Goal: Task Accomplishment & Management: Complete application form

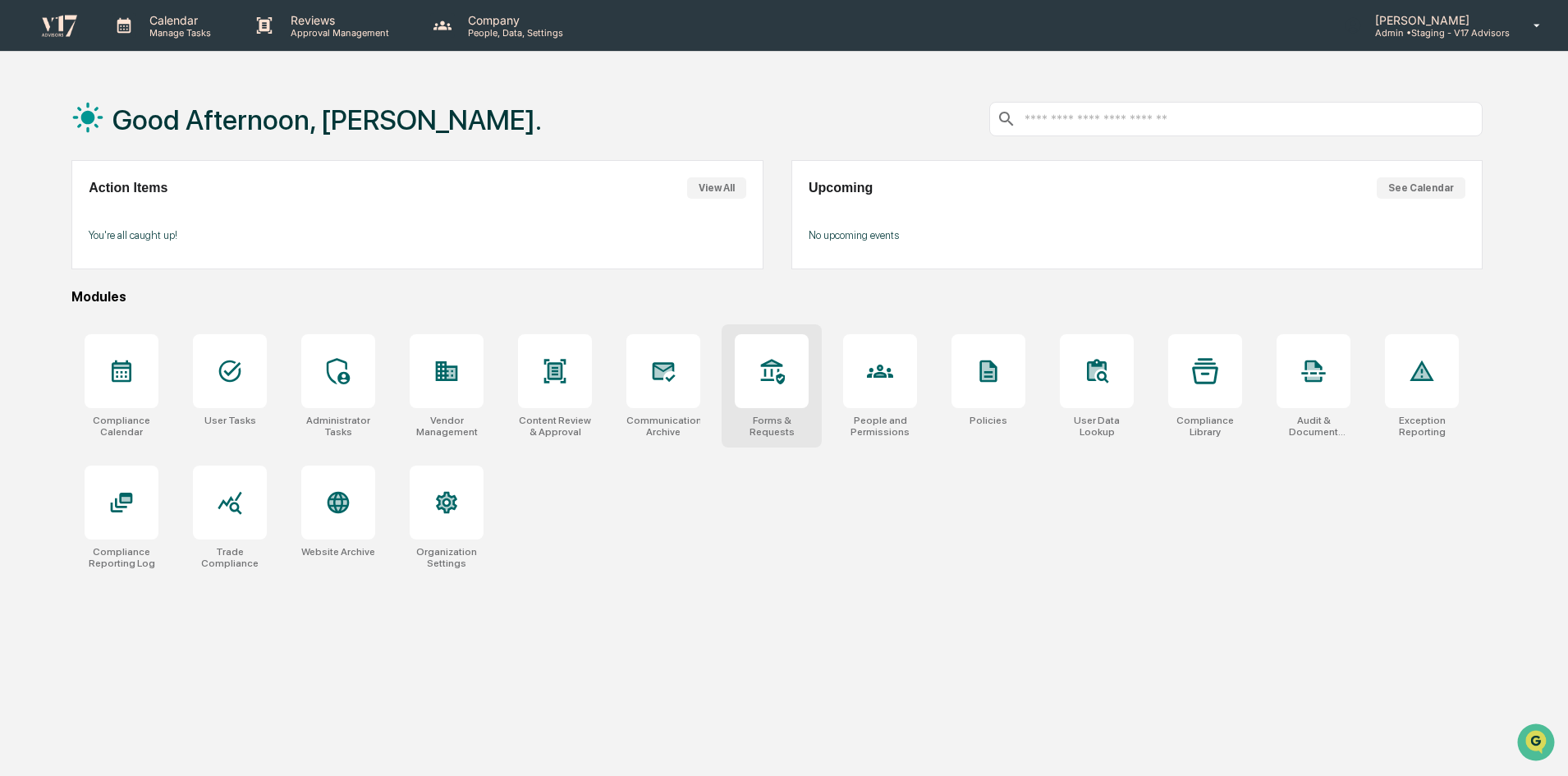
click at [765, 381] on icon at bounding box center [772, 371] width 24 height 25
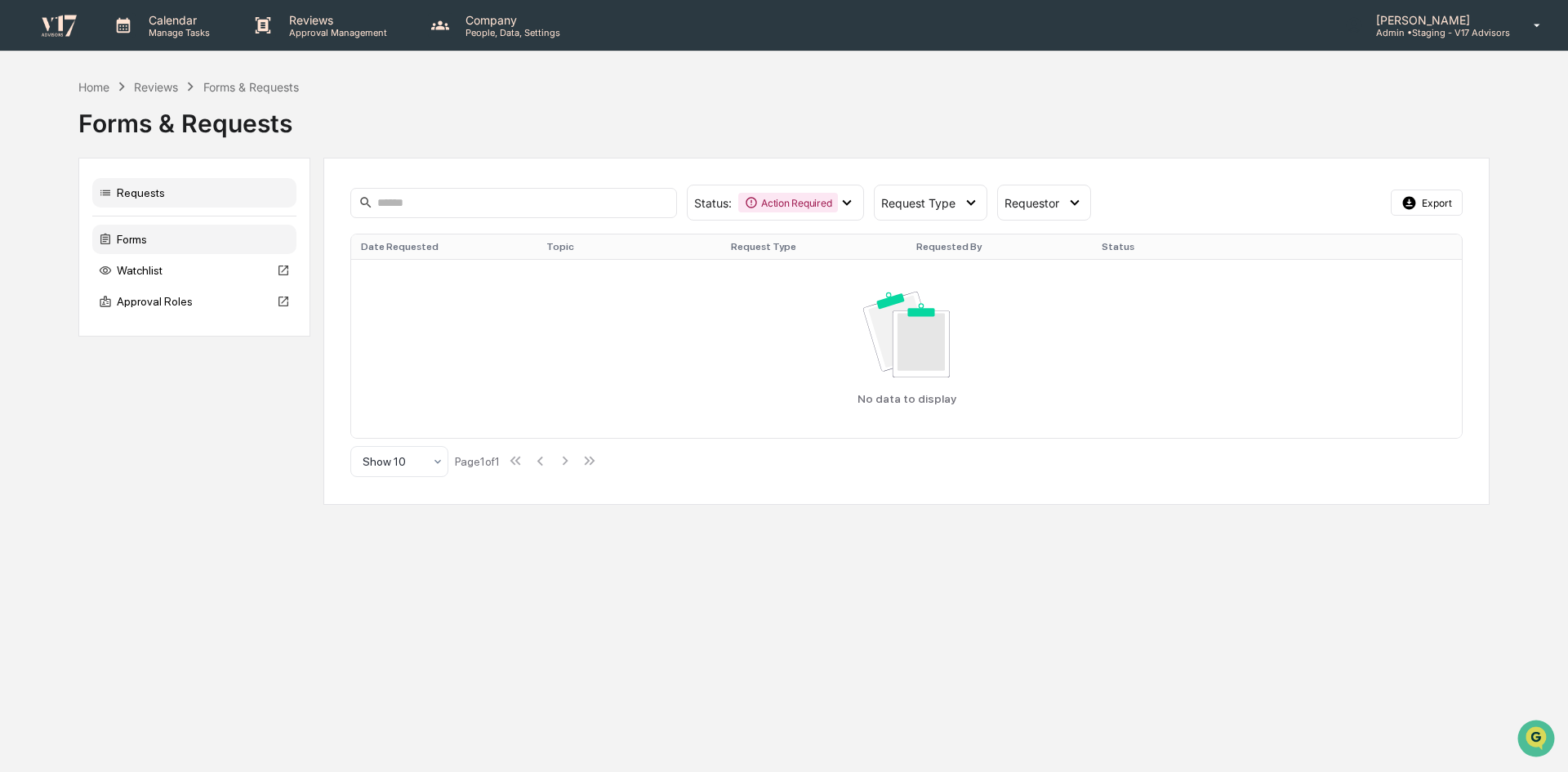
click at [129, 245] on div "Forms" at bounding box center [194, 239] width 204 height 30
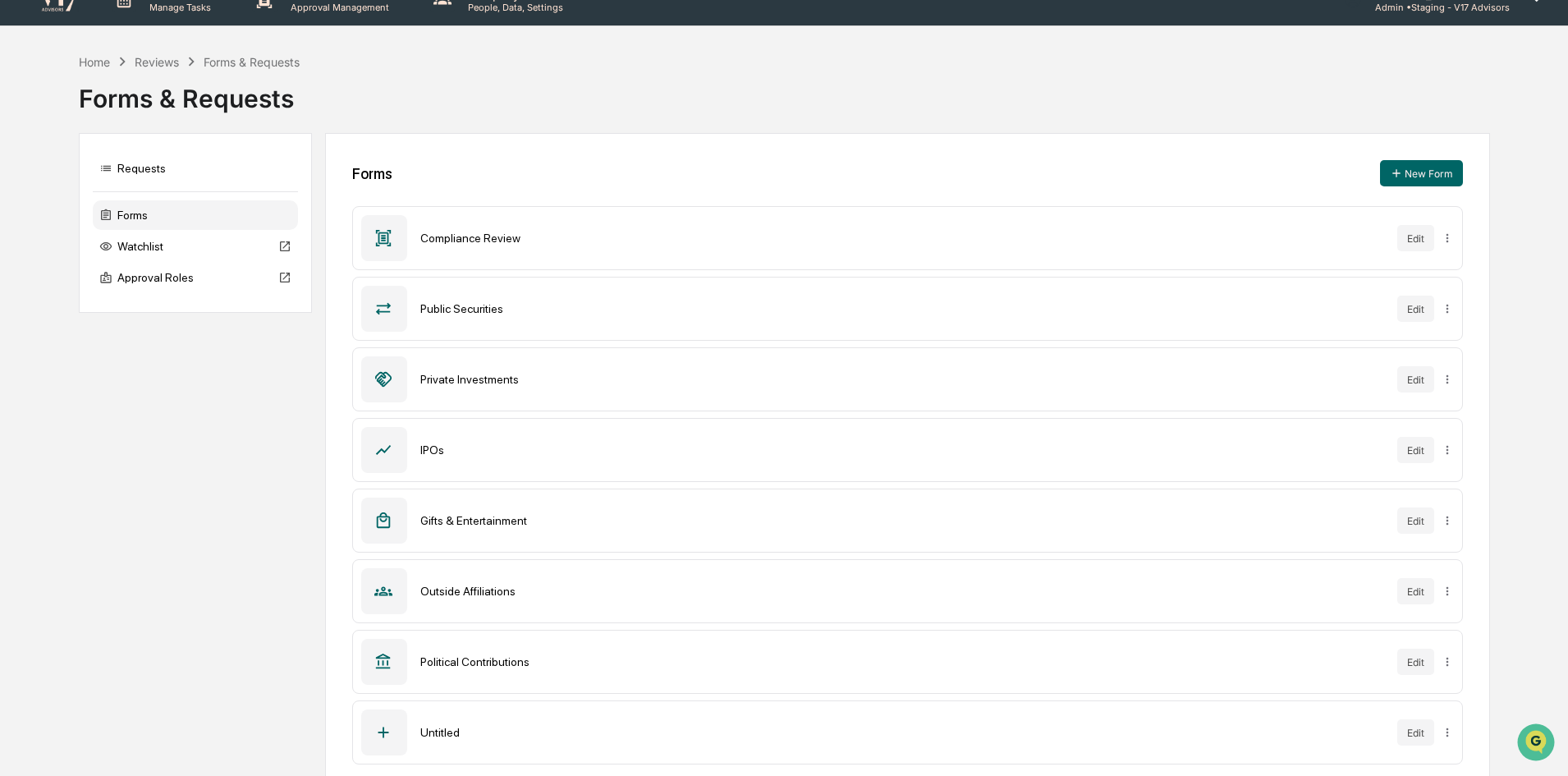
scroll to position [47, 0]
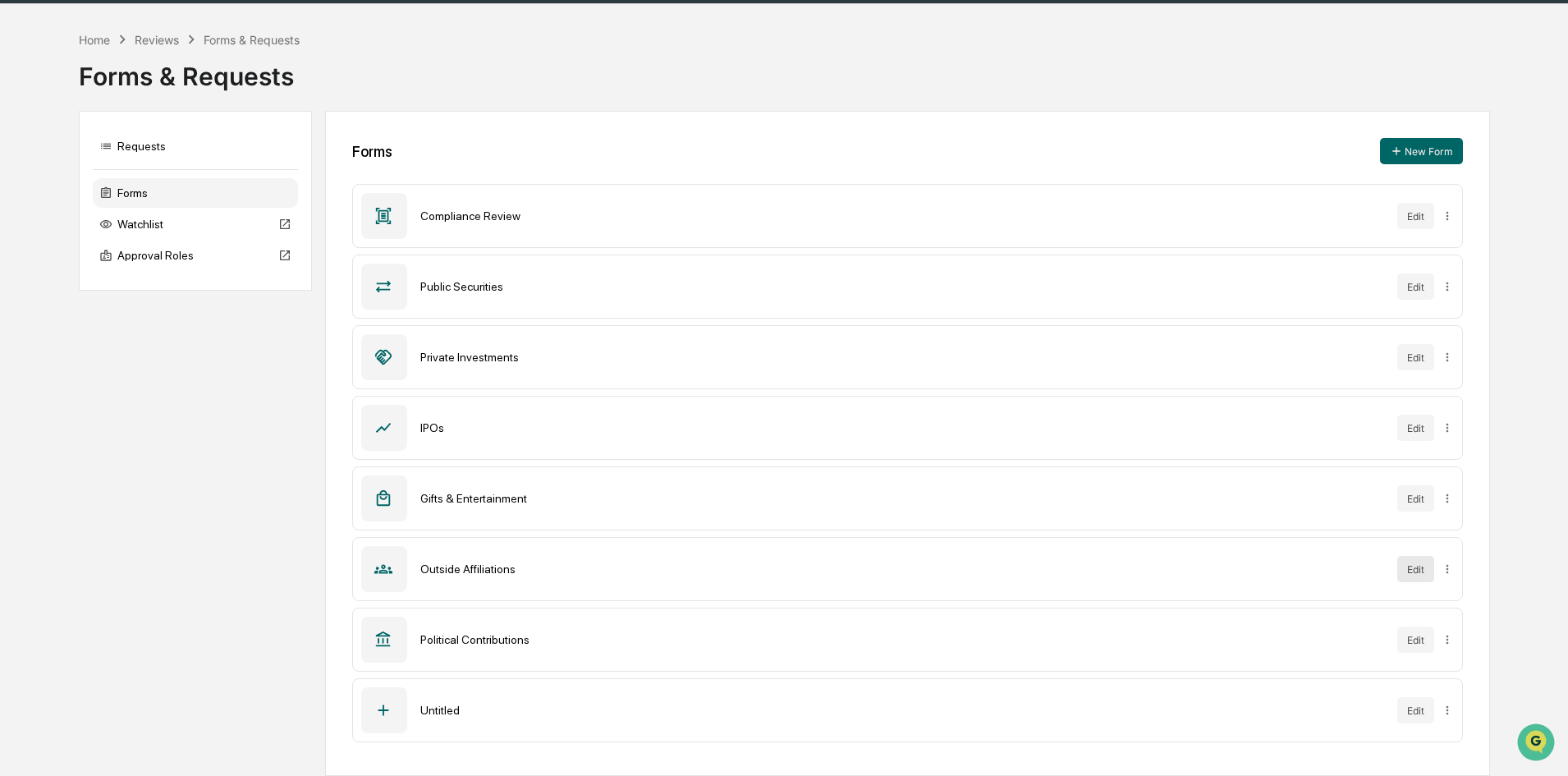
click at [1414, 573] on button "Edit" at bounding box center [1416, 568] width 37 height 26
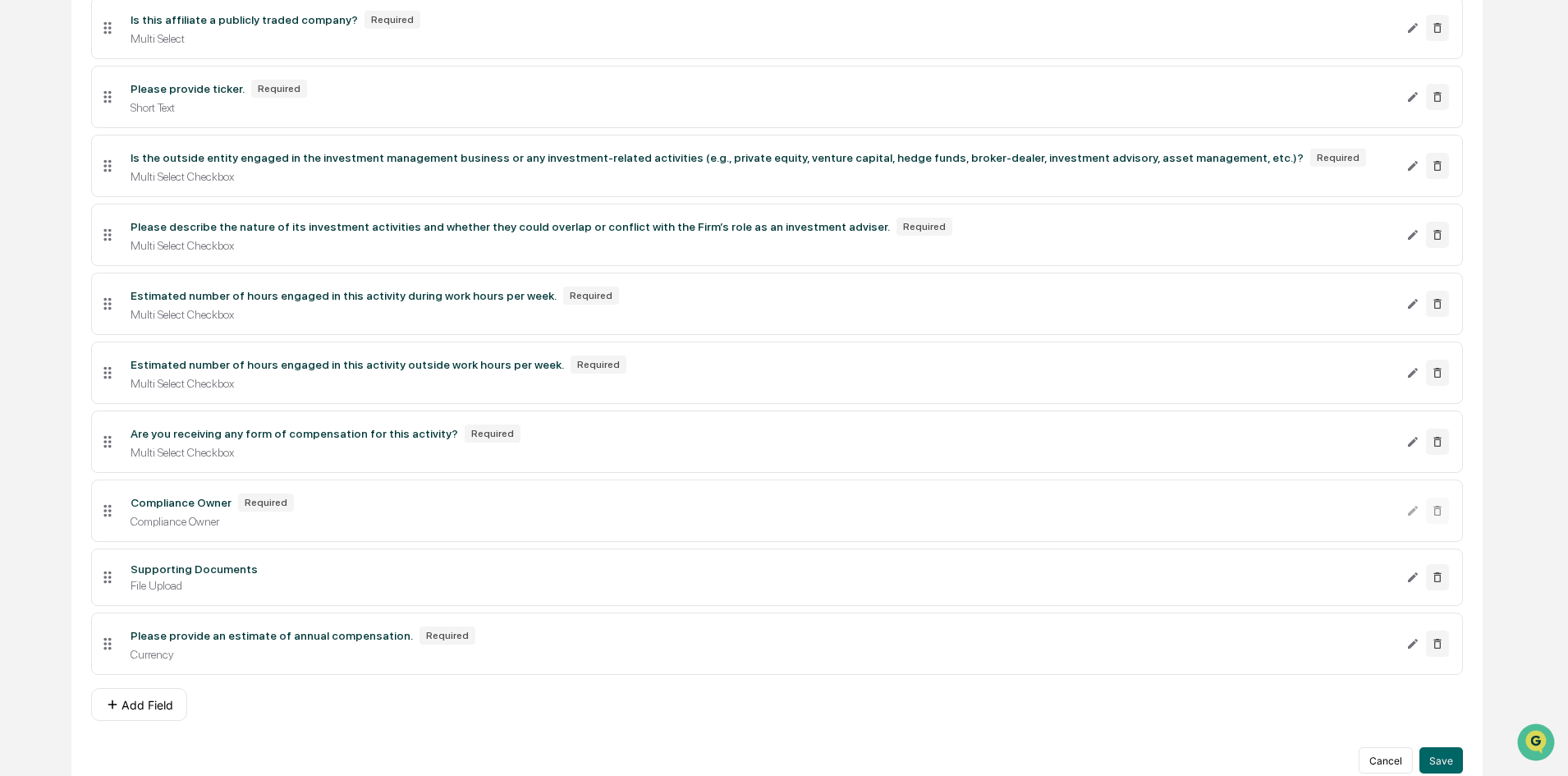
scroll to position [909, 0]
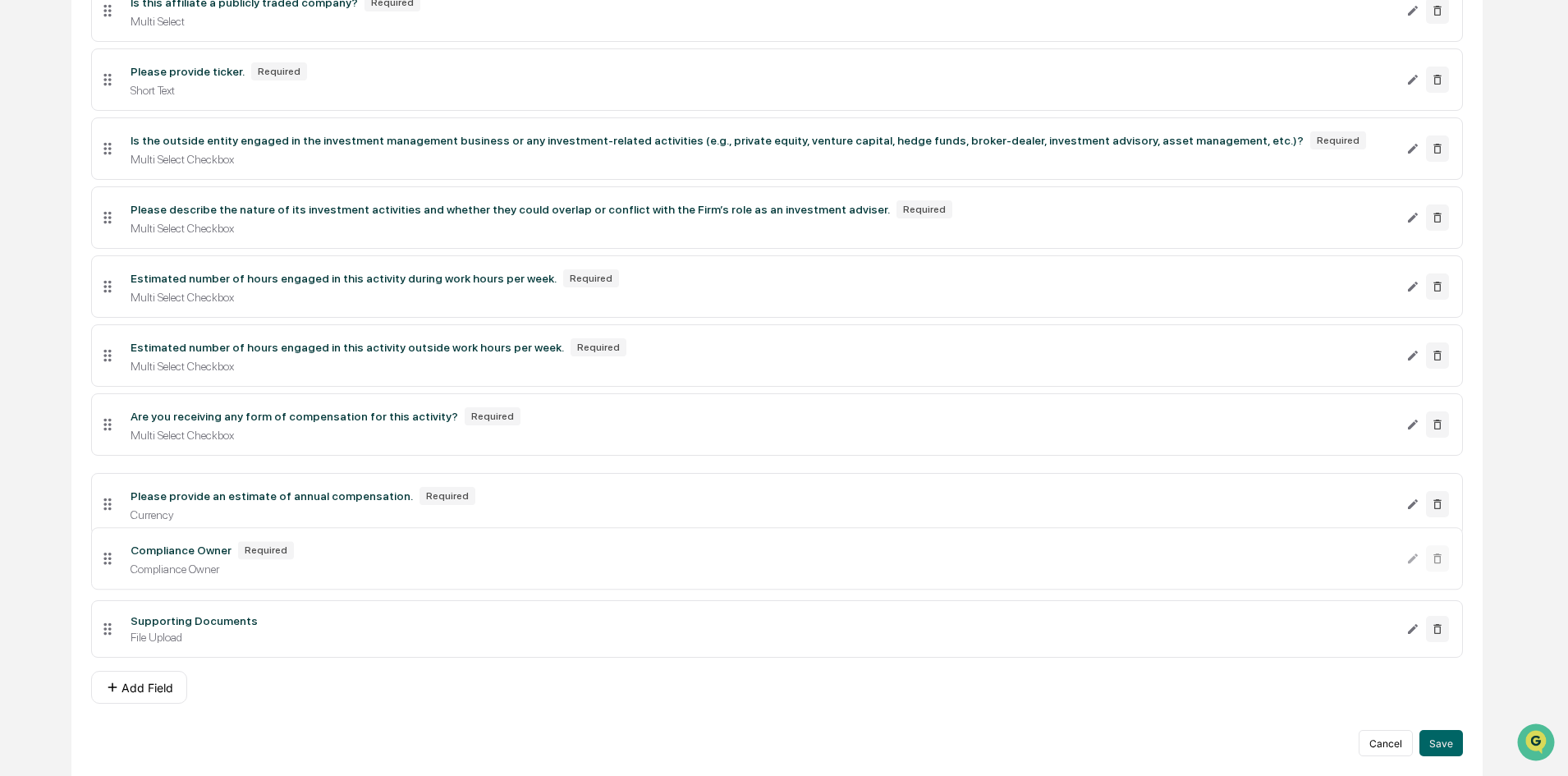
drag, startPoint x: 109, startPoint y: 626, endPoint x: 105, endPoint y: 501, distance: 125.1
click at [105, 501] on icon at bounding box center [108, 504] width 8 height 13
click at [188, 490] on div "Please provide an estimate of annual compensation." at bounding box center [271, 485] width 283 height 13
click at [1409, 493] on icon "Edit Please provide an estimate of annual compensation. field" at bounding box center [1413, 494] width 14 height 13
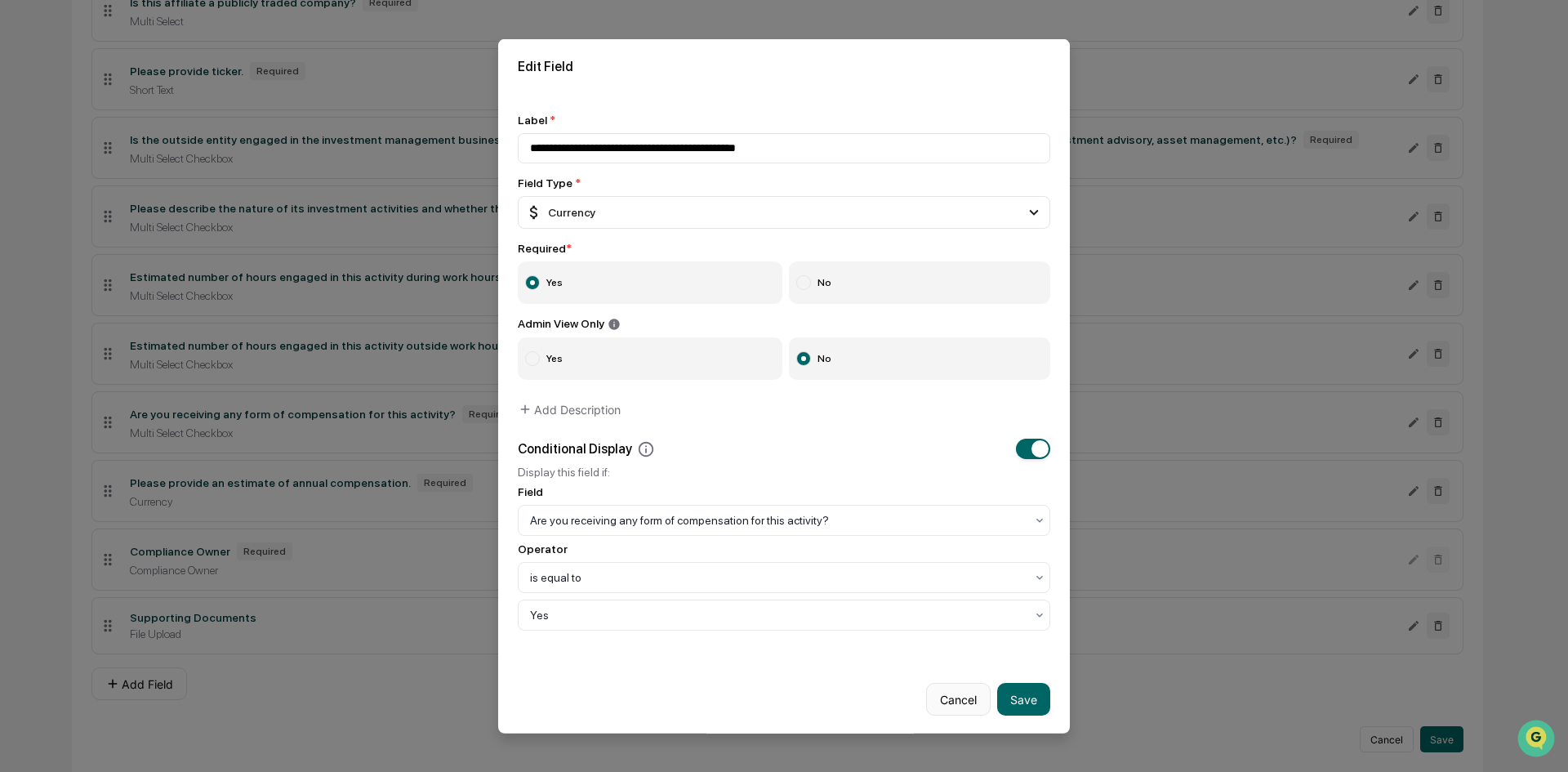
click at [958, 690] on button "Cancel" at bounding box center [957, 699] width 64 height 33
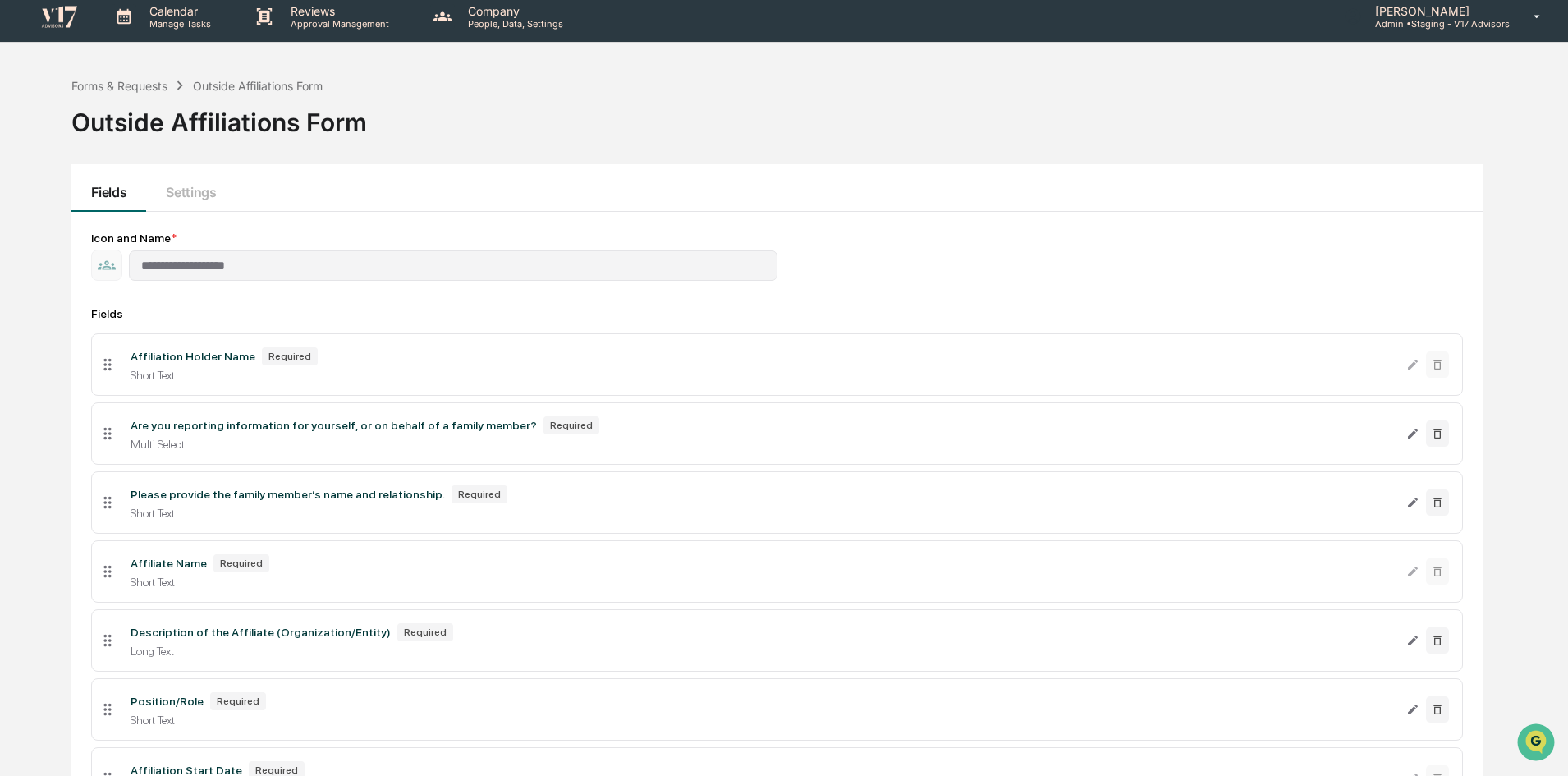
scroll to position [0, 0]
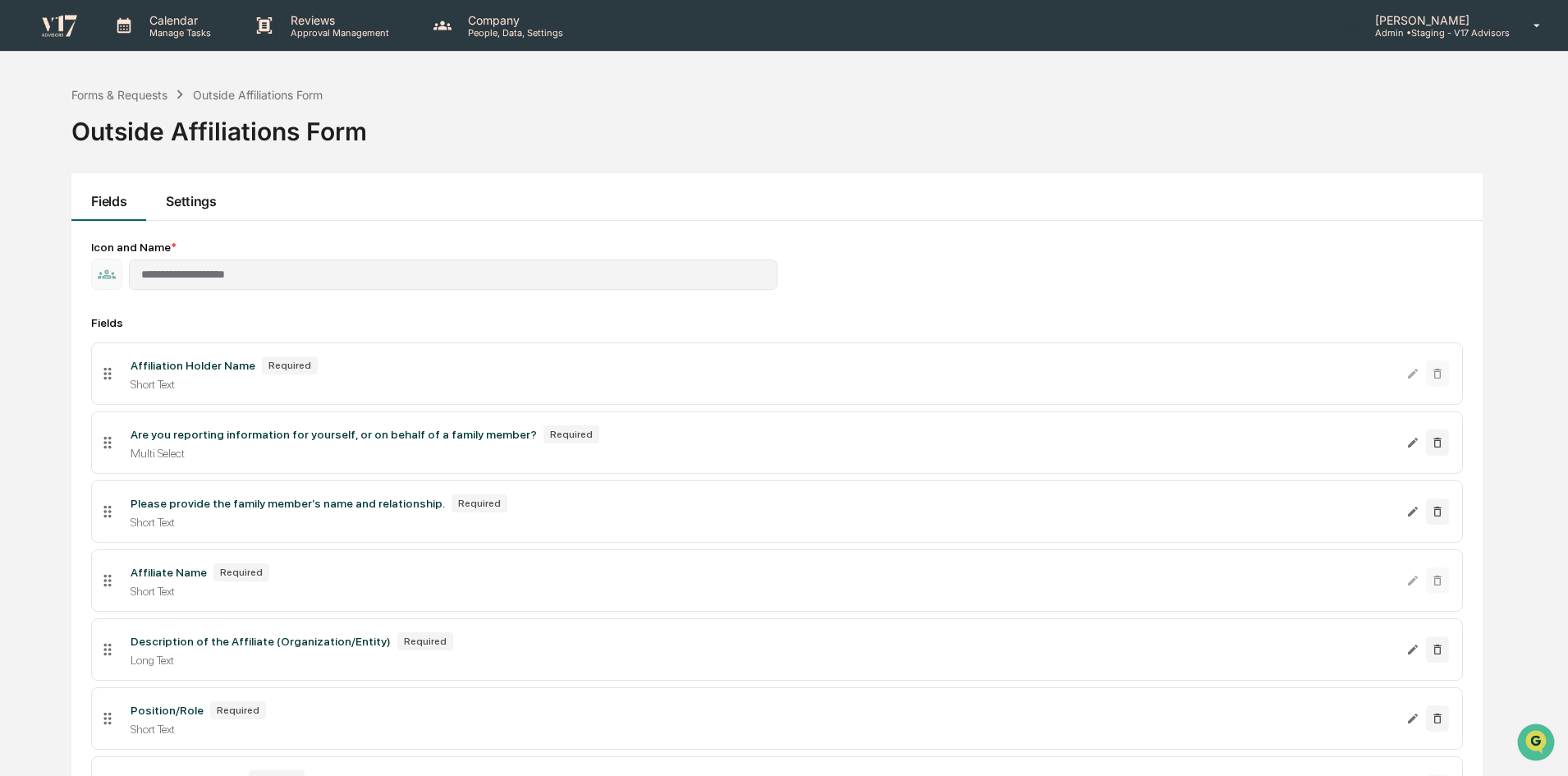
click at [198, 202] on button "Settings" at bounding box center [191, 197] width 90 height 47
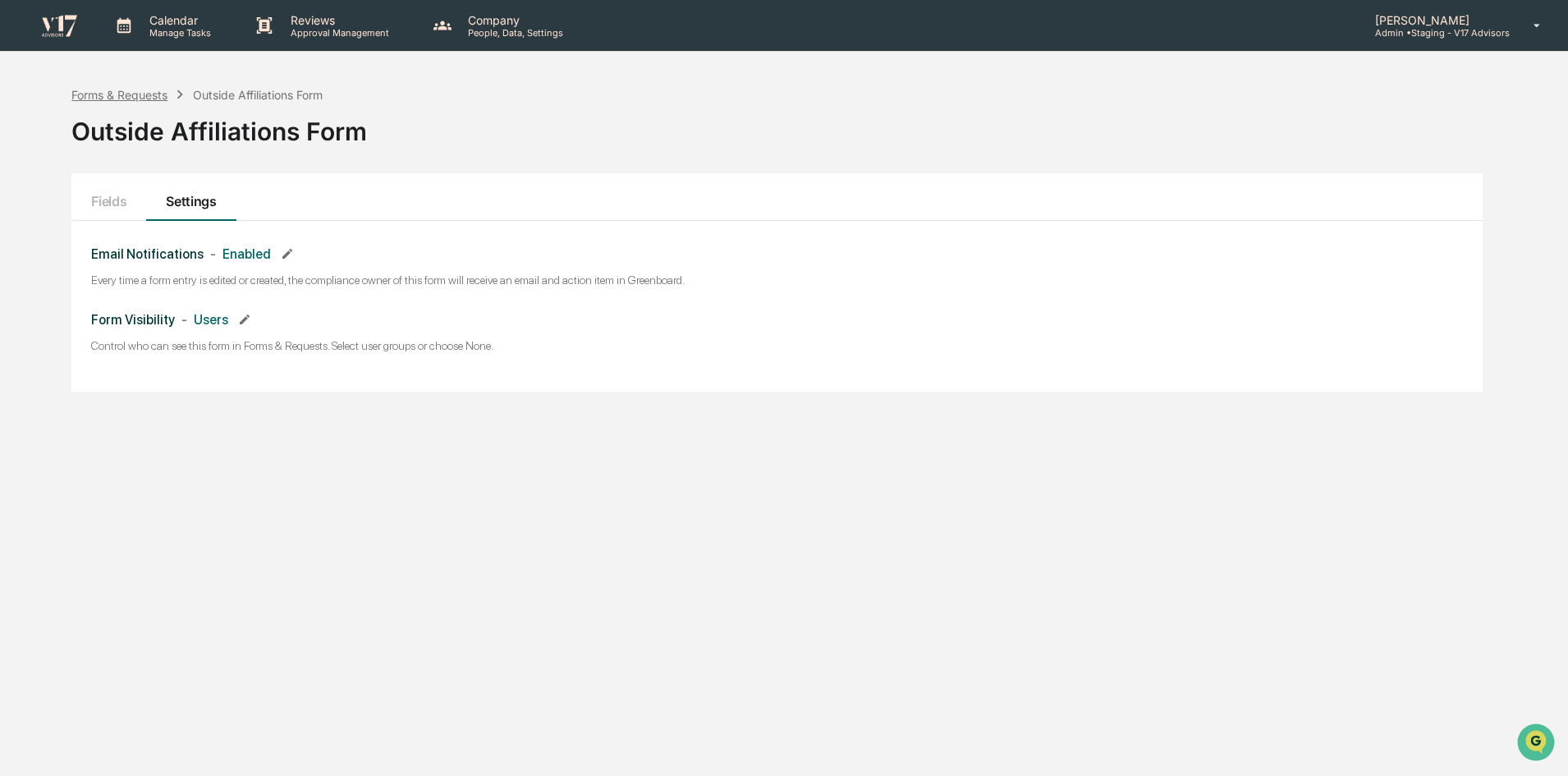
click at [135, 93] on div "Forms & Requests" at bounding box center [120, 94] width 96 height 13
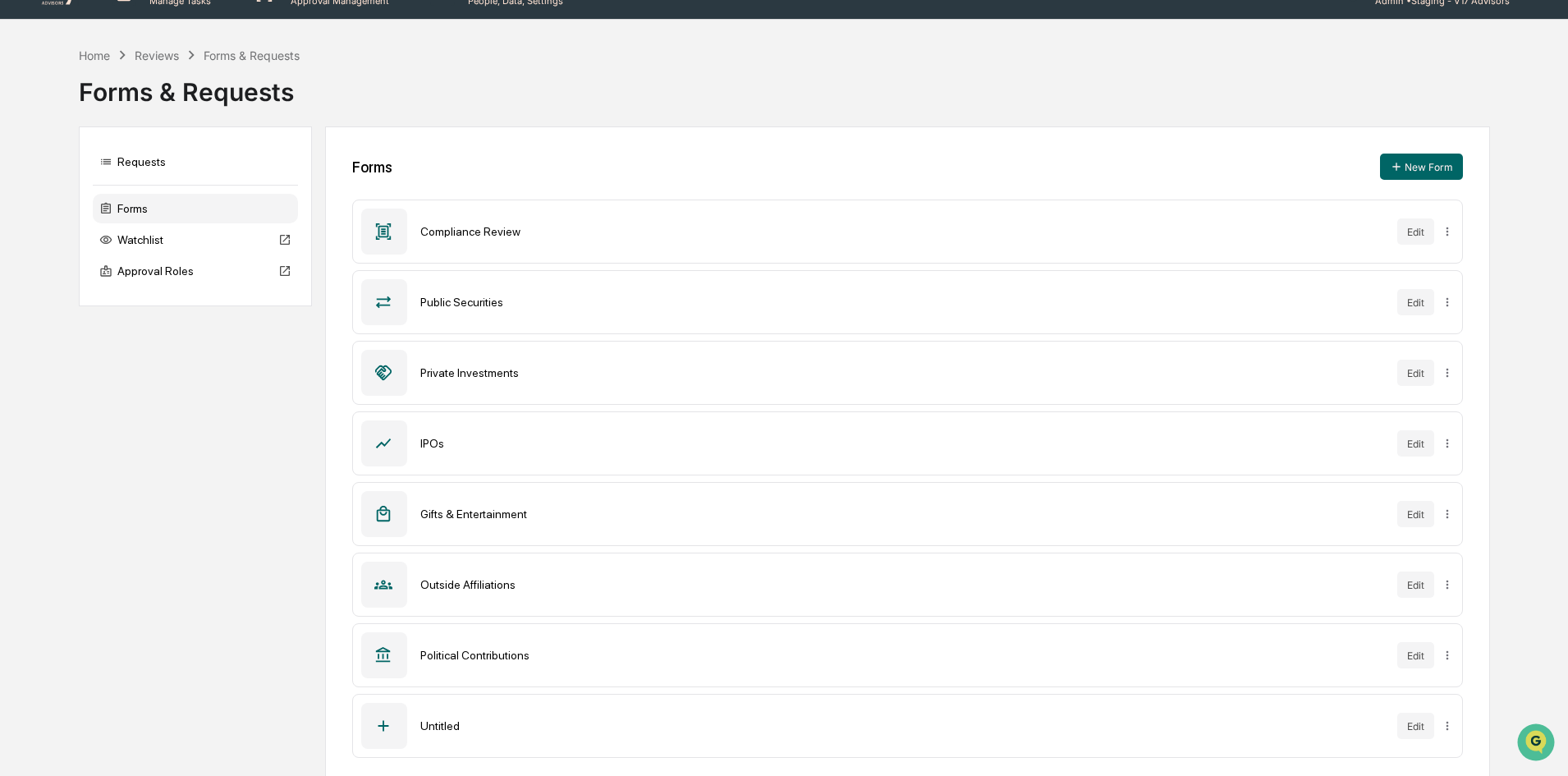
scroll to position [47, 0]
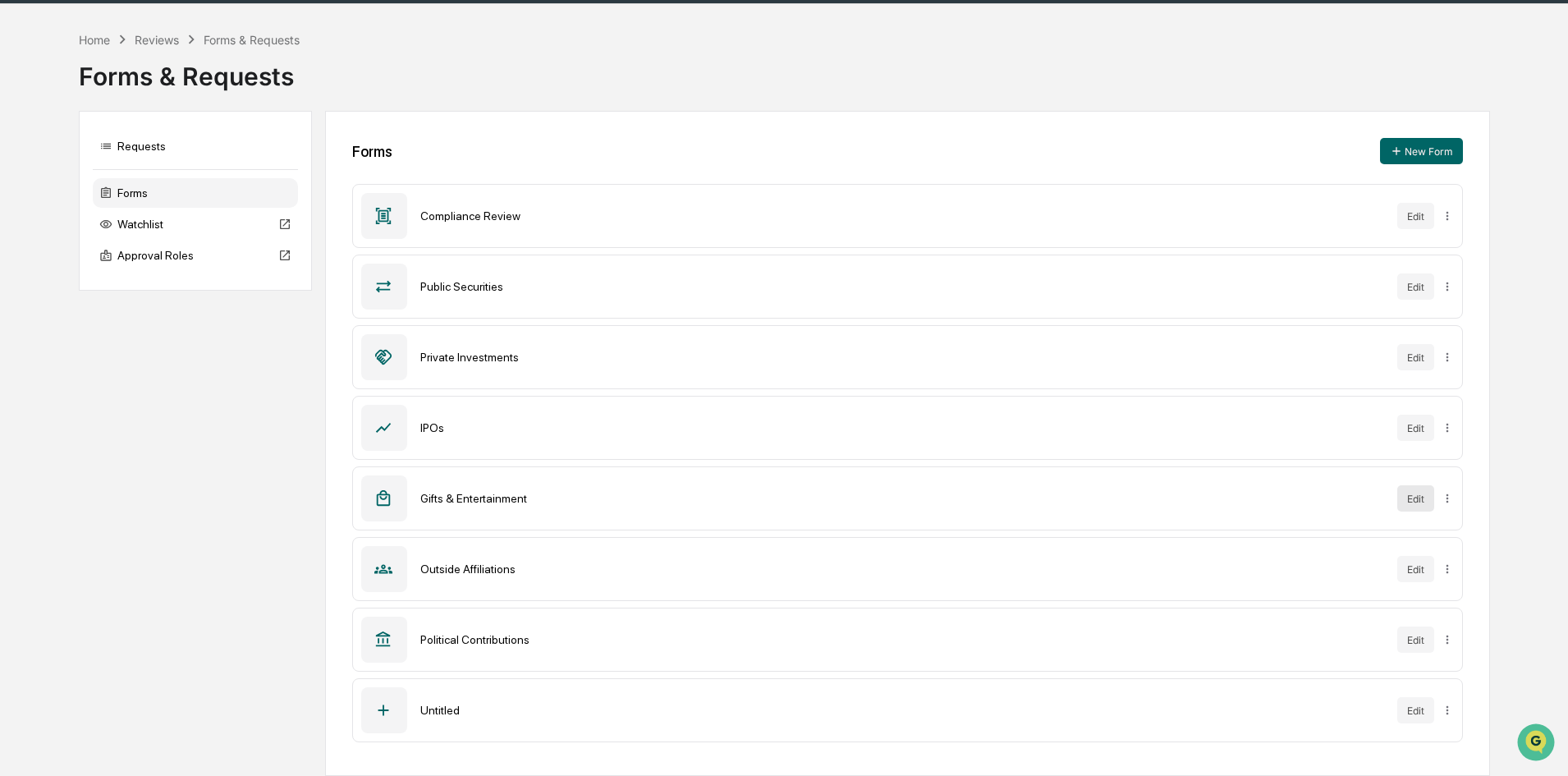
click at [1400, 493] on button "Edit" at bounding box center [1416, 497] width 37 height 26
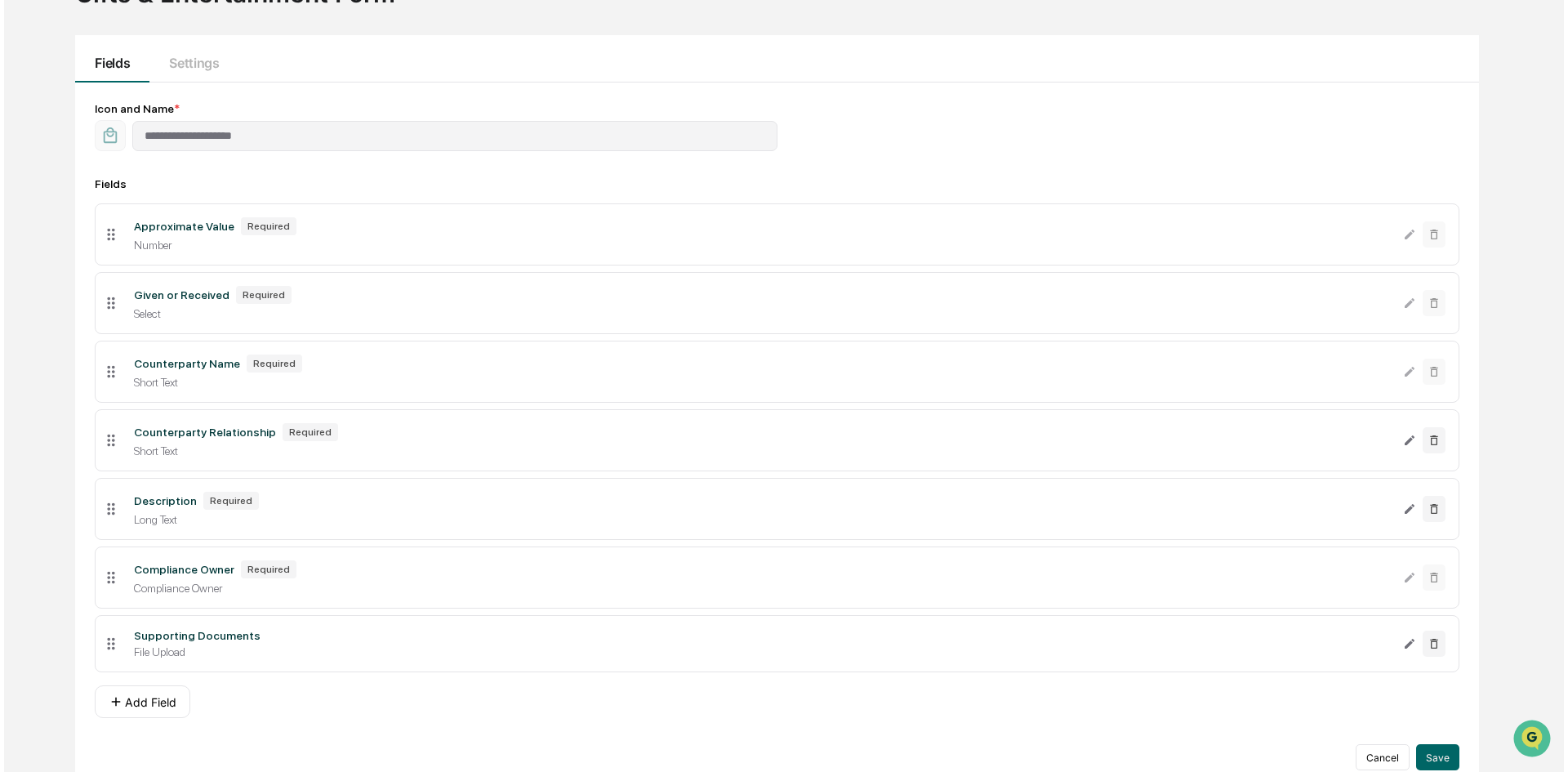
scroll to position [155, 0]
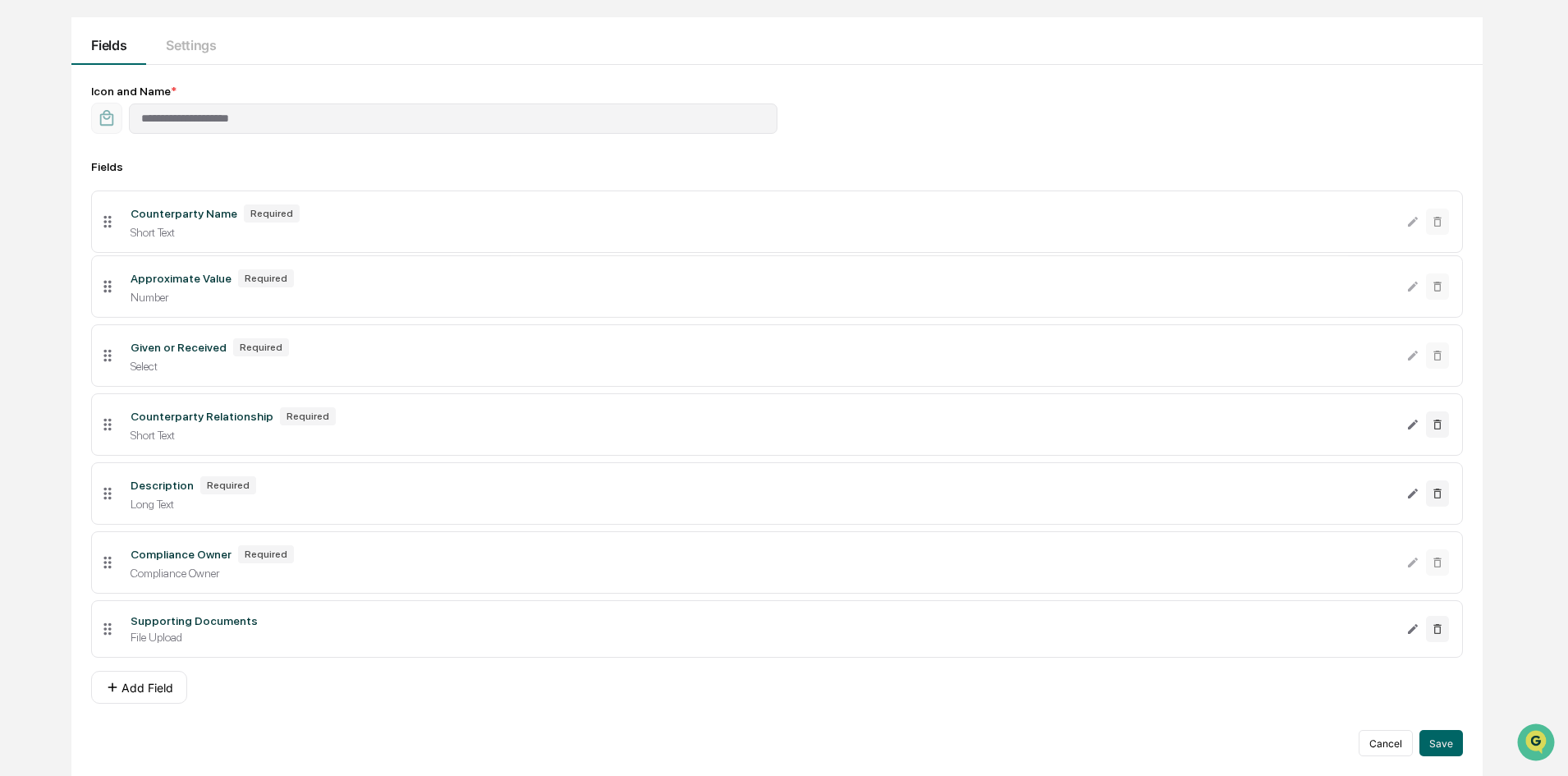
drag, startPoint x: 110, startPoint y: 362, endPoint x: 104, endPoint y: 229, distance: 133.1
click at [104, 229] on icon at bounding box center [107, 222] width 18 height 18
drag, startPoint x: 115, startPoint y: 433, endPoint x: 105, endPoint y: 304, distance: 129.4
click at [105, 304] on icon at bounding box center [107, 295] width 18 height 18
click at [119, 694] on button "Add Field" at bounding box center [140, 687] width 96 height 33
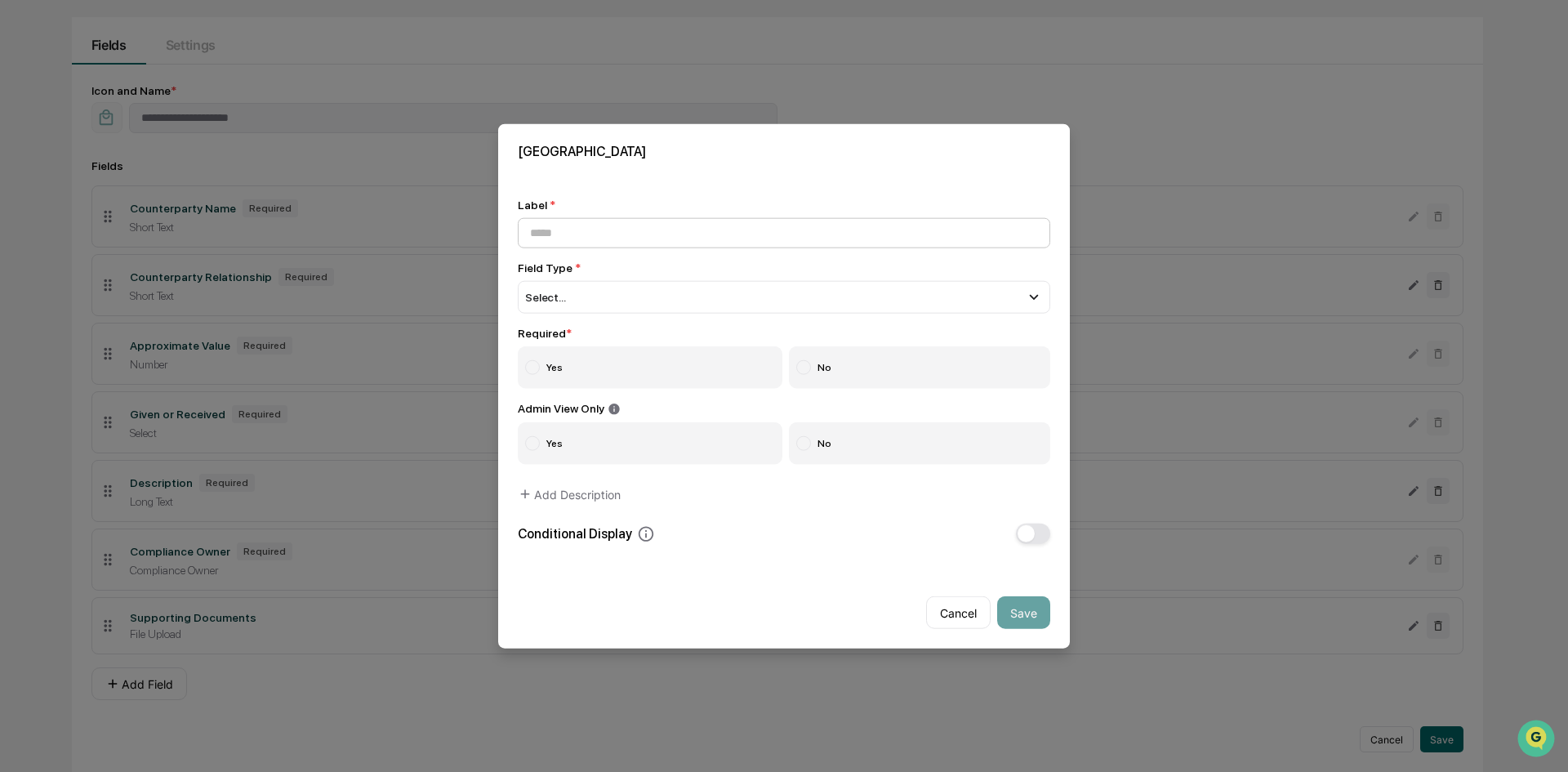
click at [642, 237] on input at bounding box center [784, 232] width 532 height 31
type input "*"
type input "**********"
click at [635, 296] on div "Select..." at bounding box center [784, 296] width 532 height 33
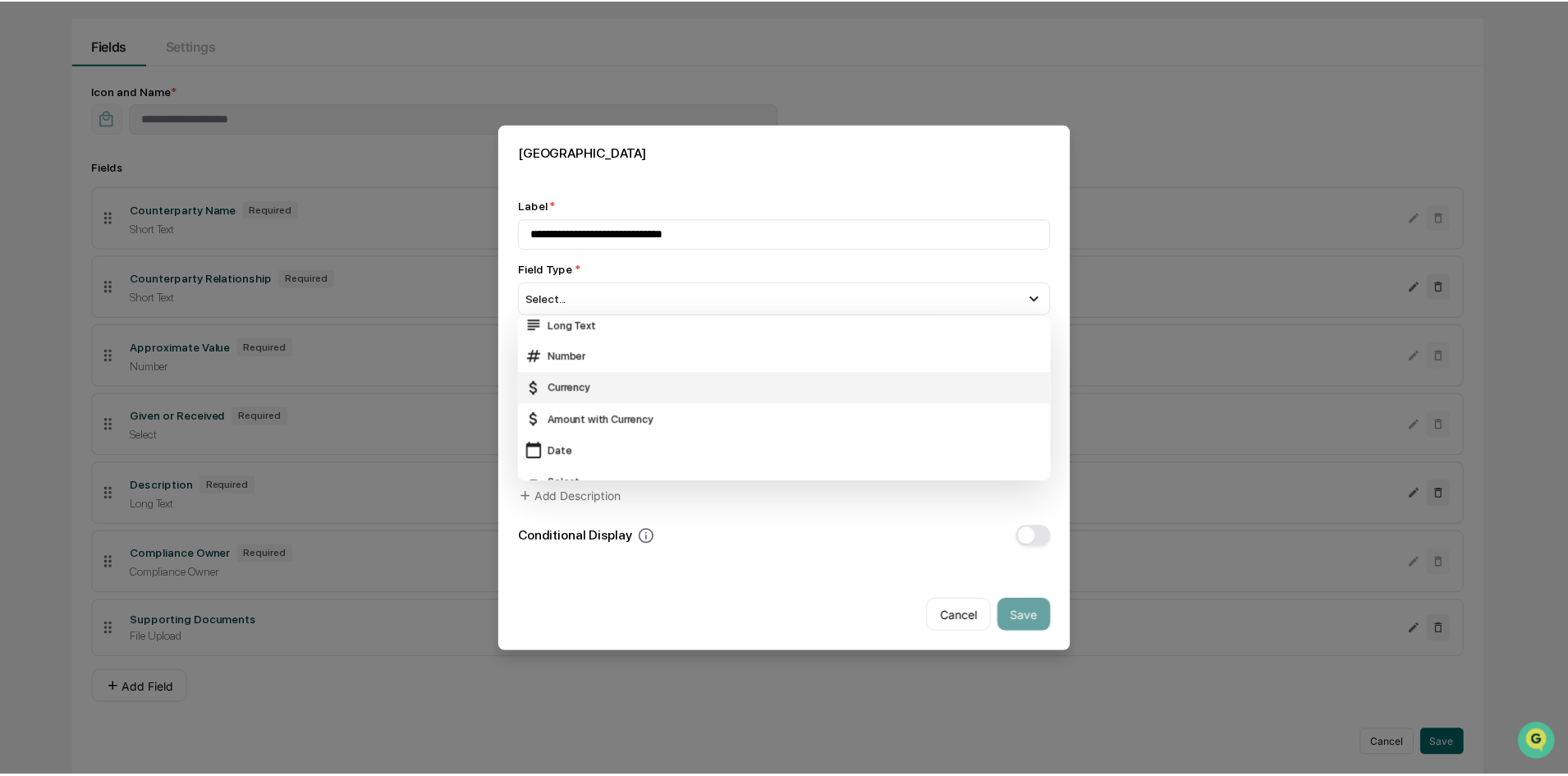
scroll to position [0, 0]
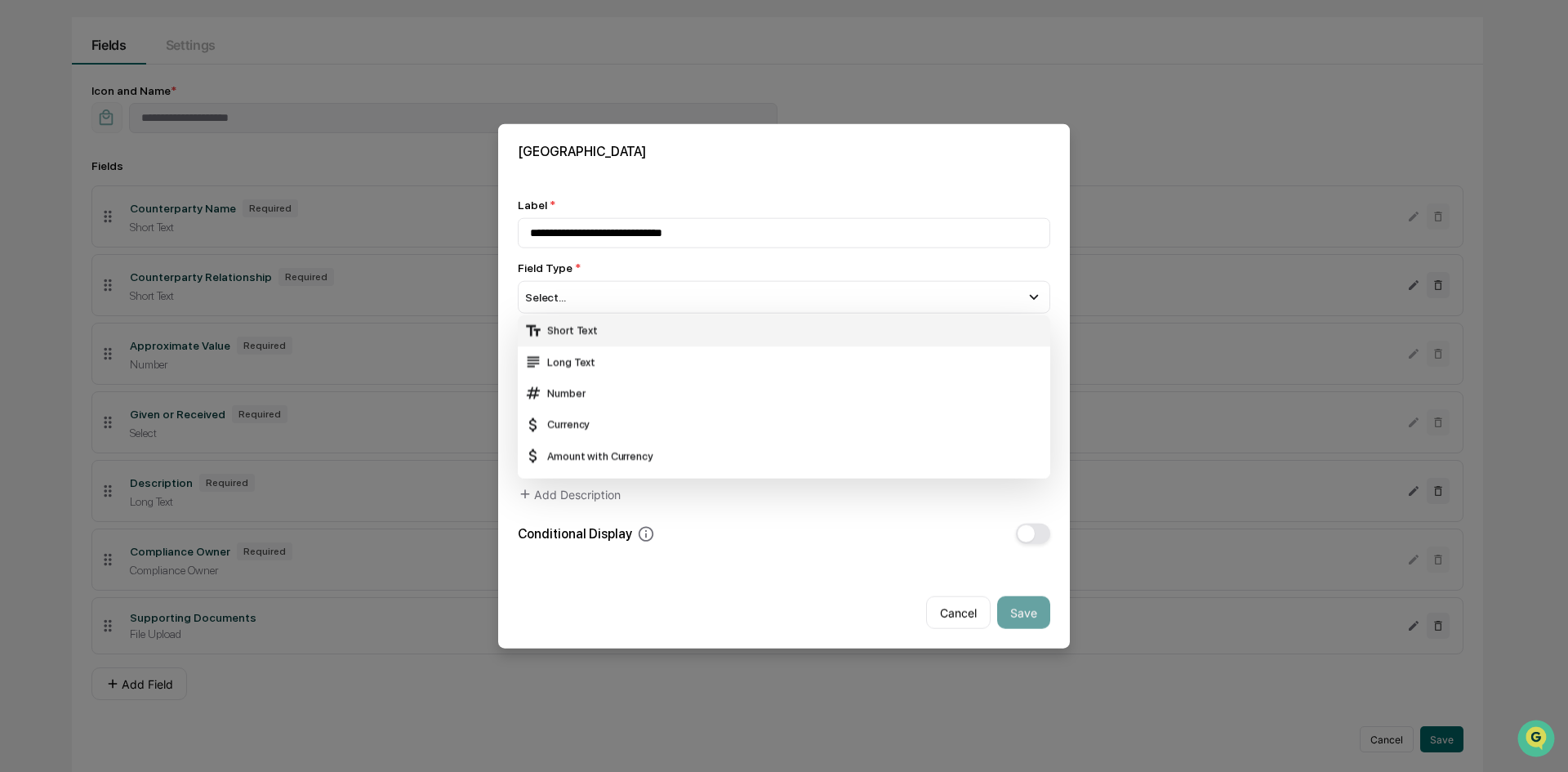
click at [584, 334] on div "Short Text" at bounding box center [784, 330] width 519 height 18
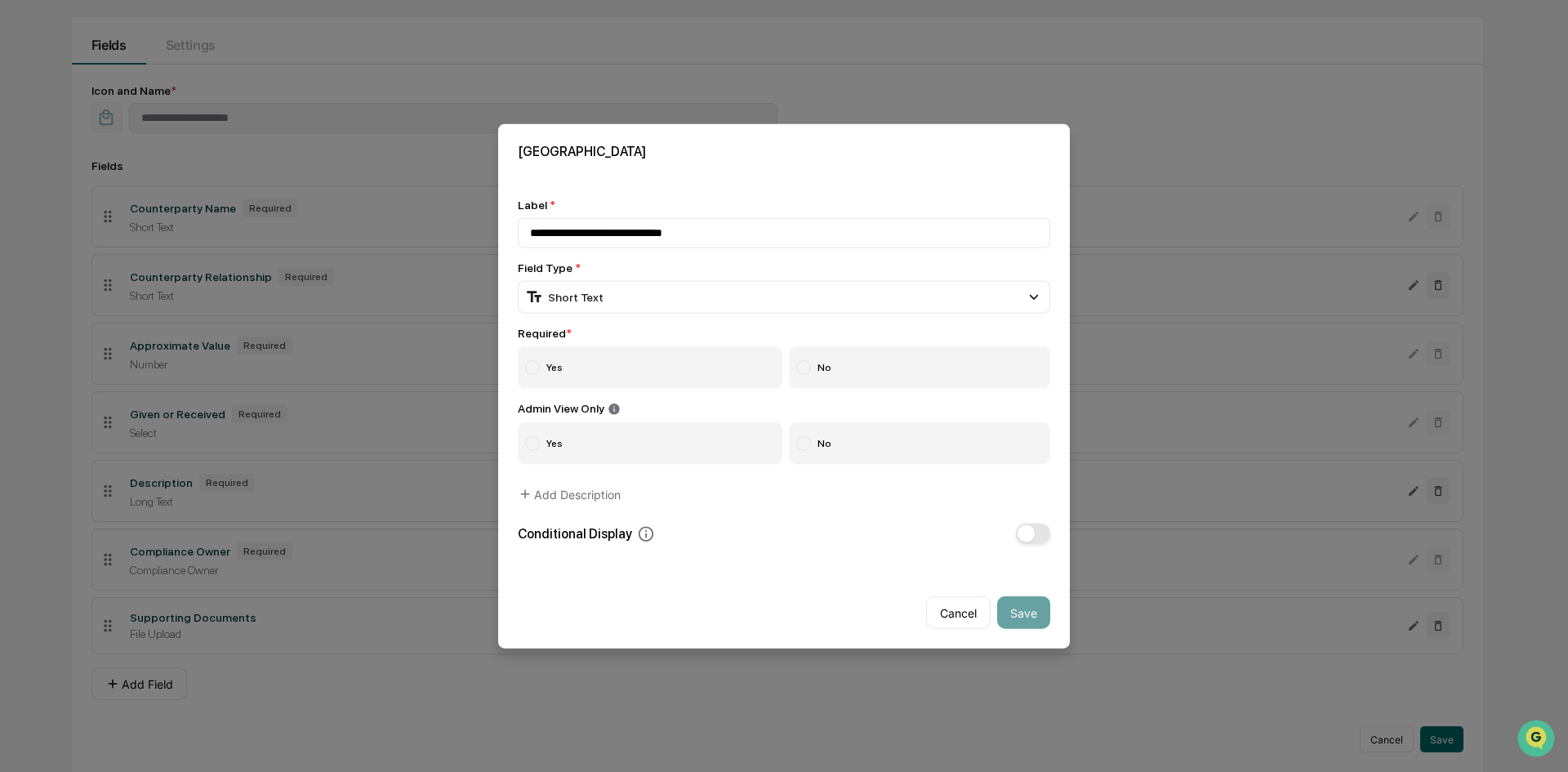
drag, startPoint x: 564, startPoint y: 360, endPoint x: 552, endPoint y: 360, distance: 12.0
click at [552, 360] on label "Yes" at bounding box center [650, 366] width 265 height 42
click at [1028, 608] on button "Save" at bounding box center [1023, 613] width 53 height 33
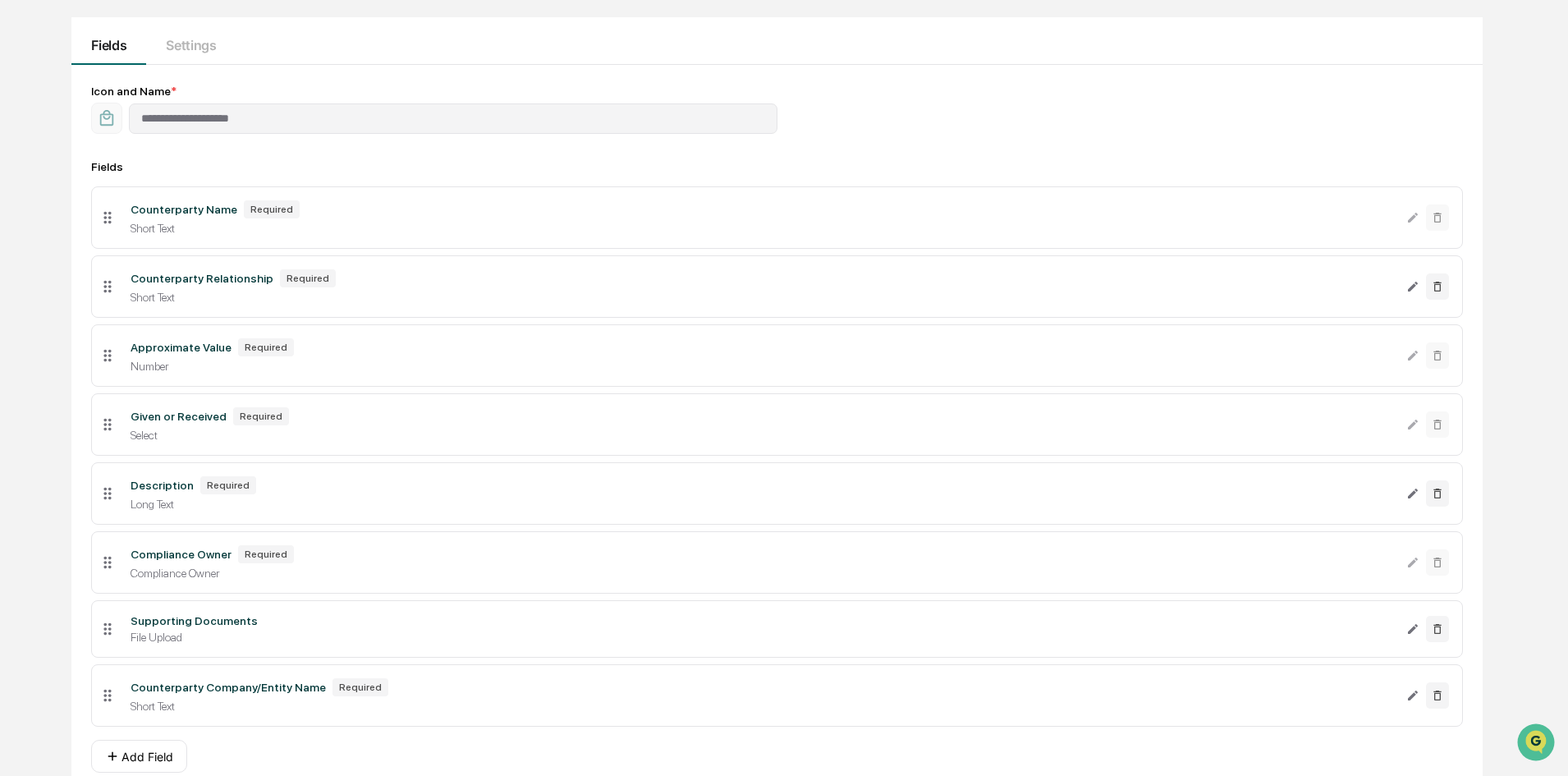
scroll to position [225, 0]
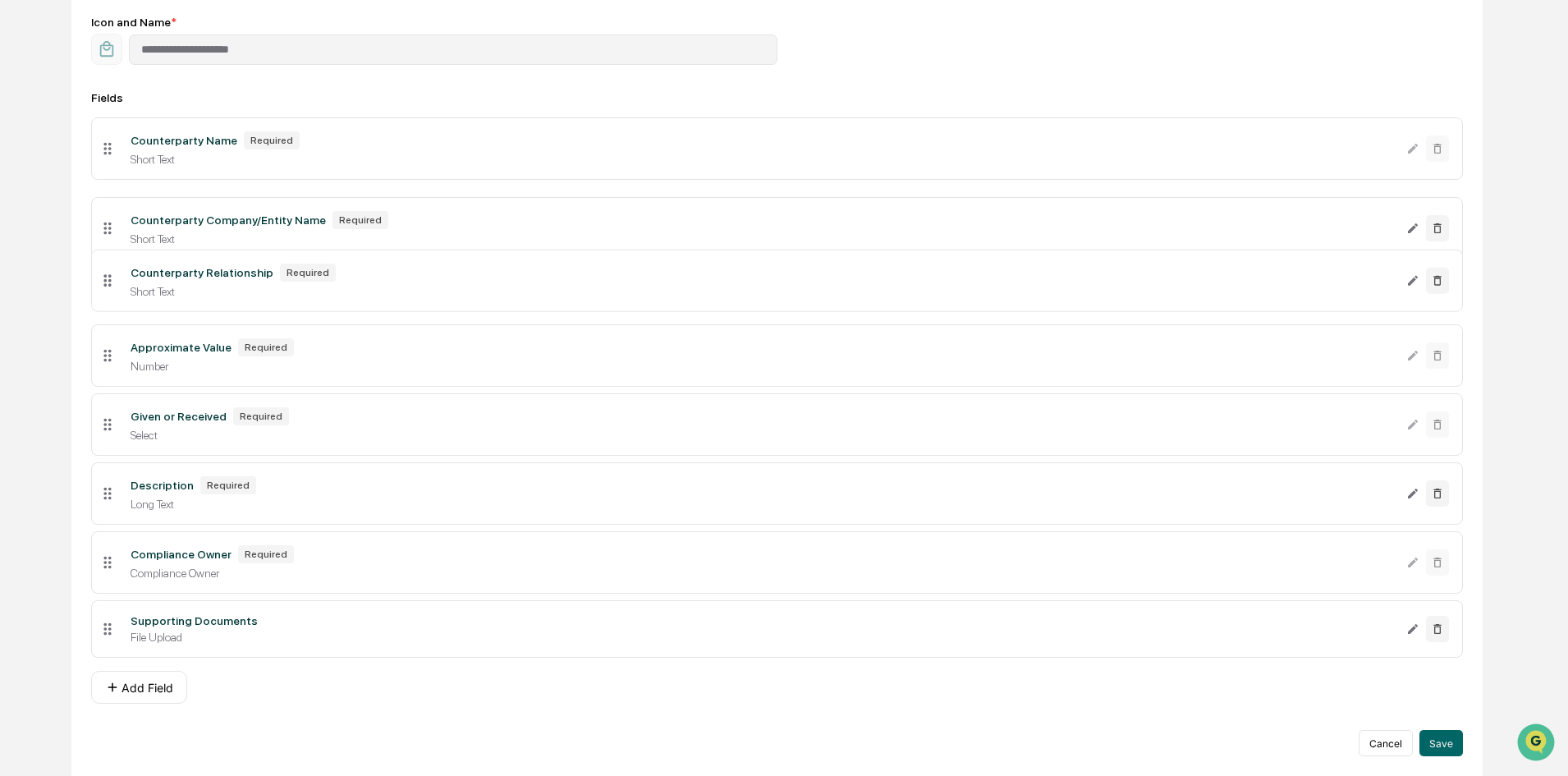
drag, startPoint x: 106, startPoint y: 630, endPoint x: 113, endPoint y: 232, distance: 398.1
click at [113, 232] on icon at bounding box center [107, 227] width 18 height 18
drag, startPoint x: 109, startPoint y: 429, endPoint x: 109, endPoint y: 361, distance: 68.0
click at [109, 361] on icon at bounding box center [108, 357] width 8 height 13
click at [148, 440] on div "Number" at bounding box center [762, 435] width 1263 height 13
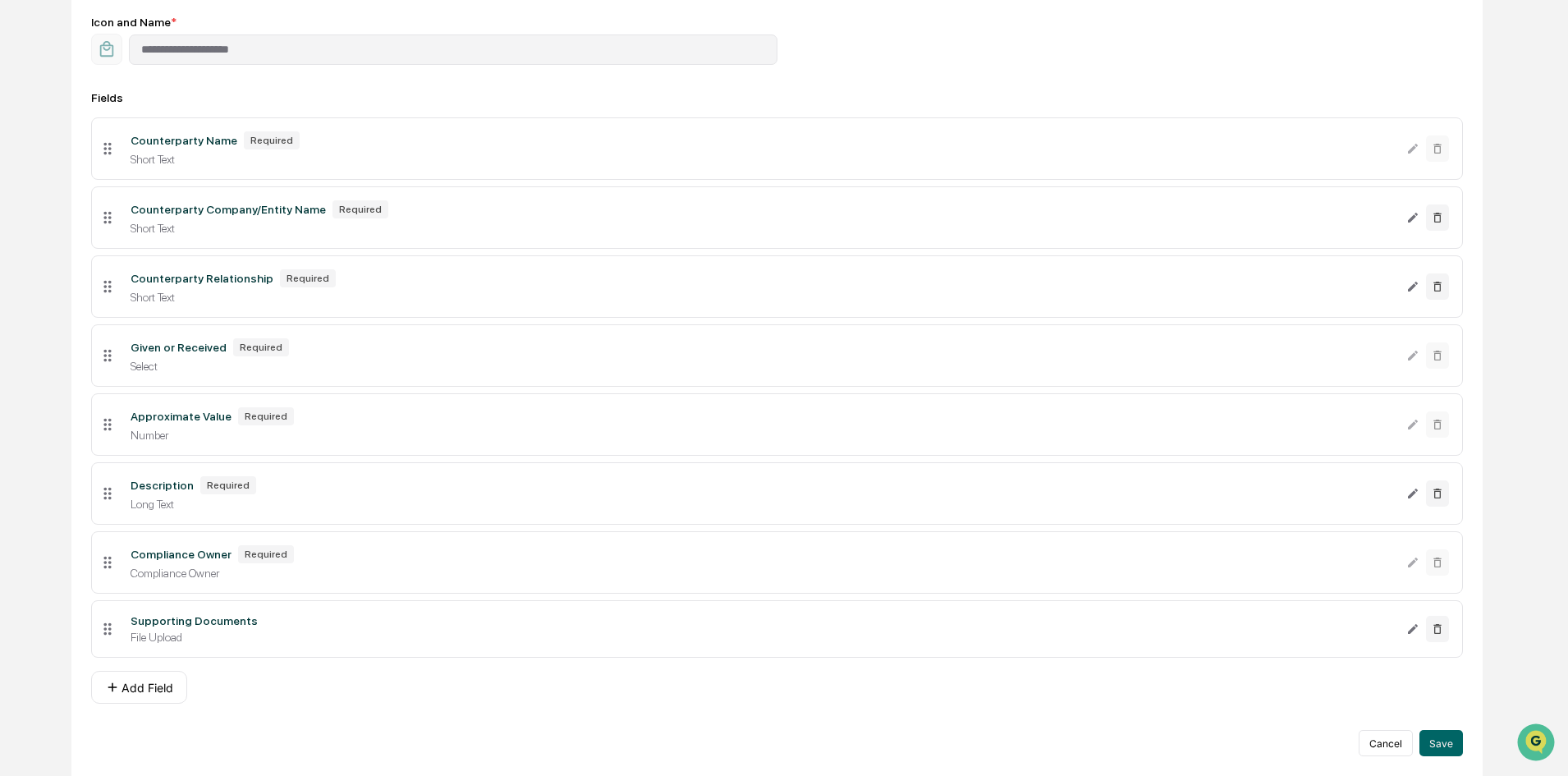
click at [856, 361] on div "Select" at bounding box center [762, 366] width 1263 height 13
click at [173, 345] on div "Given or Received" at bounding box center [178, 347] width 96 height 13
click at [1445, 743] on button "Save" at bounding box center [1441, 742] width 43 height 26
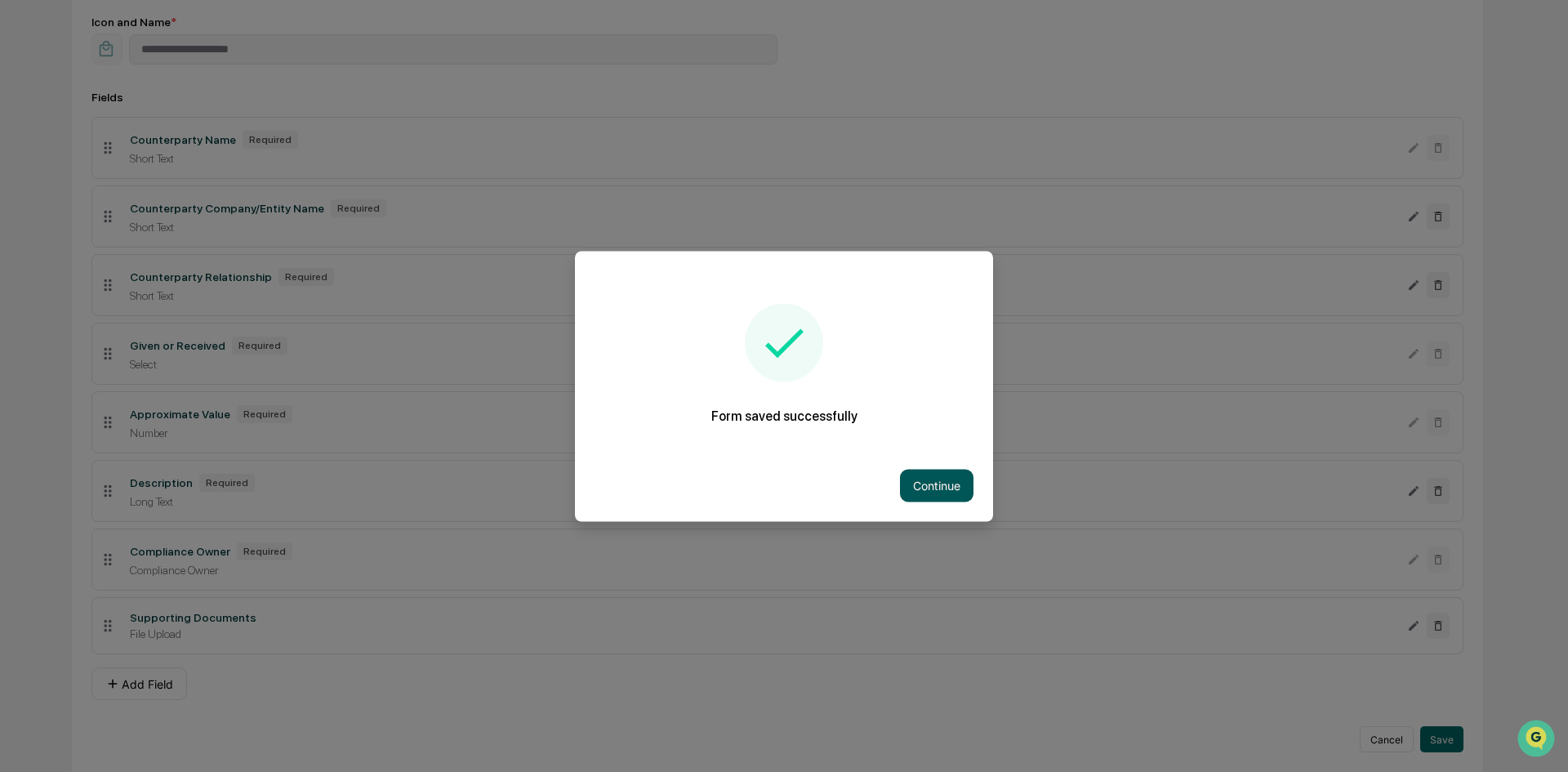
click at [960, 486] on button "Continue" at bounding box center [936, 485] width 74 height 33
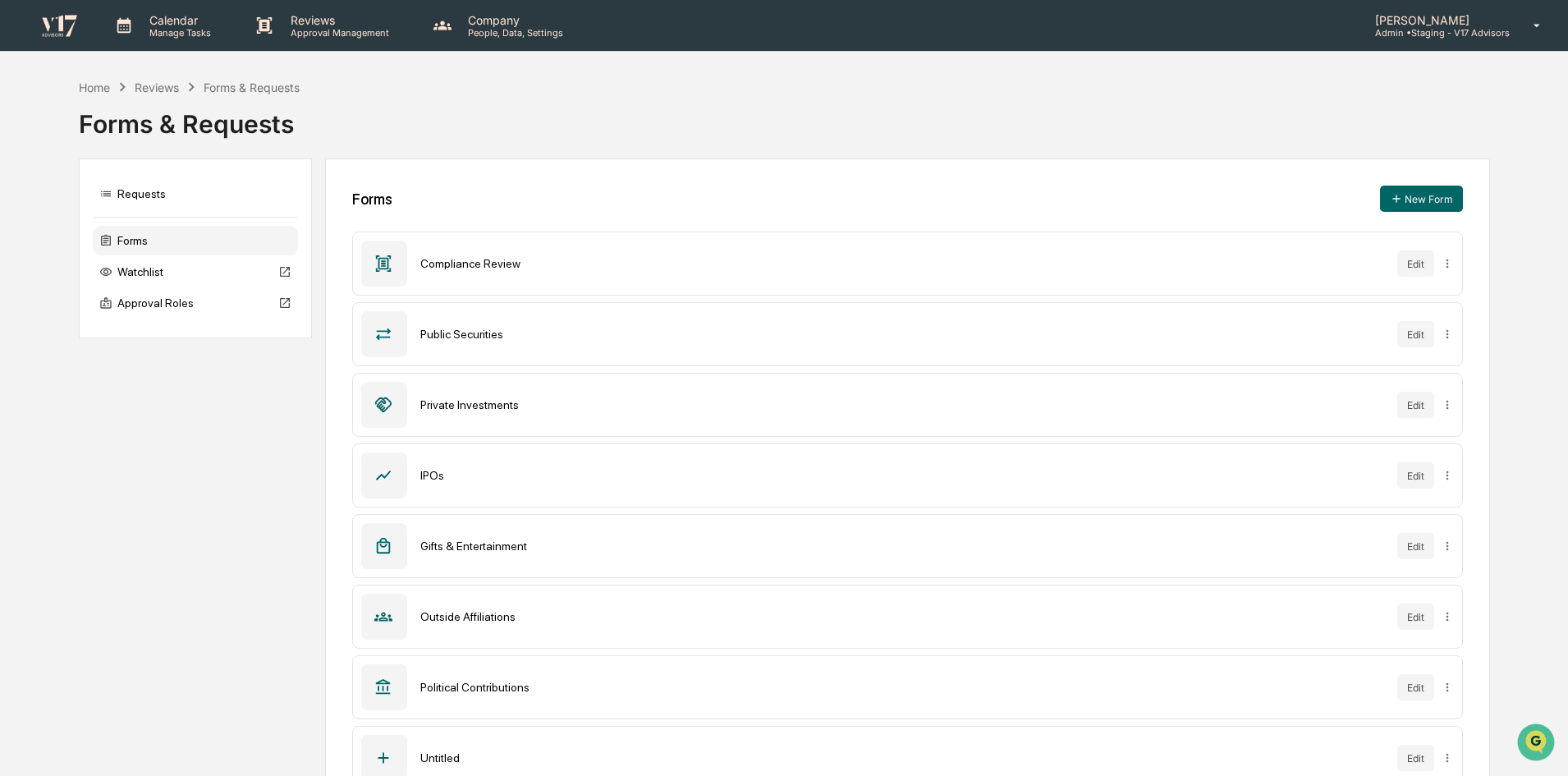
click at [1489, 33] on p "Admin • Staging - V17 Advisors" at bounding box center [1435, 33] width 148 height 12
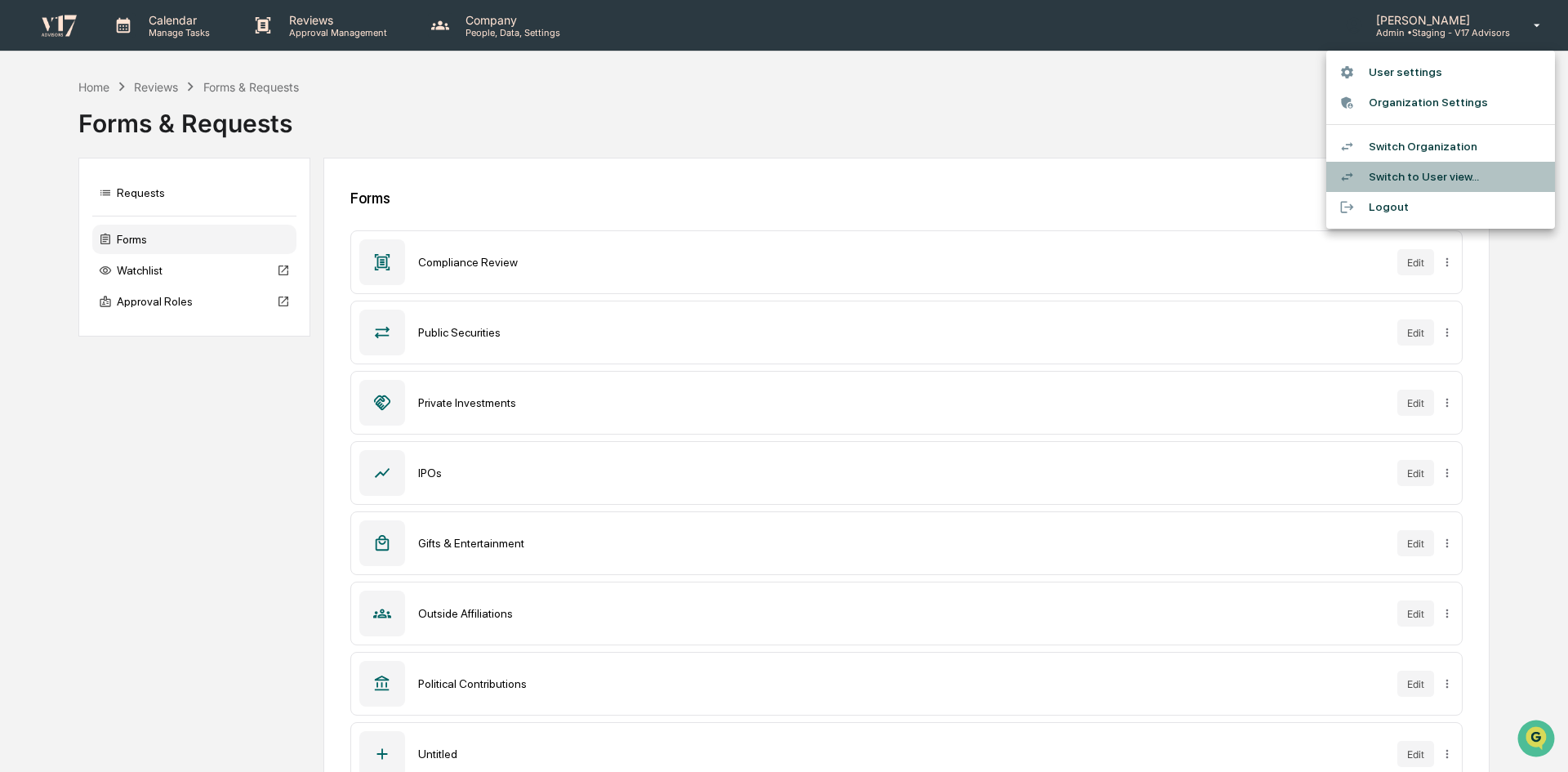
click at [1437, 176] on li "Switch to User view..." at bounding box center [1440, 177] width 228 height 31
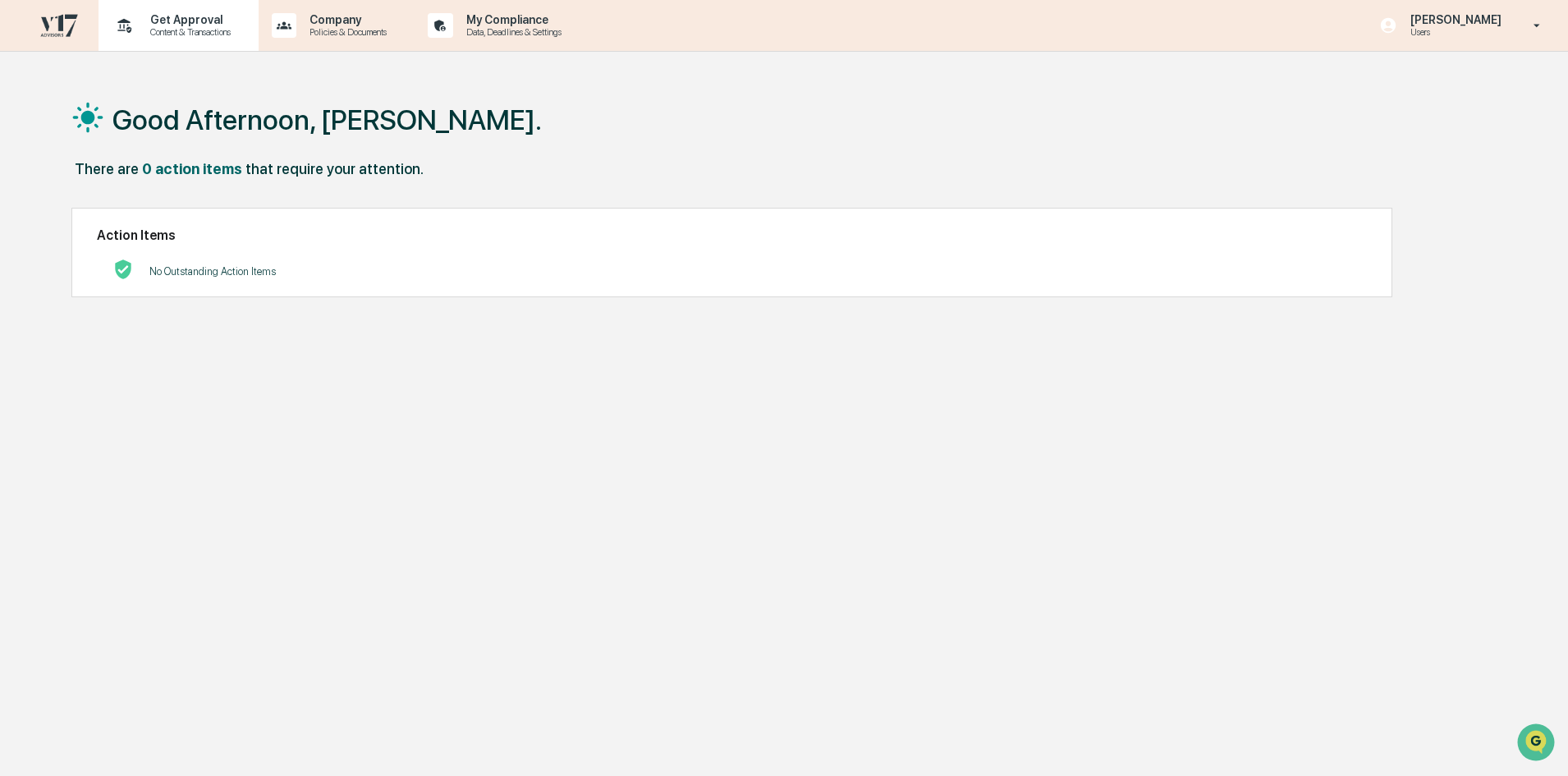
click at [184, 31] on p "Content & Transactions" at bounding box center [188, 32] width 102 height 12
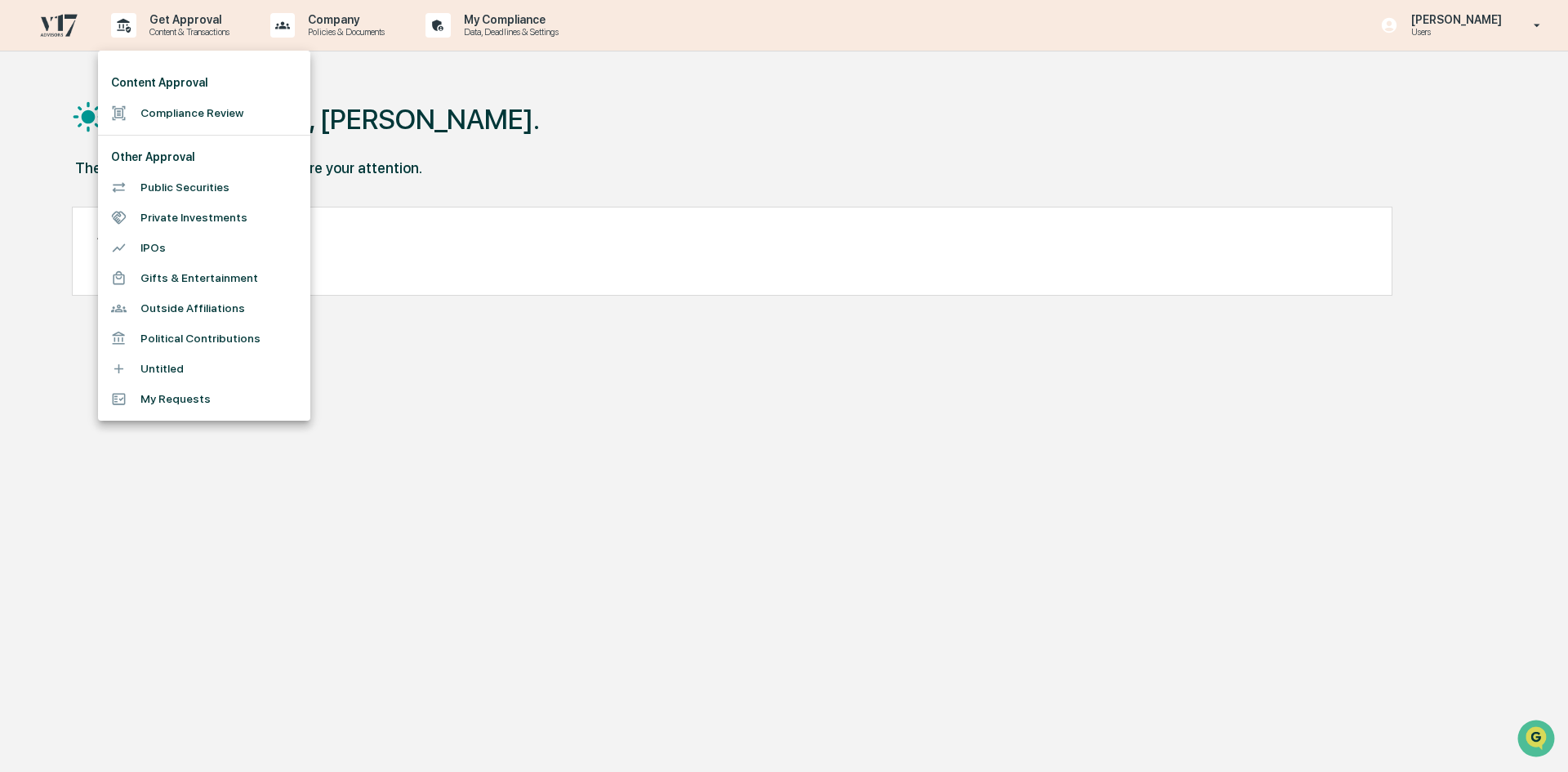
click at [186, 309] on li "Outside Affiliations" at bounding box center [203, 309] width 212 height 31
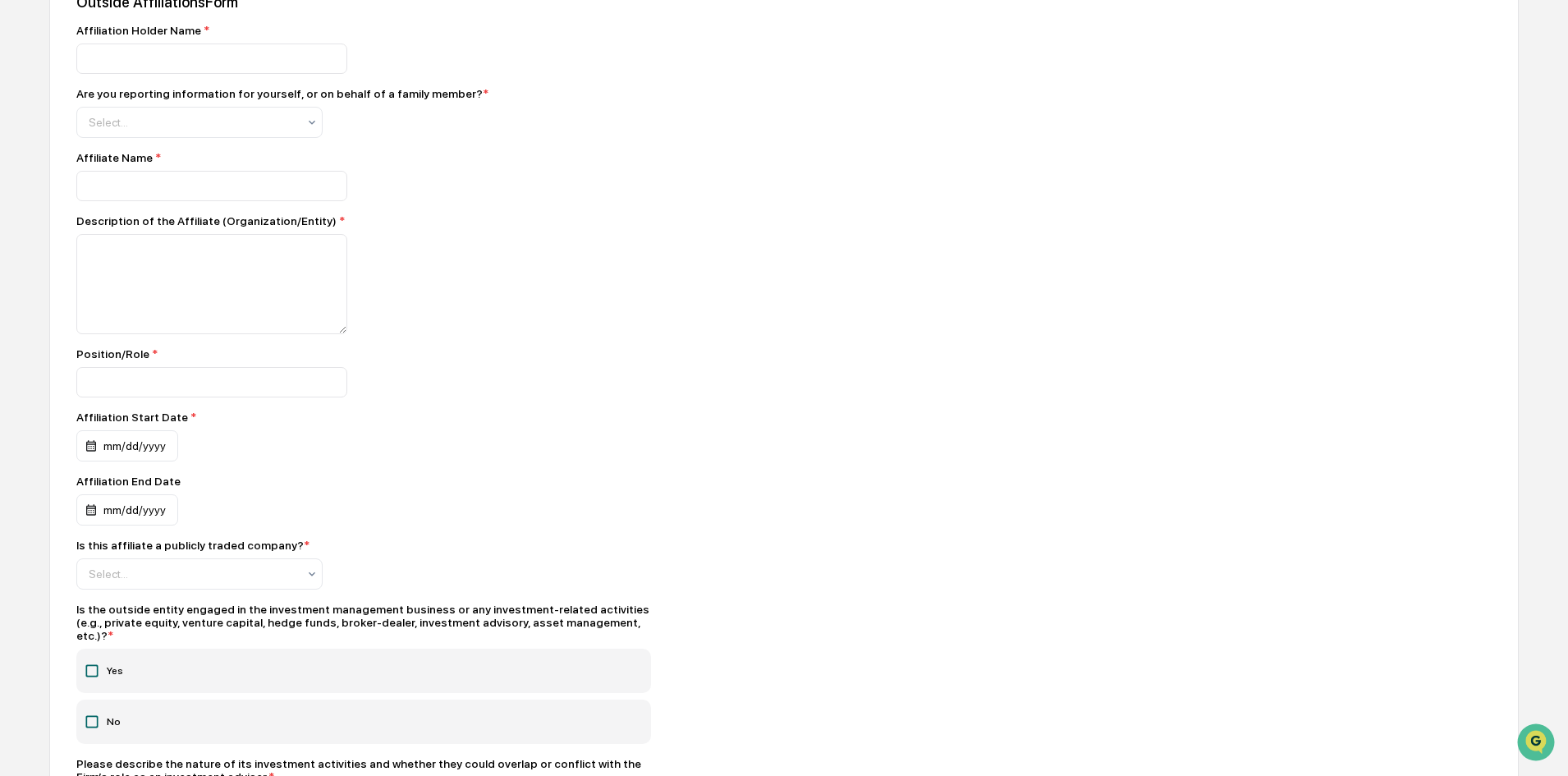
scroll to position [269, 0]
click at [231, 577] on div at bounding box center [193, 574] width 208 height 16
click at [209, 622] on div "Yes" at bounding box center [200, 616] width 245 height 33
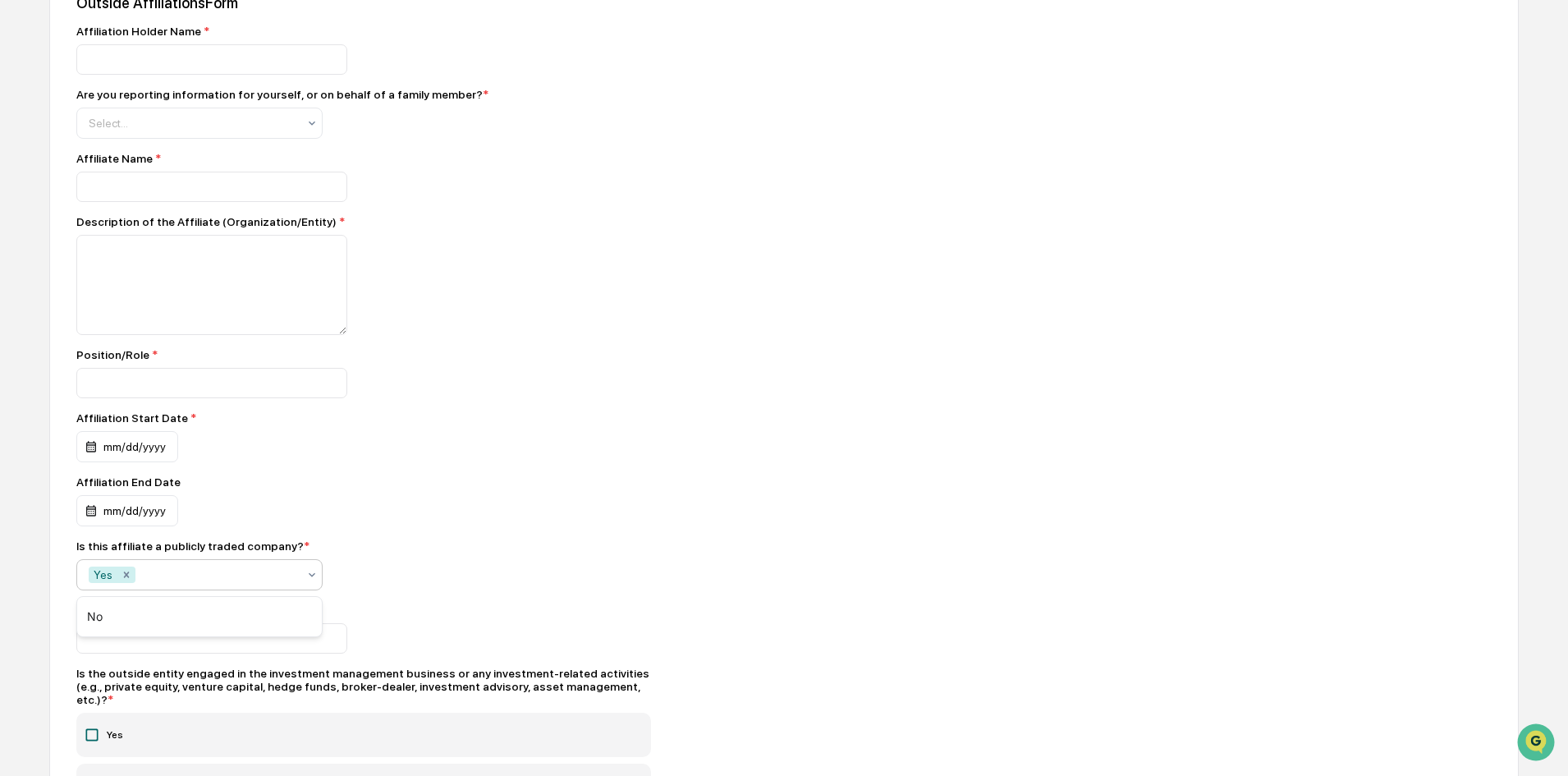
click at [278, 577] on div at bounding box center [218, 574] width 158 height 16
click at [125, 575] on icon "Remove Yes" at bounding box center [126, 575] width 12 height 12
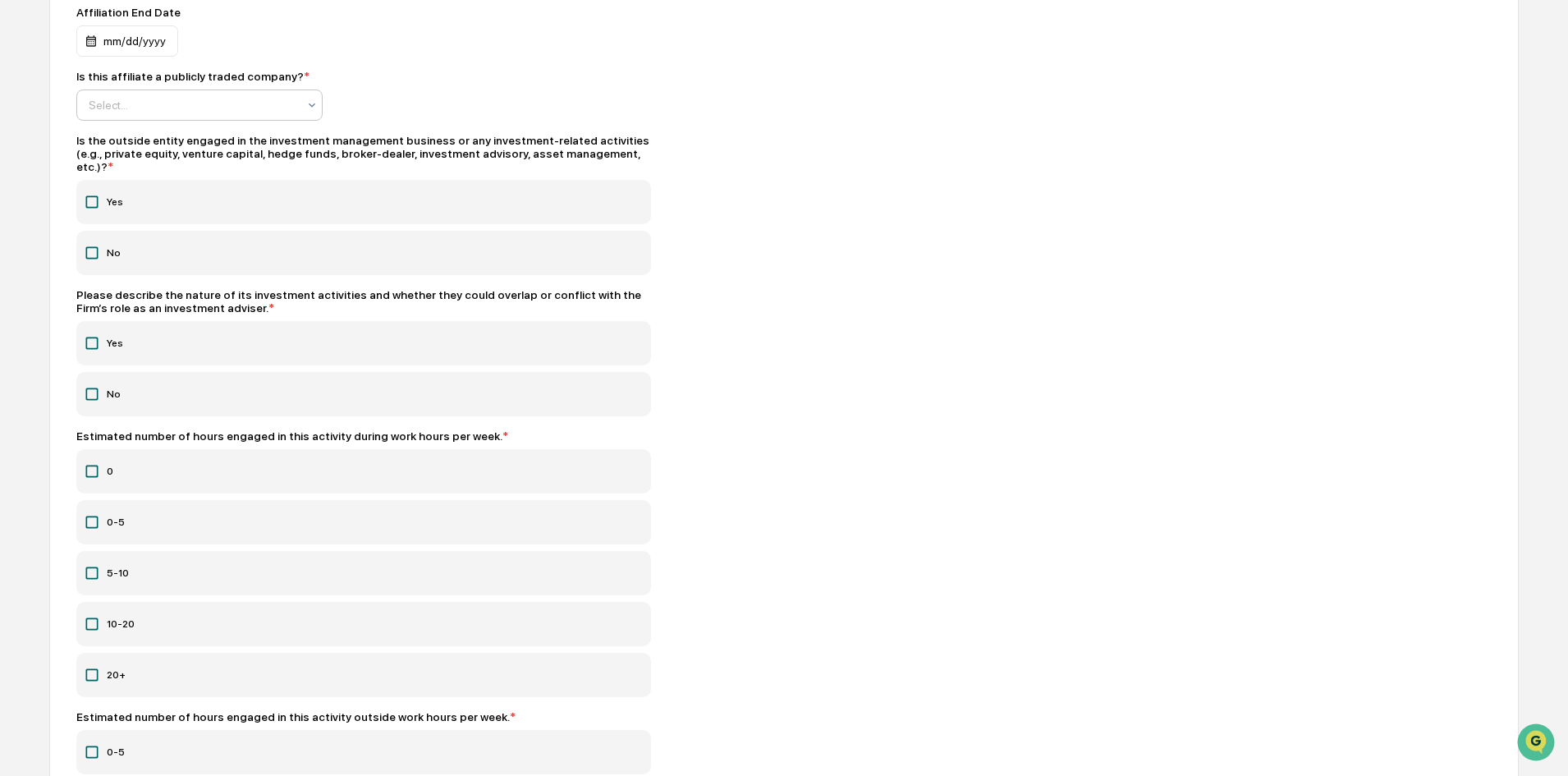
scroll to position [1254, 0]
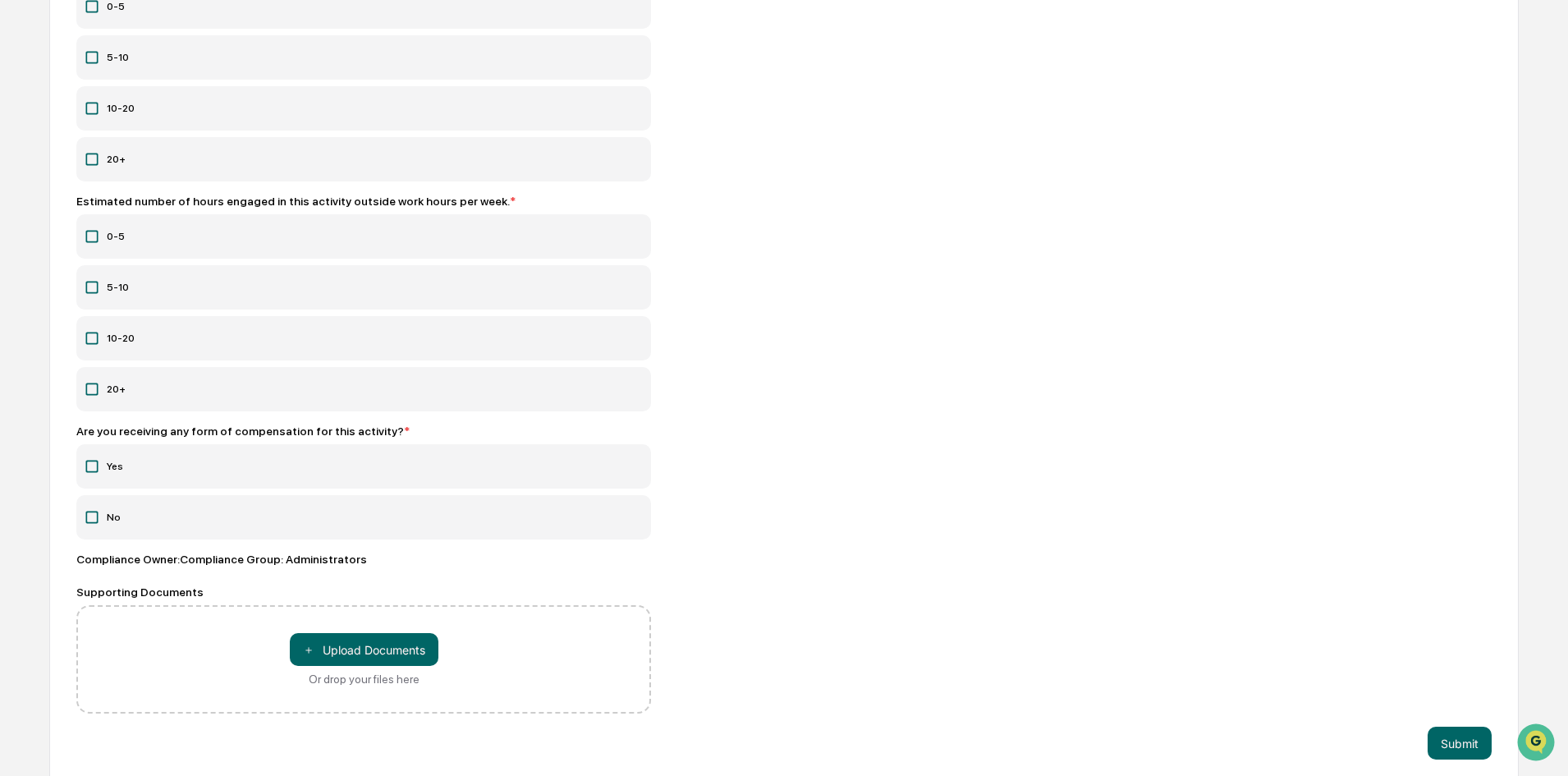
click at [113, 461] on label "Yes" at bounding box center [364, 467] width 575 height 44
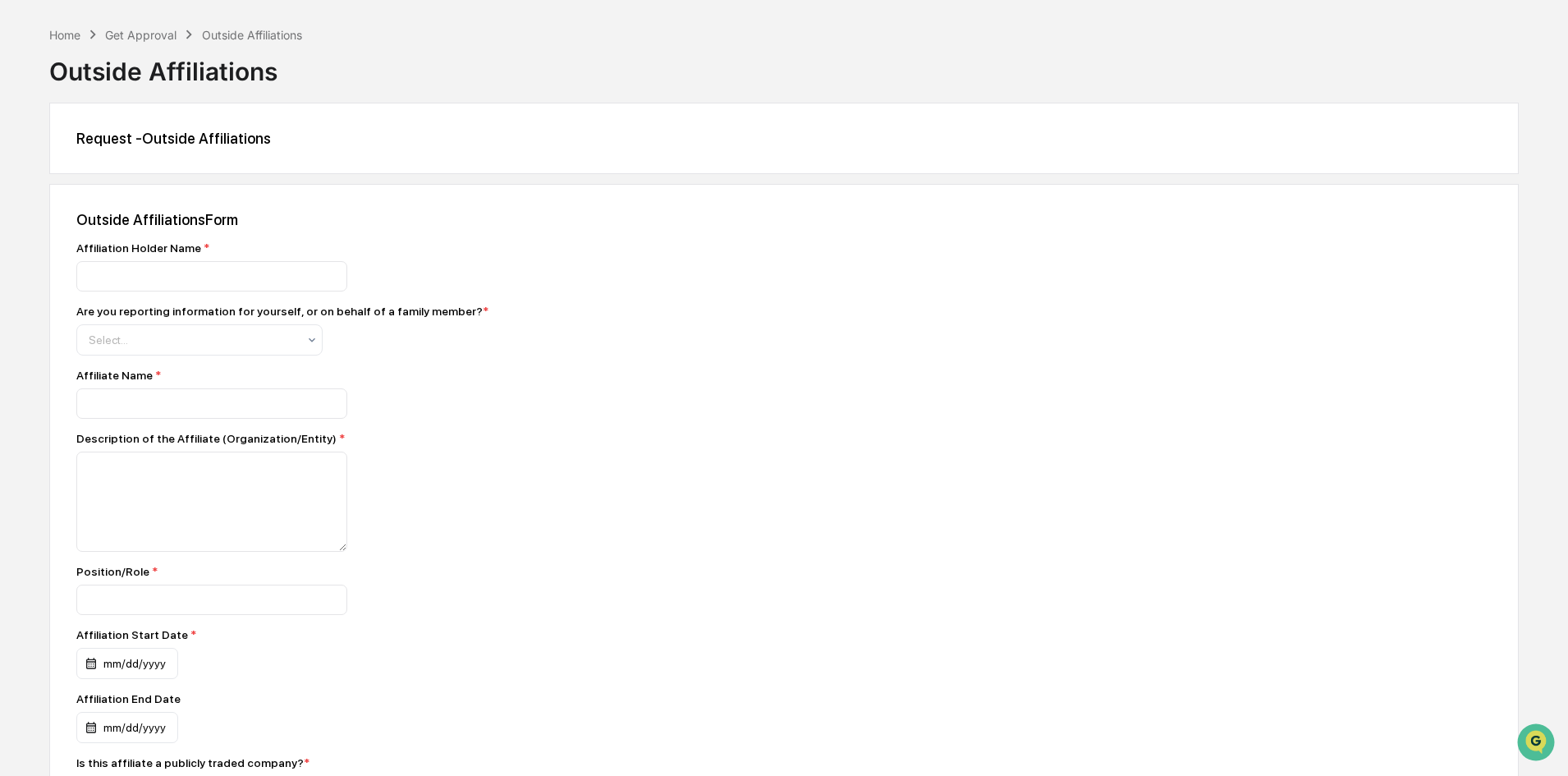
scroll to position [0, 0]
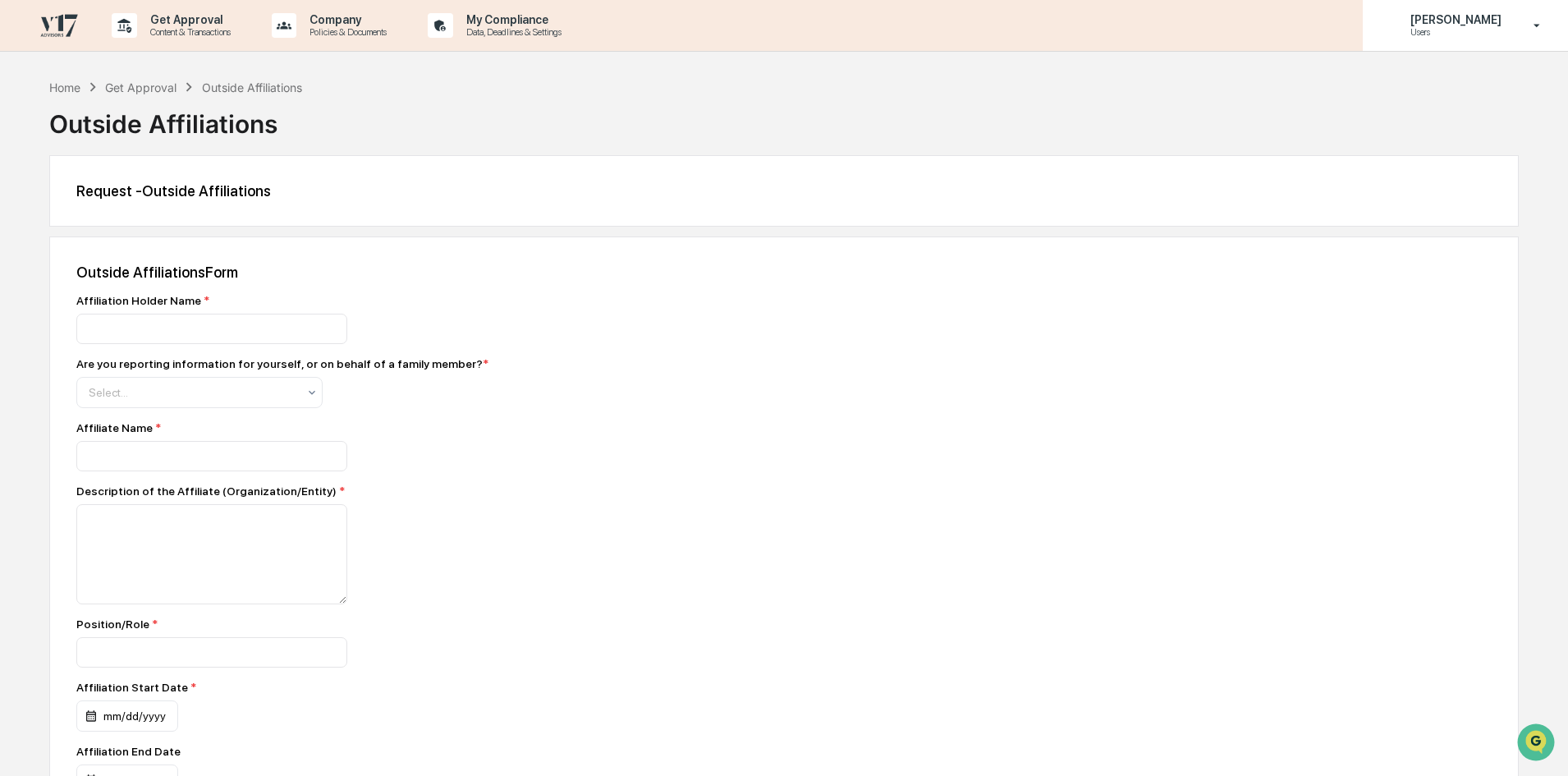
click at [1411, 36] on p "Users" at bounding box center [1453, 32] width 113 height 12
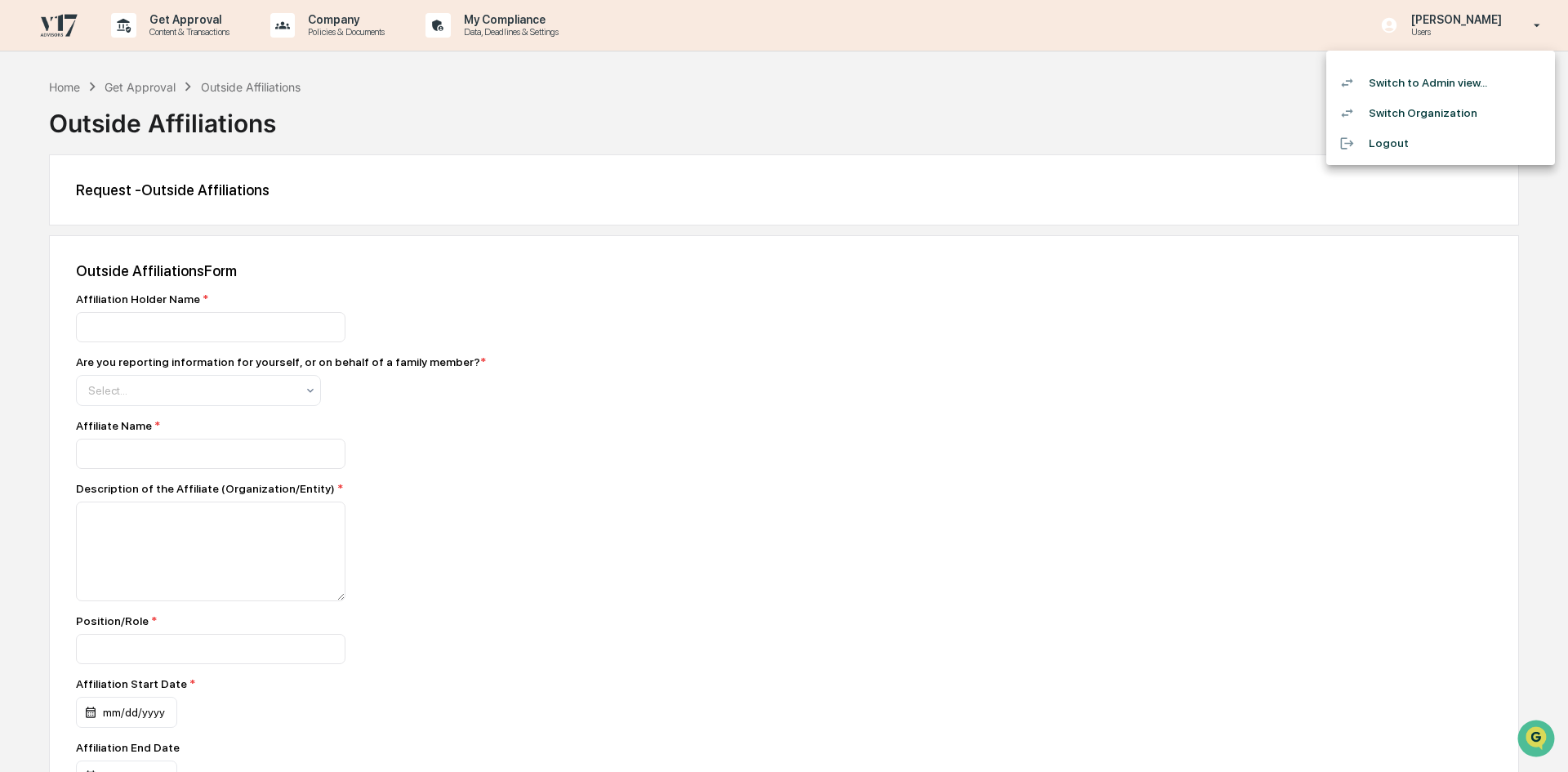
click at [1416, 87] on li "Switch to Admin view..." at bounding box center [1440, 83] width 228 height 31
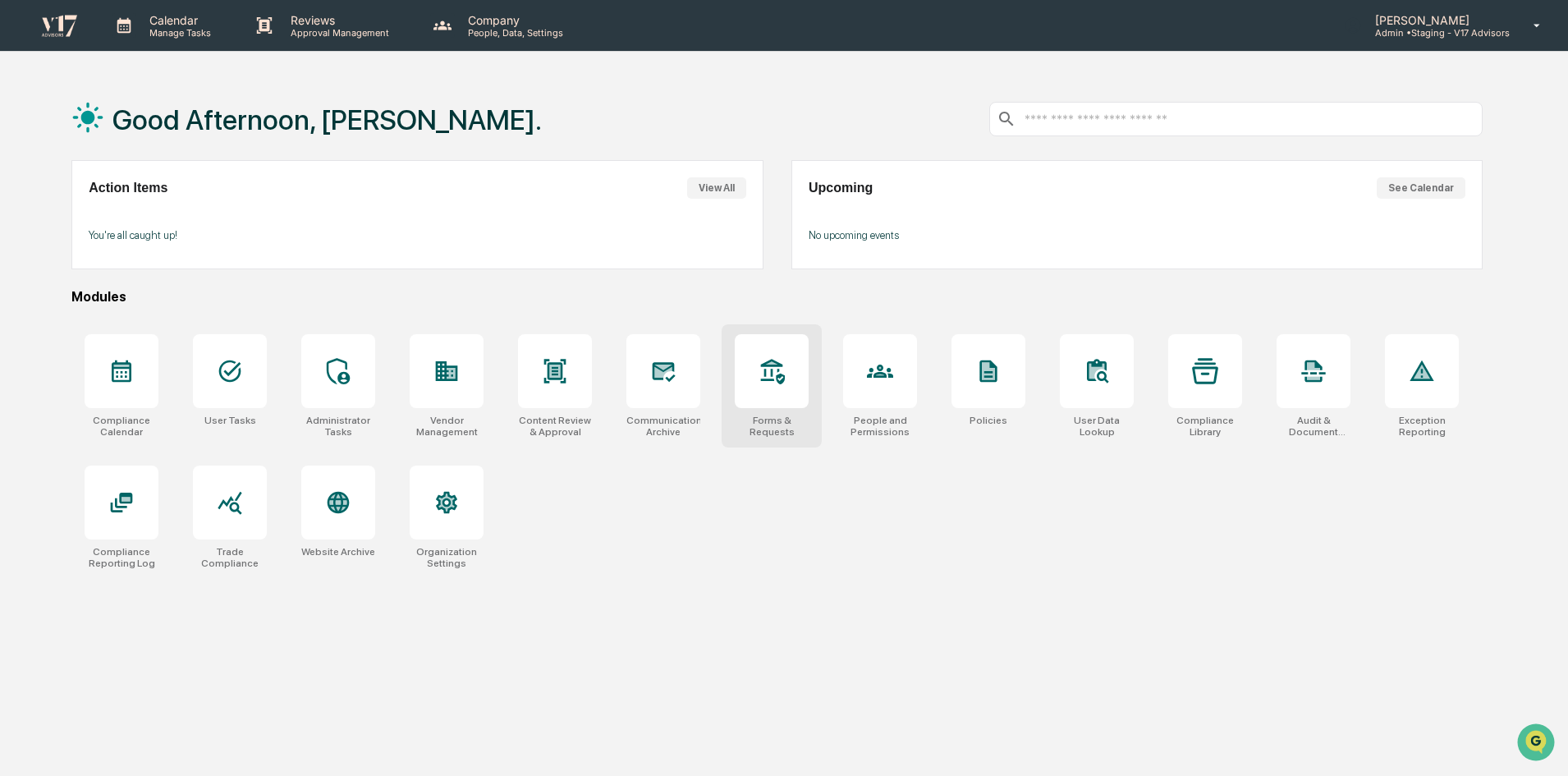
click at [755, 397] on div at bounding box center [771, 371] width 74 height 74
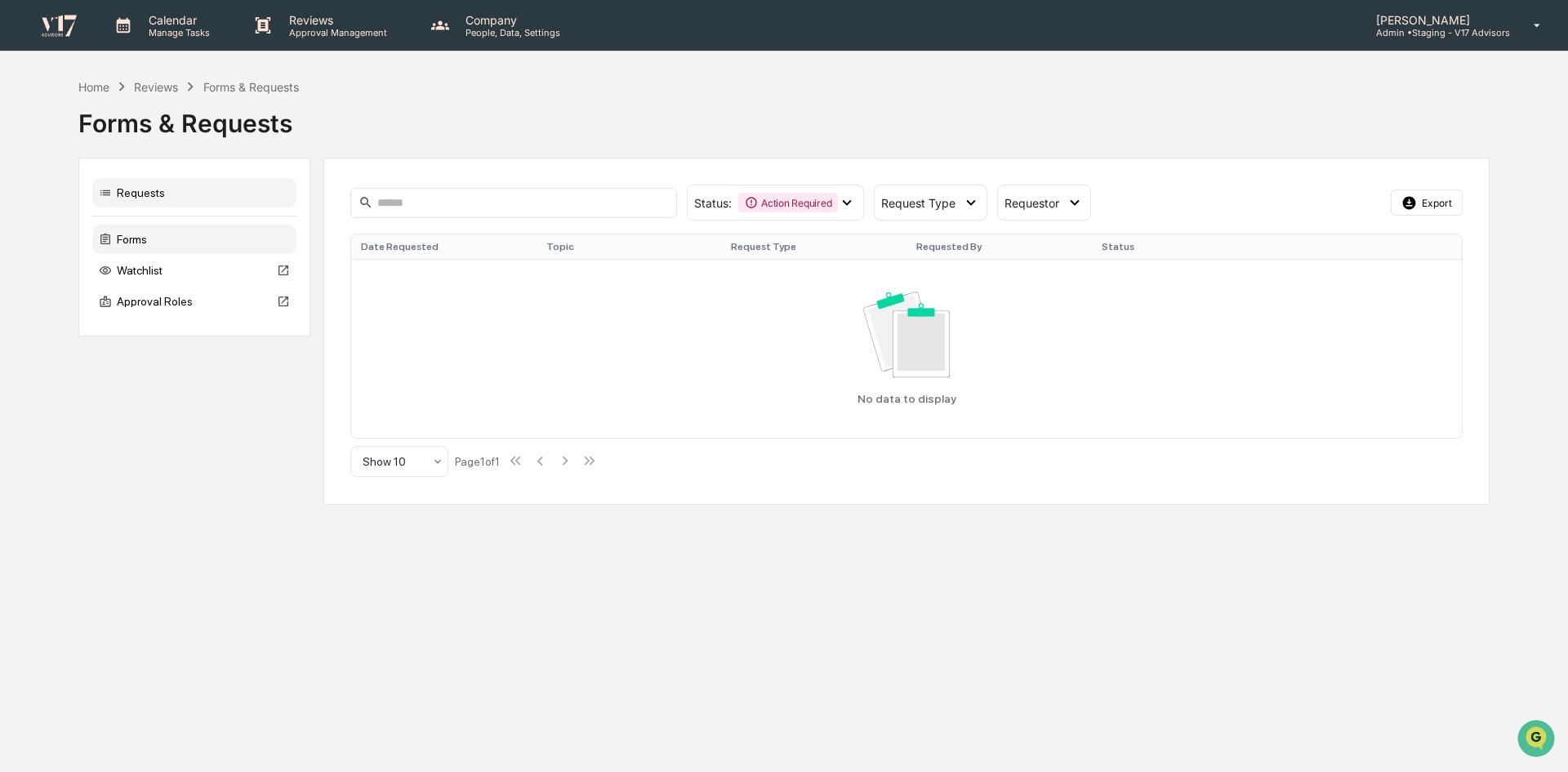
click at [146, 235] on div "Forms" at bounding box center [194, 239] width 204 height 30
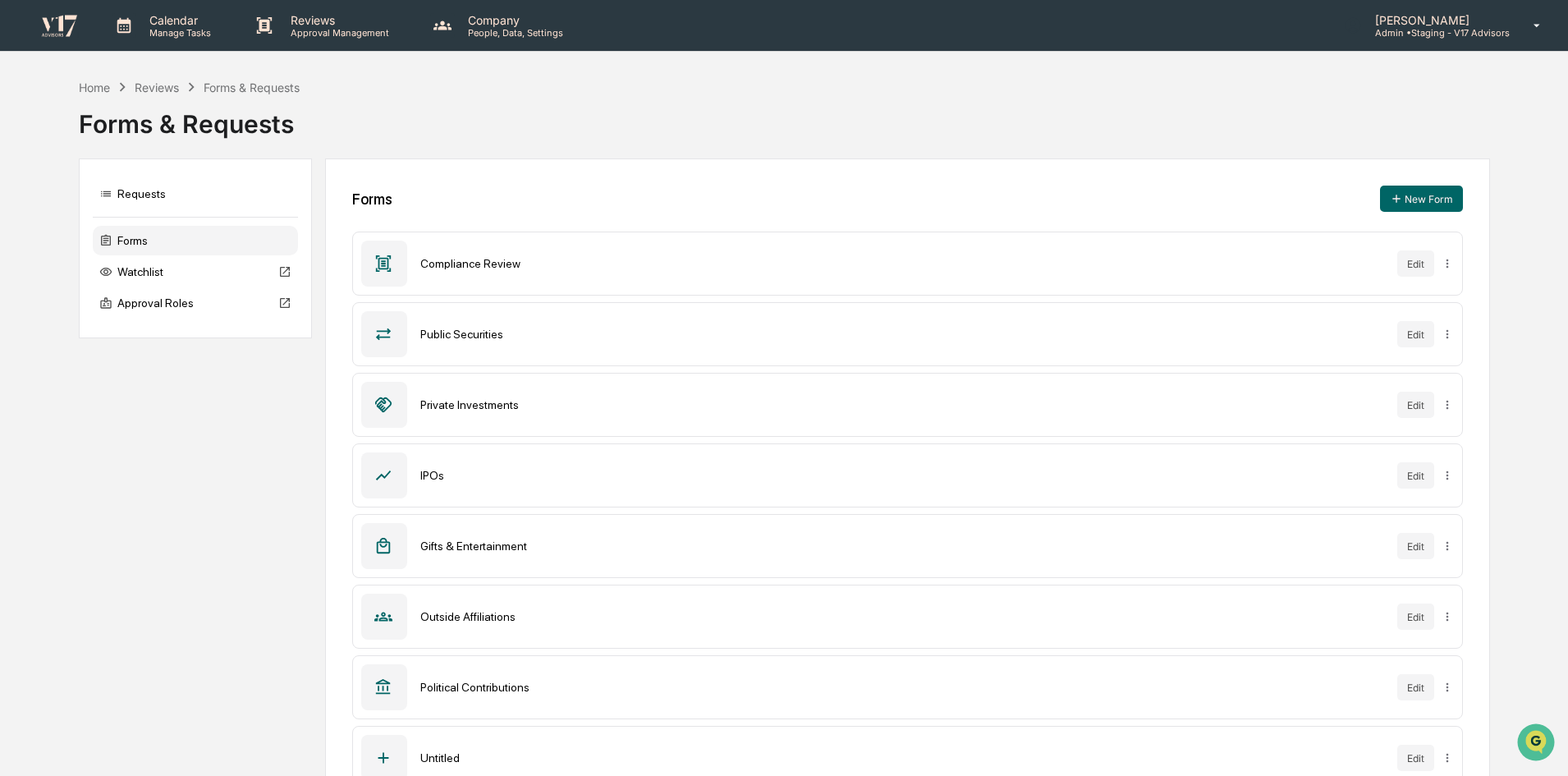
scroll to position [47, 0]
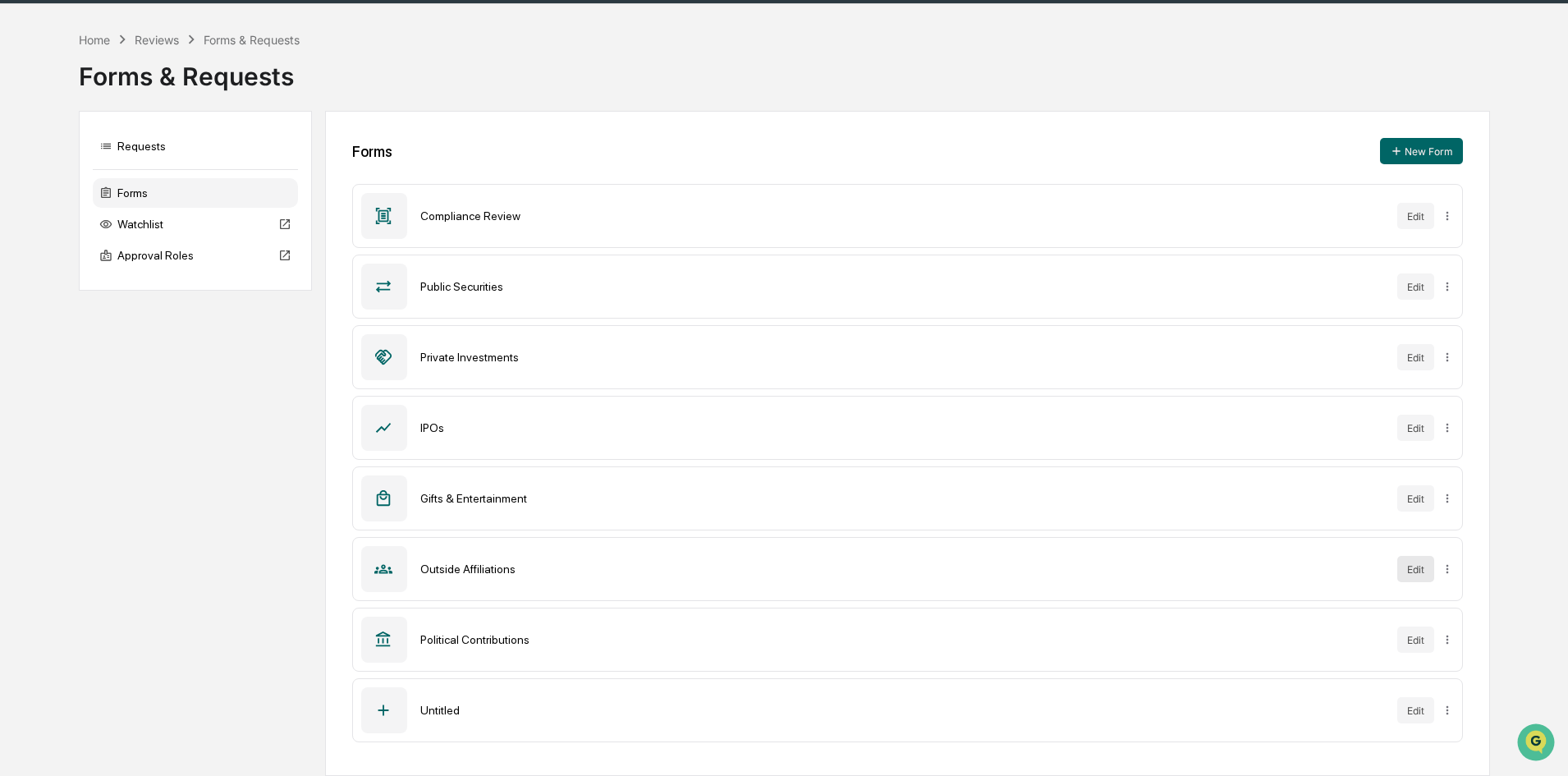
click at [1412, 568] on button "Edit" at bounding box center [1416, 568] width 37 height 26
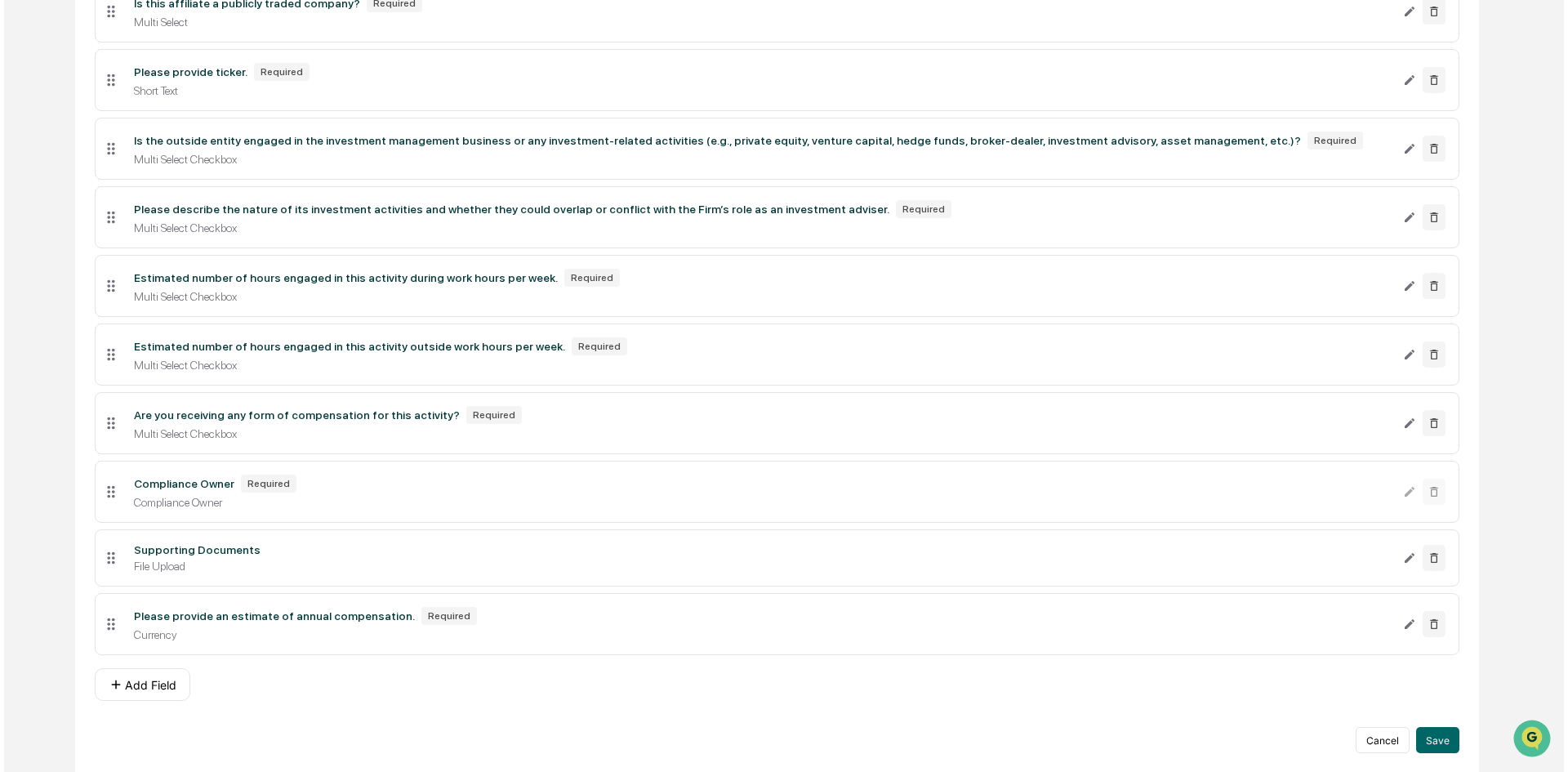
scroll to position [904, 0]
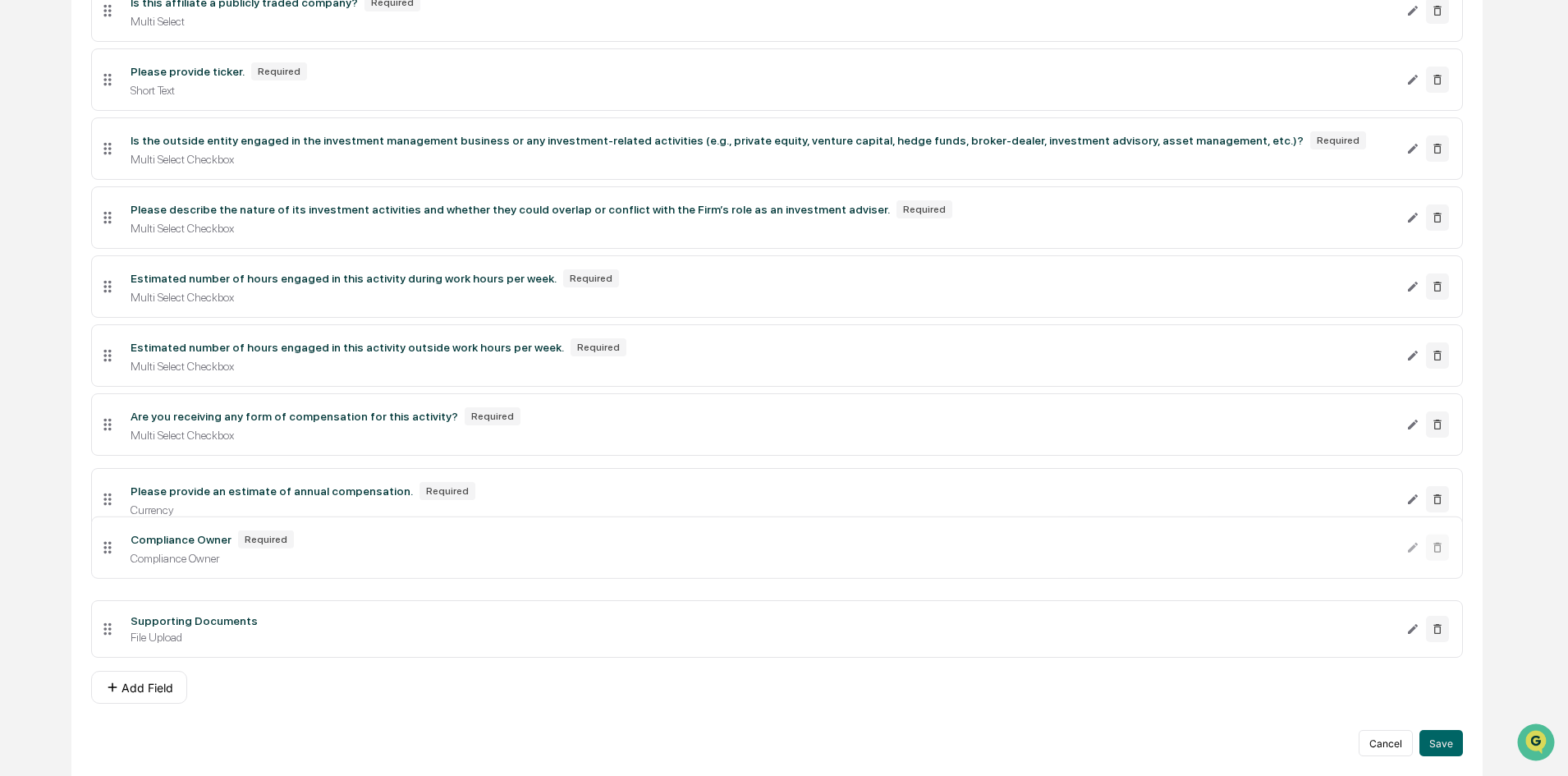
drag, startPoint x: 112, startPoint y: 624, endPoint x: 119, endPoint y: 495, distance: 129.2
click at [119, 495] on li "Please provide an estimate of annual compensation. Required Currency" at bounding box center [777, 498] width 1372 height 63
click at [1447, 738] on button "Save" at bounding box center [1441, 742] width 43 height 26
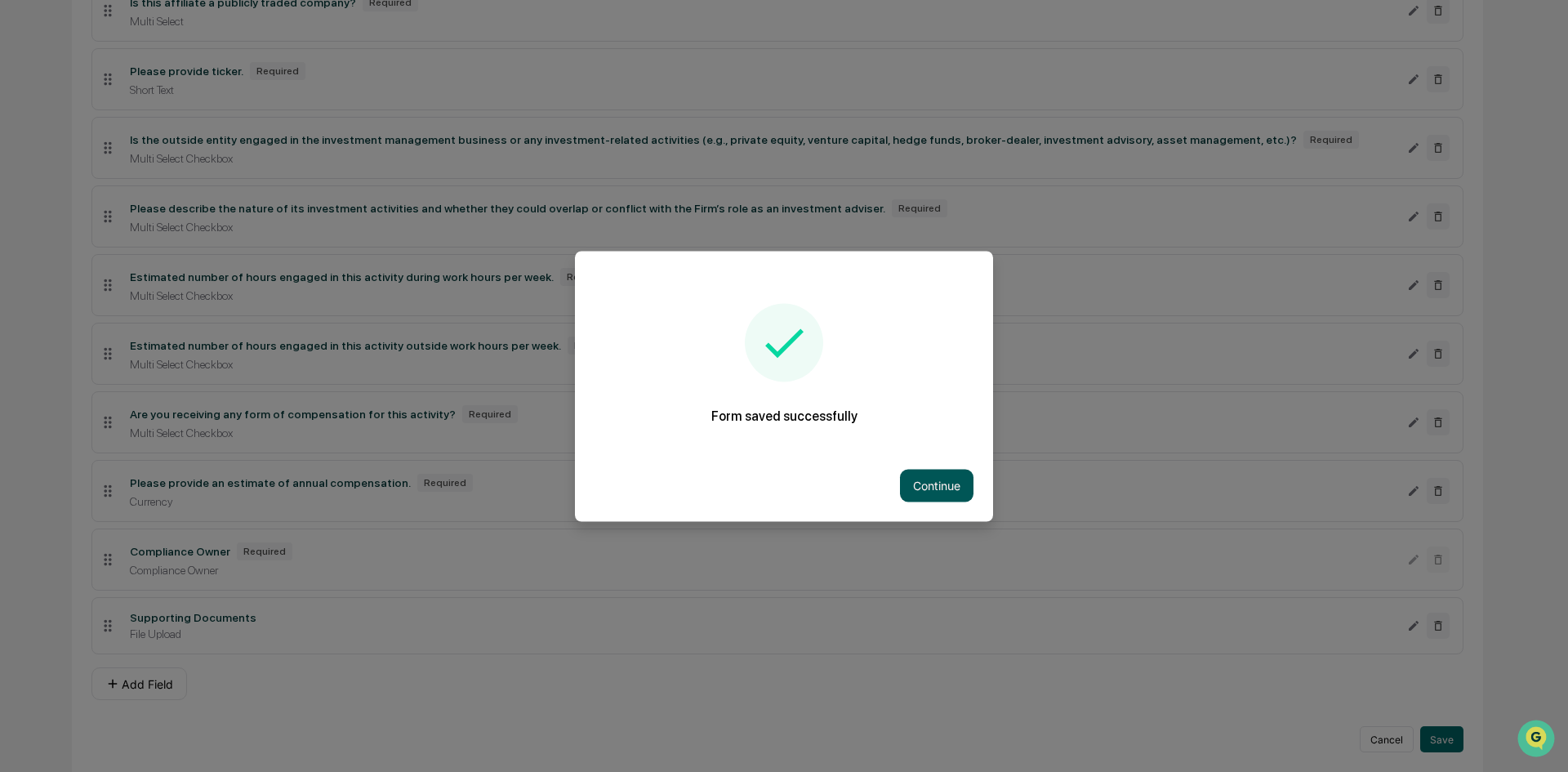
click at [943, 495] on button "Continue" at bounding box center [936, 485] width 74 height 33
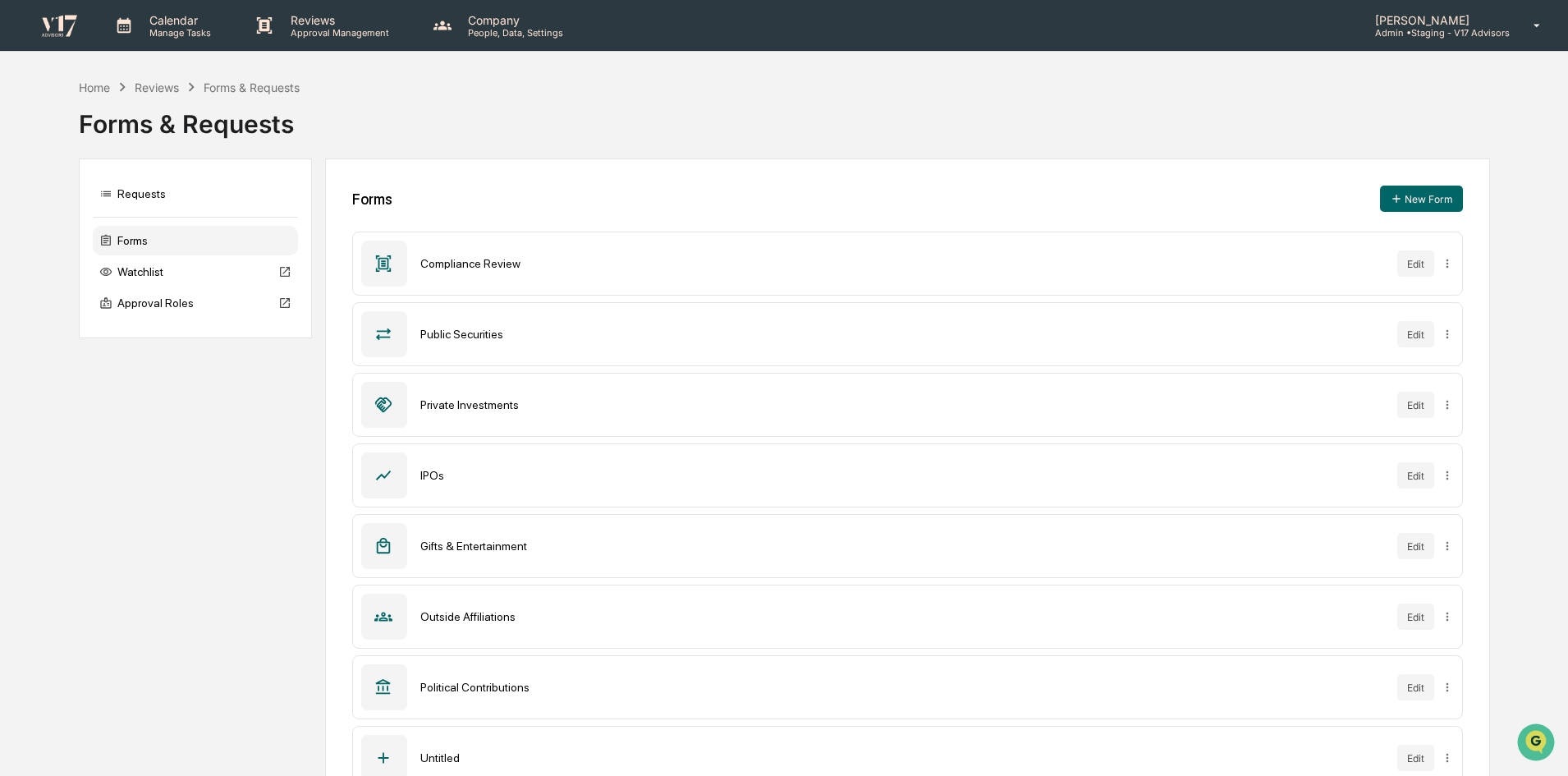
click at [1440, 18] on p "[PERSON_NAME]" at bounding box center [1435, 20] width 148 height 13
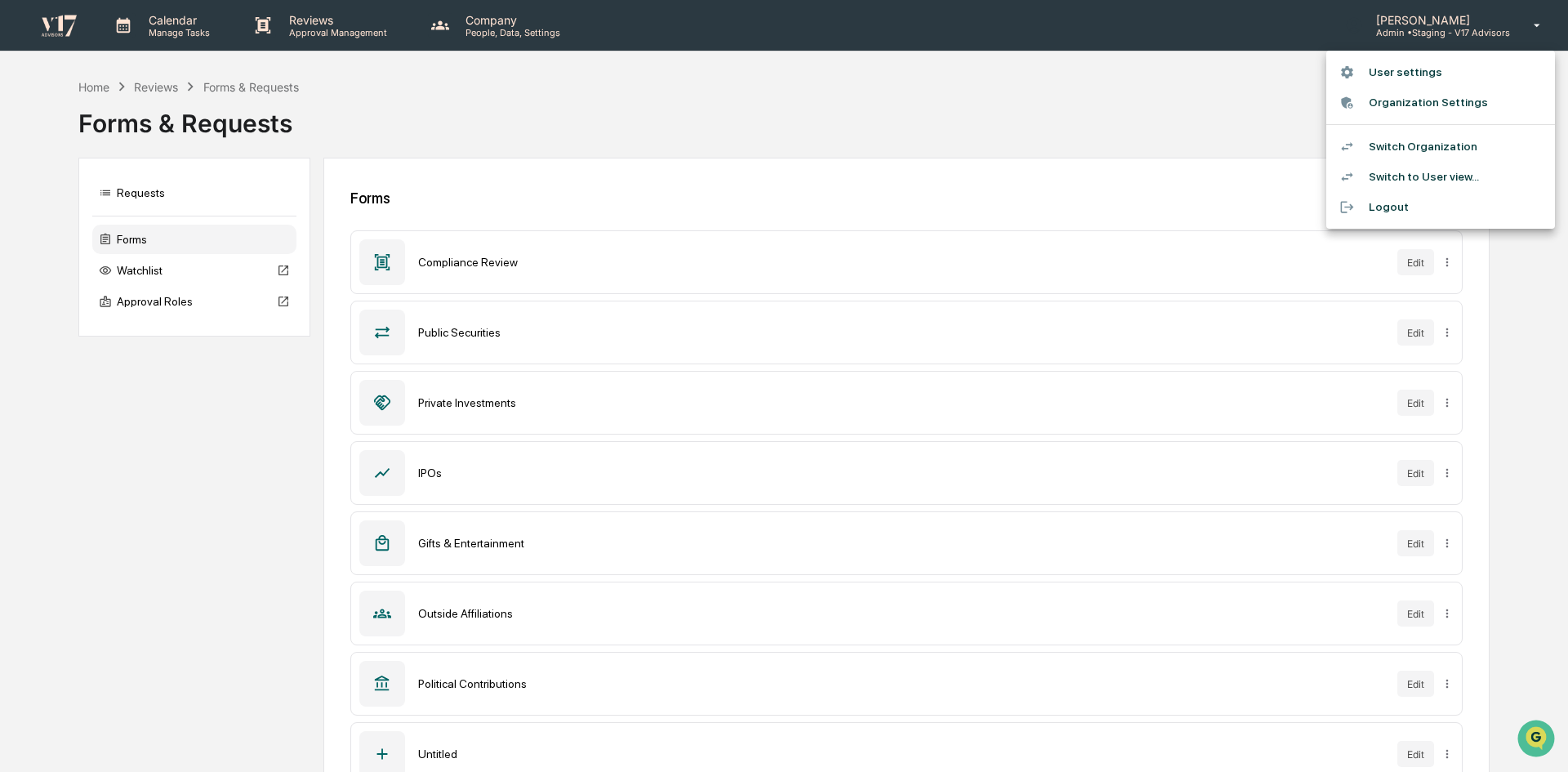
click at [523, 407] on div at bounding box center [784, 386] width 1568 height 772
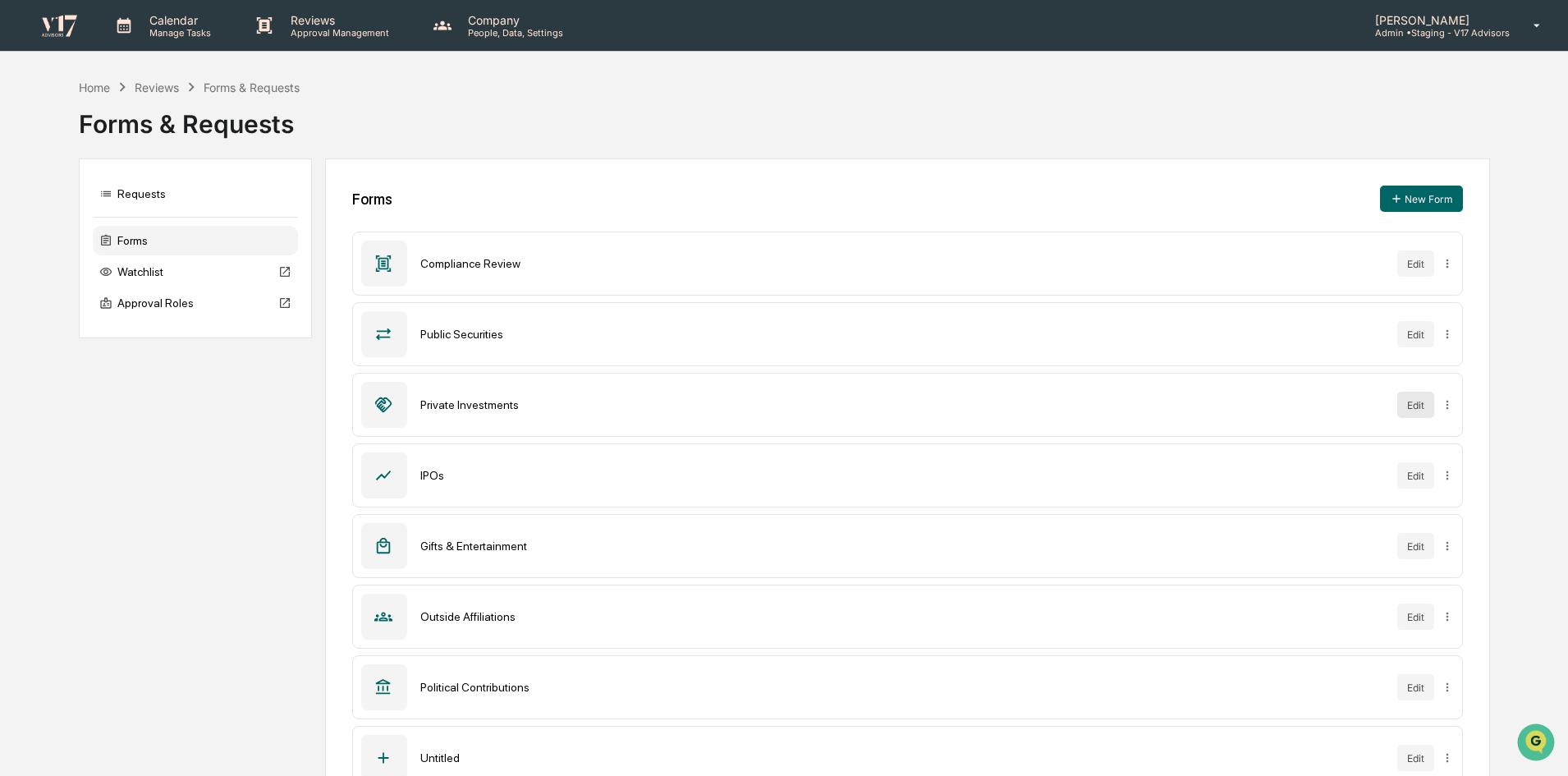
click at [1414, 405] on button "Edit" at bounding box center [1416, 404] width 37 height 26
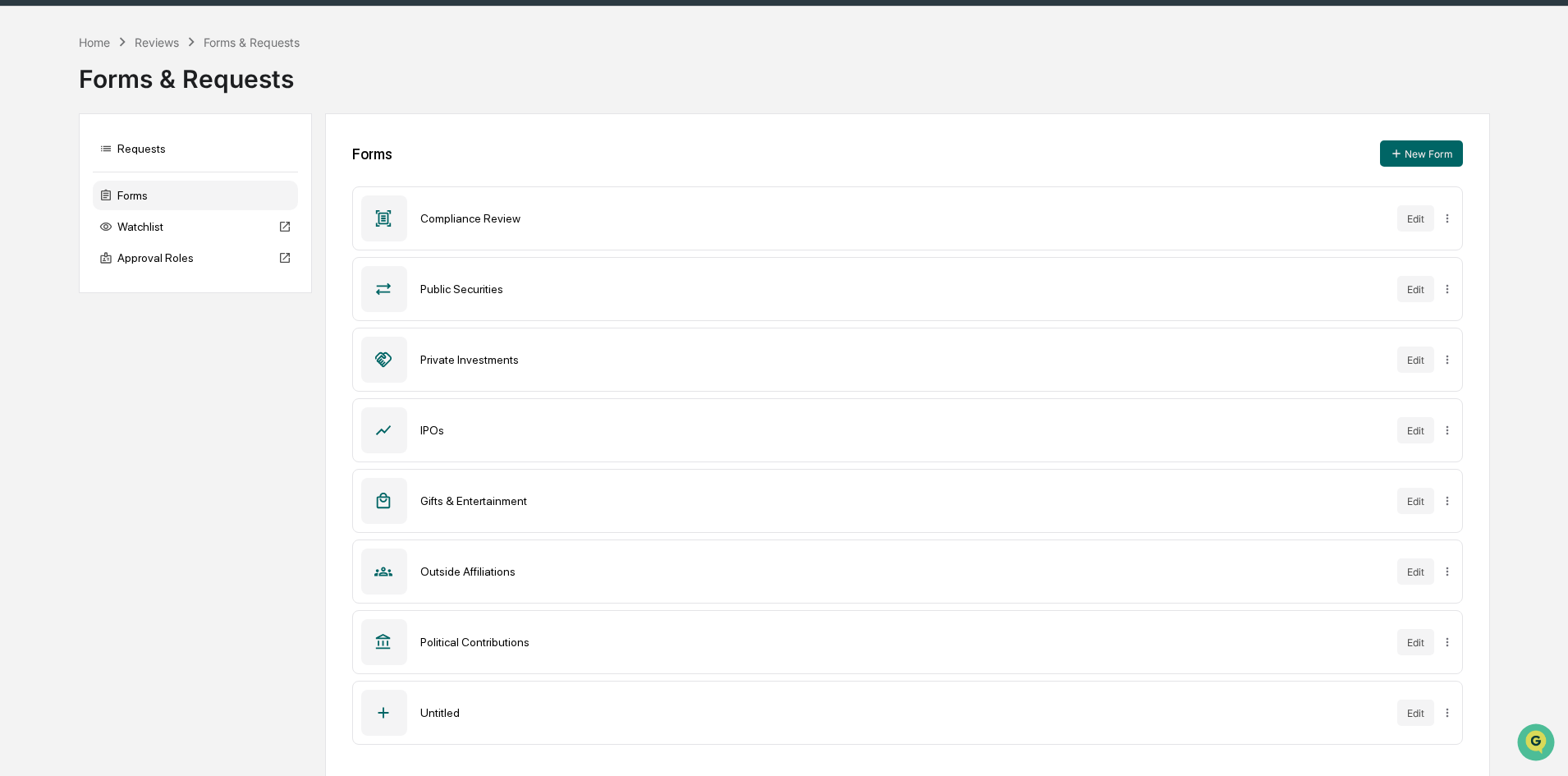
scroll to position [47, 0]
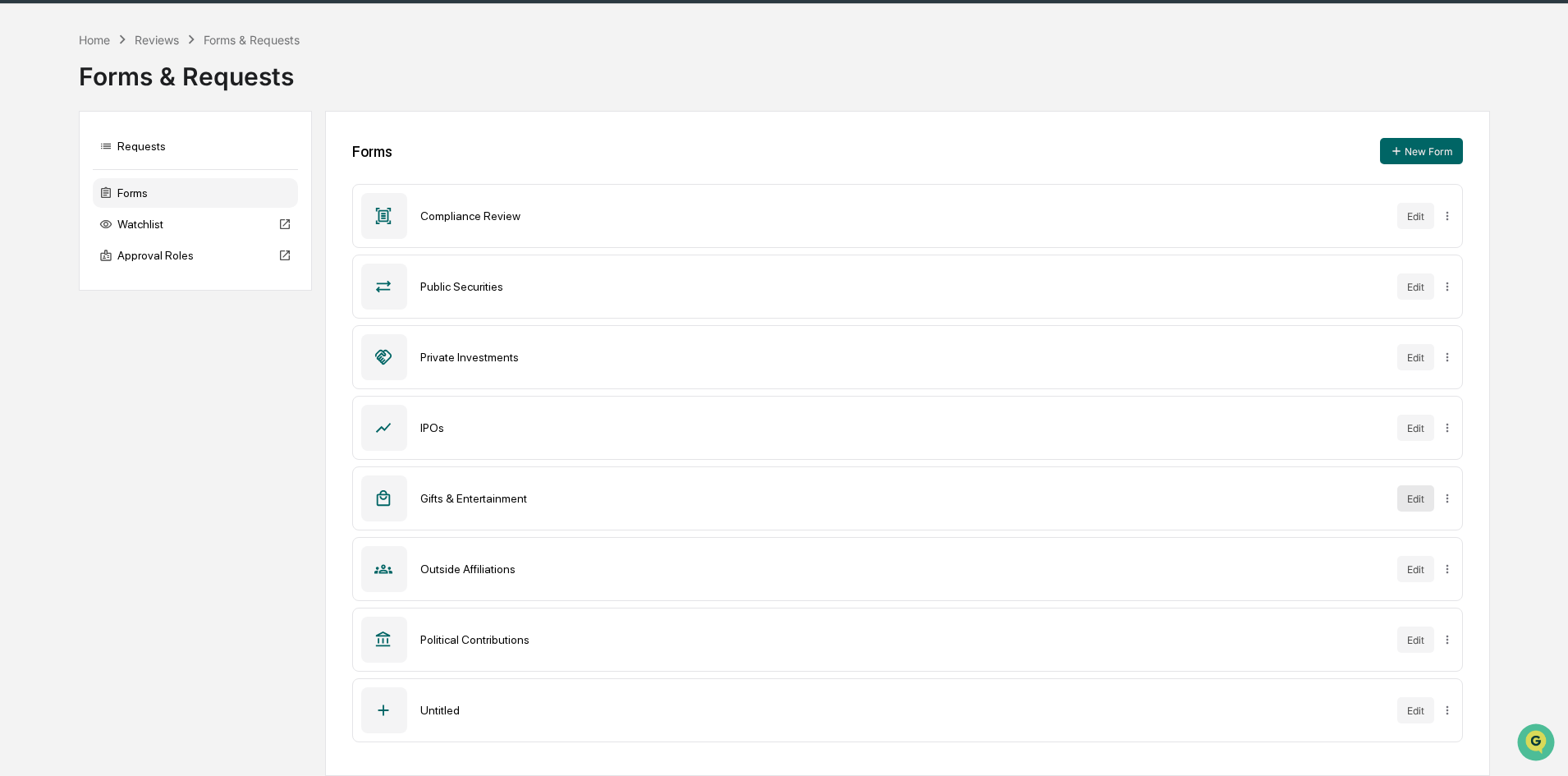
click at [1420, 487] on button "Edit" at bounding box center [1416, 497] width 37 height 26
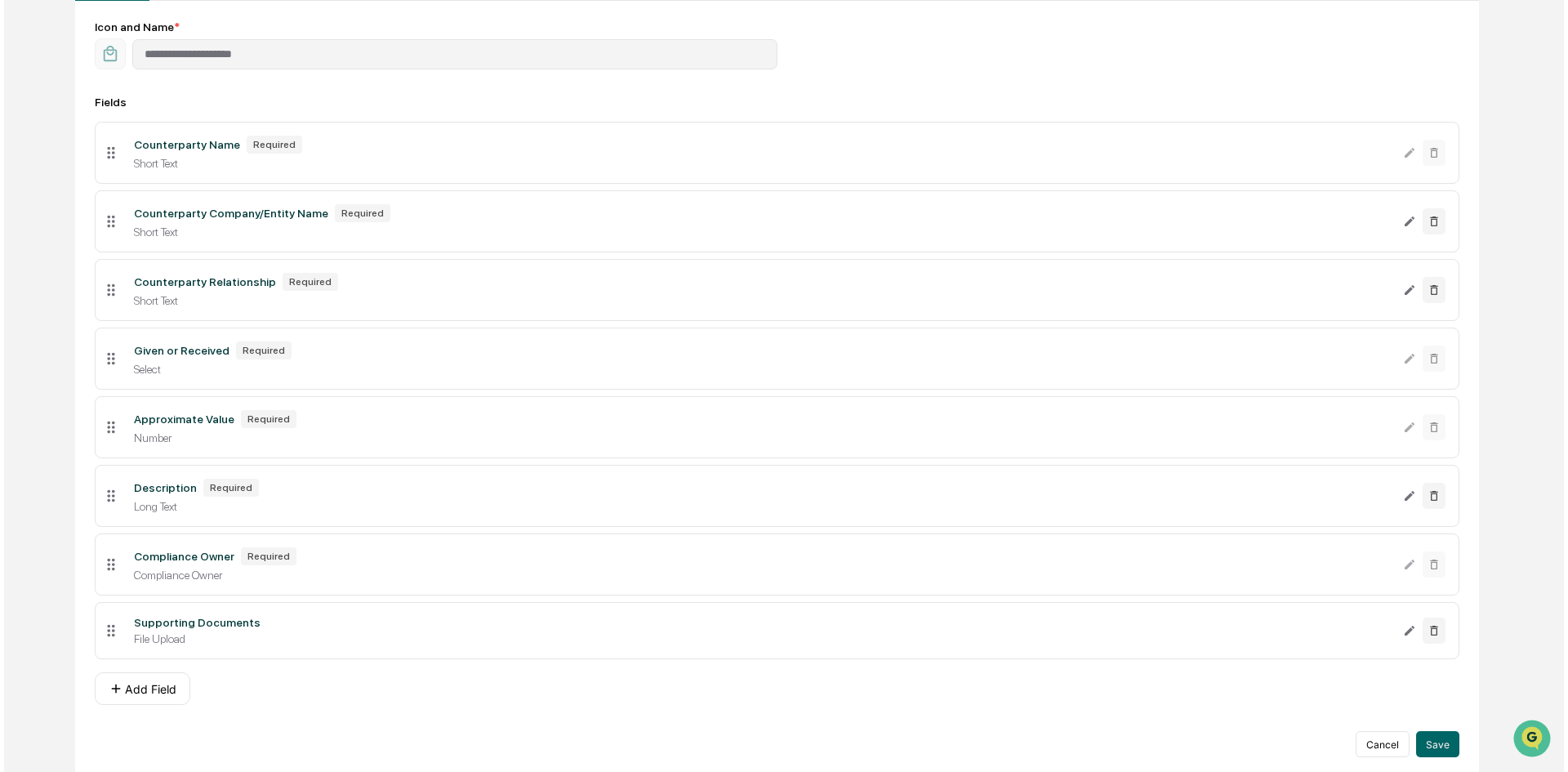
scroll to position [223, 0]
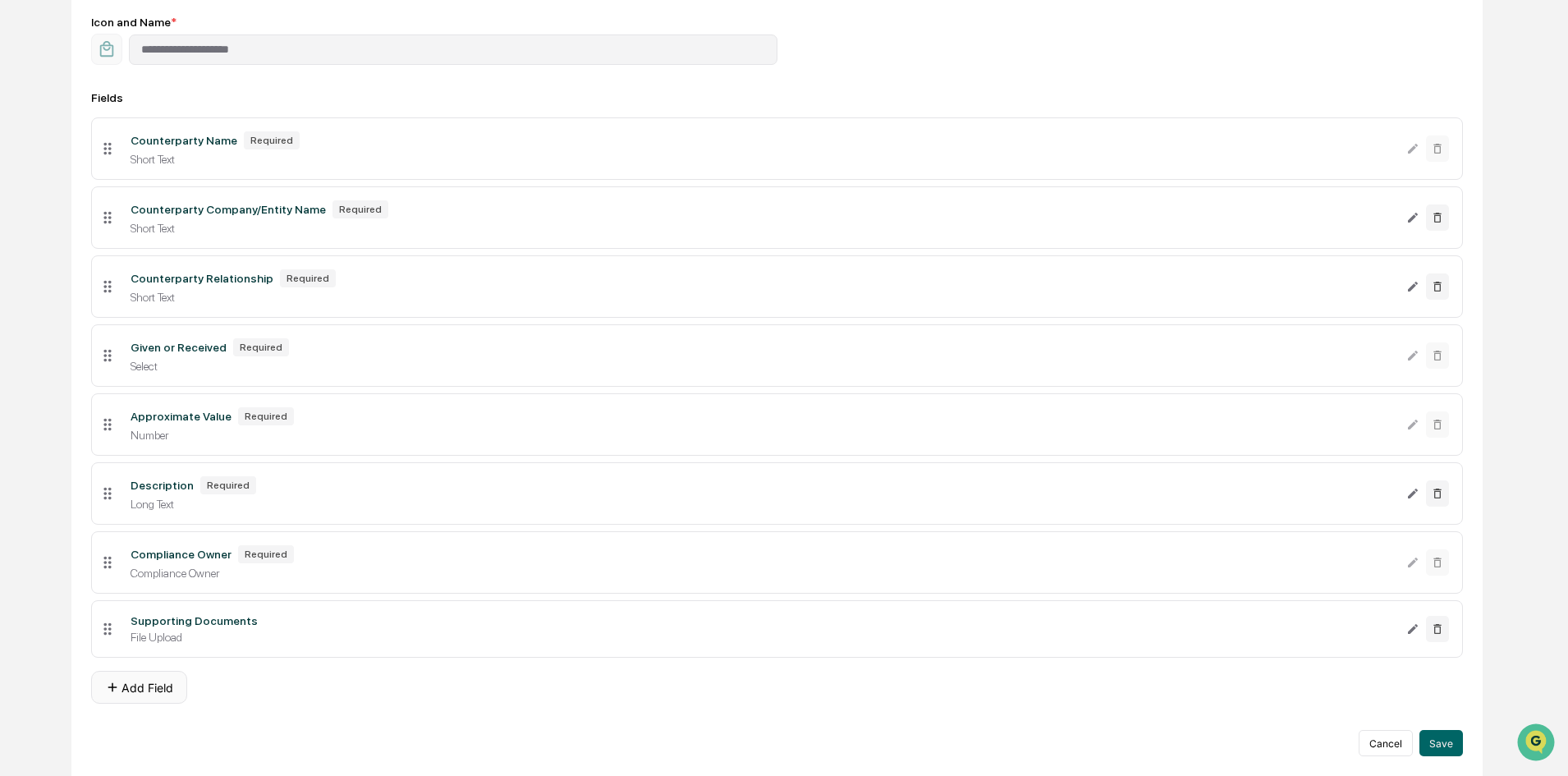
click at [146, 677] on button "Add Field" at bounding box center [140, 687] width 96 height 33
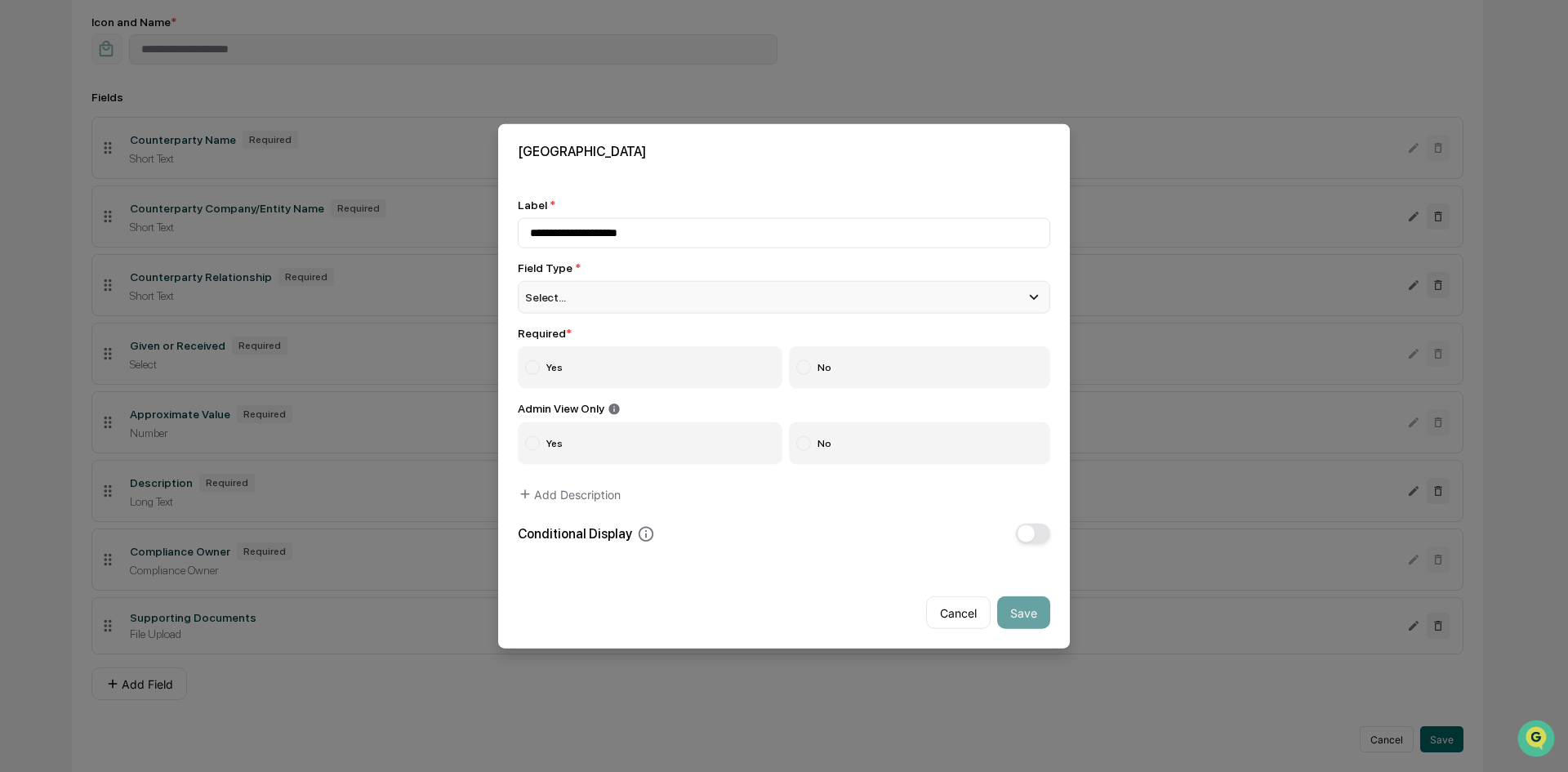
type input "**********"
click at [606, 298] on div "Select..." at bounding box center [784, 296] width 532 height 33
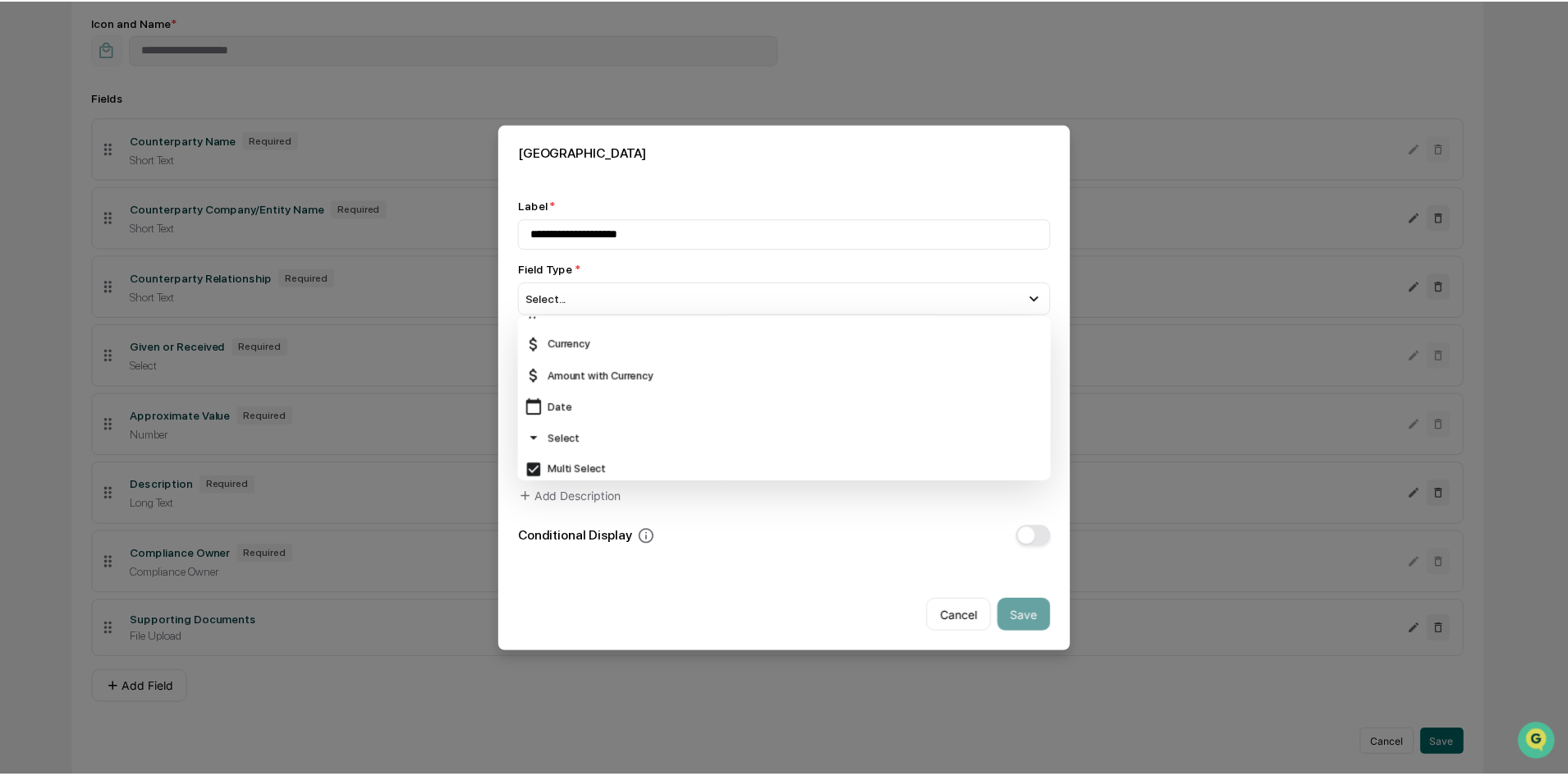
scroll to position [164, 0]
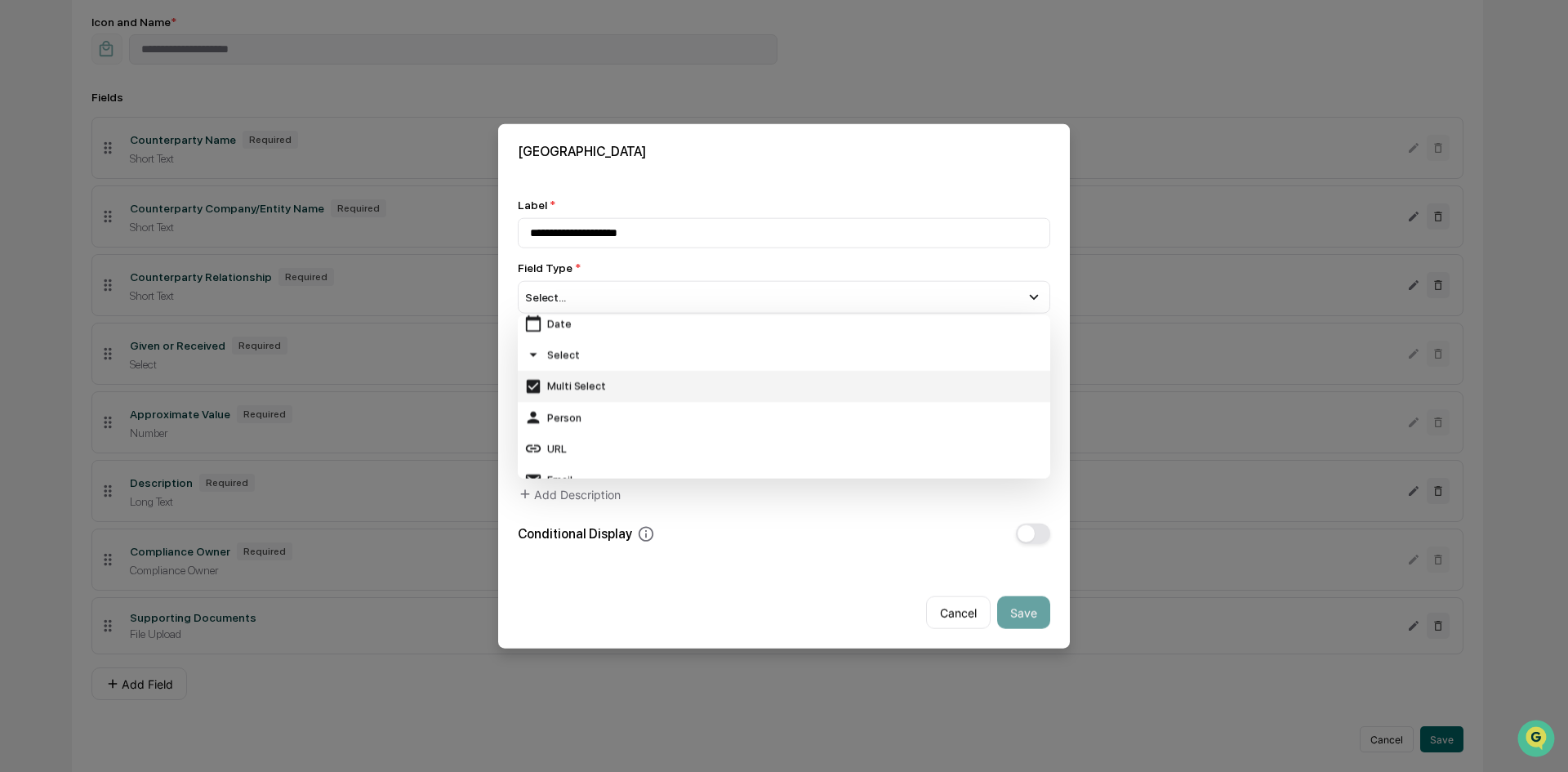
click at [597, 379] on div "Multi Select" at bounding box center [784, 385] width 519 height 18
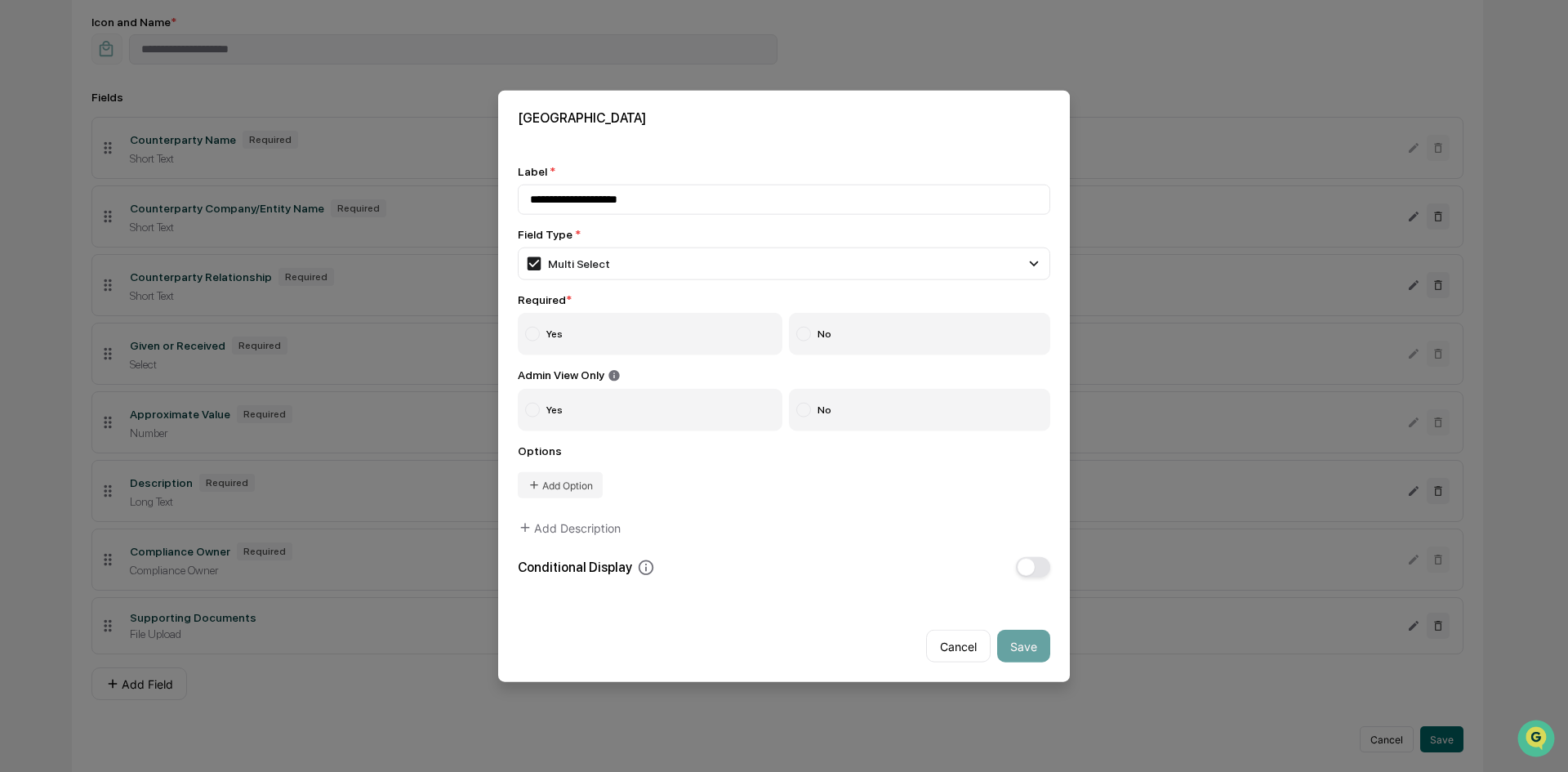
click at [589, 340] on label "Yes" at bounding box center [650, 333] width 265 height 42
click at [570, 492] on button "Add Option" at bounding box center [560, 484] width 85 height 26
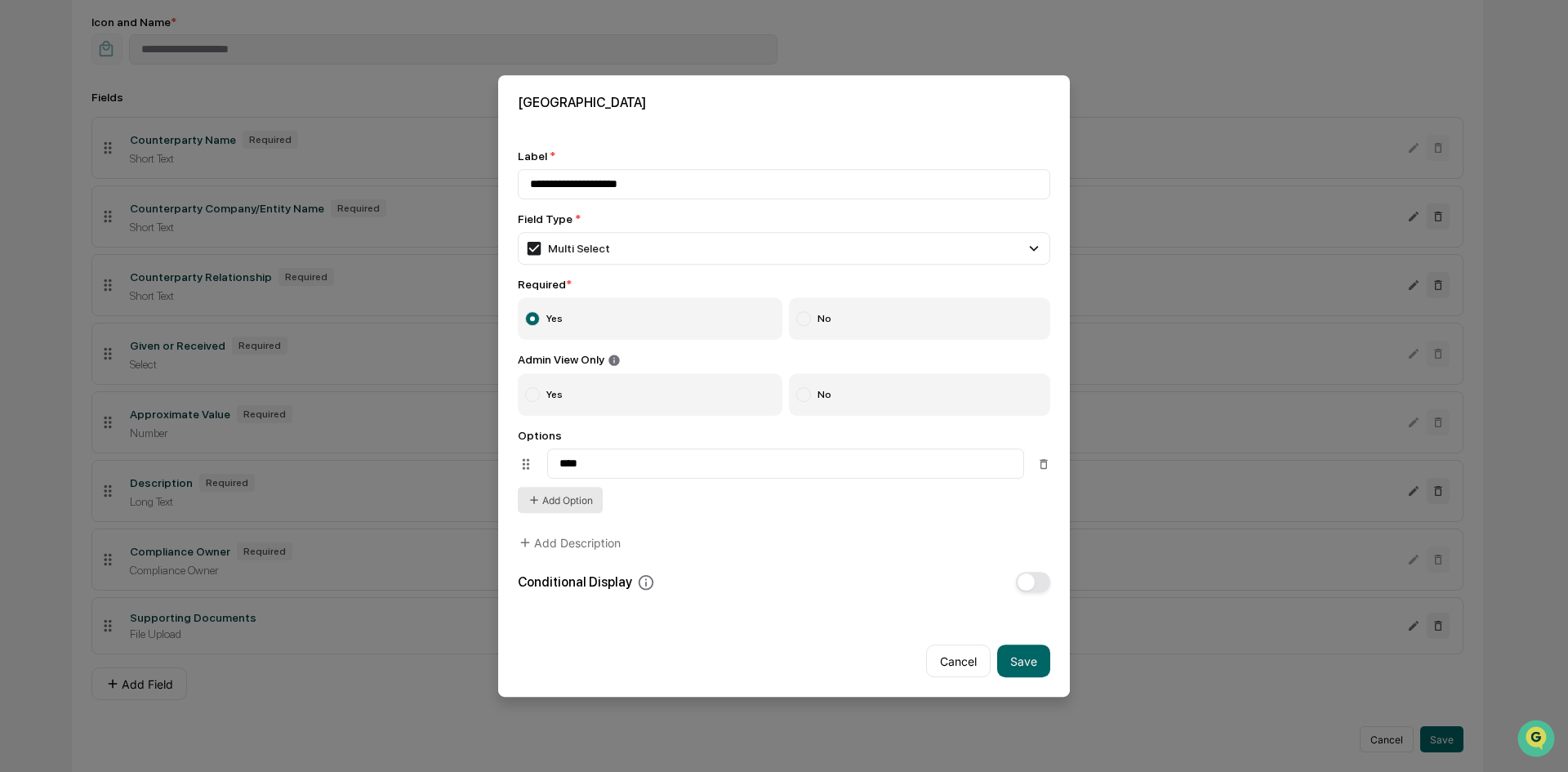
type input "****"
click at [565, 506] on button "Add Option" at bounding box center [560, 499] width 85 height 26
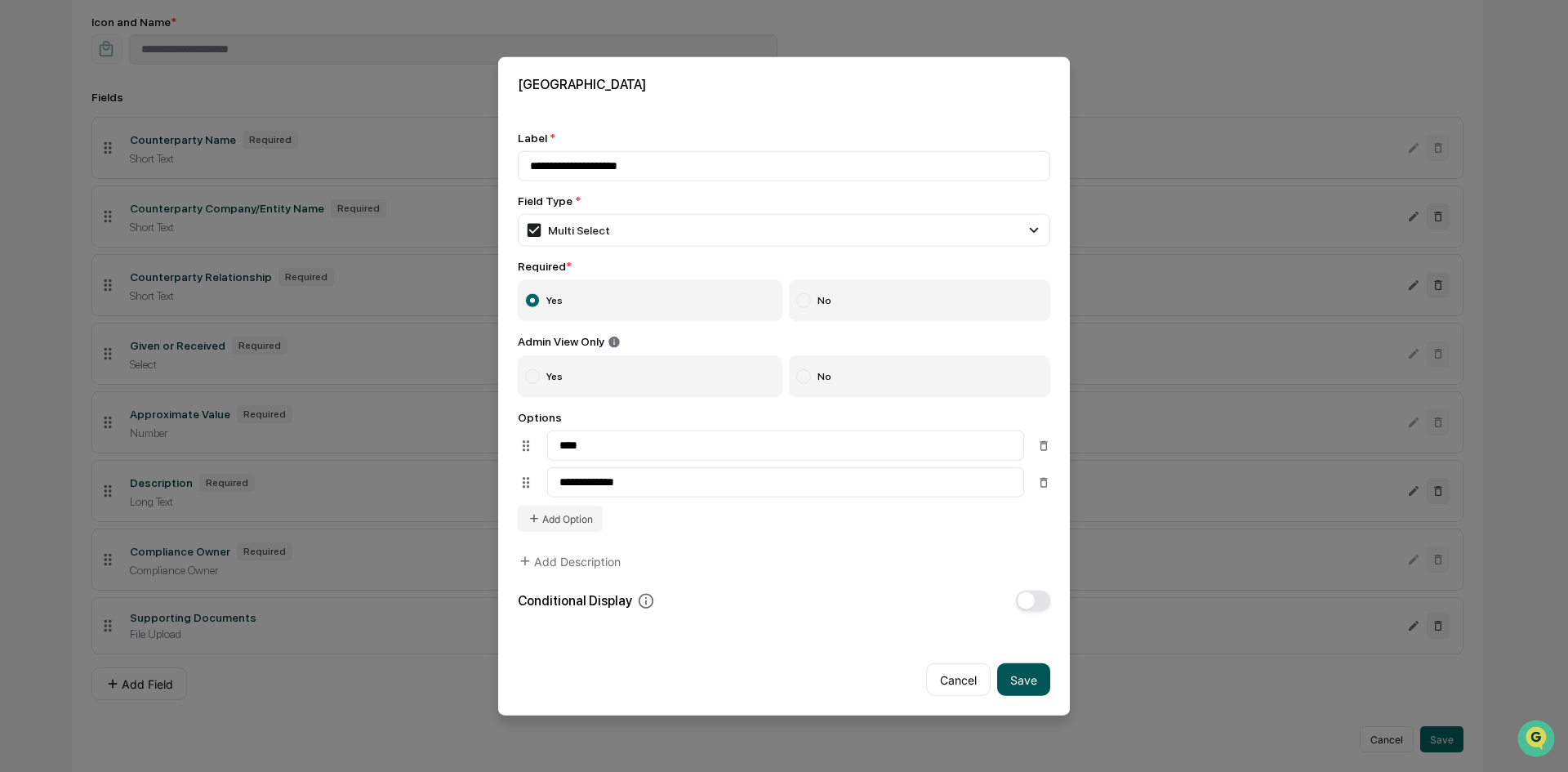
type input "**********"
click at [1033, 673] on button "Save" at bounding box center [1023, 679] width 53 height 33
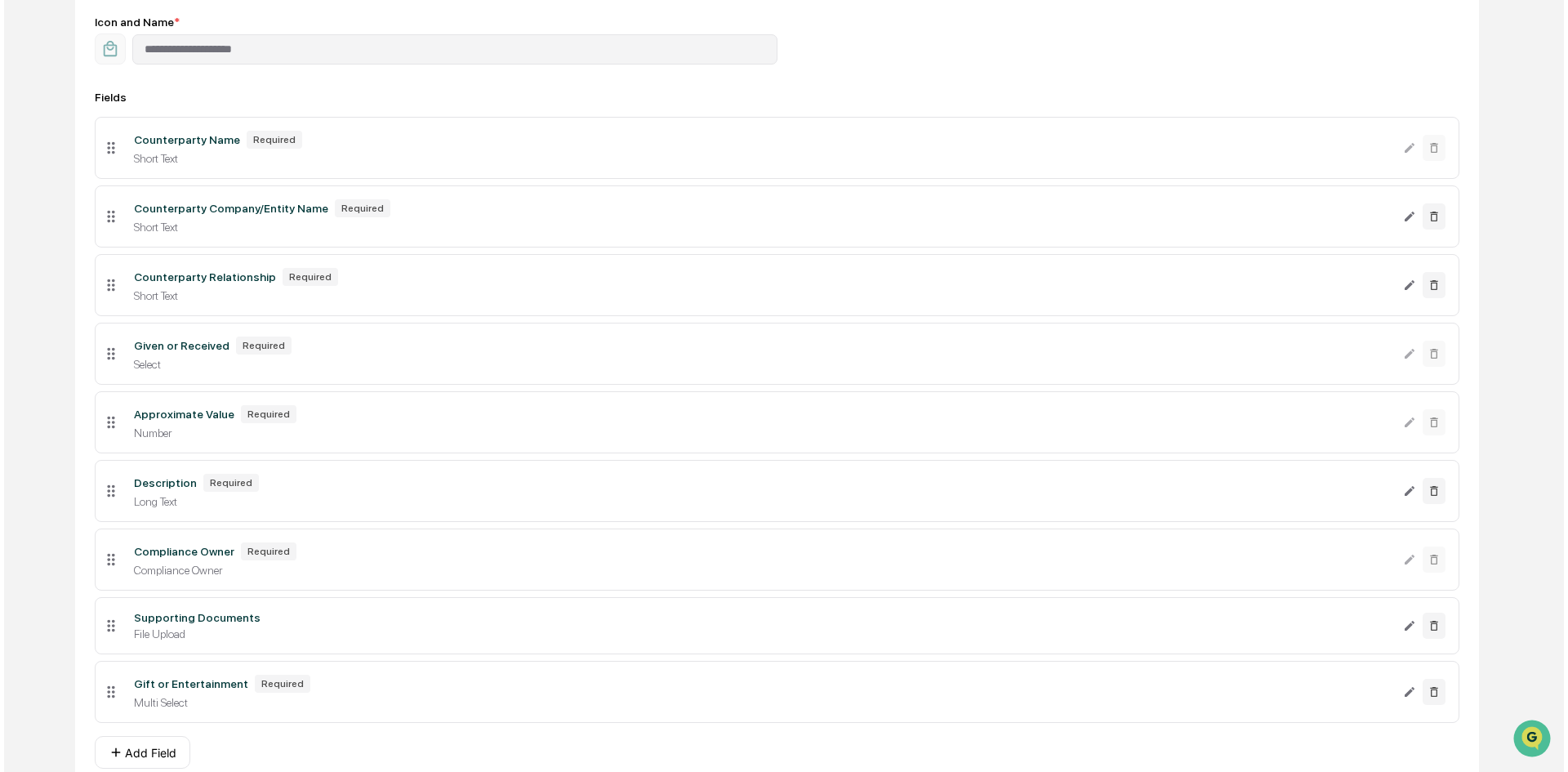
scroll to position [292, 0]
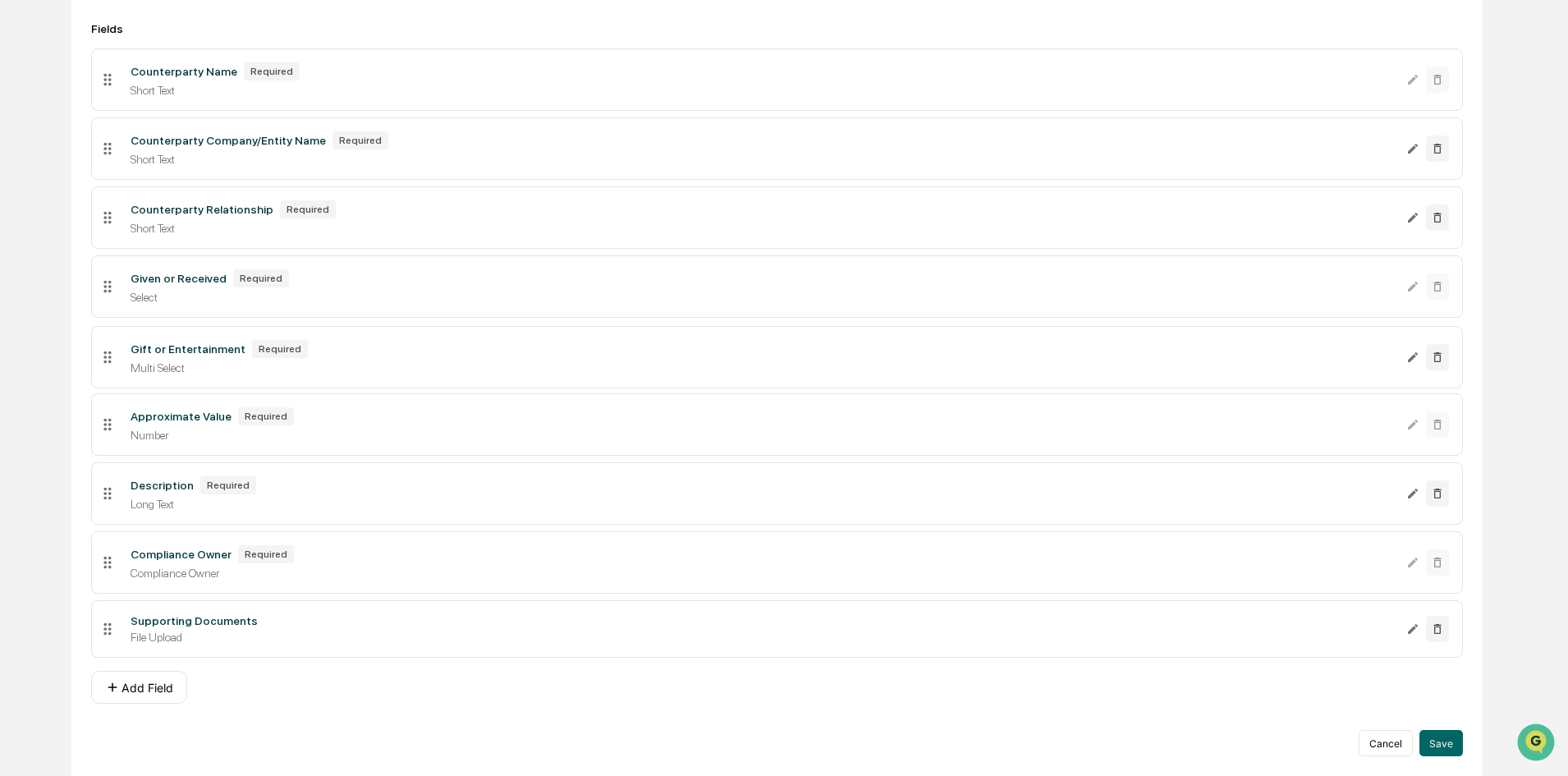
drag, startPoint x: 110, startPoint y: 629, endPoint x: 86, endPoint y: 360, distance: 270.1
click at [86, 360] on div "**********" at bounding box center [777, 351] width 1412 height 848
click at [38, 389] on div "**********" at bounding box center [784, 280] width 1568 height 991
click at [1450, 731] on button "Save" at bounding box center [1441, 742] width 43 height 26
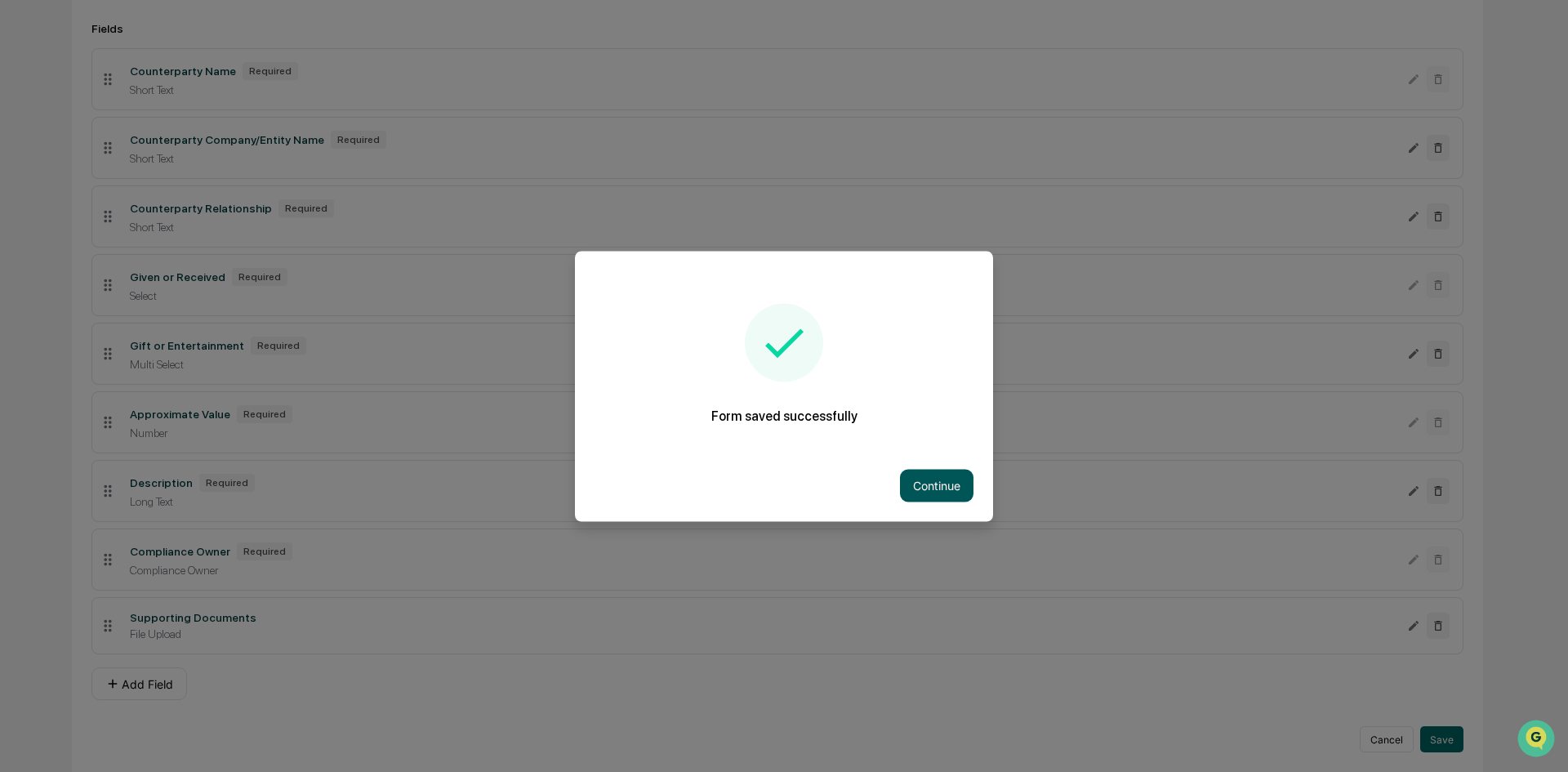
click at [941, 487] on button "Continue" at bounding box center [936, 485] width 74 height 33
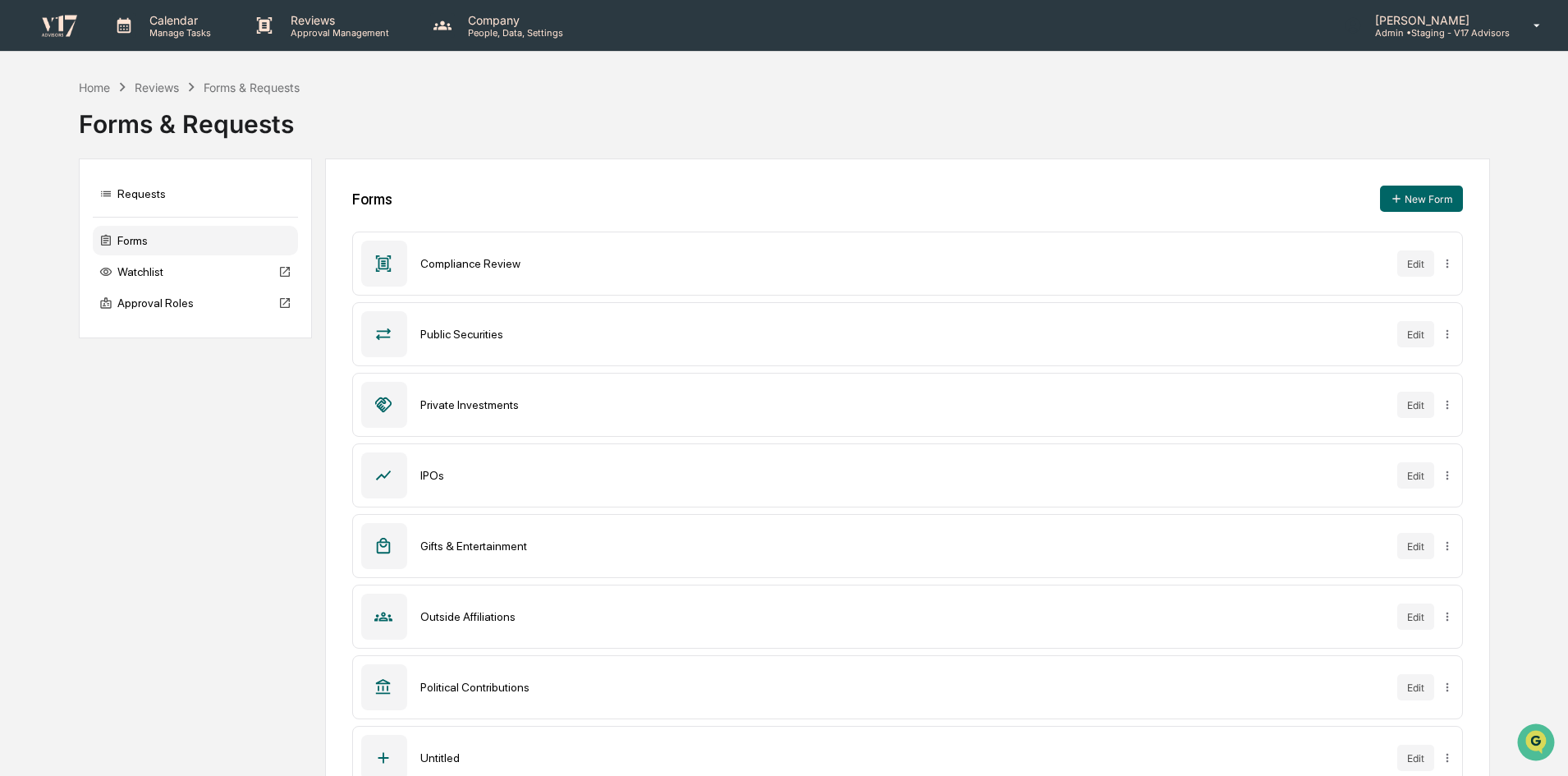
click at [1461, 36] on p "Admin • Staging - V17 Advisors" at bounding box center [1435, 33] width 148 height 12
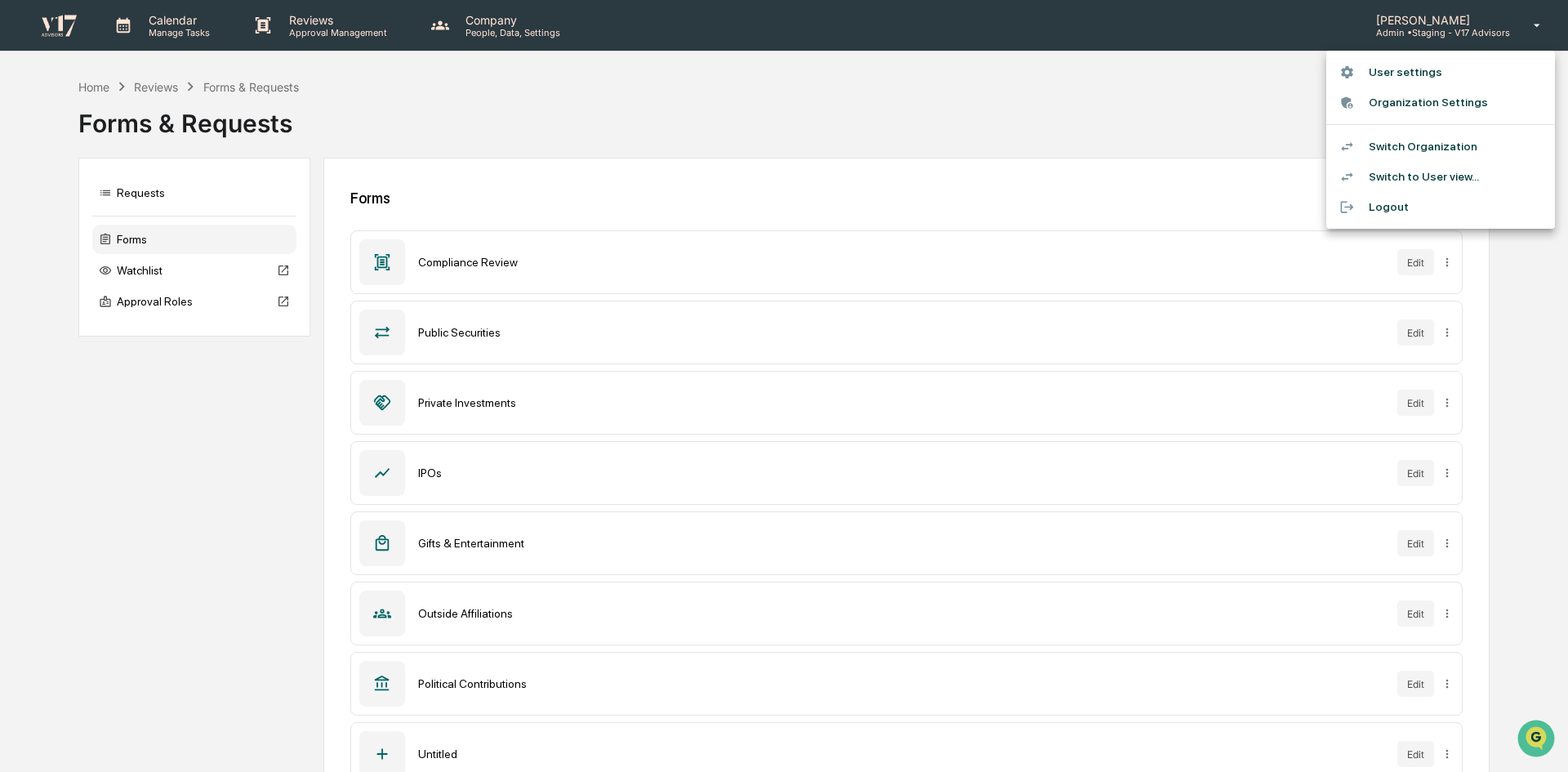
click at [1421, 183] on li "Switch to User view..." at bounding box center [1440, 177] width 228 height 31
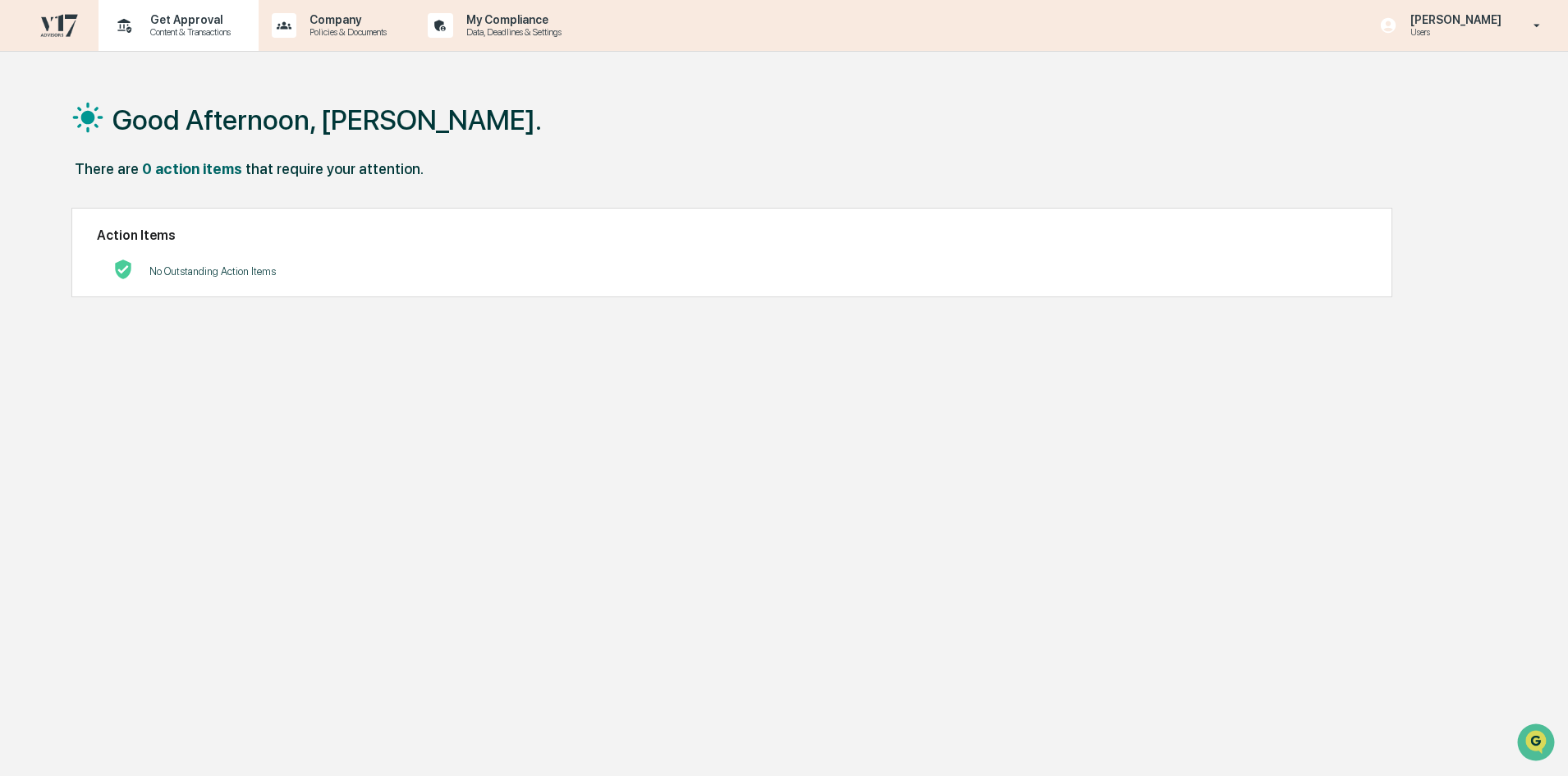
click at [134, 23] on icon at bounding box center [124, 26] width 25 height 25
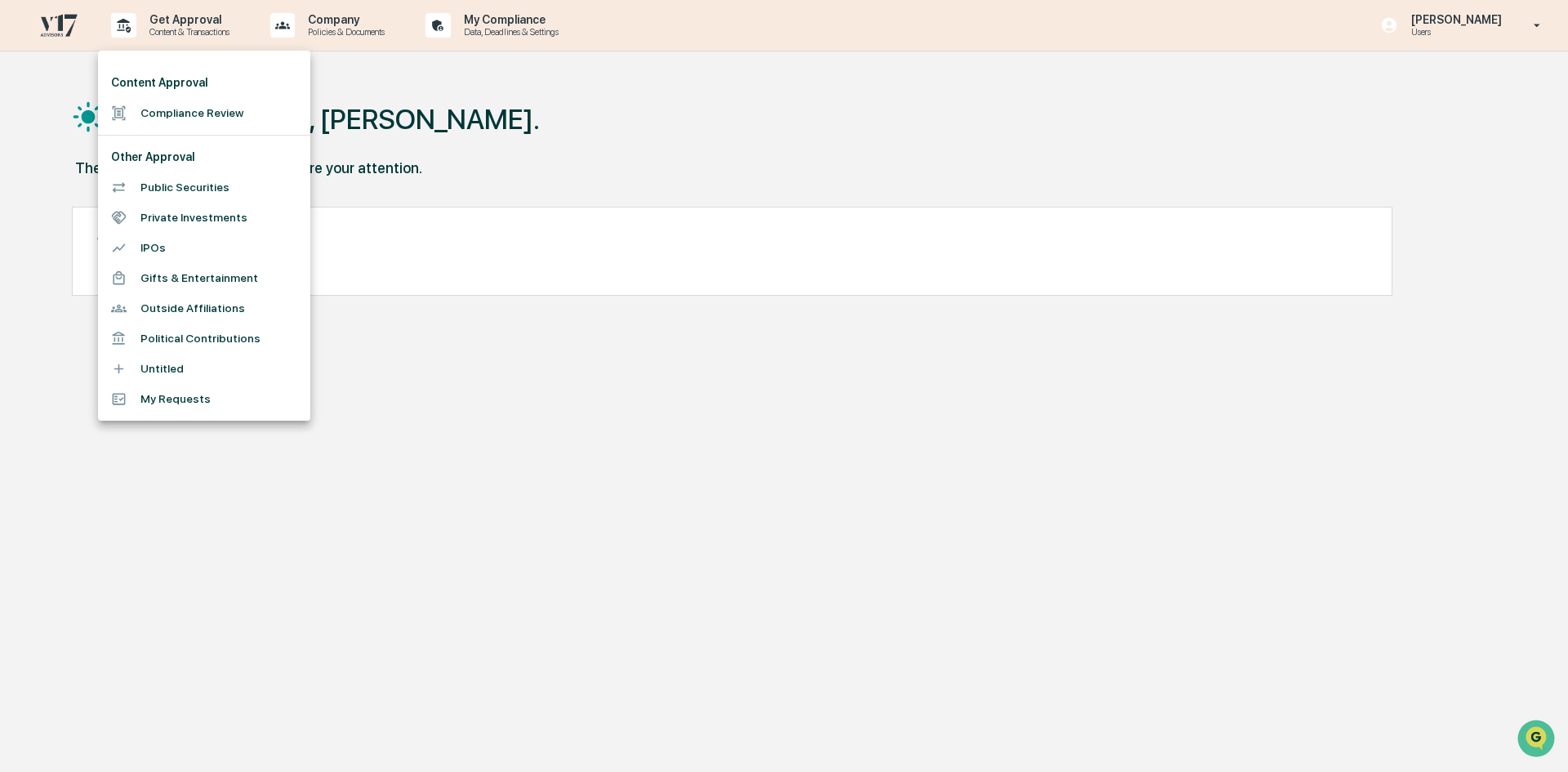
click at [189, 268] on li "Gifts & Entertainment" at bounding box center [203, 278] width 212 height 31
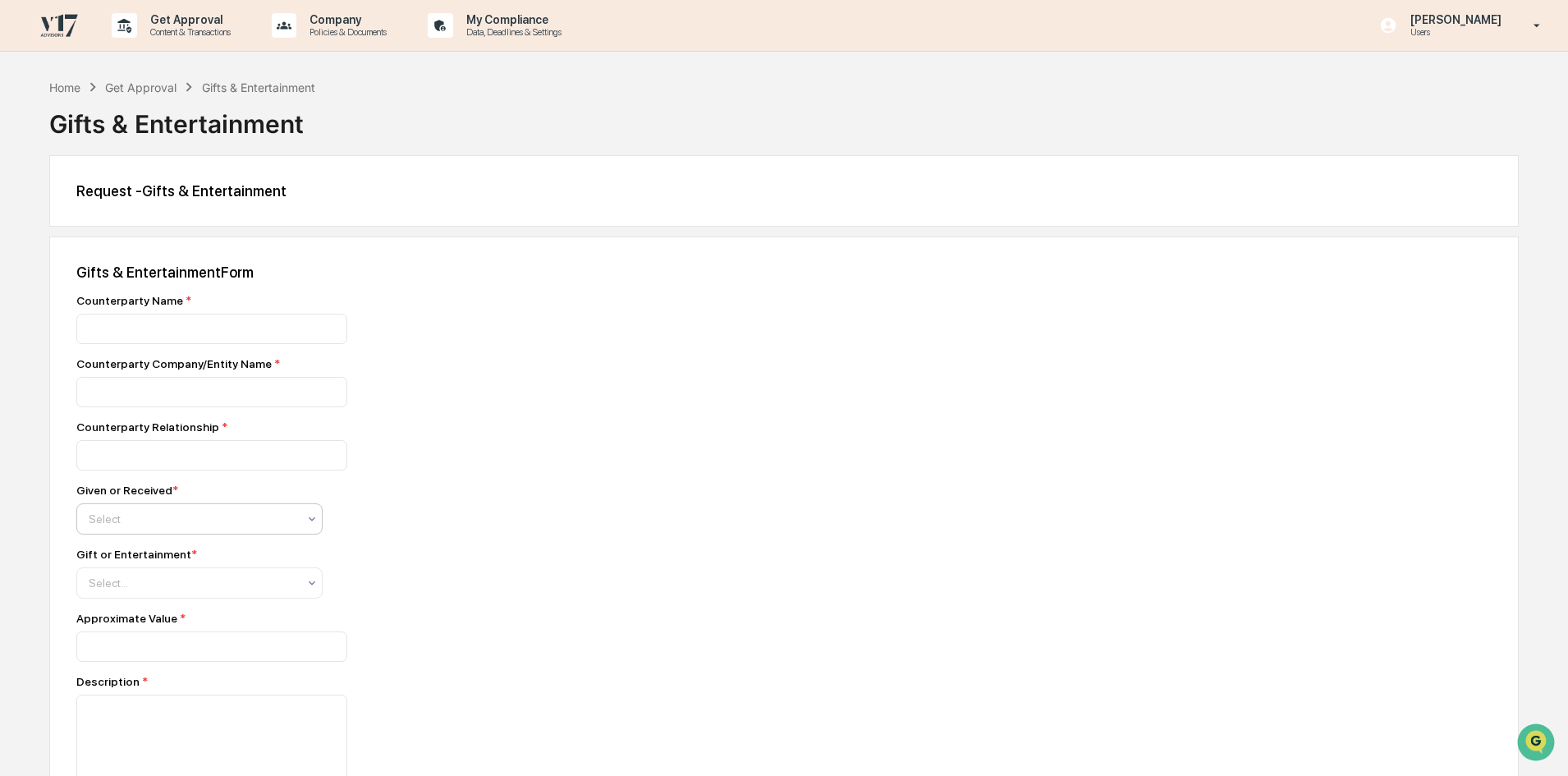
click at [296, 519] on div at bounding box center [193, 519] width 208 height 16
click at [286, 558] on div "Gift or Entertainment *" at bounding box center [364, 554] width 575 height 13
click at [288, 573] on div "Select..." at bounding box center [192, 582] width 225 height 26
click at [286, 530] on div "Select" at bounding box center [192, 519] width 225 height 23
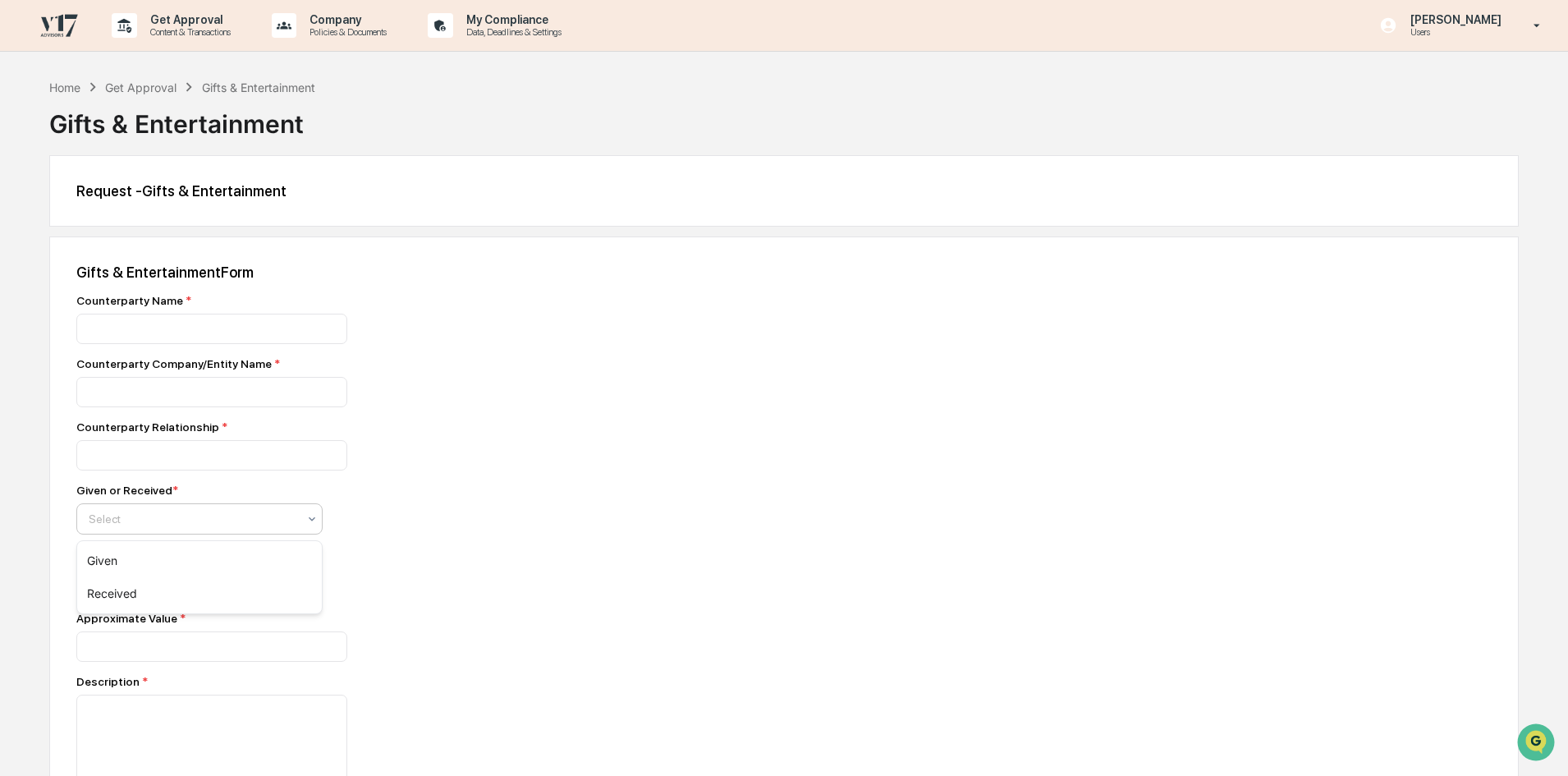
click at [406, 587] on div "Gift or Entertainment * Select..." at bounding box center [364, 573] width 575 height 51
click at [290, 591] on div at bounding box center [193, 582] width 208 height 16
click at [422, 571] on div "Gift or Entertainment * Select..." at bounding box center [364, 573] width 575 height 51
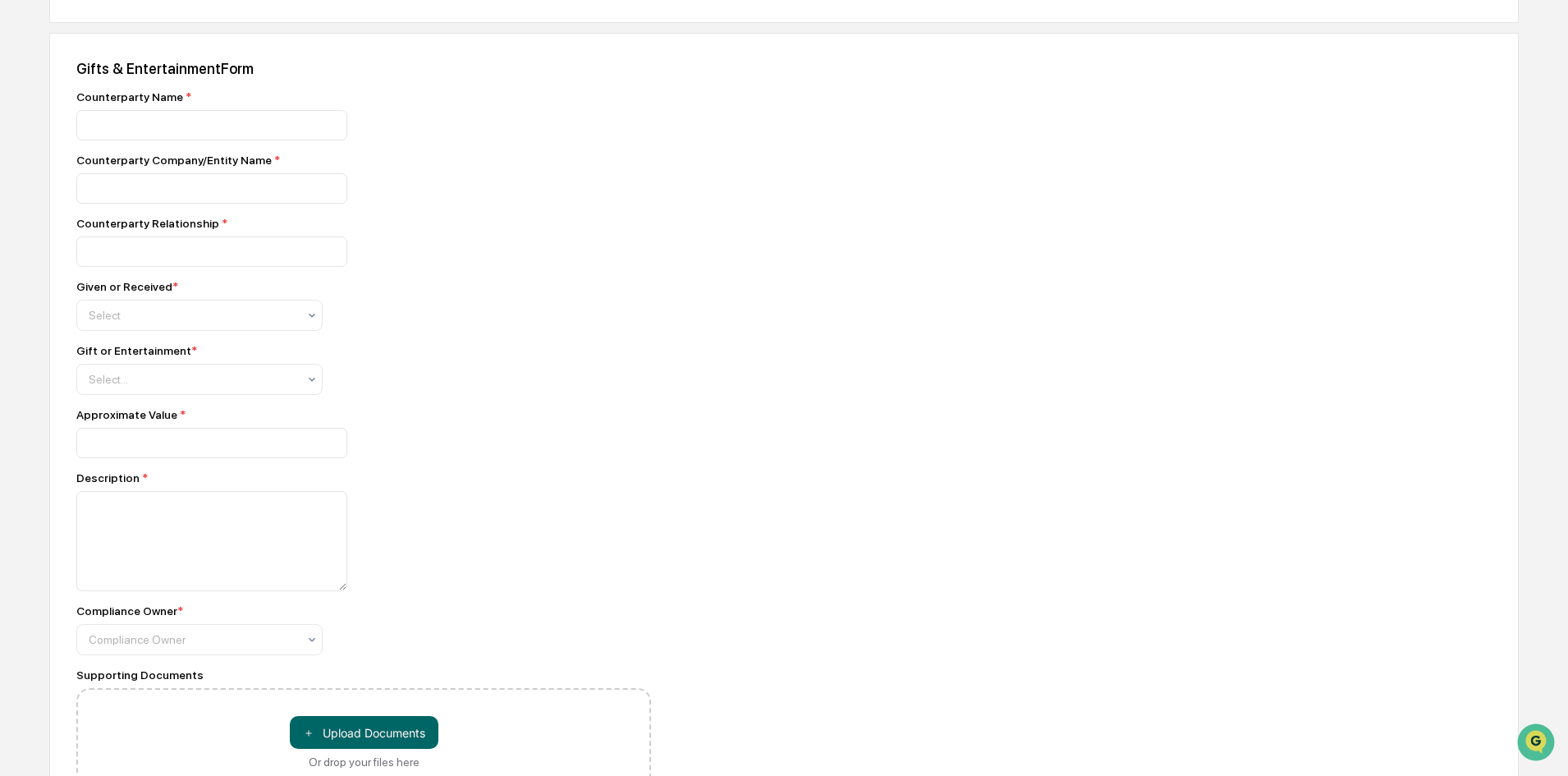
scroll to position [246, 0]
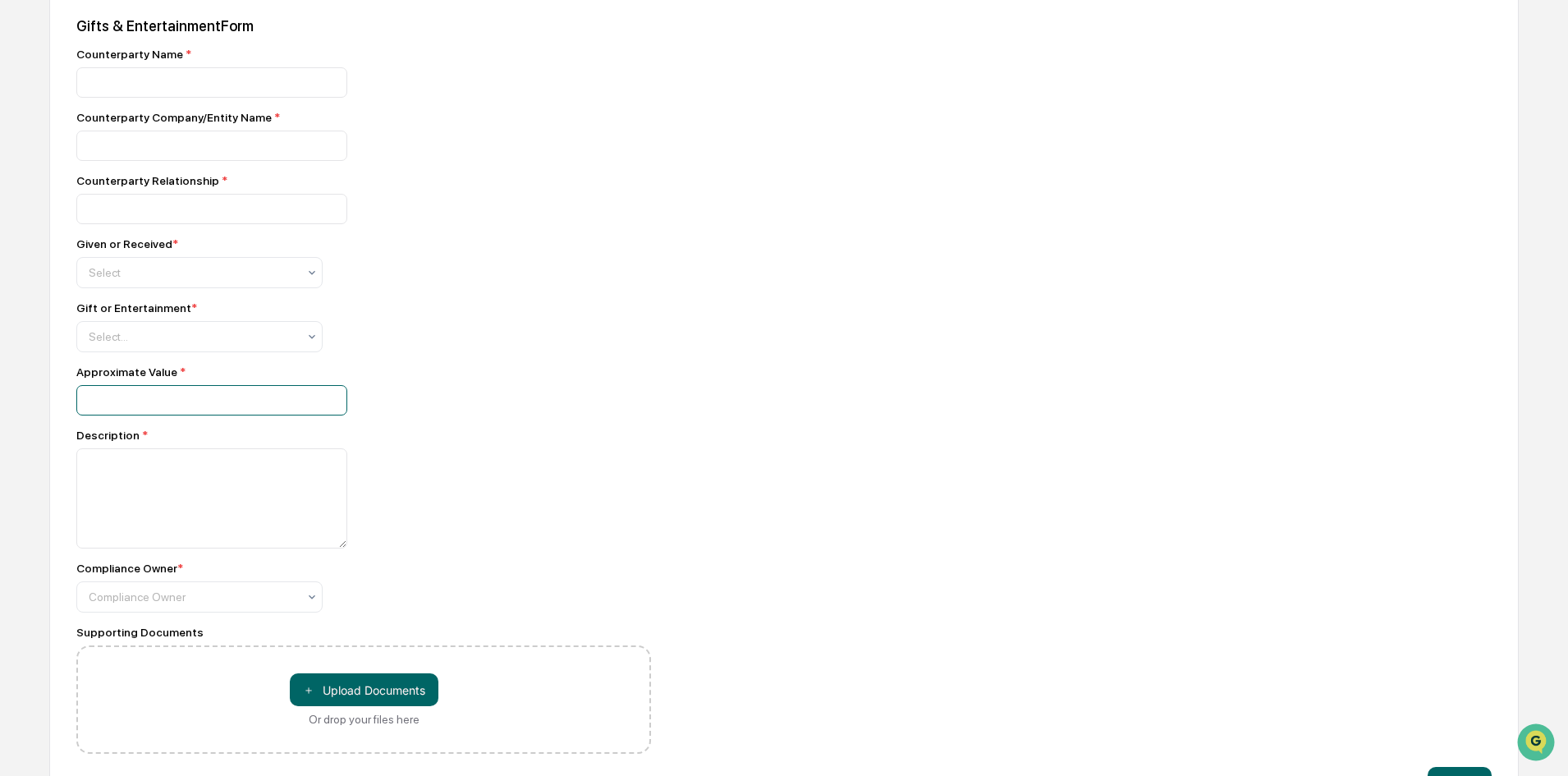
click at [261, 410] on input "number" at bounding box center [211, 400] width 271 height 31
click at [332, 407] on input "**" at bounding box center [211, 400] width 271 height 31
click at [332, 406] on input "**" at bounding box center [211, 400] width 271 height 31
type input "**"
click at [329, 399] on input "**" at bounding box center [211, 400] width 271 height 31
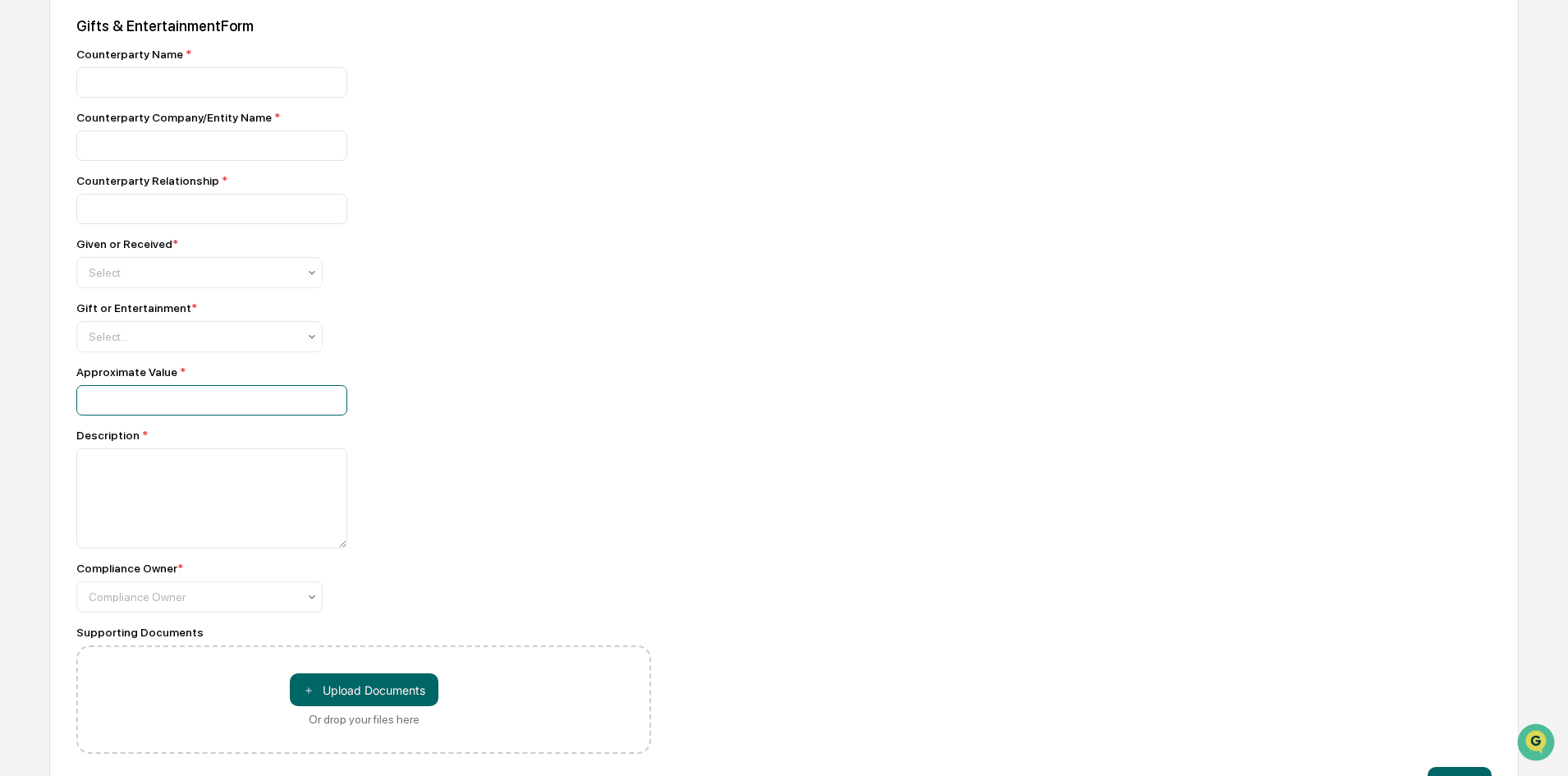
click at [279, 390] on input "**" at bounding box center [211, 400] width 271 height 31
drag, startPoint x: 279, startPoint y: 390, endPoint x: 36, endPoint y: 378, distance: 243.3
click at [43, 378] on div "Home Get Approval Gifts & Entertainment Gifts & Entertainment Request - Gifts &…" at bounding box center [784, 329] width 1568 height 995
click at [240, 478] on textarea at bounding box center [211, 498] width 271 height 100
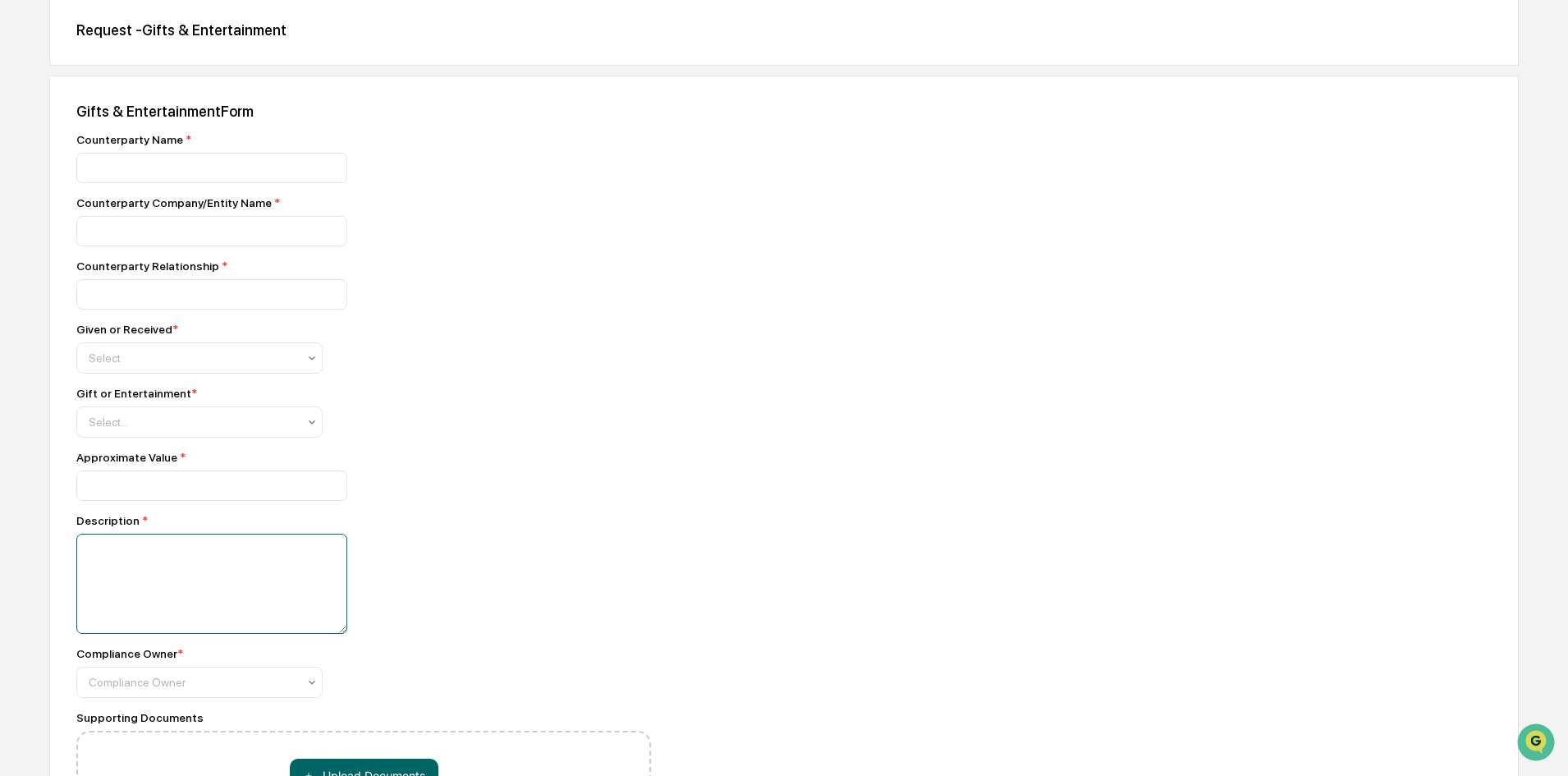
scroll to position [0, 0]
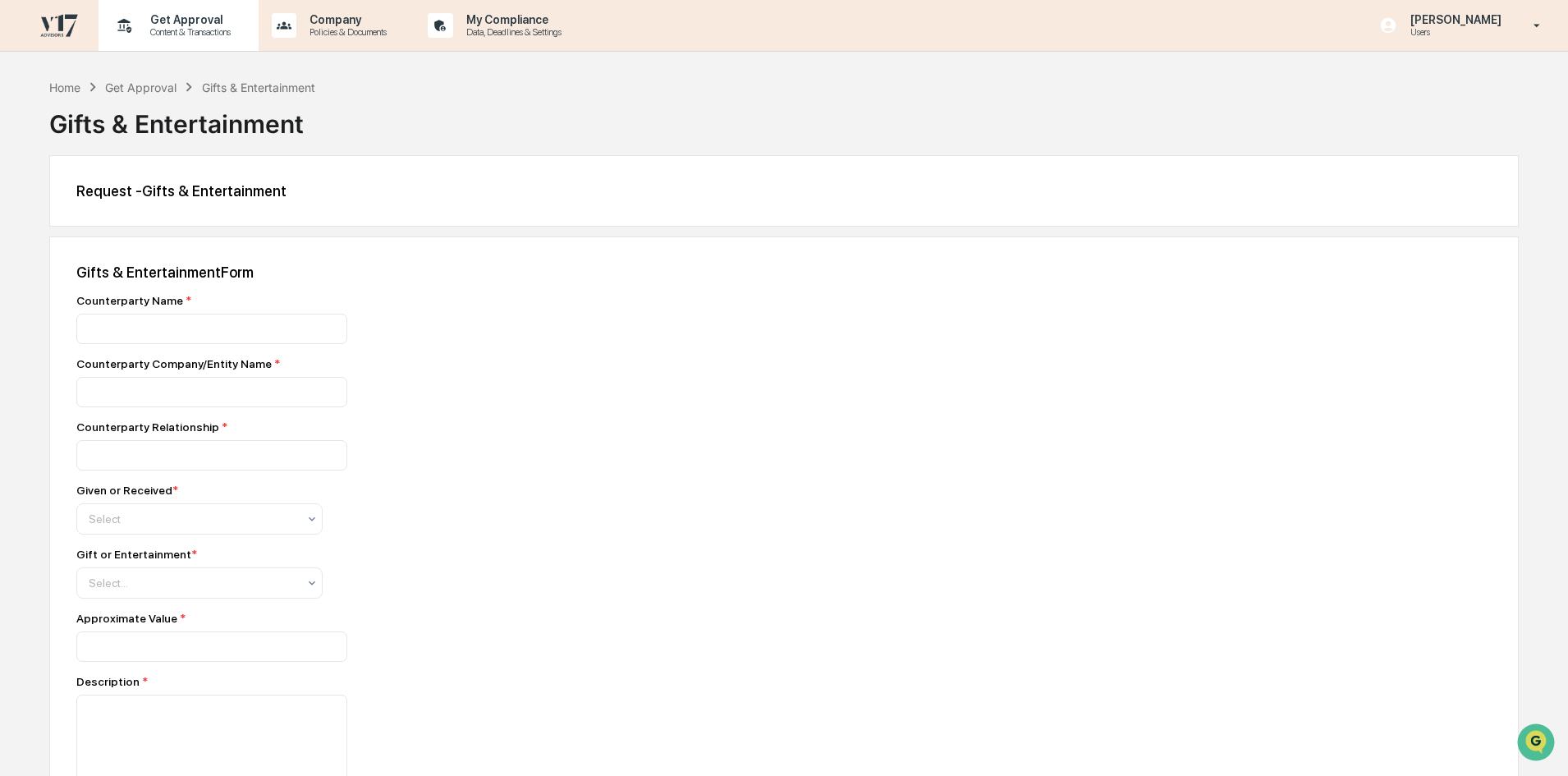
click at [162, 15] on p "Get Approval" at bounding box center [188, 20] width 102 height 13
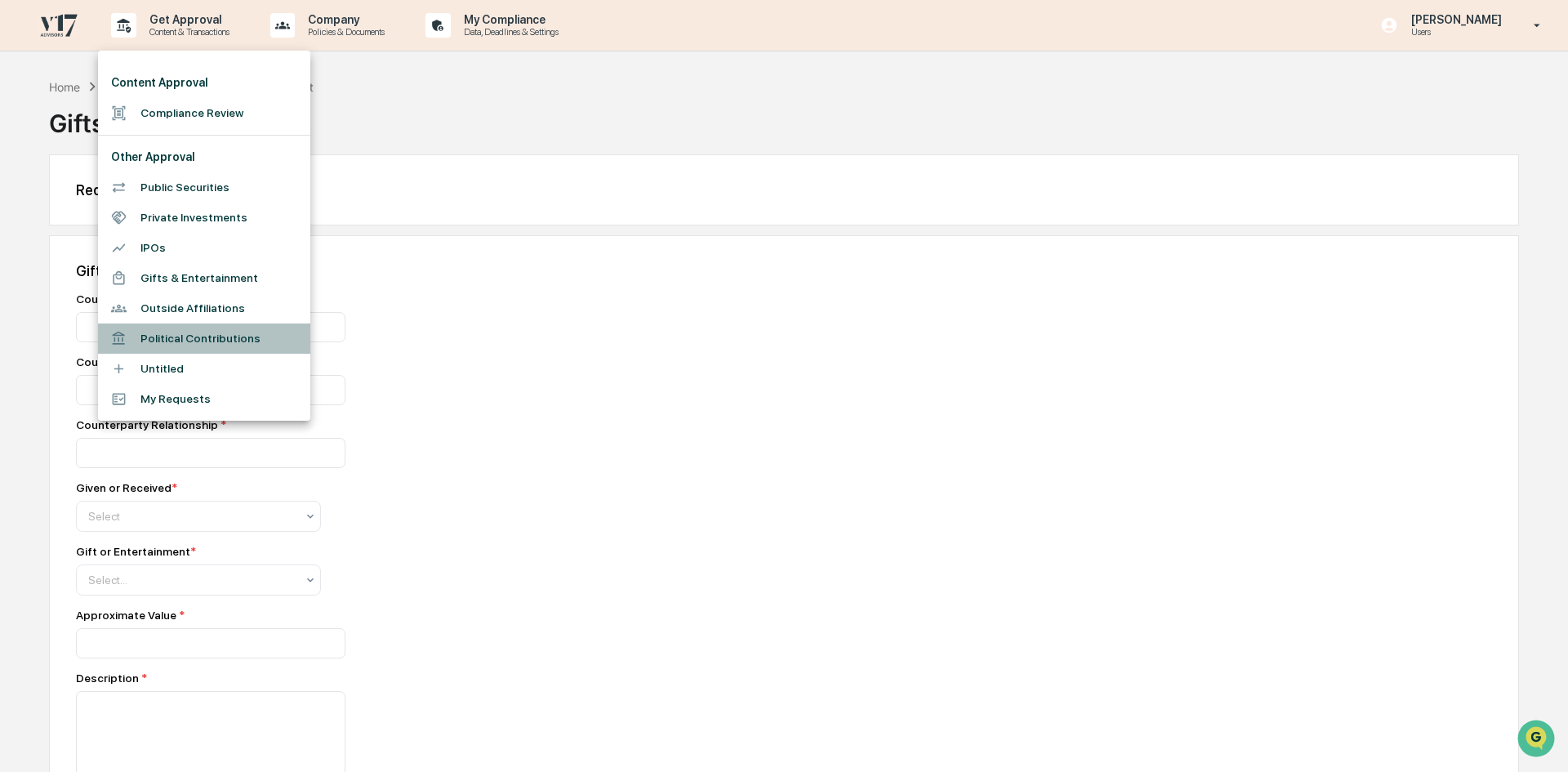
click at [198, 339] on li "Political Contributions" at bounding box center [203, 339] width 212 height 31
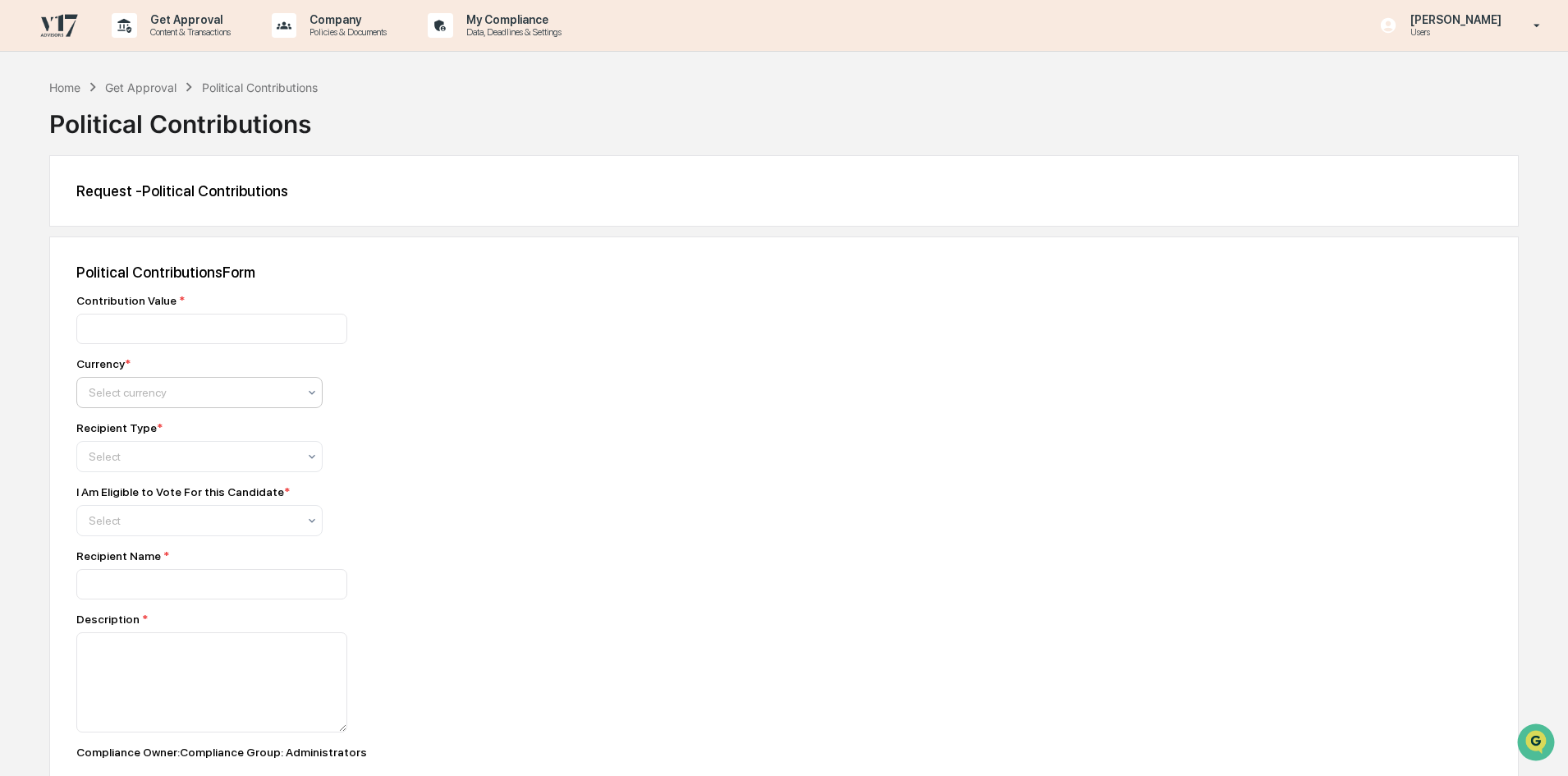
click at [265, 403] on div "Select currency" at bounding box center [192, 392] width 225 height 23
click at [462, 415] on div "Contribution Value * Currency * Select currency Recipient Type * Select I Am El…" at bounding box center [364, 600] width 575 height 612
click at [307, 454] on icon at bounding box center [312, 457] width 14 height 13
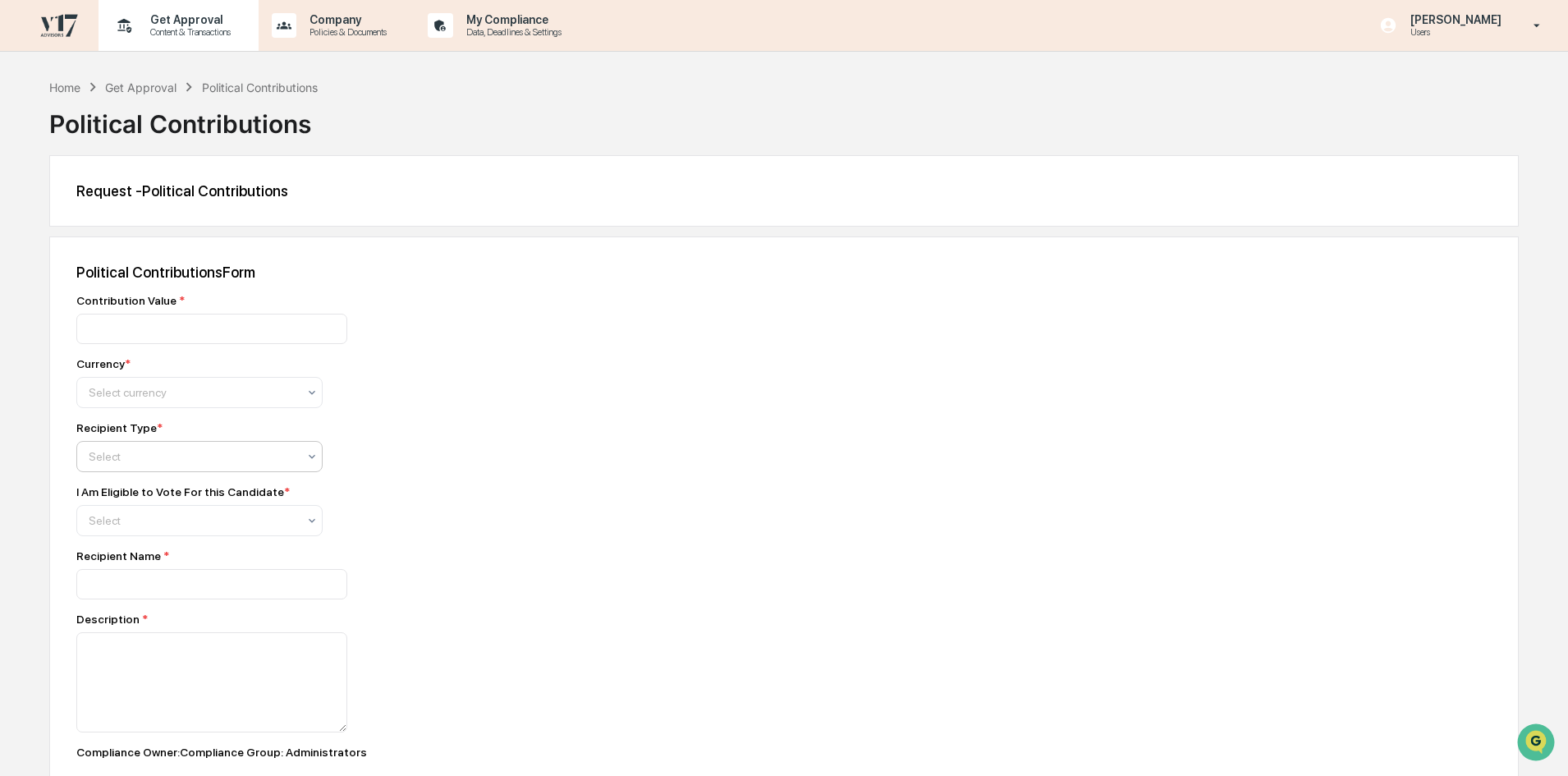
click at [131, 21] on icon at bounding box center [124, 26] width 25 height 25
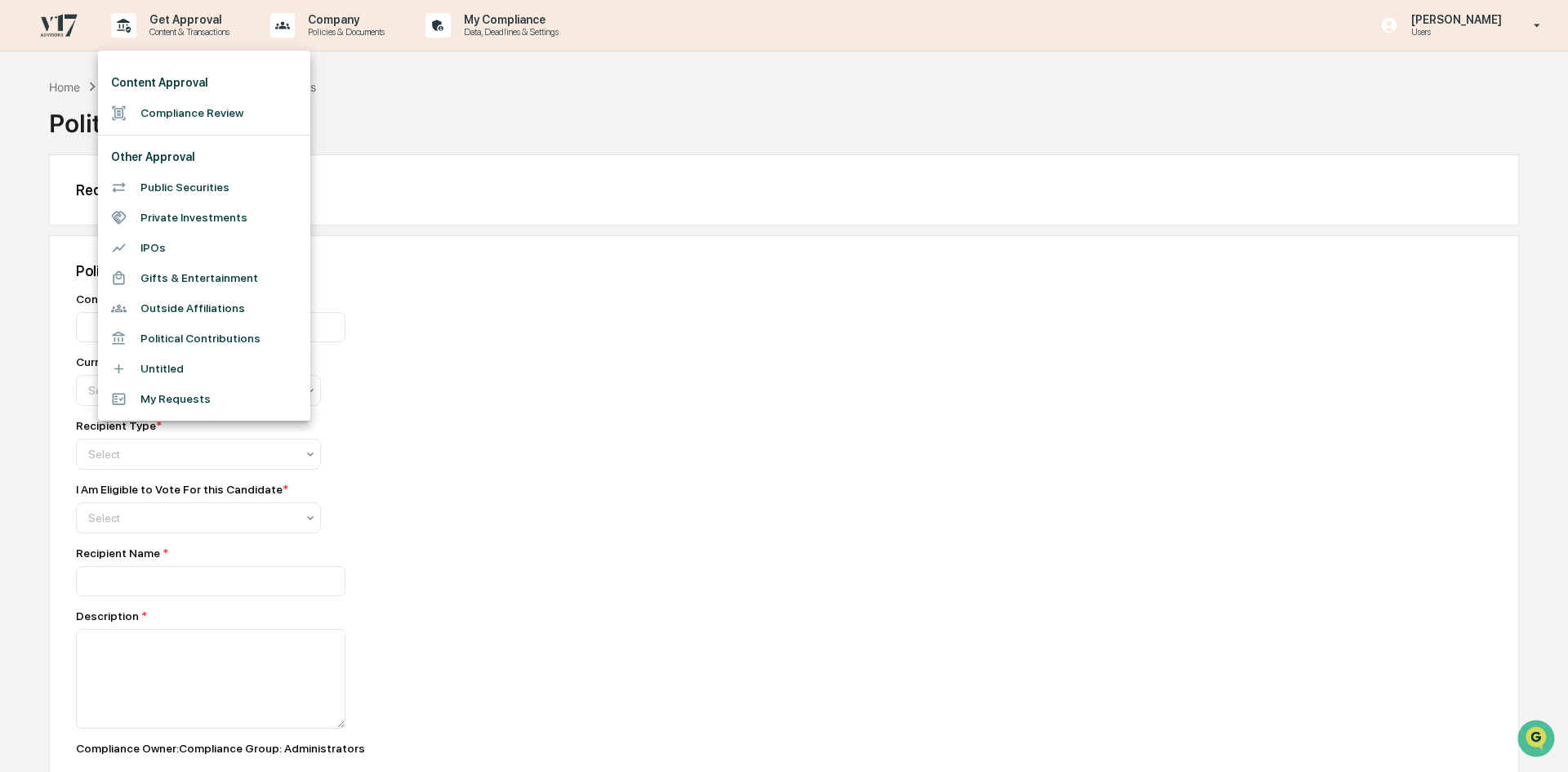
click at [1486, 33] on div at bounding box center [784, 386] width 1568 height 772
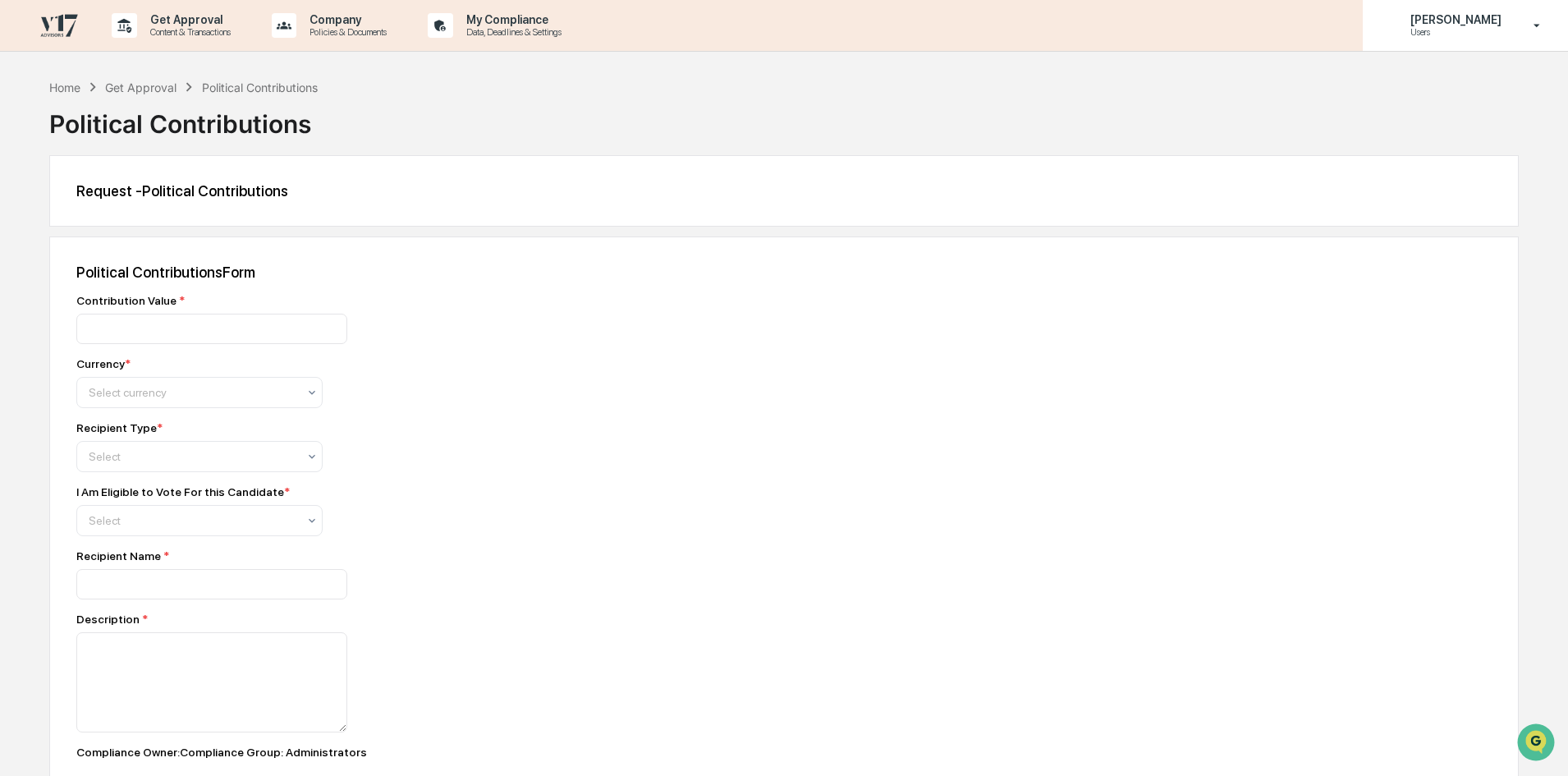
click at [1495, 25] on p "[PERSON_NAME]" at bounding box center [1453, 20] width 113 height 13
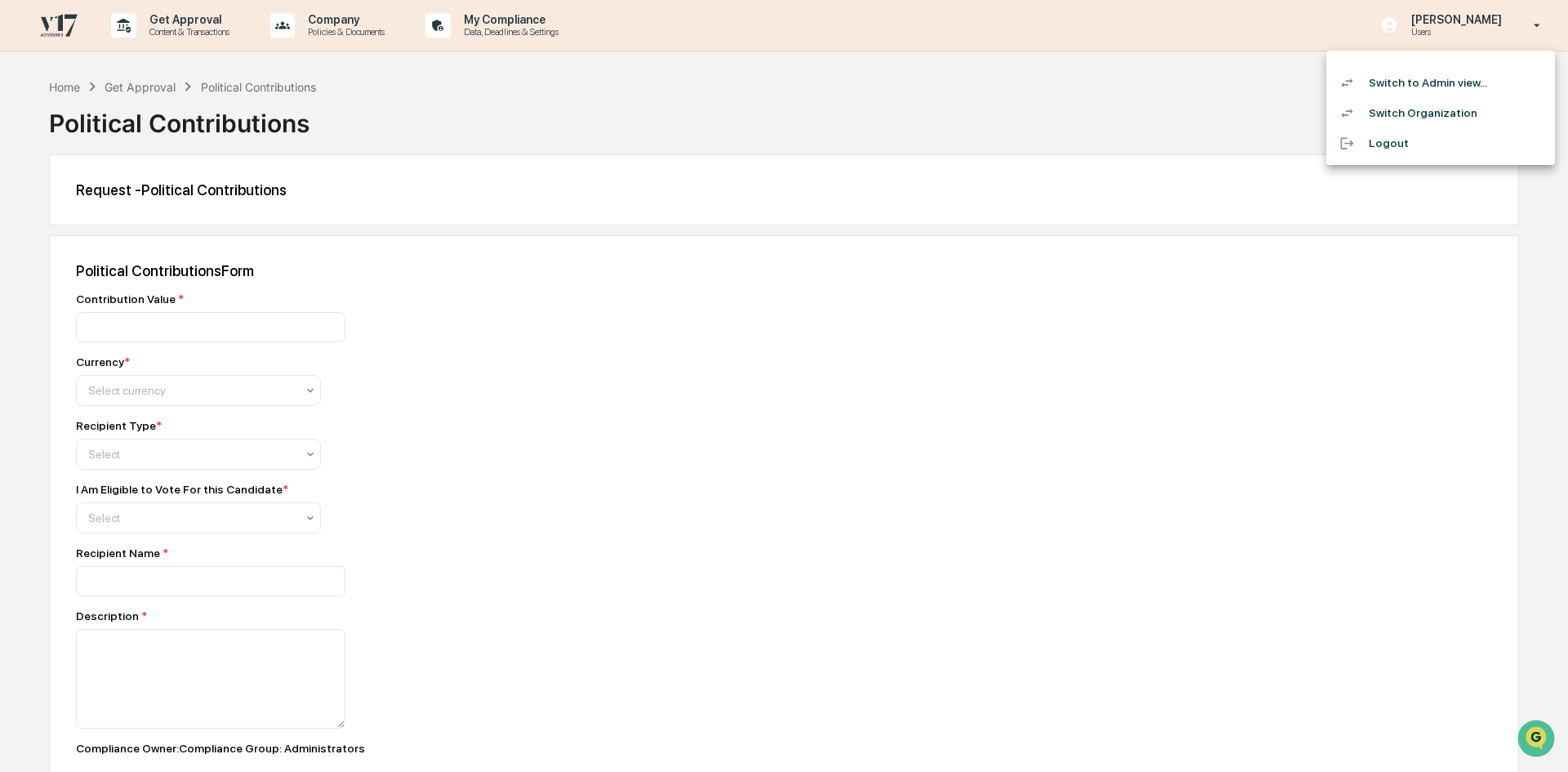
click at [1447, 75] on li "Switch to Admin view..." at bounding box center [1440, 83] width 228 height 31
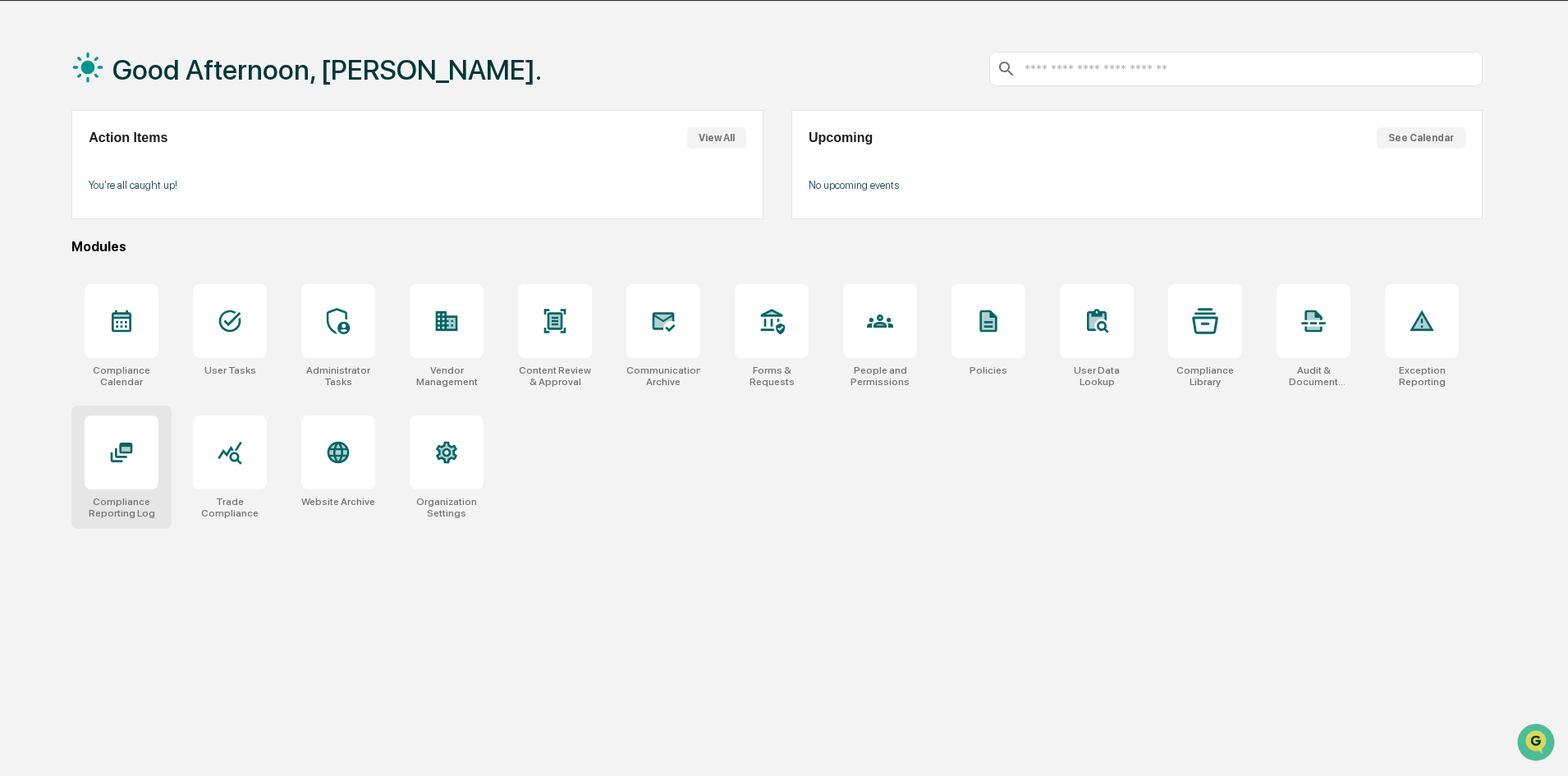
scroll to position [78, 0]
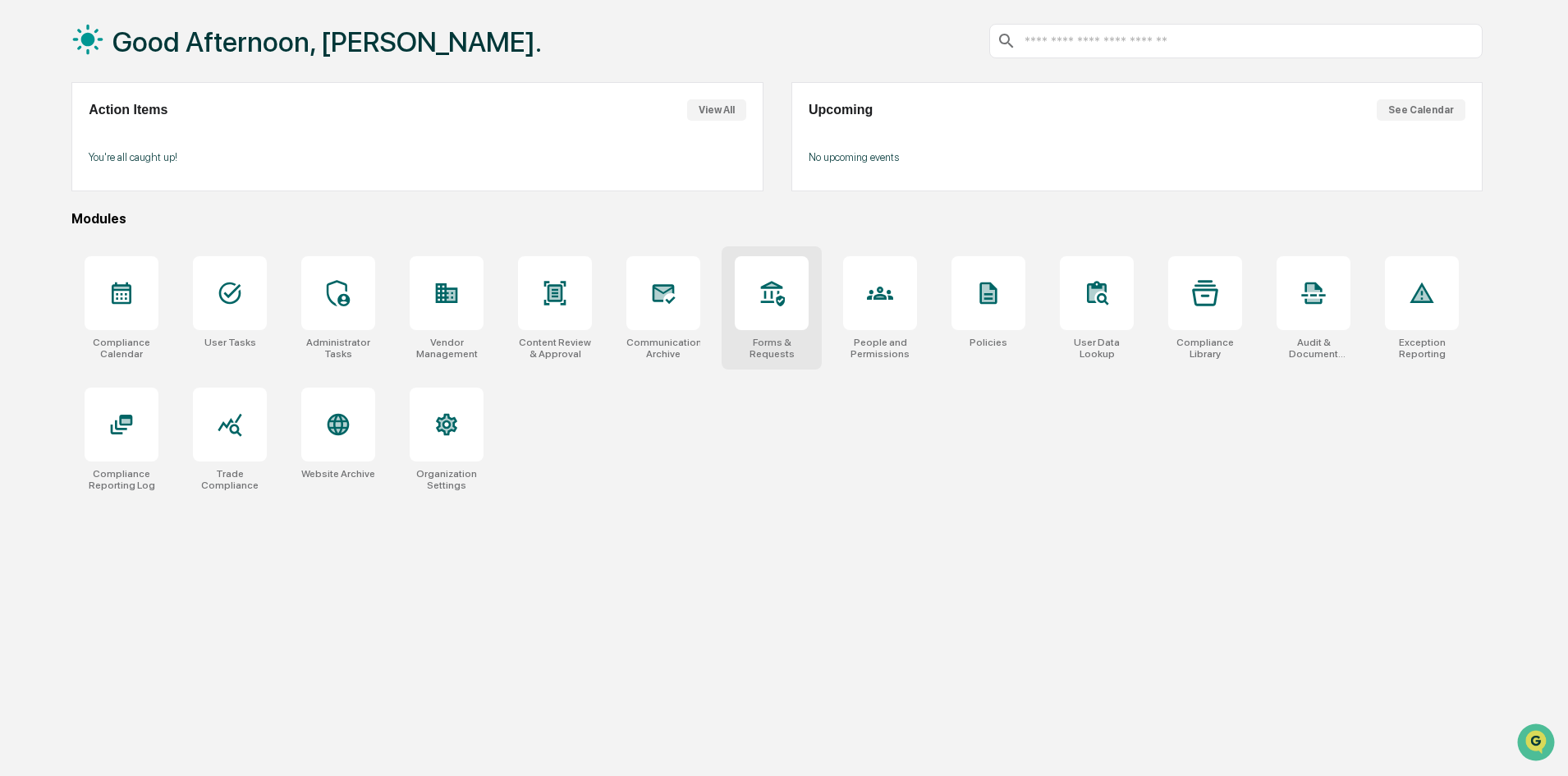
click at [775, 317] on div at bounding box center [771, 293] width 74 height 74
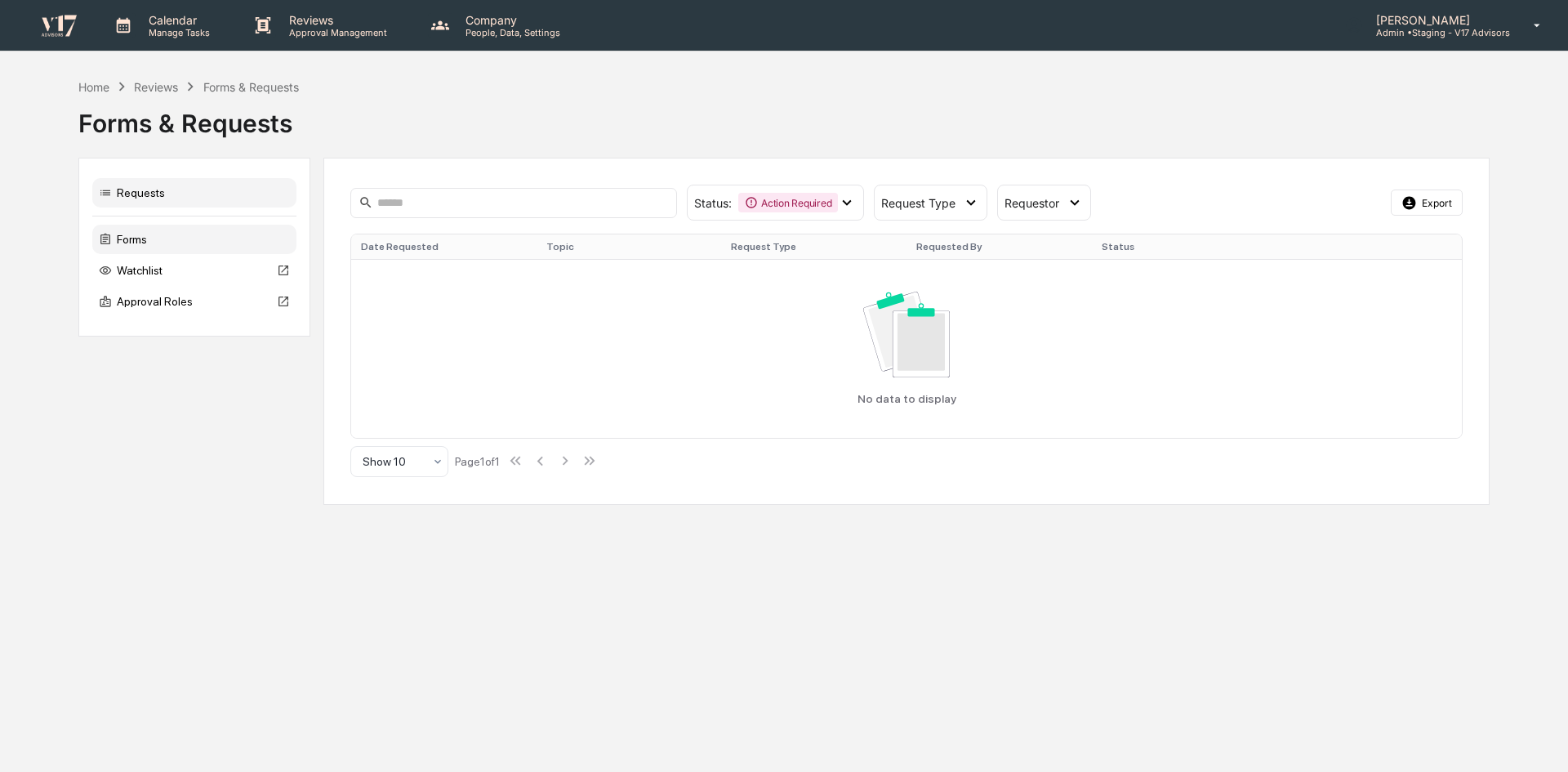
click at [162, 245] on div "Forms" at bounding box center [194, 239] width 204 height 30
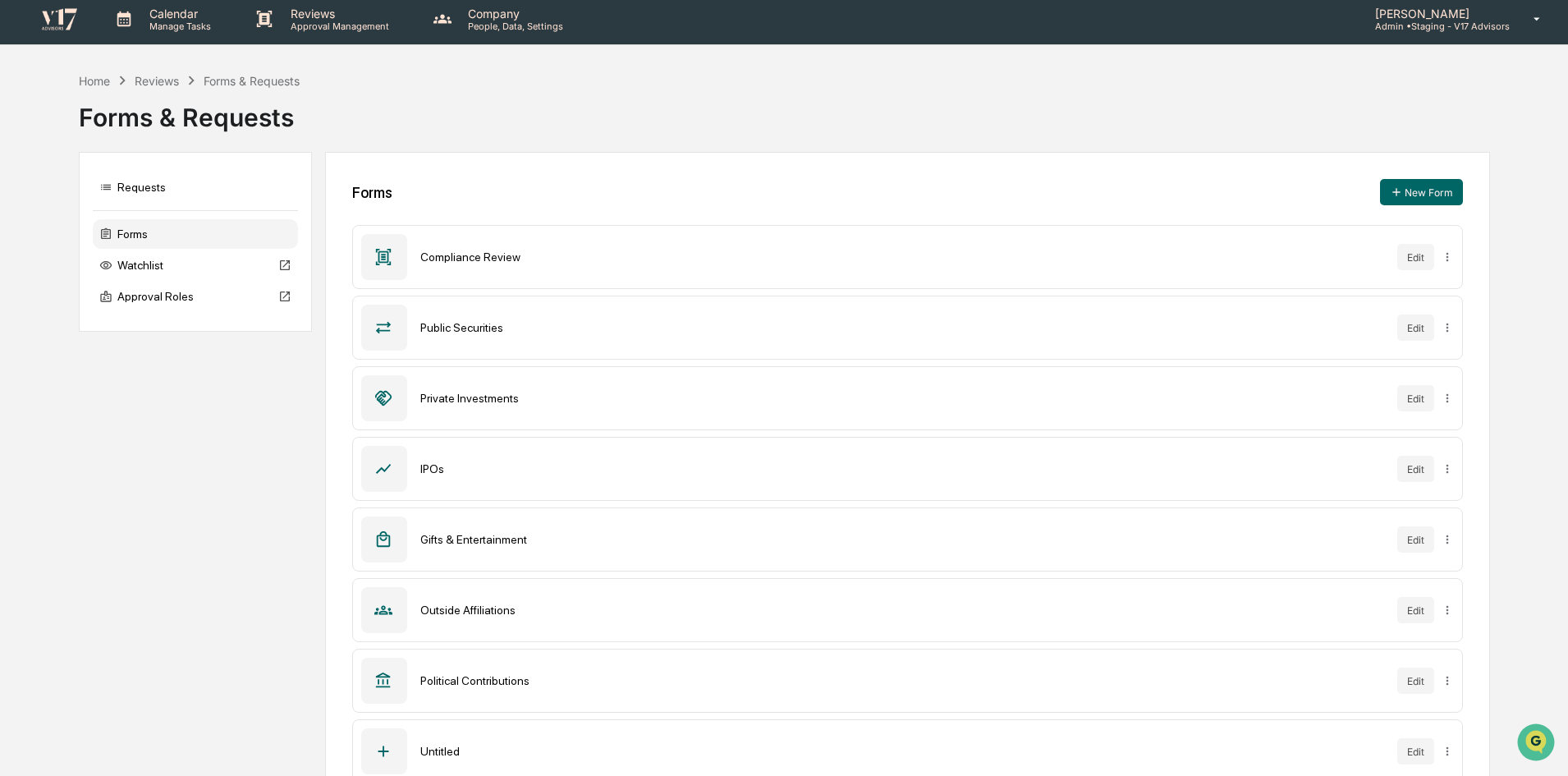
scroll to position [47, 0]
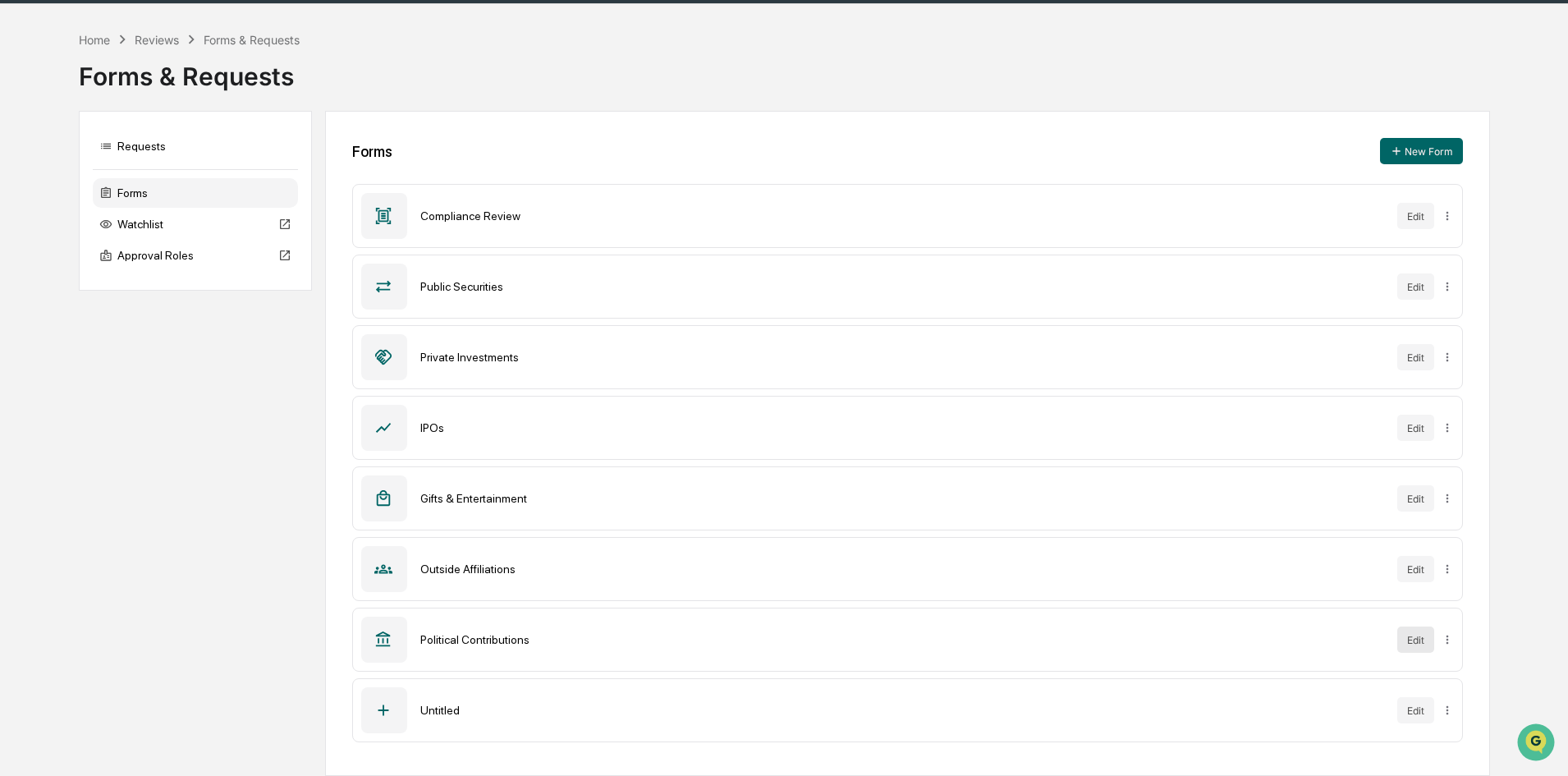
click at [1419, 645] on button "Edit" at bounding box center [1416, 639] width 37 height 26
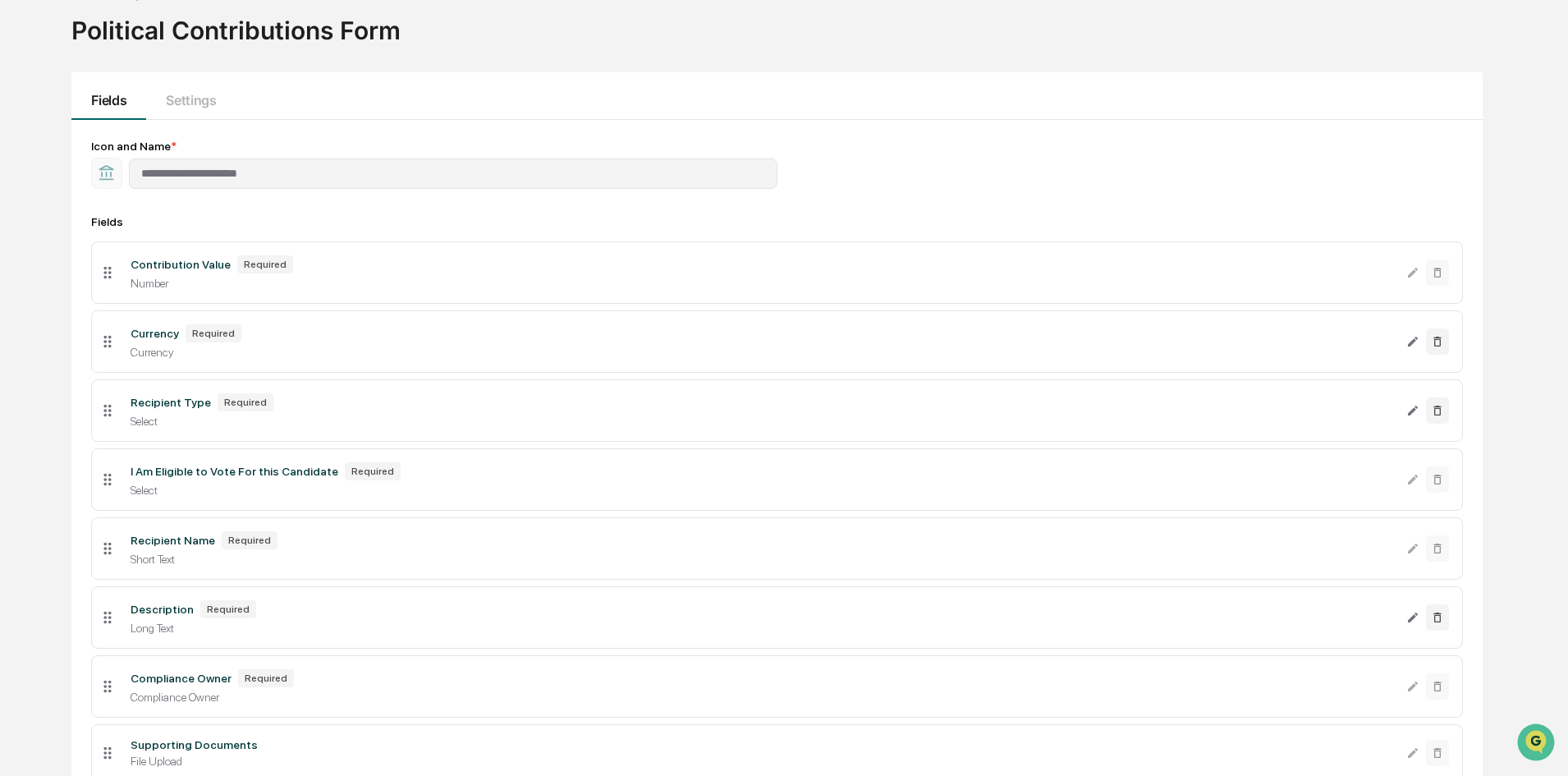
scroll to position [130, 0]
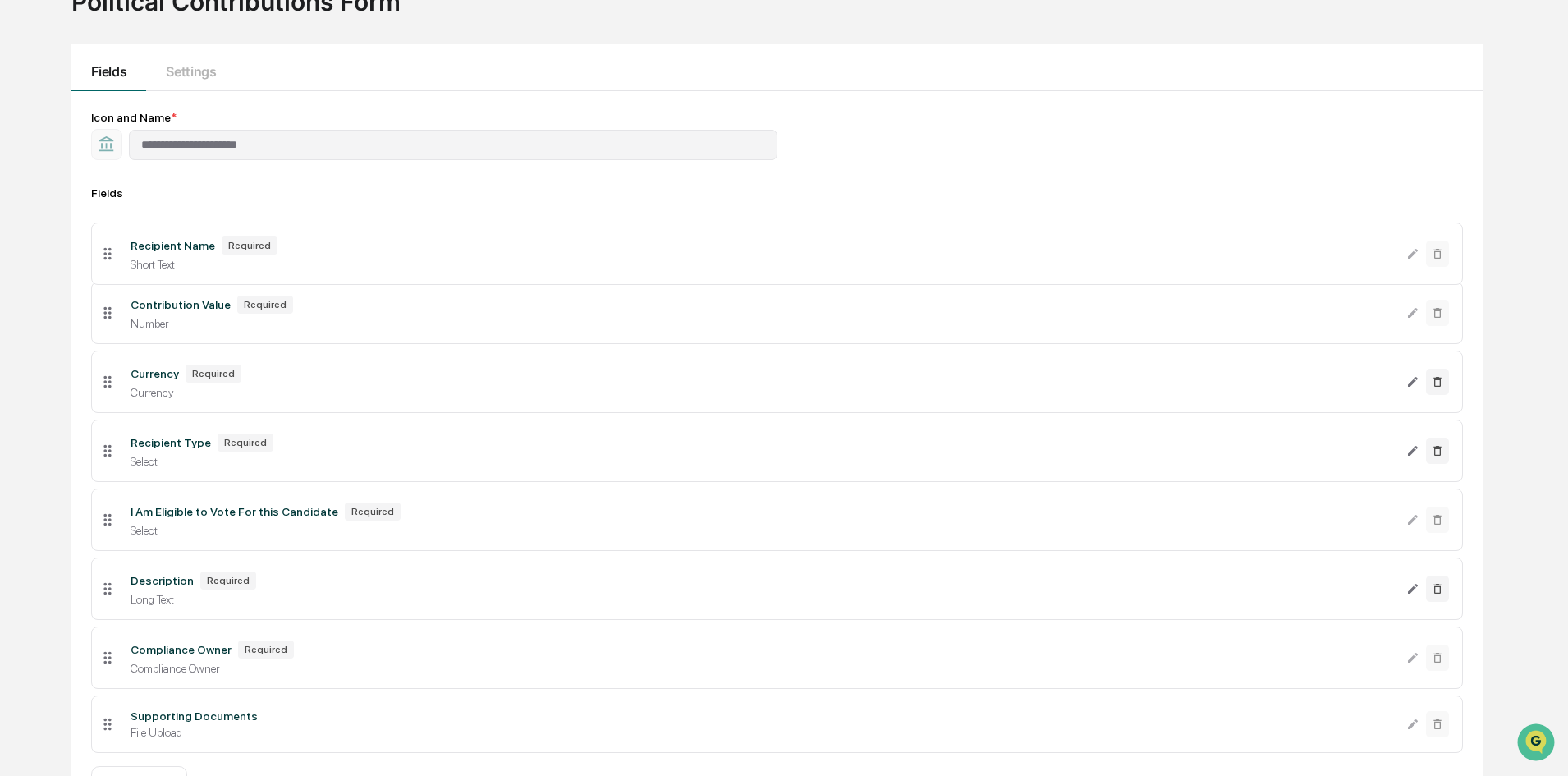
drag, startPoint x: 108, startPoint y: 525, endPoint x: 97, endPoint y: 259, distance: 266.2
click at [97, 259] on li "Recipient Name Required Short Text" at bounding box center [777, 254] width 1372 height 63
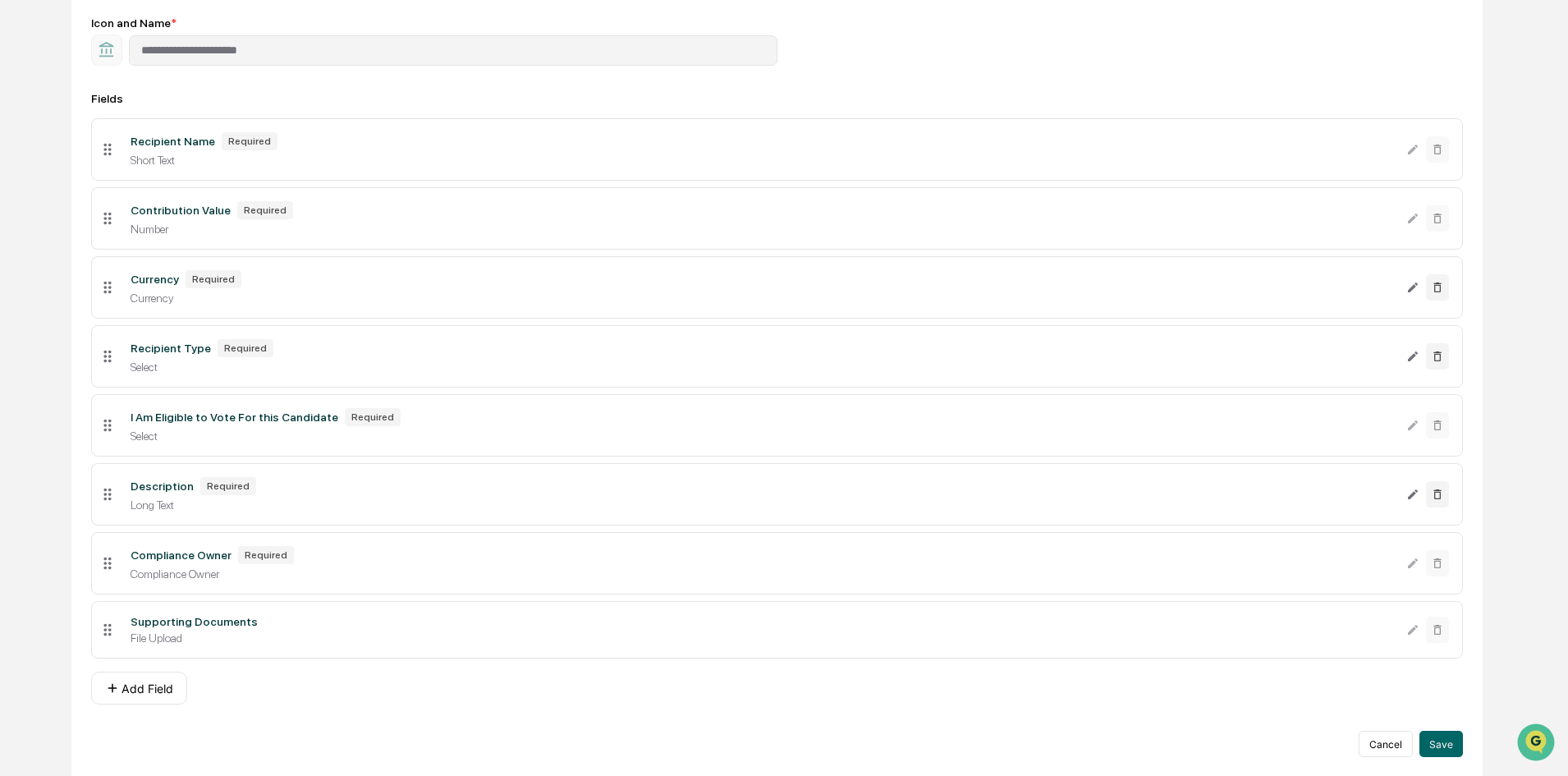
scroll to position [225, 0]
click at [141, 695] on button "Add Field" at bounding box center [140, 687] width 96 height 33
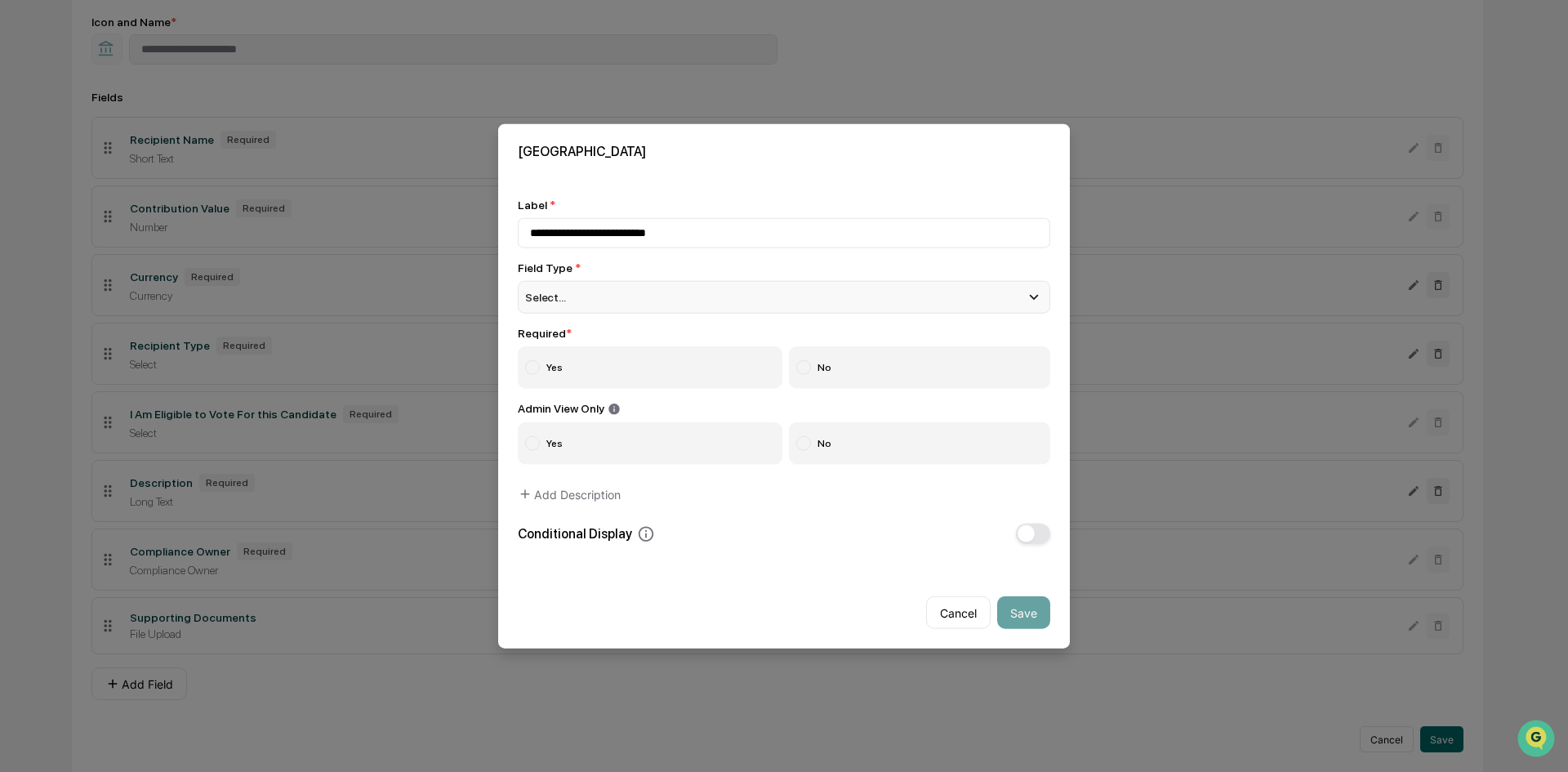
type input "**********"
click at [608, 305] on div "Select..." at bounding box center [784, 296] width 532 height 33
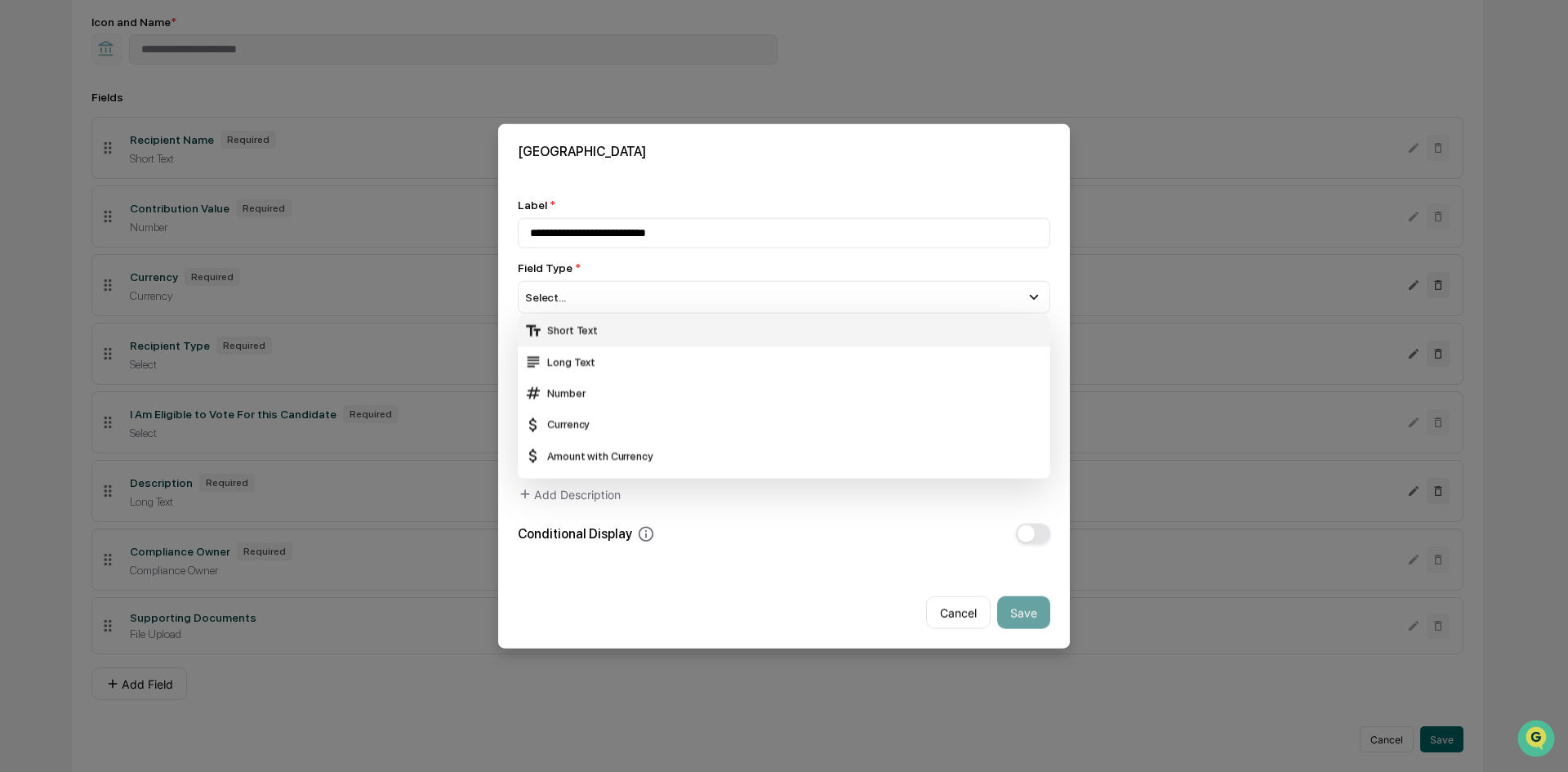
click at [597, 338] on div "Short Text" at bounding box center [784, 330] width 519 height 18
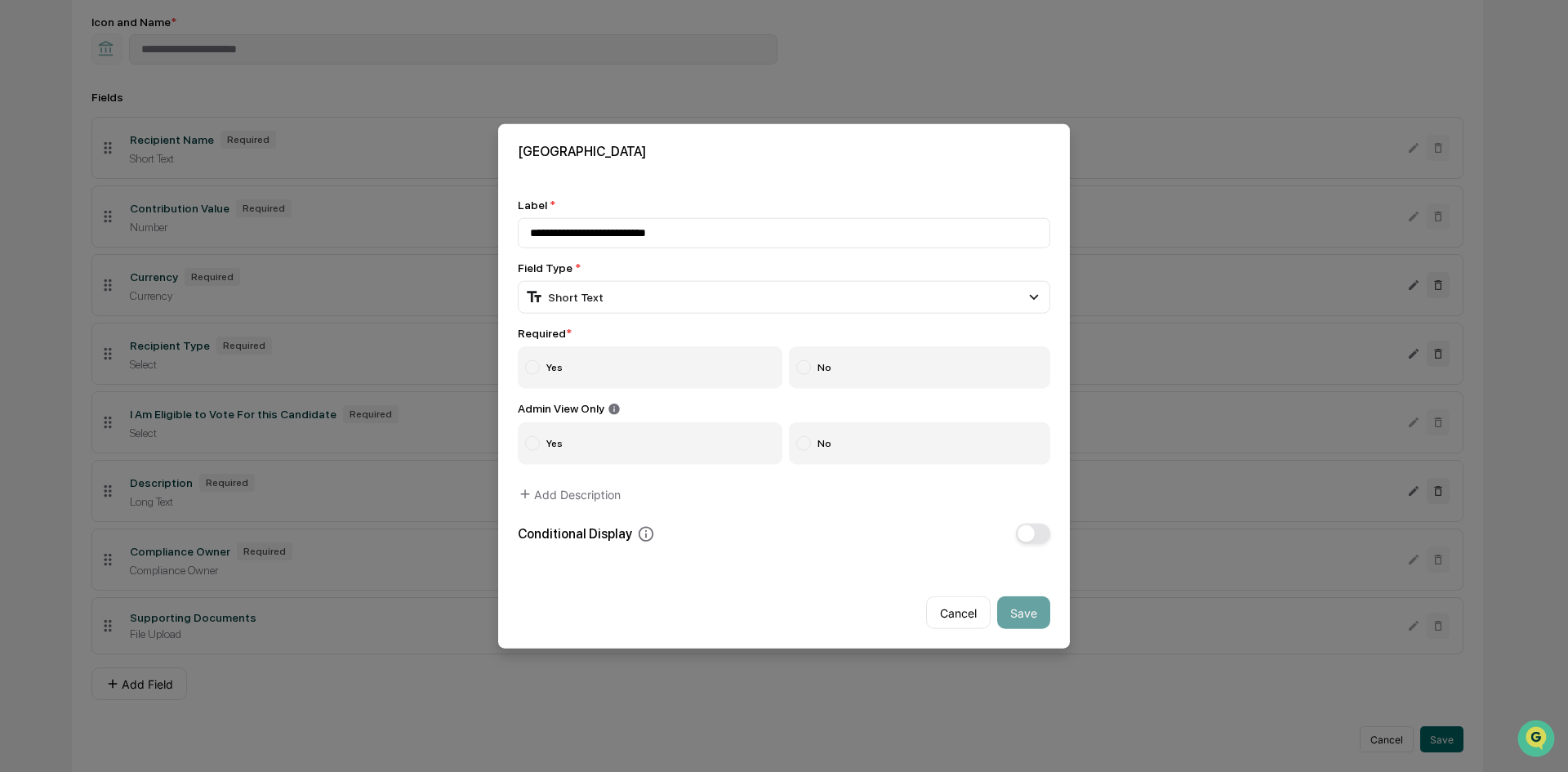
click at [587, 375] on label "Yes" at bounding box center [650, 366] width 265 height 42
click at [1032, 618] on button "Save" at bounding box center [1023, 613] width 53 height 33
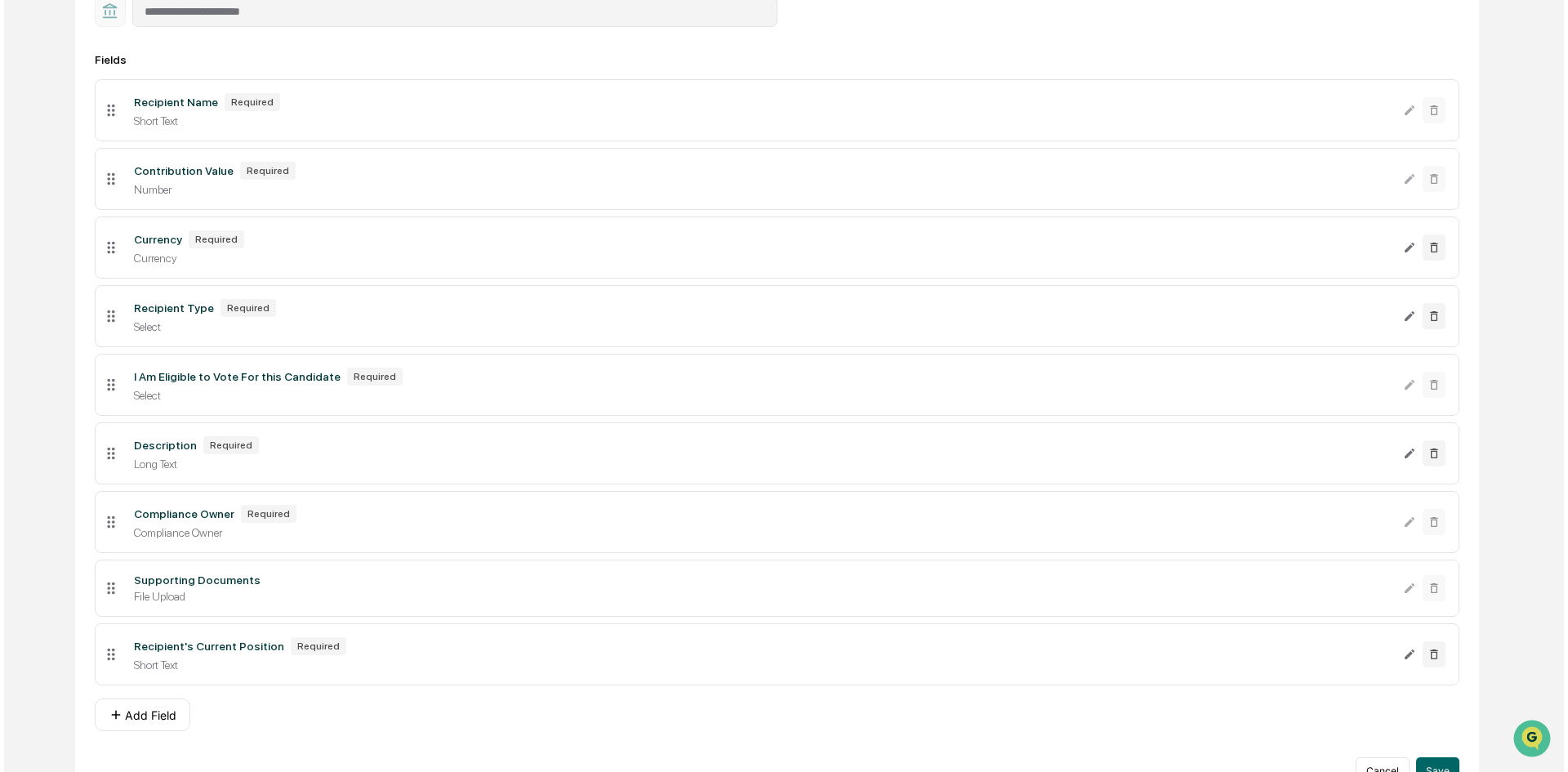
scroll to position [292, 0]
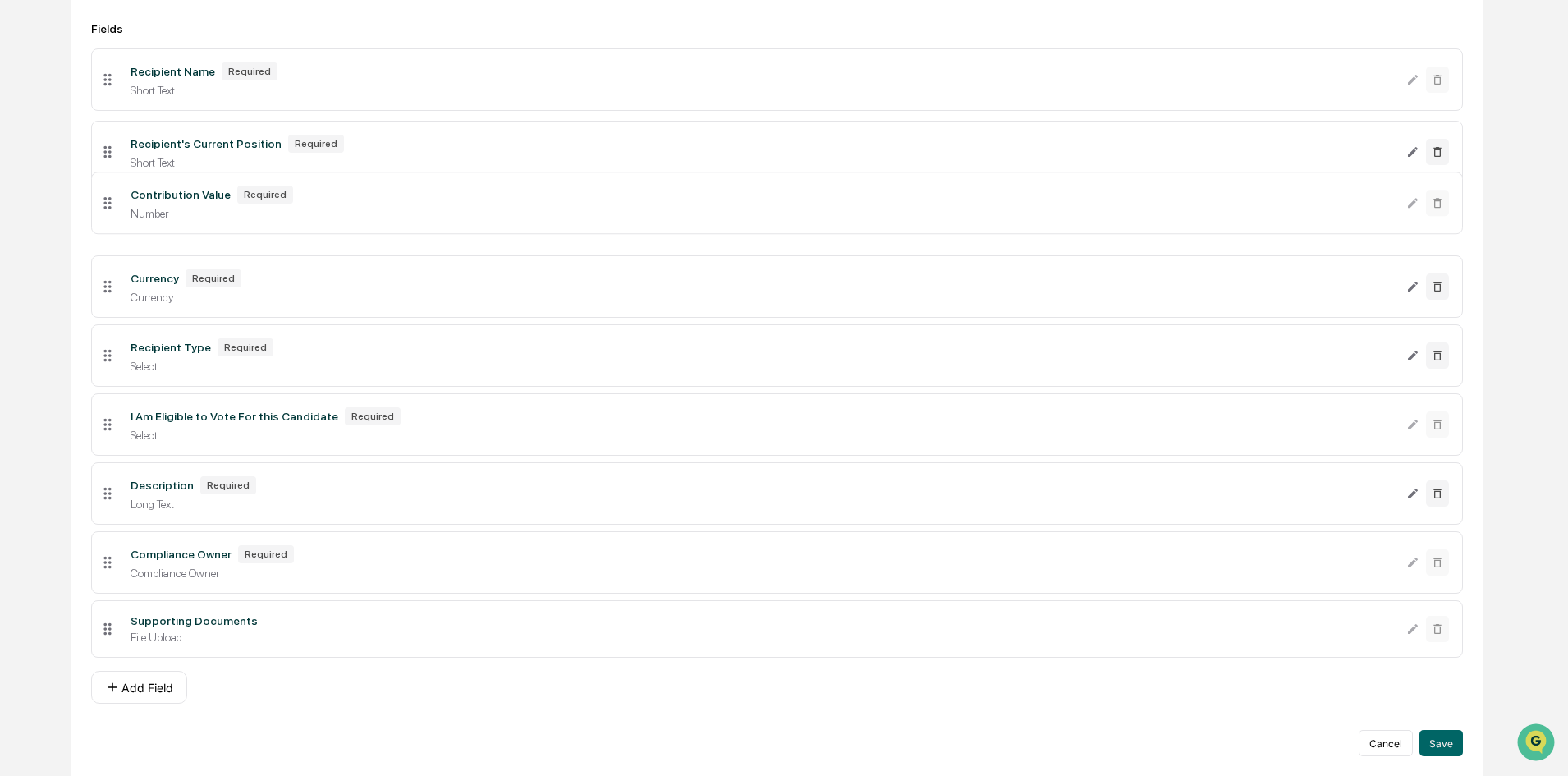
drag, startPoint x: 109, startPoint y: 628, endPoint x: 124, endPoint y: 148, distance: 480.2
click at [124, 148] on li "Recipient's Current Position Required Short Text" at bounding box center [777, 151] width 1372 height 63
click at [1440, 281] on icon at bounding box center [1438, 286] width 14 height 13
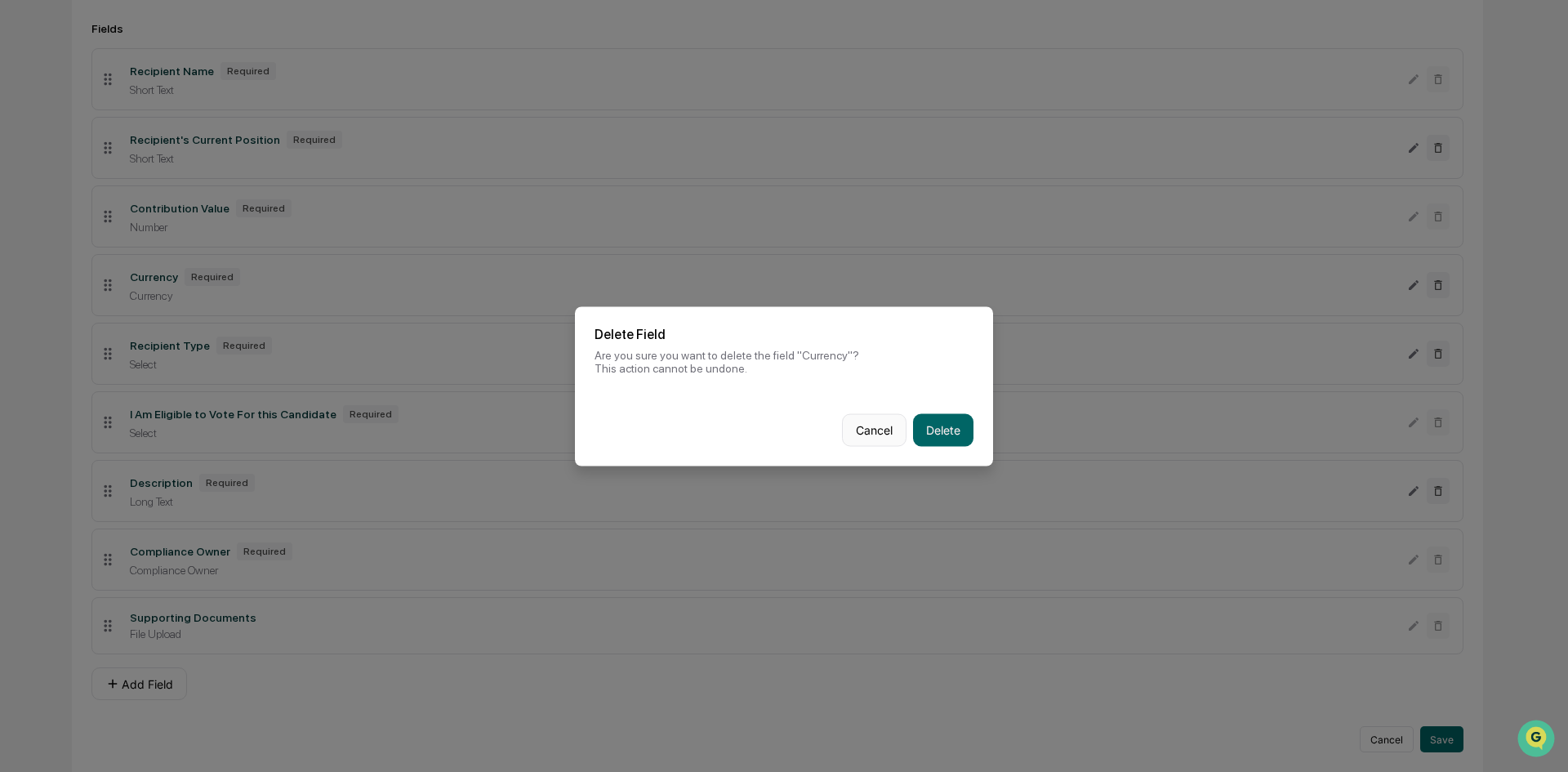
click at [882, 426] on button "Cancel" at bounding box center [874, 430] width 64 height 33
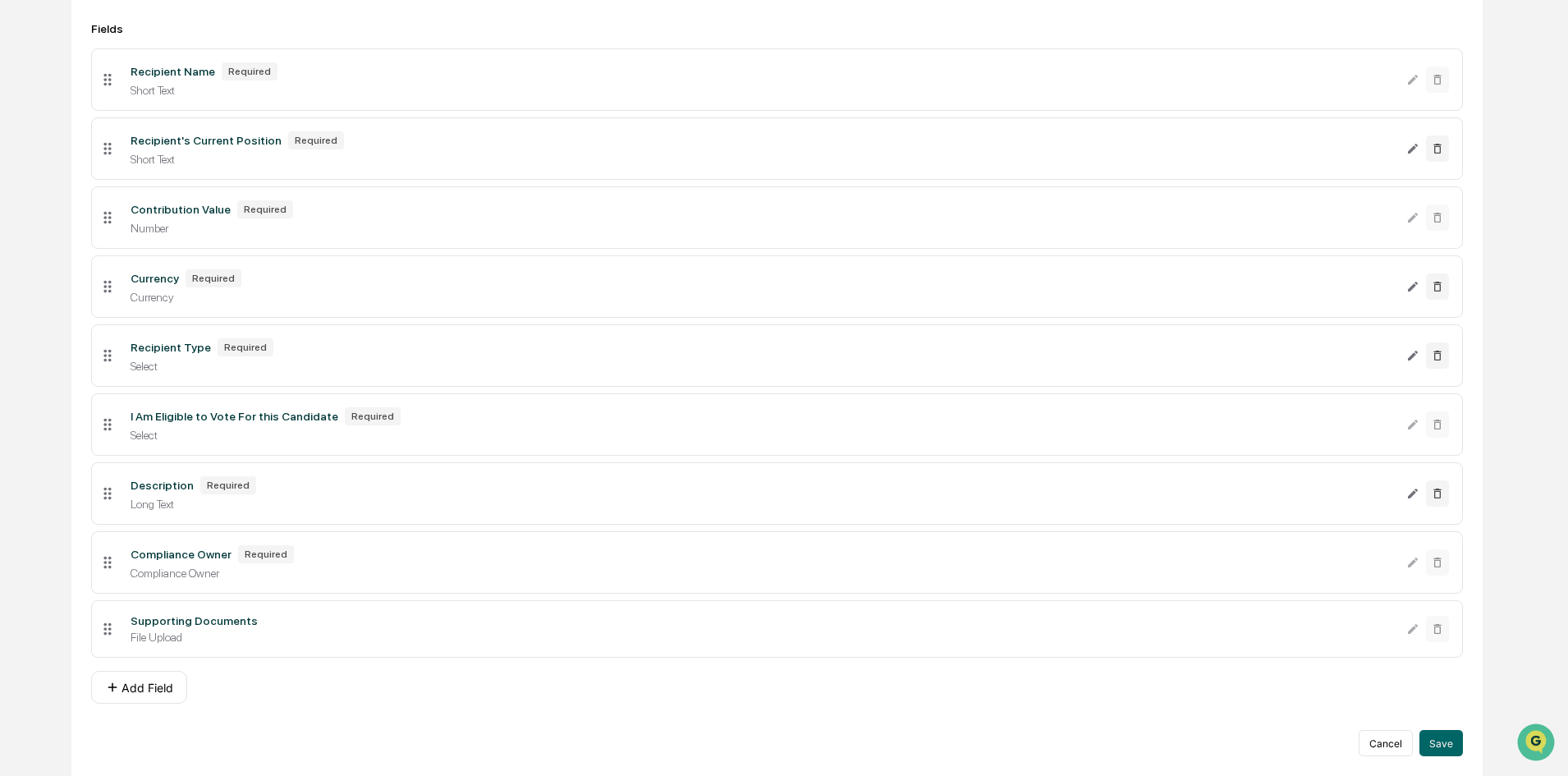
click at [270, 351] on div "Recipient Type Required" at bounding box center [762, 347] width 1263 height 18
click at [1446, 748] on button "Save" at bounding box center [1441, 742] width 43 height 26
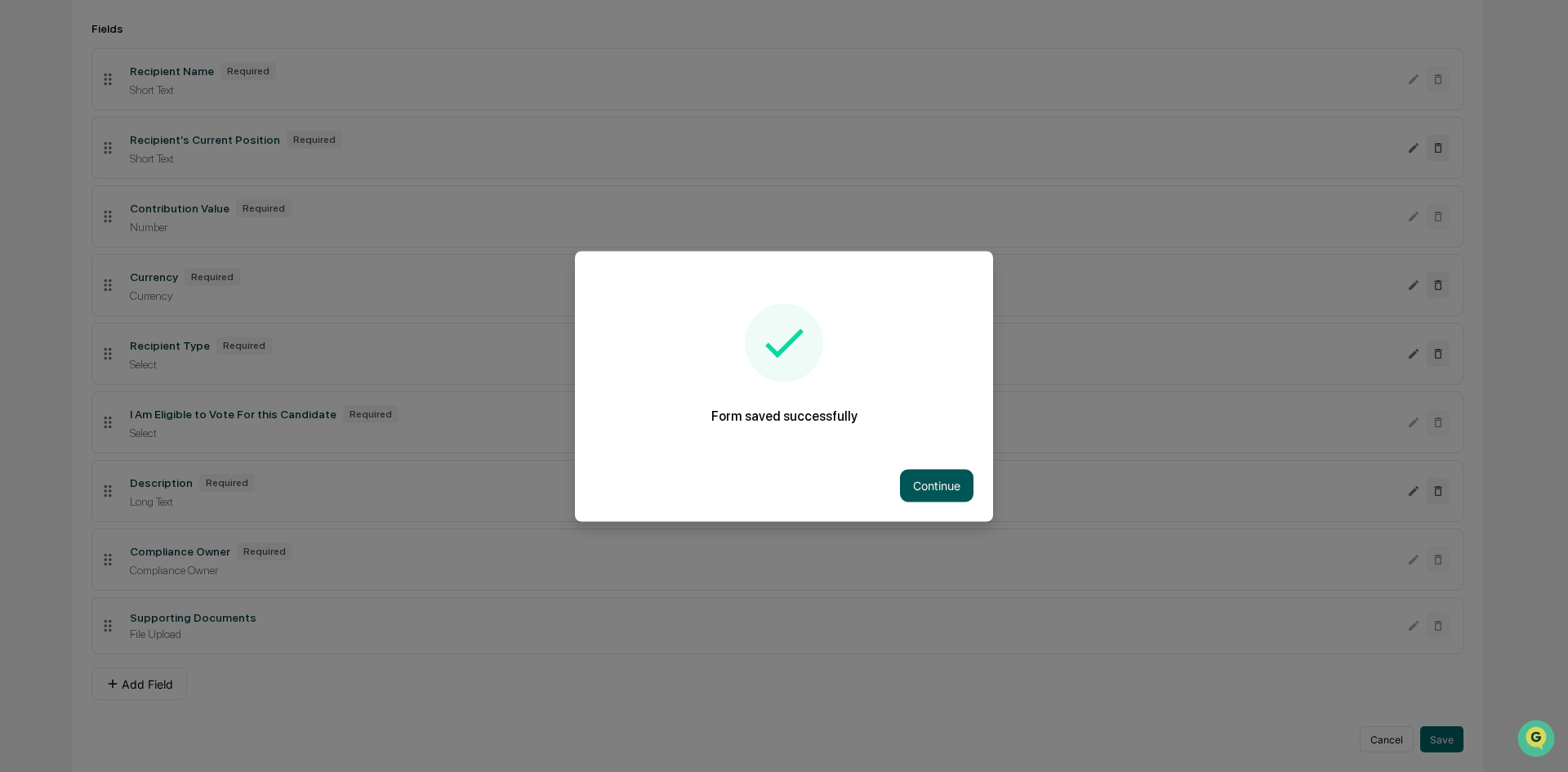
click at [948, 489] on button "Continue" at bounding box center [936, 485] width 74 height 33
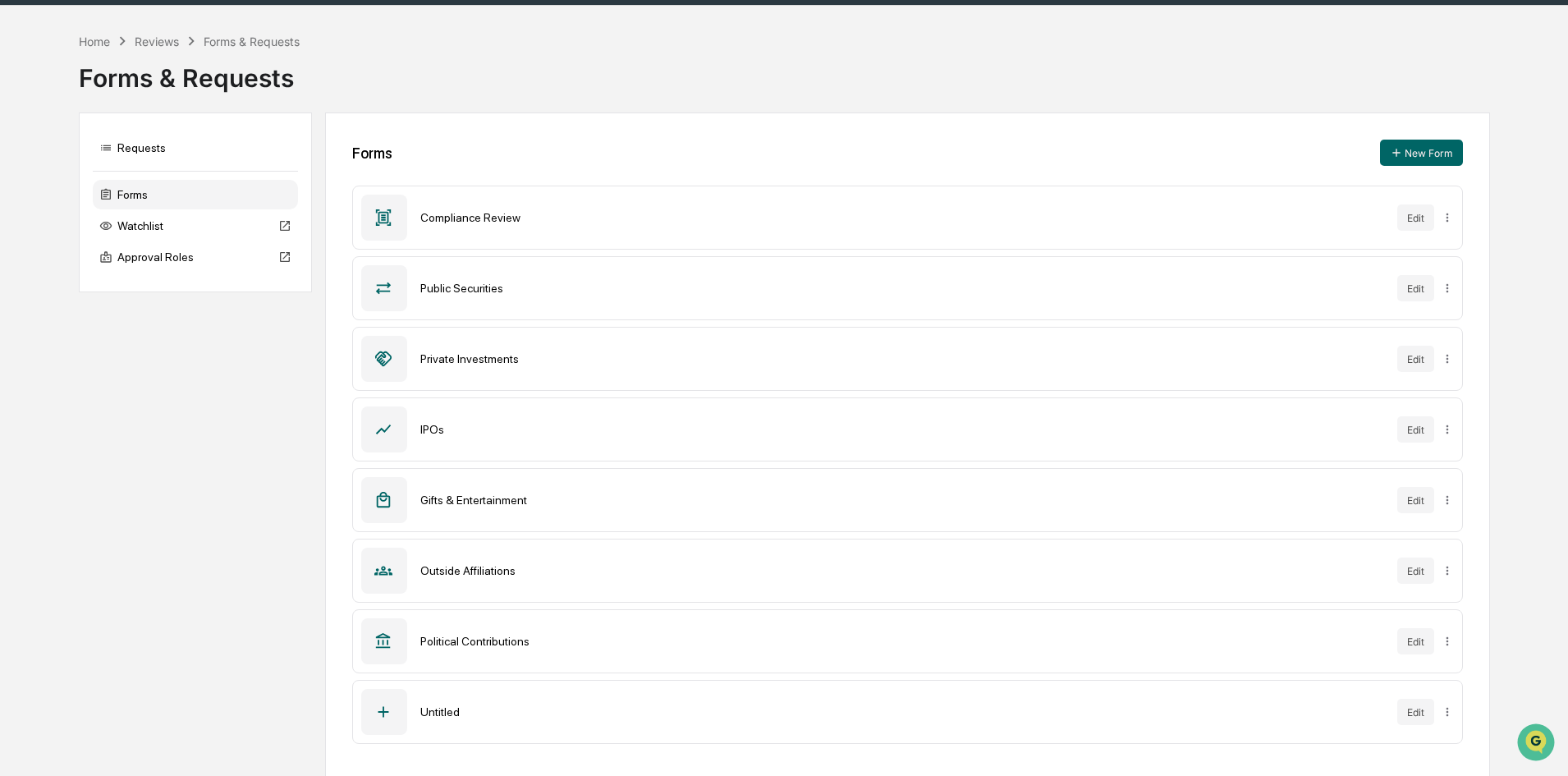
scroll to position [47, 0]
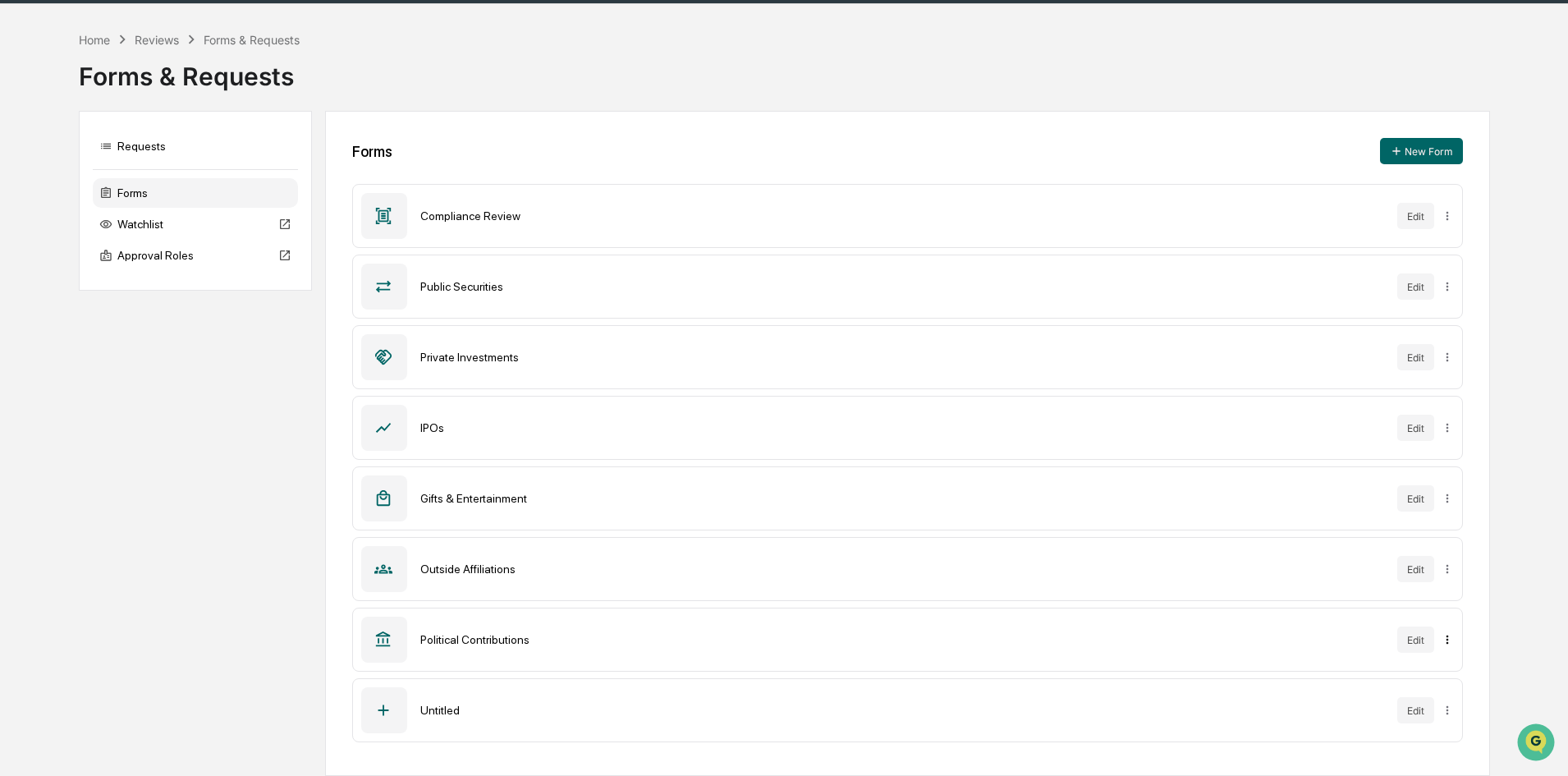
click at [1445, 638] on html "Calendar Manage Tasks Reviews Approval Management Company People, Data, Setting…" at bounding box center [784, 340] width 1568 height 776
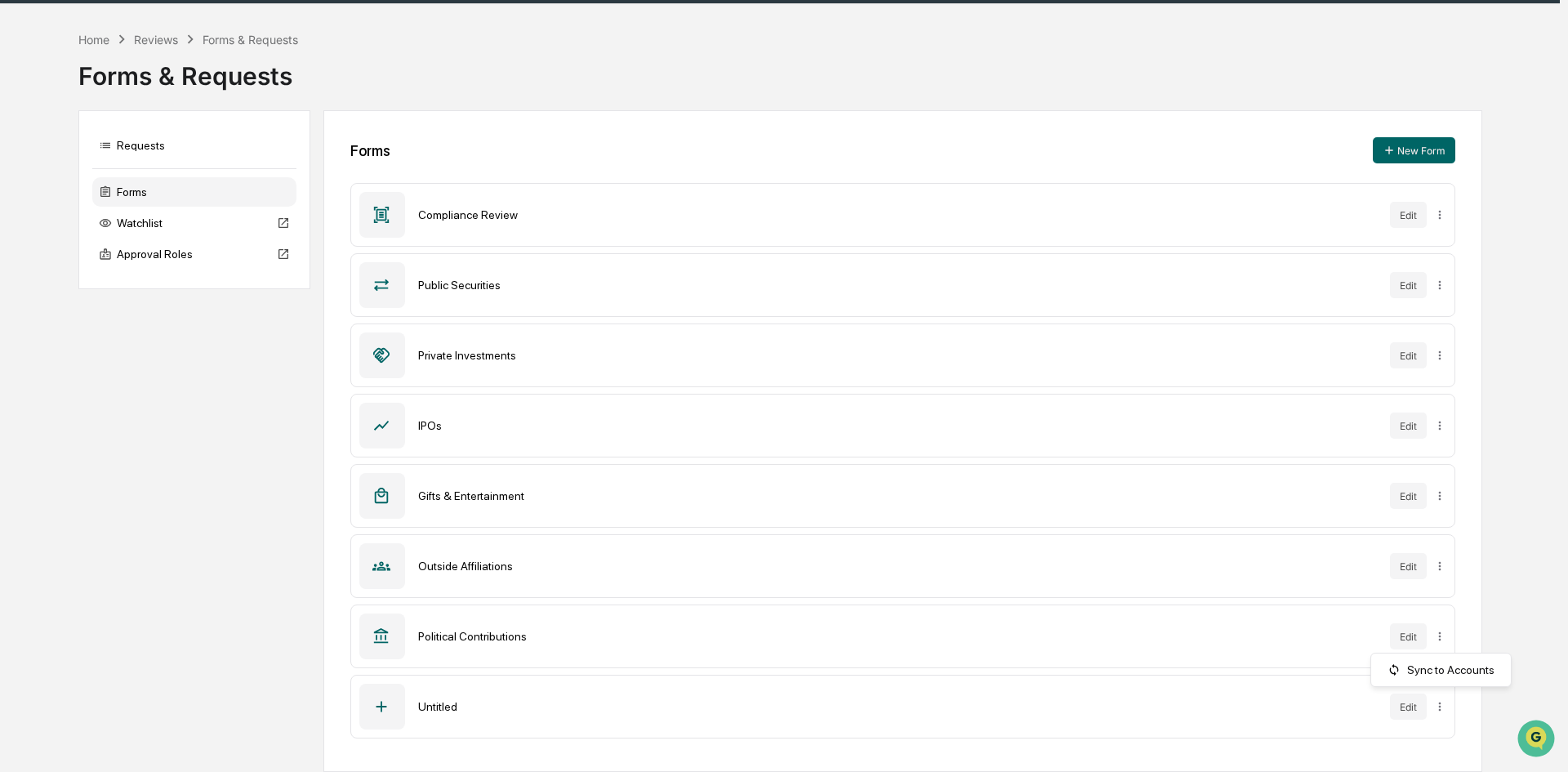
click at [1416, 634] on html "Calendar Manage Tasks Reviews Approval Management Company People, Data, Setting…" at bounding box center [784, 339] width 1568 height 772
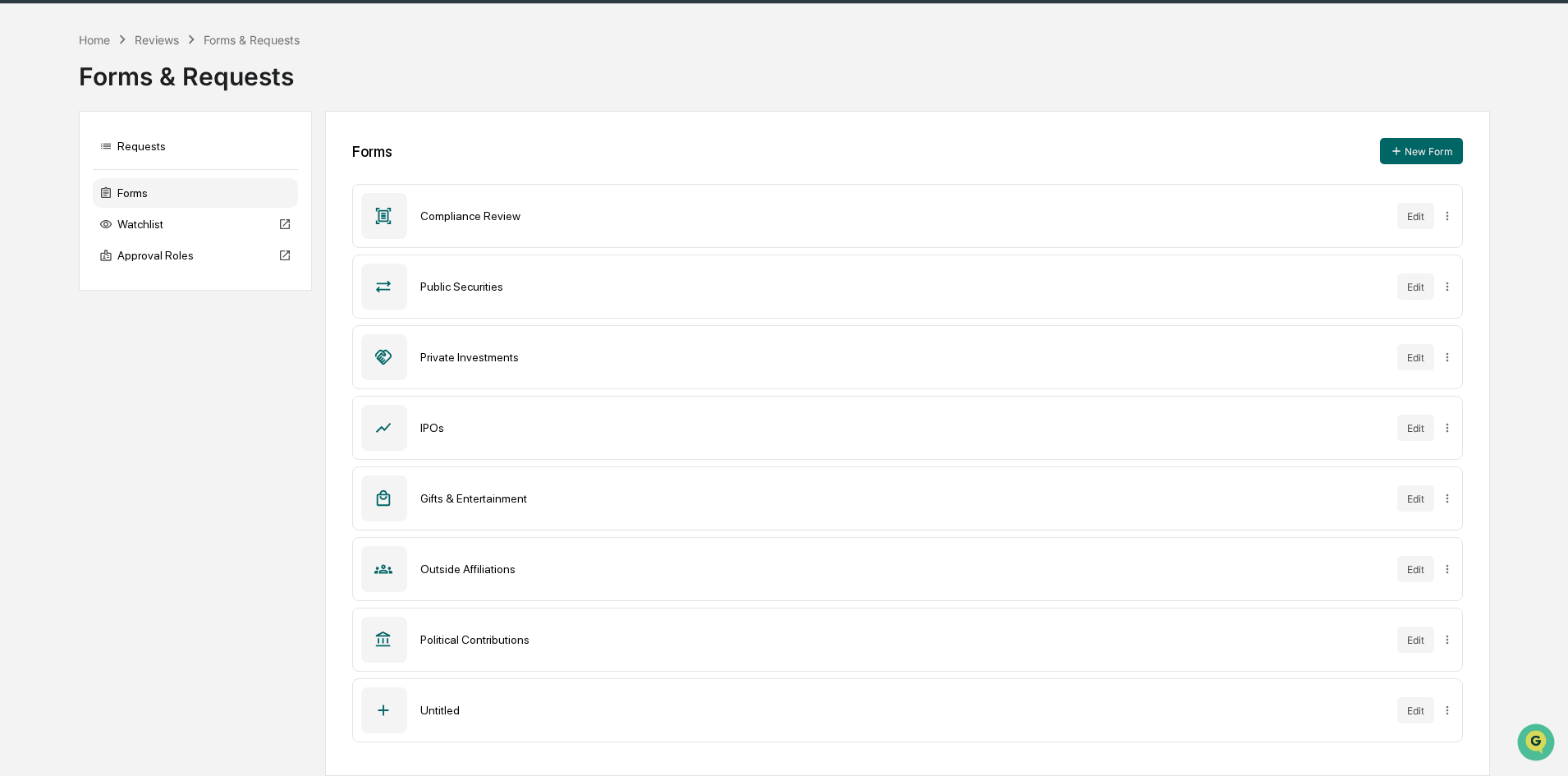
click at [1423, 637] on button "Edit" at bounding box center [1416, 639] width 37 height 26
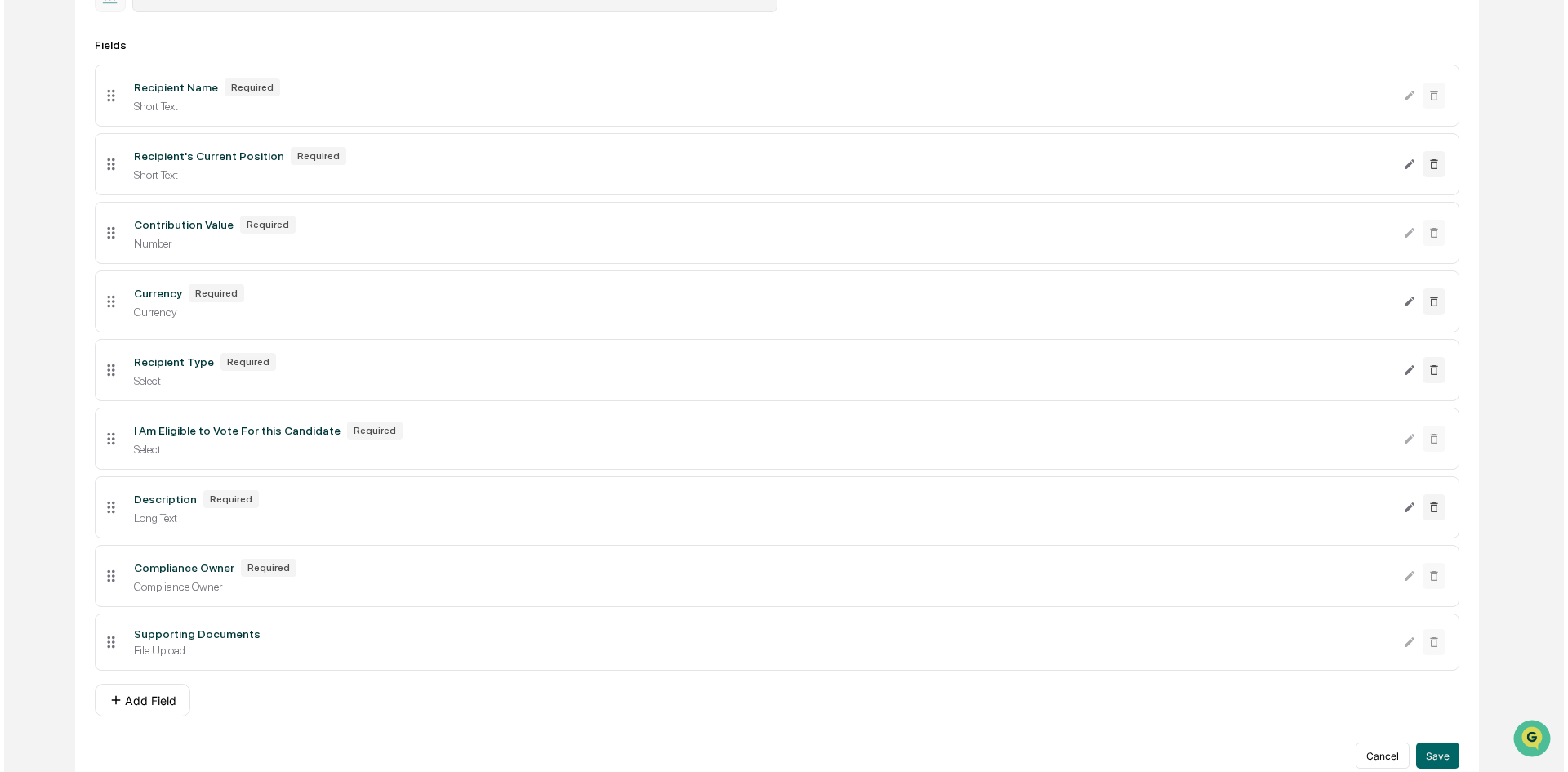
scroll to position [292, 0]
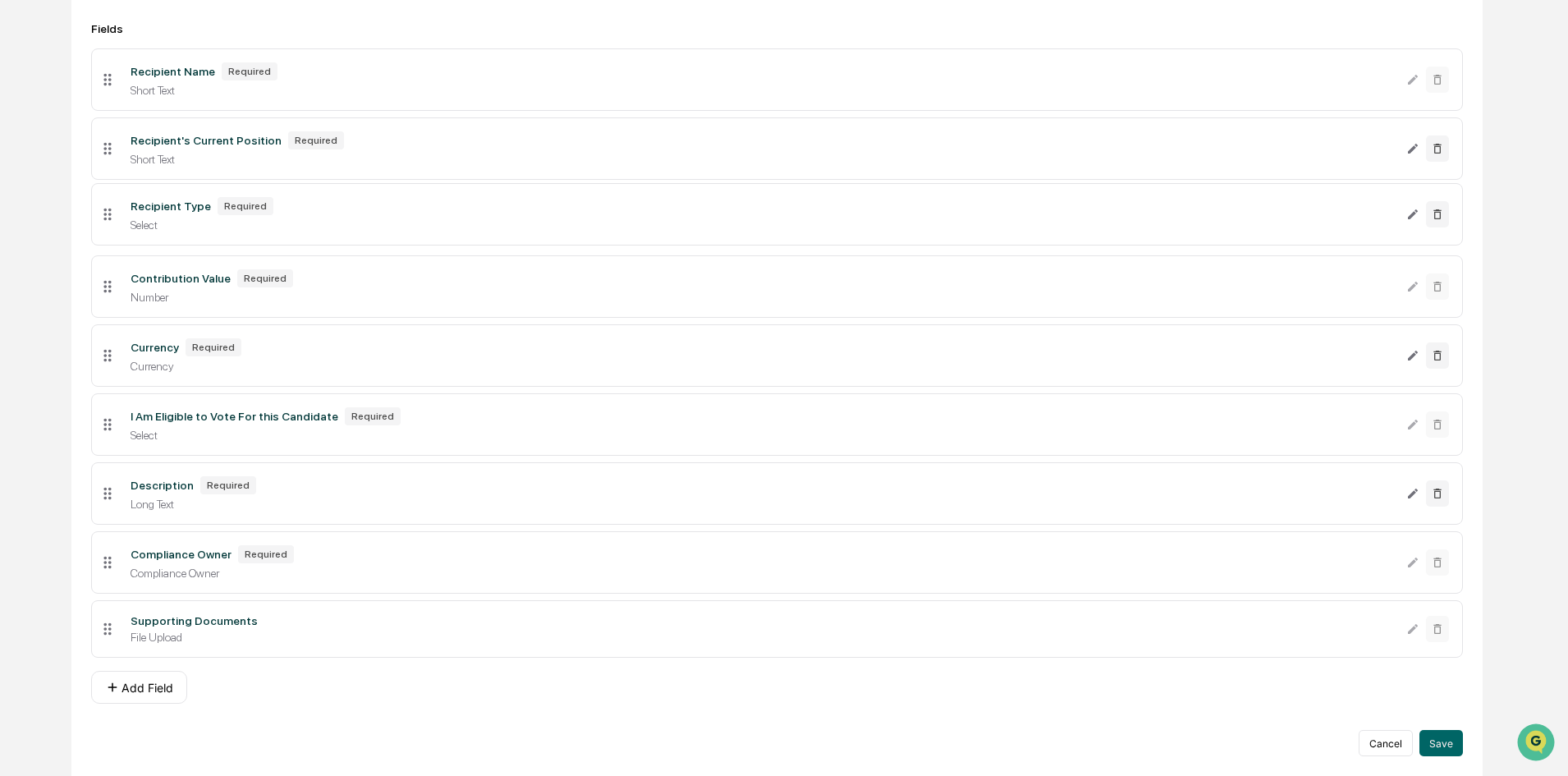
drag, startPoint x: 102, startPoint y: 361, endPoint x: 102, endPoint y: 219, distance: 142.0
click at [102, 219] on icon at bounding box center [107, 214] width 18 height 18
click at [159, 692] on button "Add Field" at bounding box center [140, 687] width 96 height 33
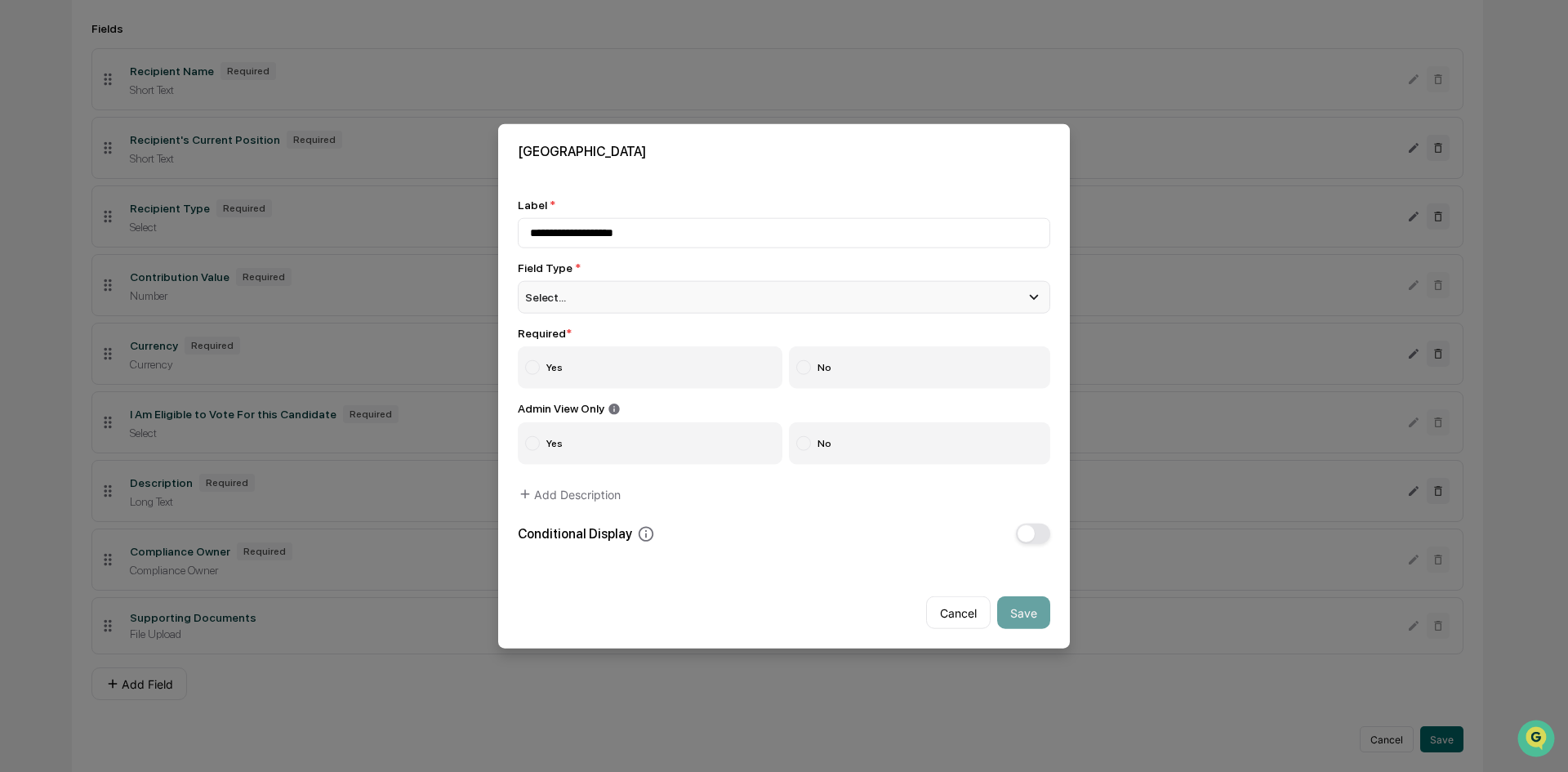
type input "**********"
click at [973, 298] on div "Select..." at bounding box center [784, 296] width 532 height 33
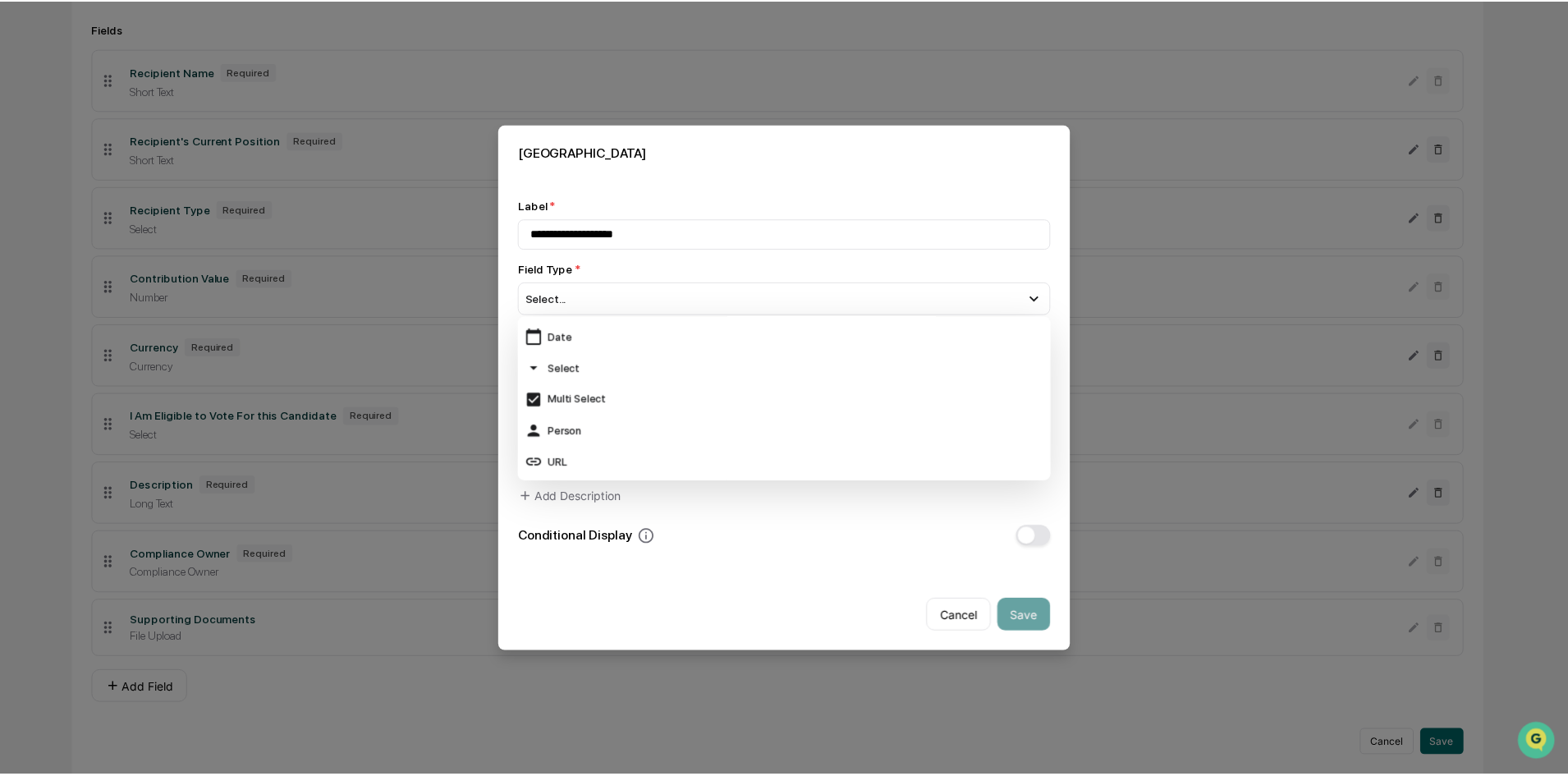
scroll to position [164, 0]
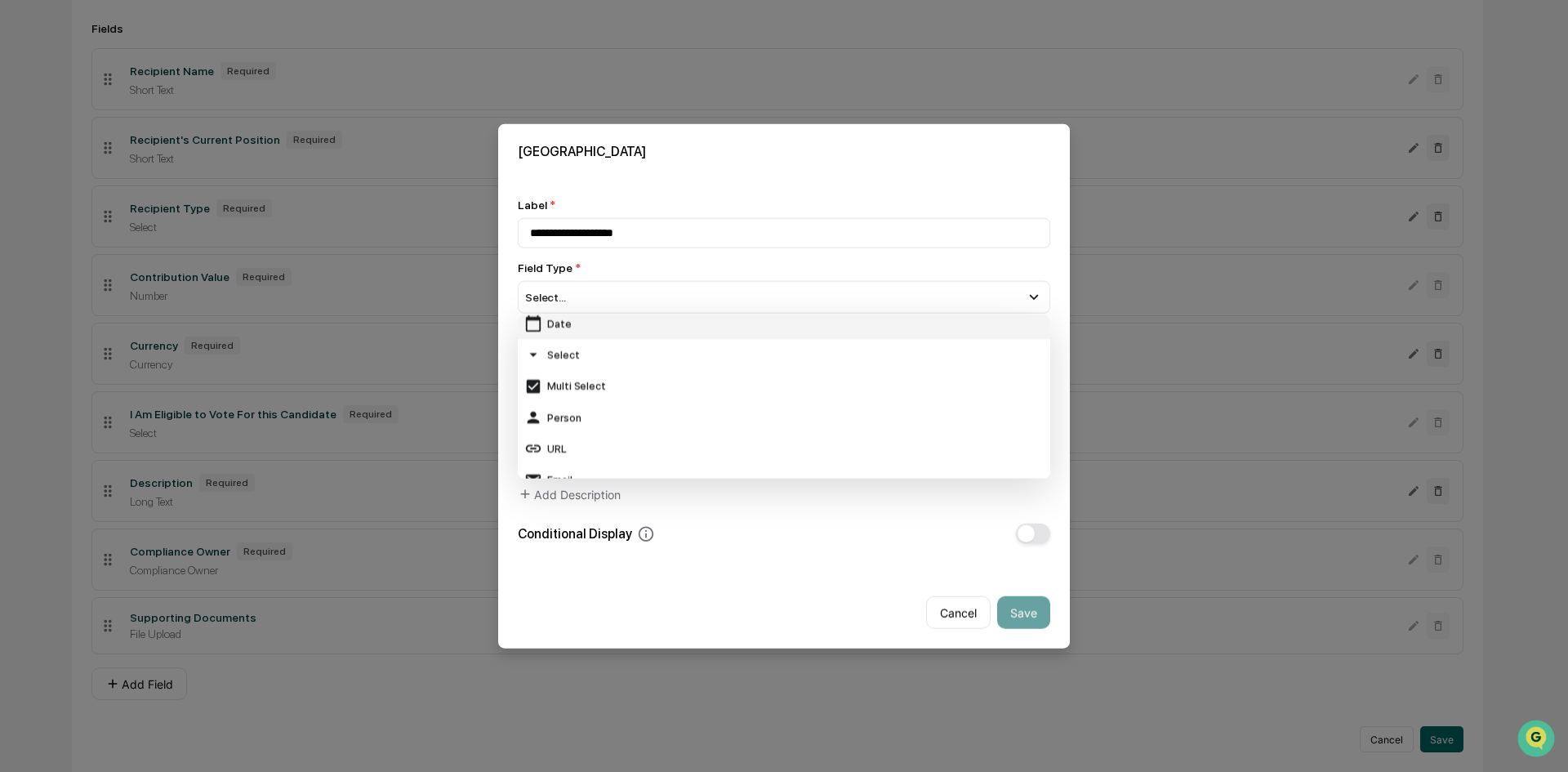
click at [730, 331] on div "Date" at bounding box center [784, 323] width 519 height 18
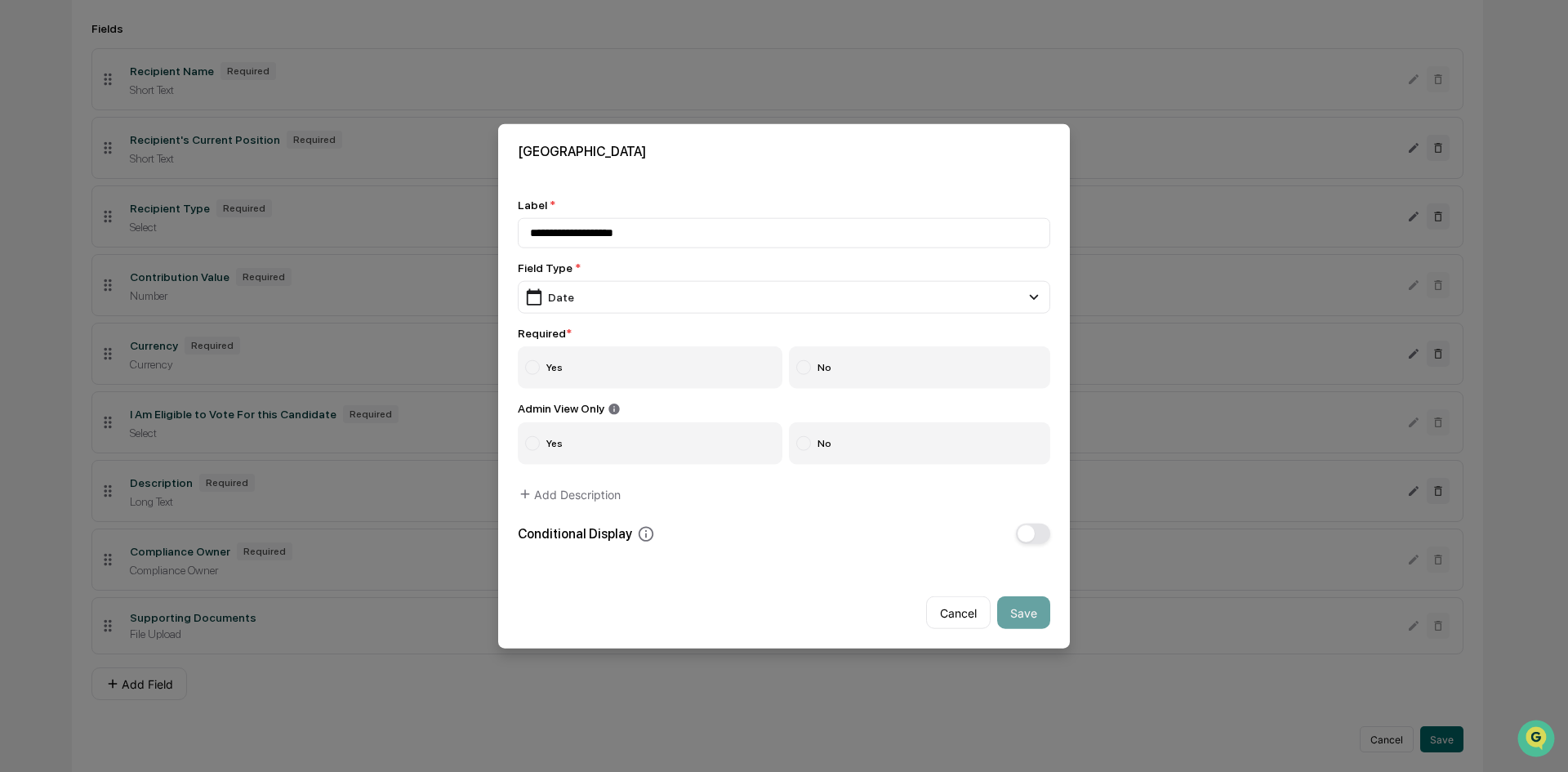
click at [674, 361] on label "Yes" at bounding box center [650, 366] width 265 height 42
click at [1038, 601] on button "Save" at bounding box center [1023, 613] width 53 height 33
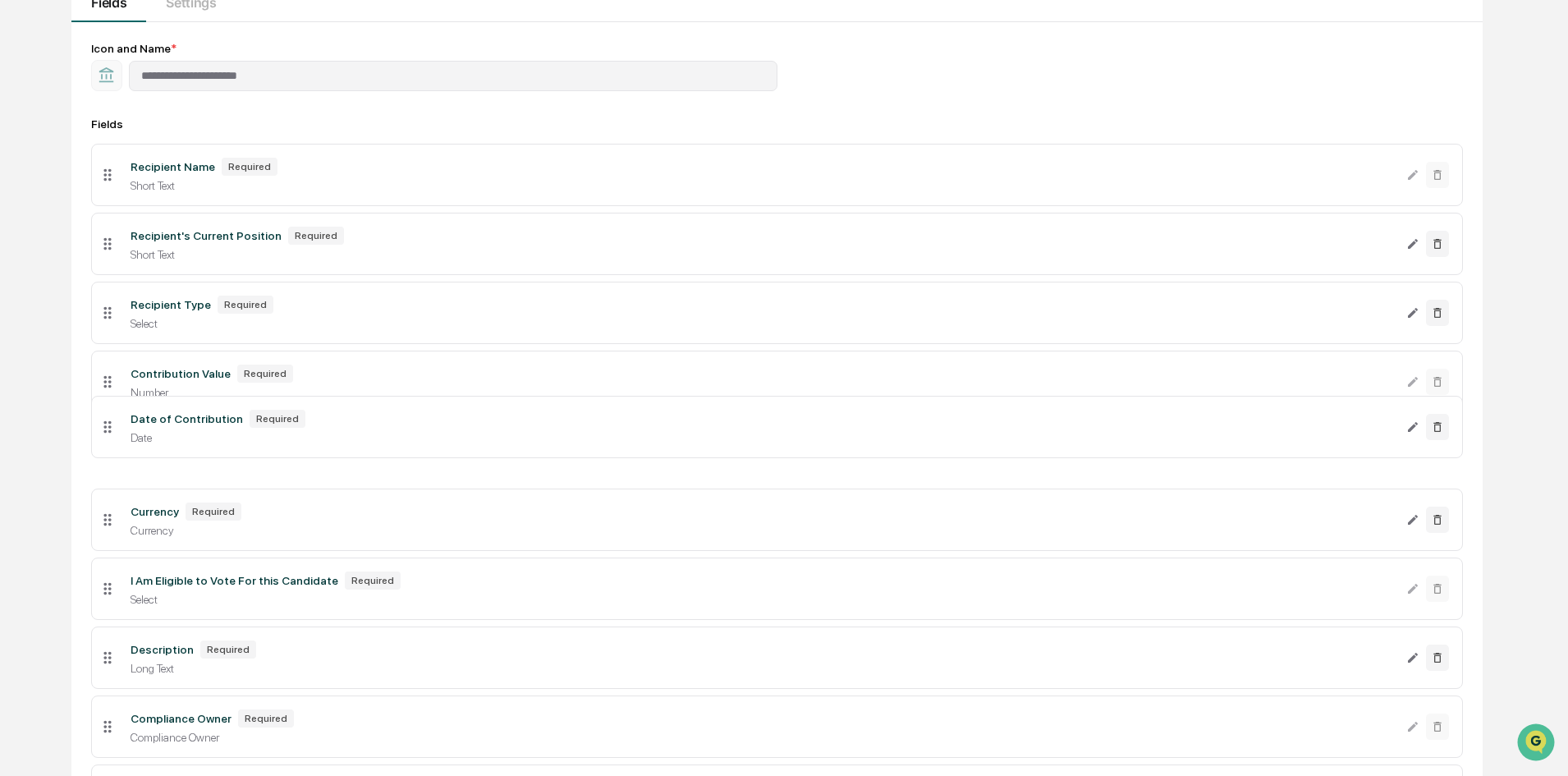
scroll to position [281, 0]
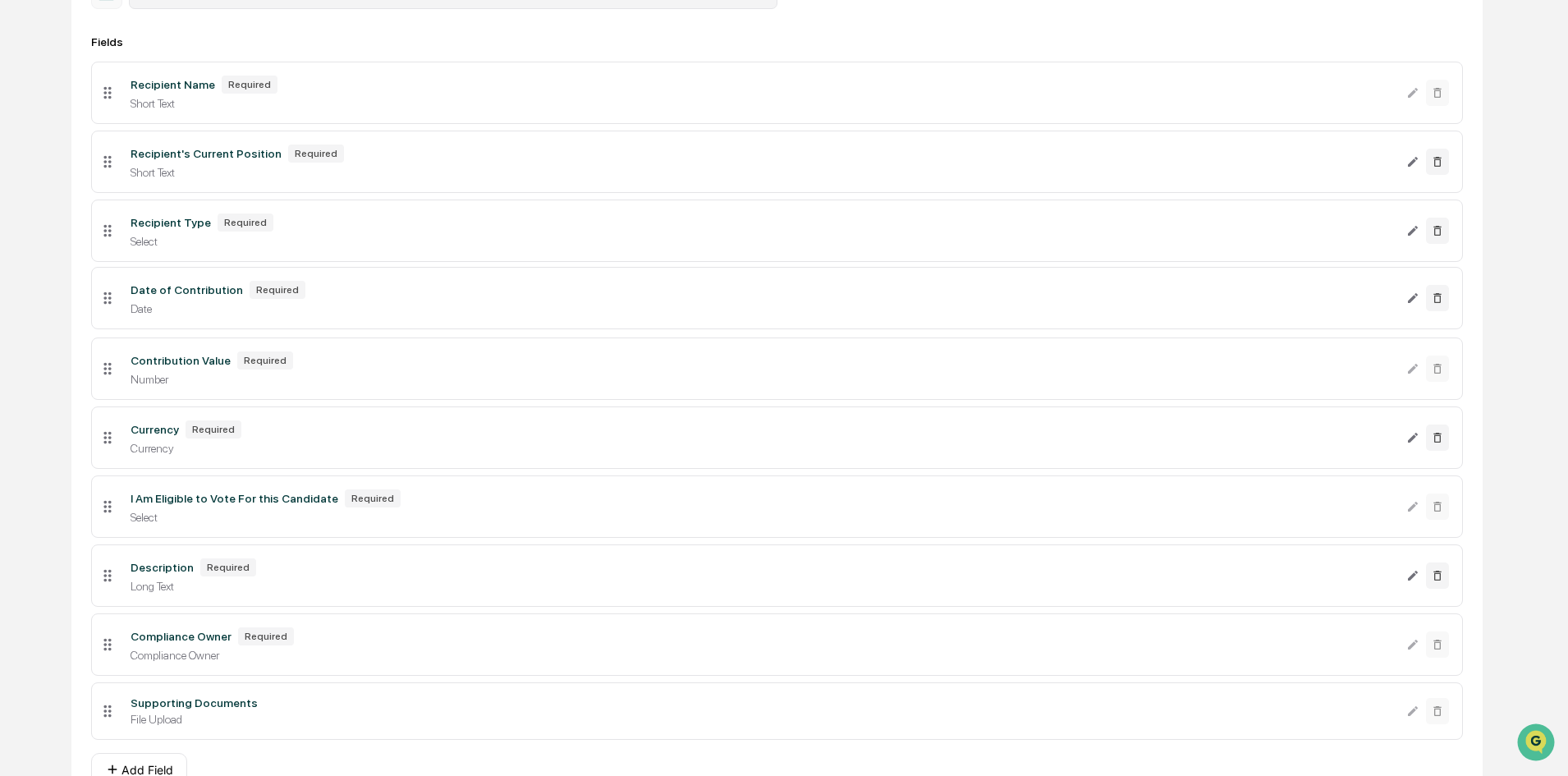
drag, startPoint x: 105, startPoint y: 627, endPoint x: 174, endPoint y: 298, distance: 336.2
click at [1417, 163] on icon "Edit Recipient's Current Position field" at bounding box center [1413, 162] width 14 height 13
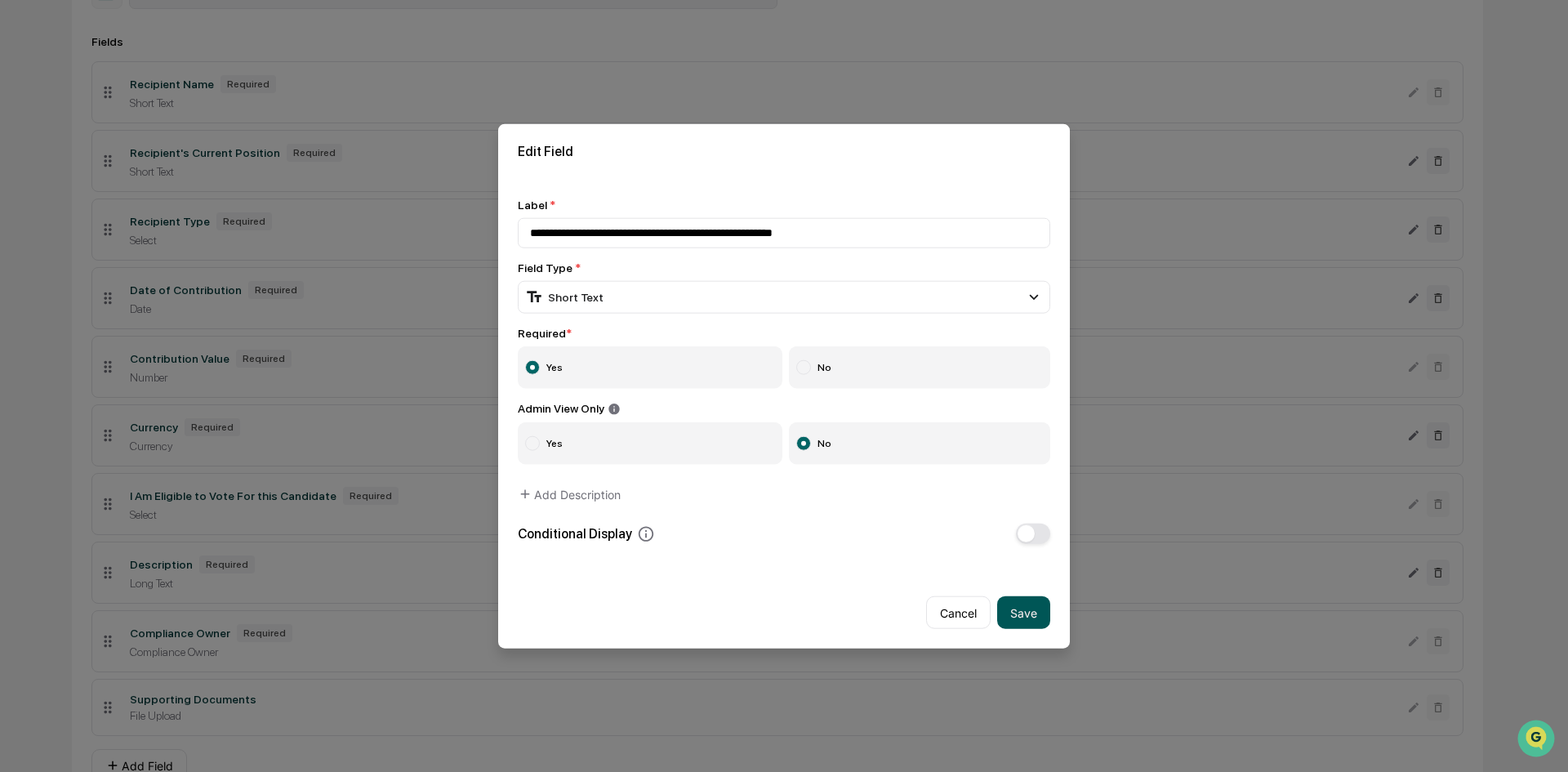
type input "**********"
click at [1028, 613] on button "Save" at bounding box center [1023, 613] width 53 height 33
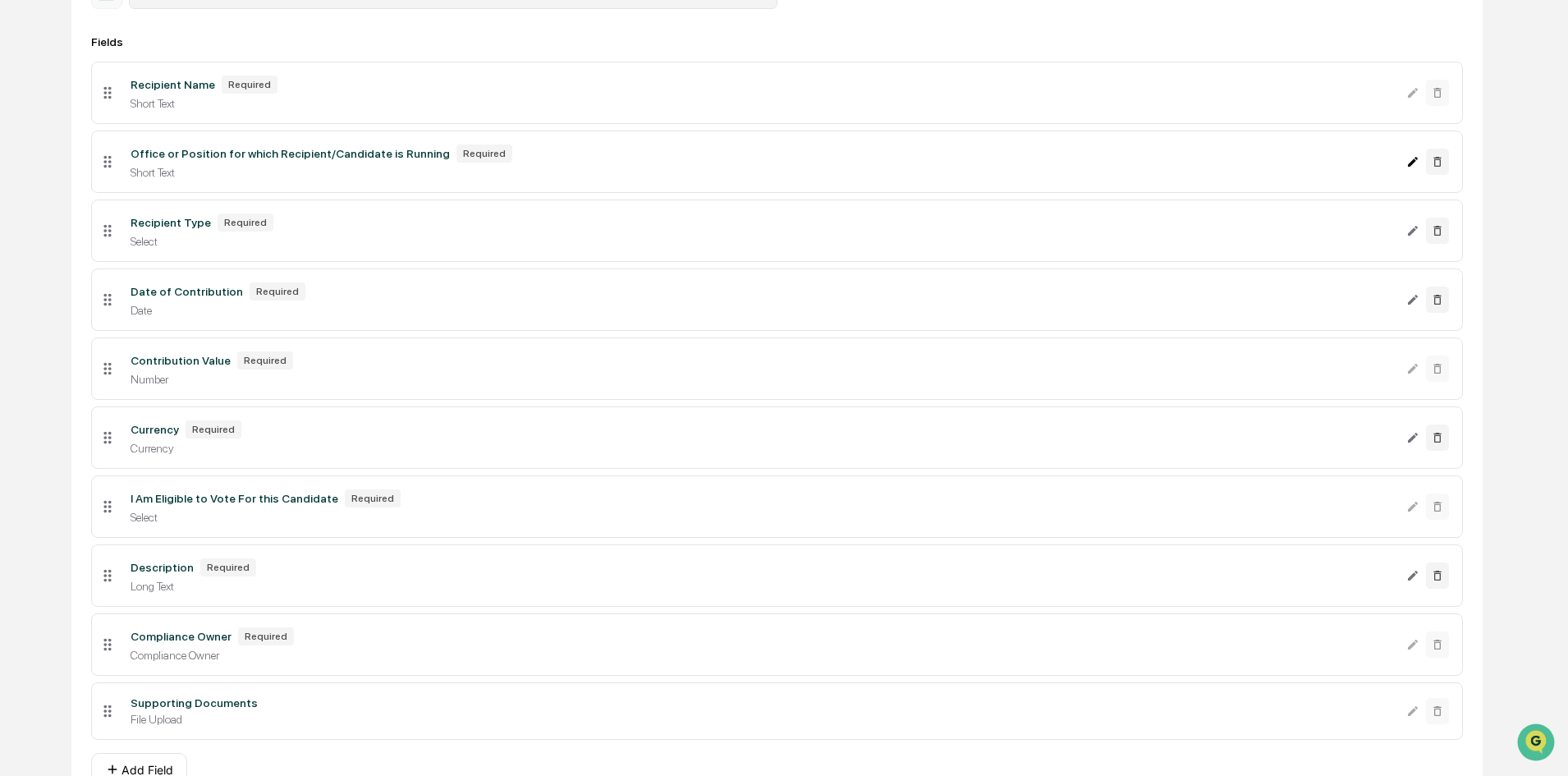
click at [1409, 158] on icon "Edit Office or Position for which Recipient/Candidate is Running field" at bounding box center [1413, 162] width 14 height 13
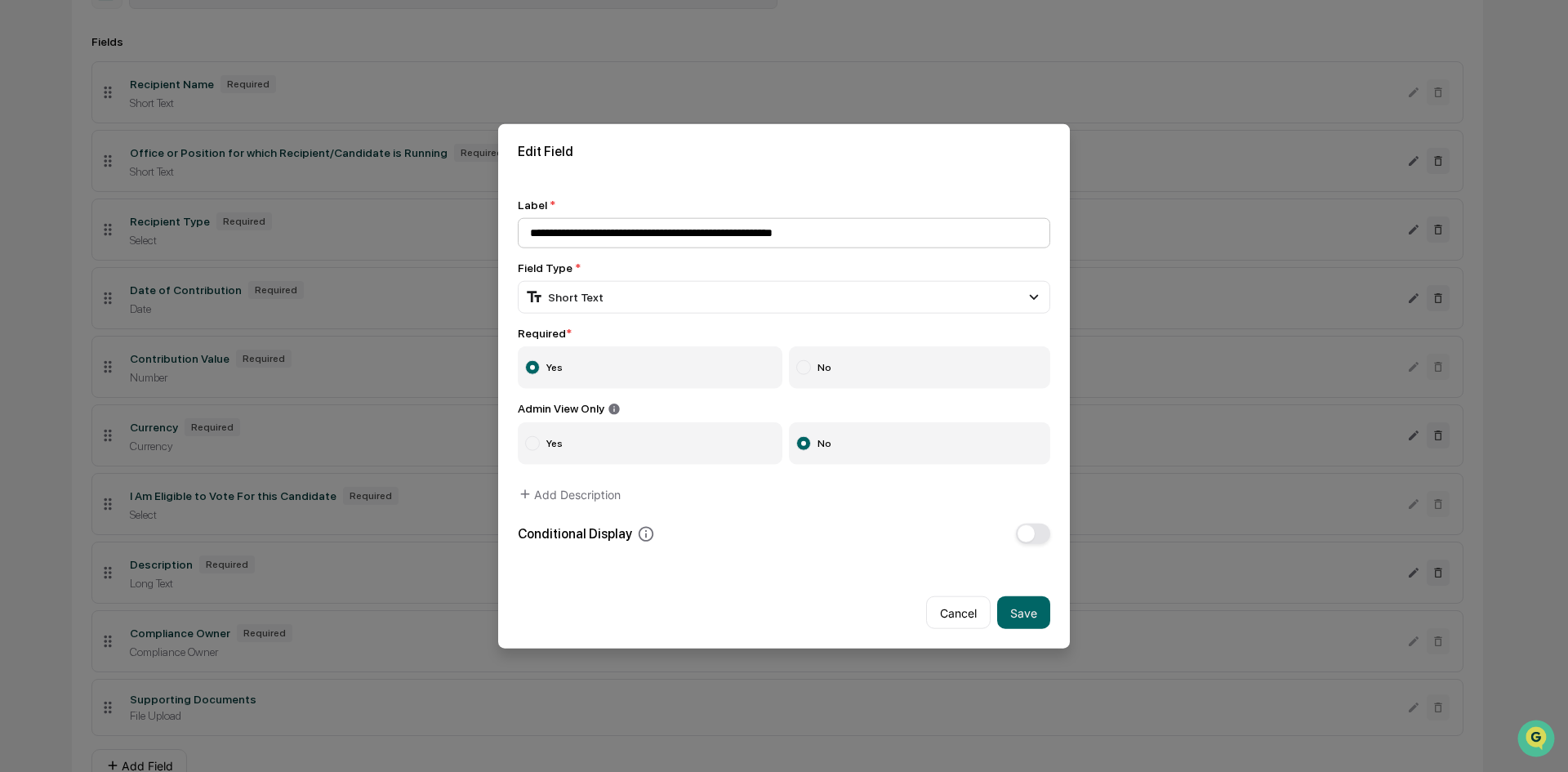
click at [669, 230] on input "**********" at bounding box center [784, 232] width 532 height 31
drag, startPoint x: 669, startPoint y: 230, endPoint x: 625, endPoint y: 230, distance: 44.0
click at [625, 230] on input "**********" at bounding box center [784, 232] width 532 height 31
click at [877, 222] on input "**********" at bounding box center [784, 232] width 532 height 31
type input "**********"
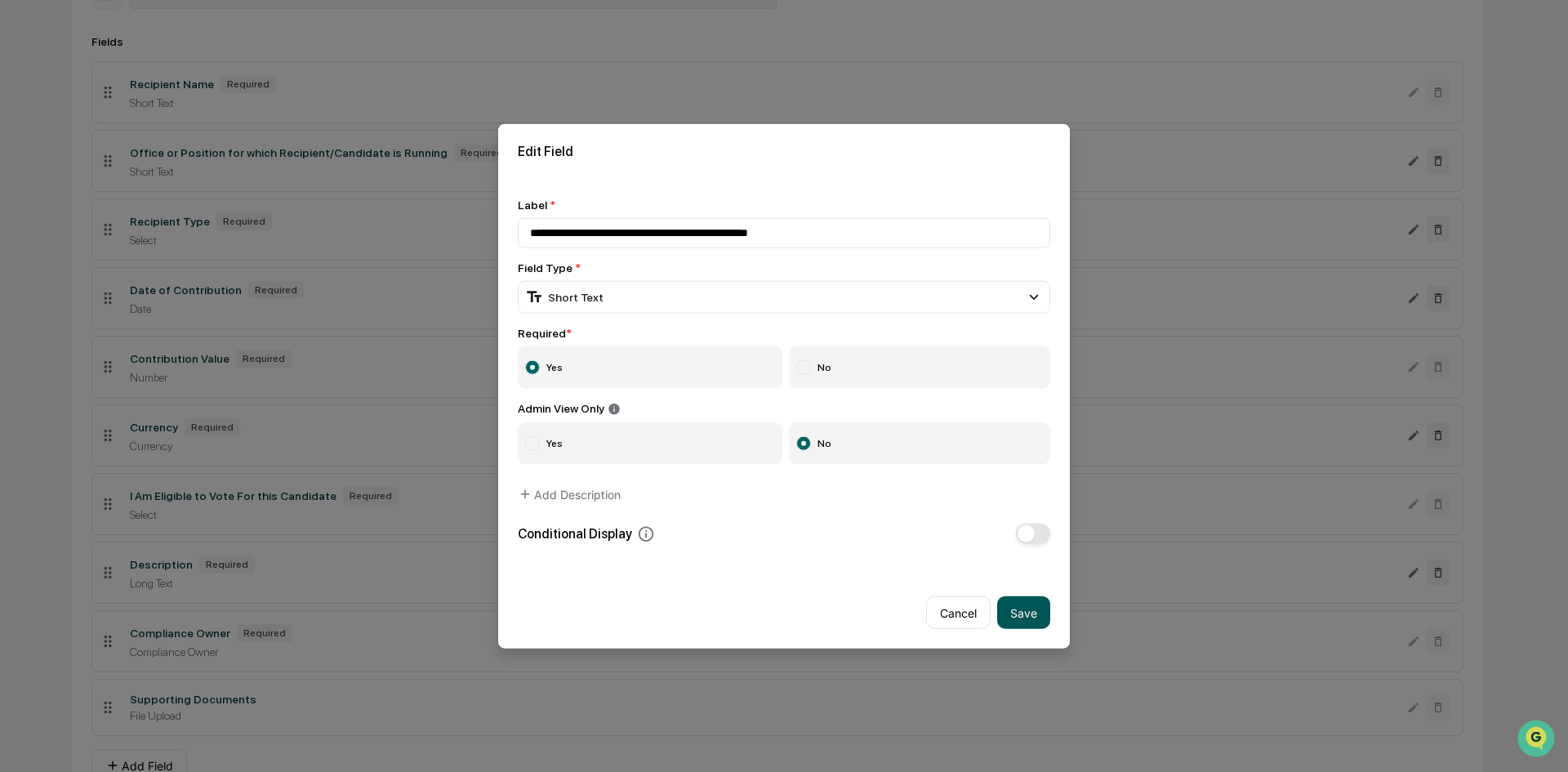
click at [1040, 612] on button "Save" at bounding box center [1023, 613] width 53 height 33
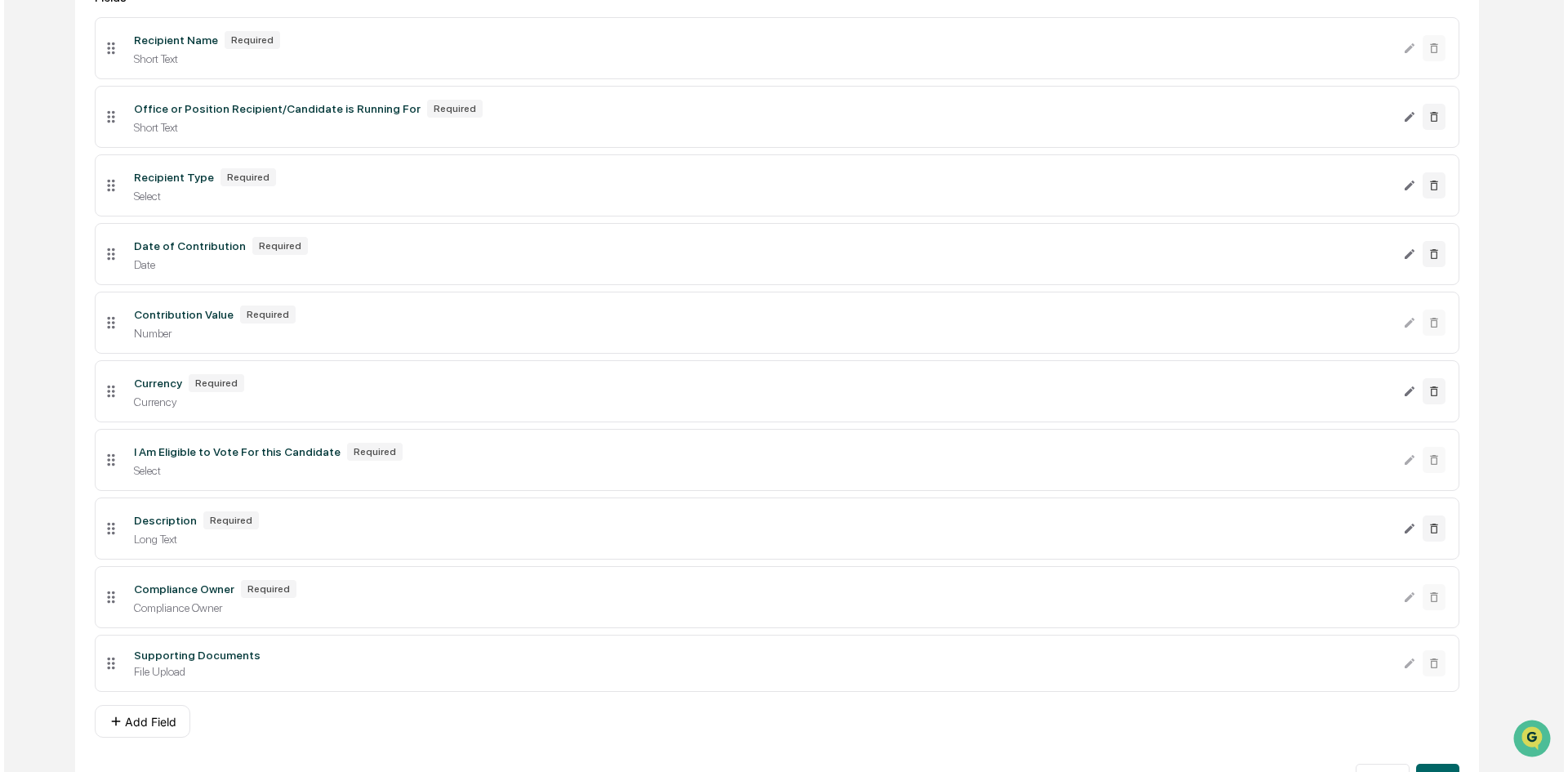
scroll to position [361, 0]
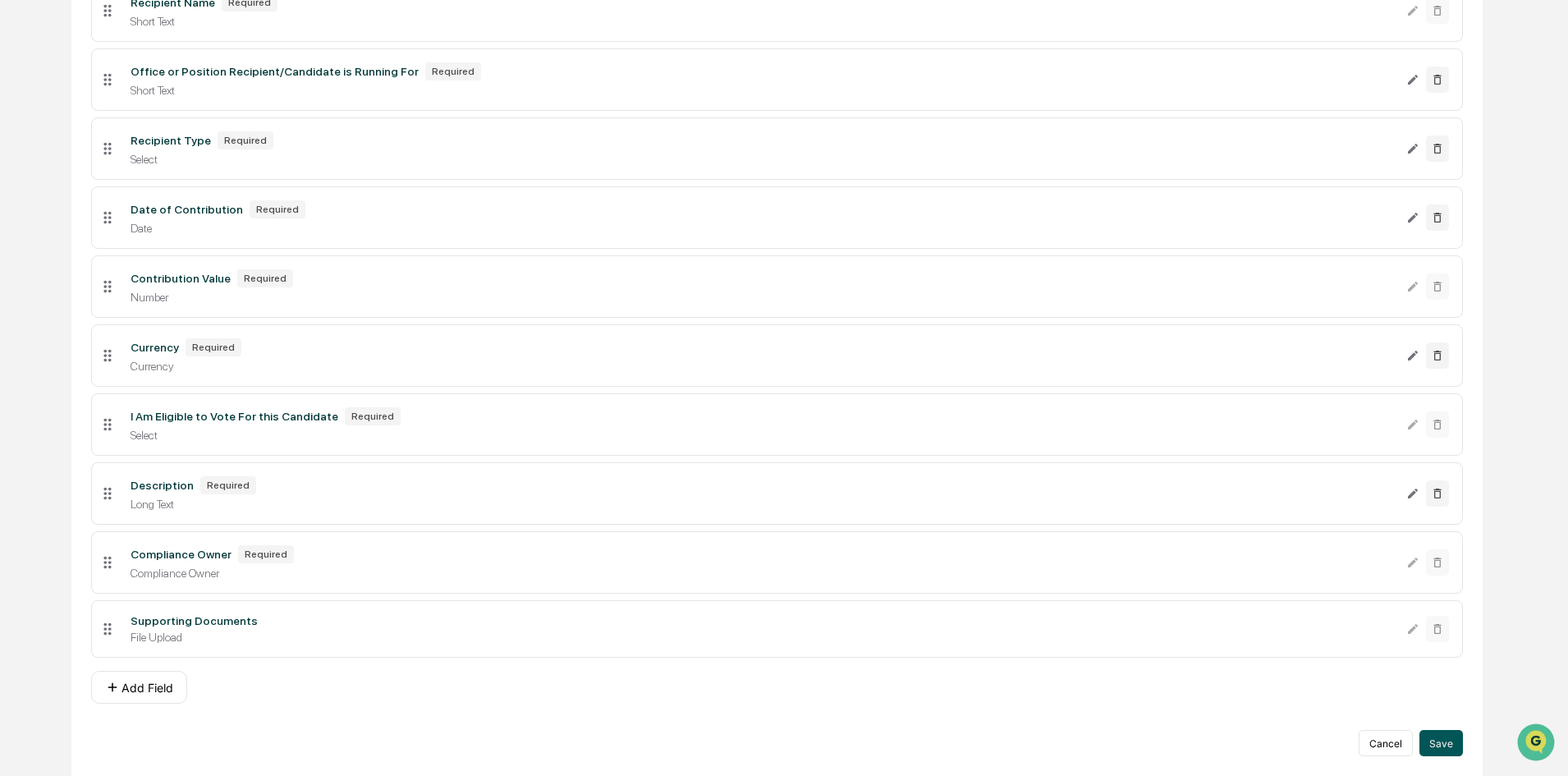
click at [1442, 749] on button "Save" at bounding box center [1441, 742] width 43 height 26
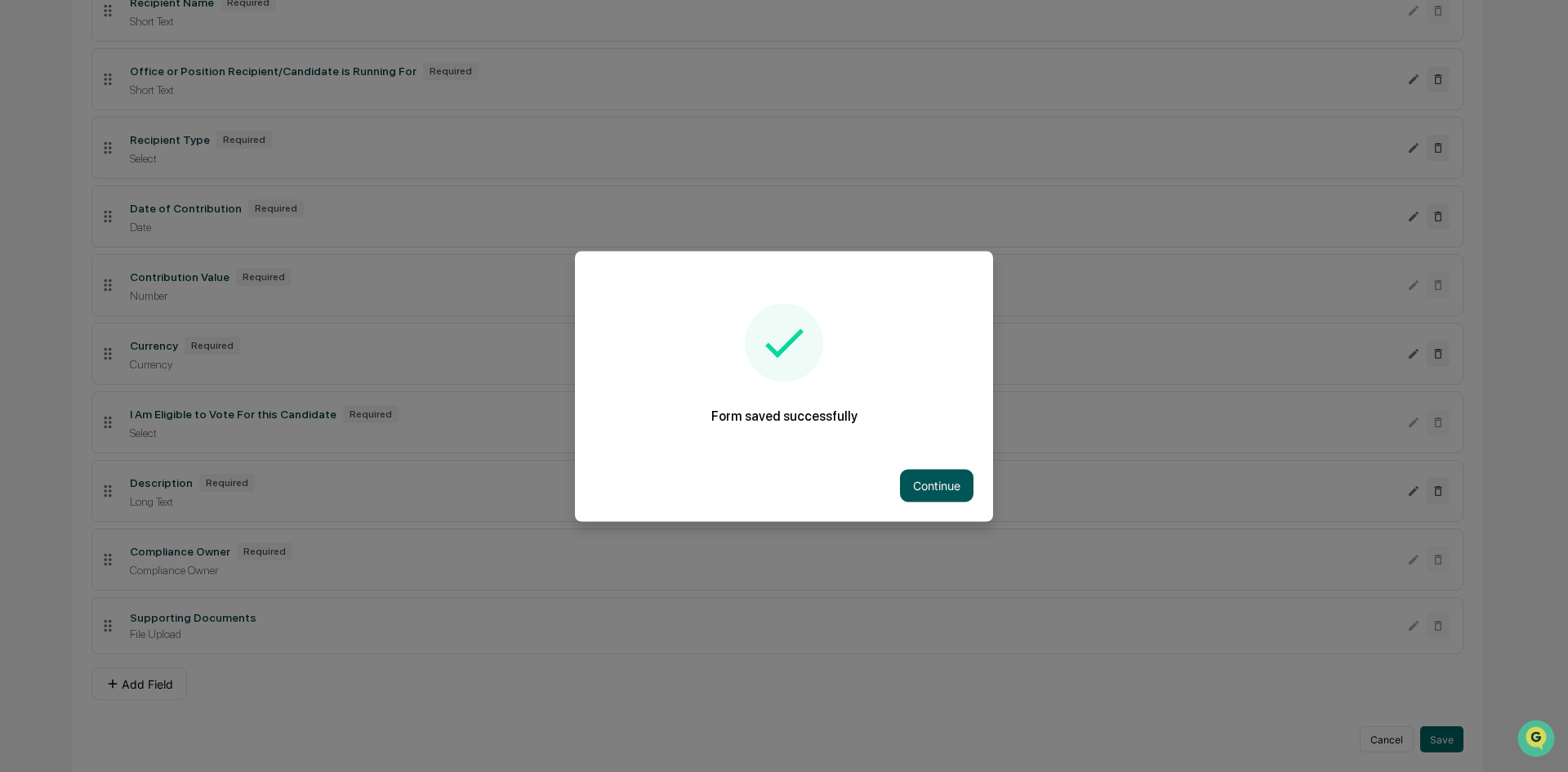
click at [924, 485] on button "Continue" at bounding box center [936, 485] width 74 height 33
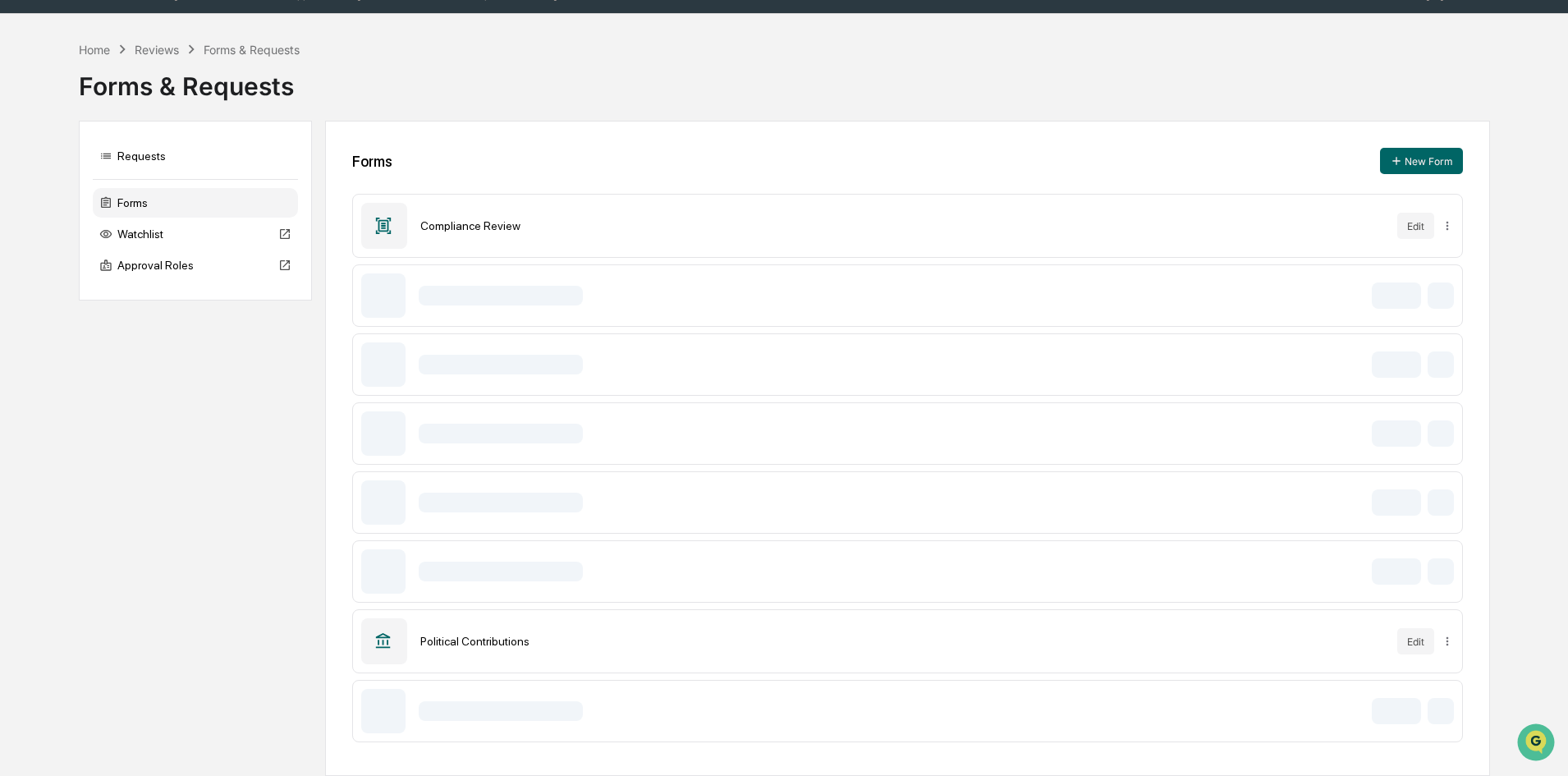
scroll to position [47, 0]
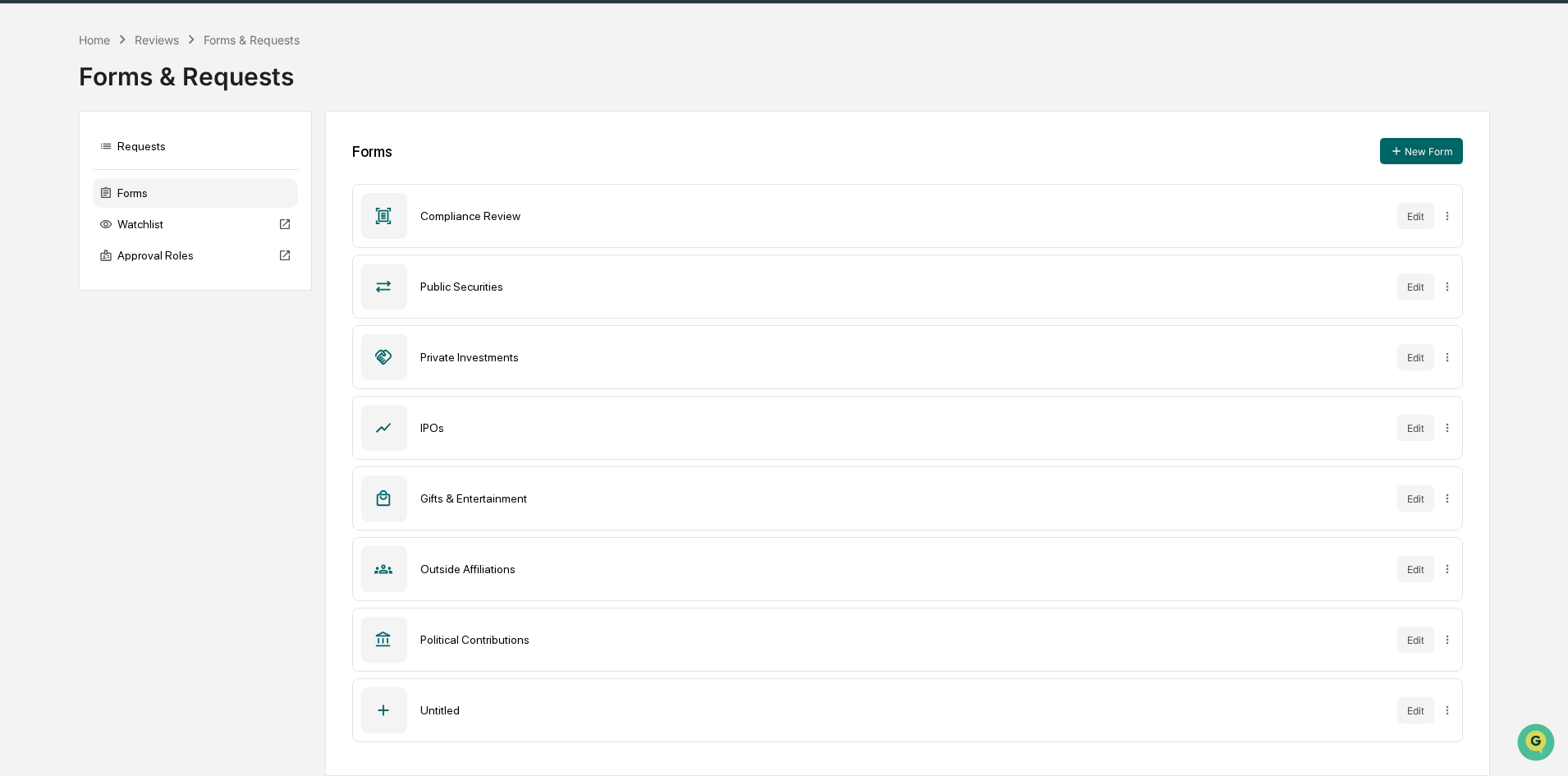
click at [169, 36] on div "Reviews" at bounding box center [157, 40] width 44 height 13
click at [249, 34] on div "Forms & Requests" at bounding box center [252, 40] width 96 height 13
click at [137, 185] on div "Forms" at bounding box center [195, 193] width 205 height 30
click at [1430, 290] on button "Edit" at bounding box center [1416, 286] width 37 height 26
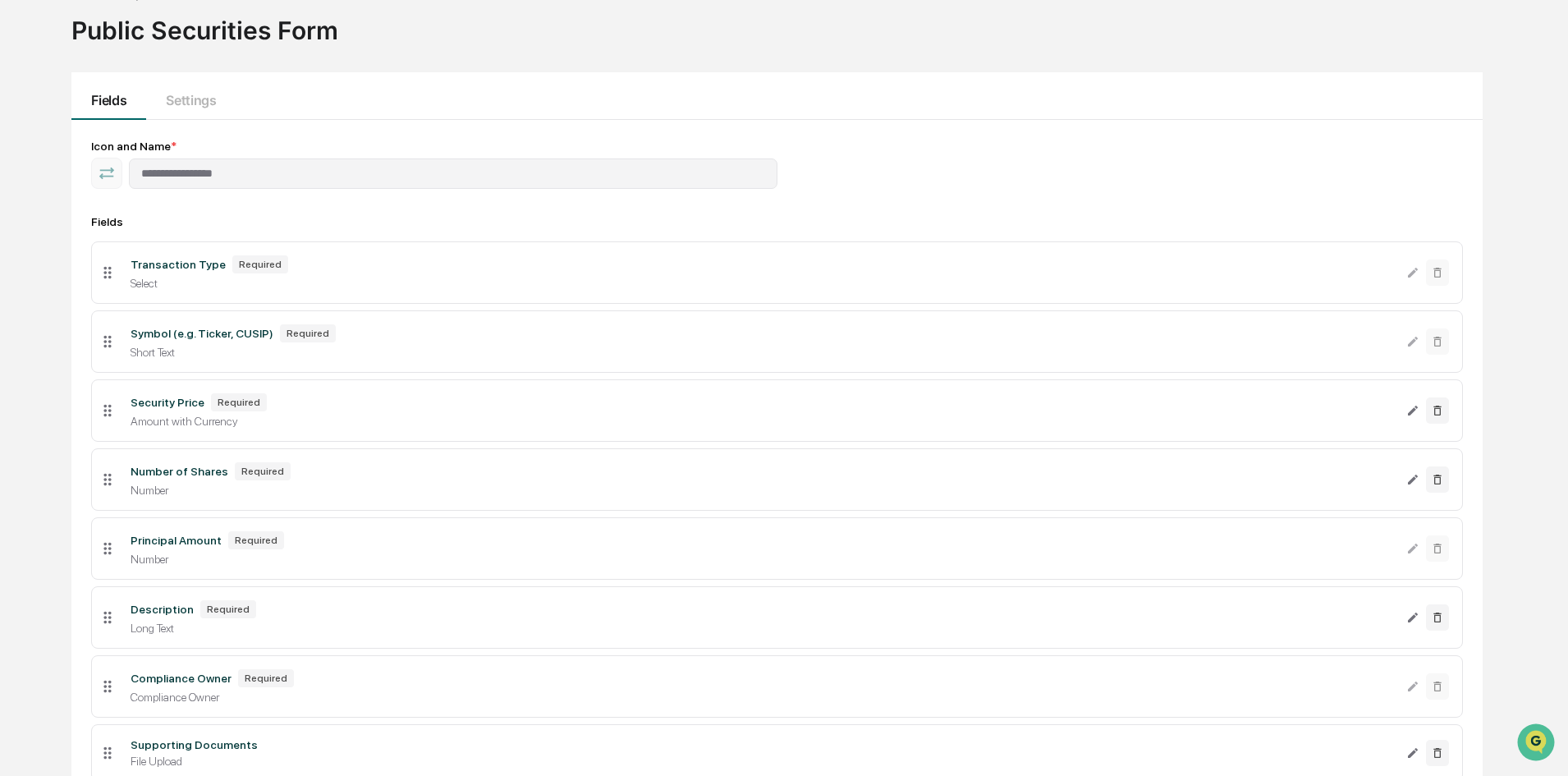
scroll to position [130, 0]
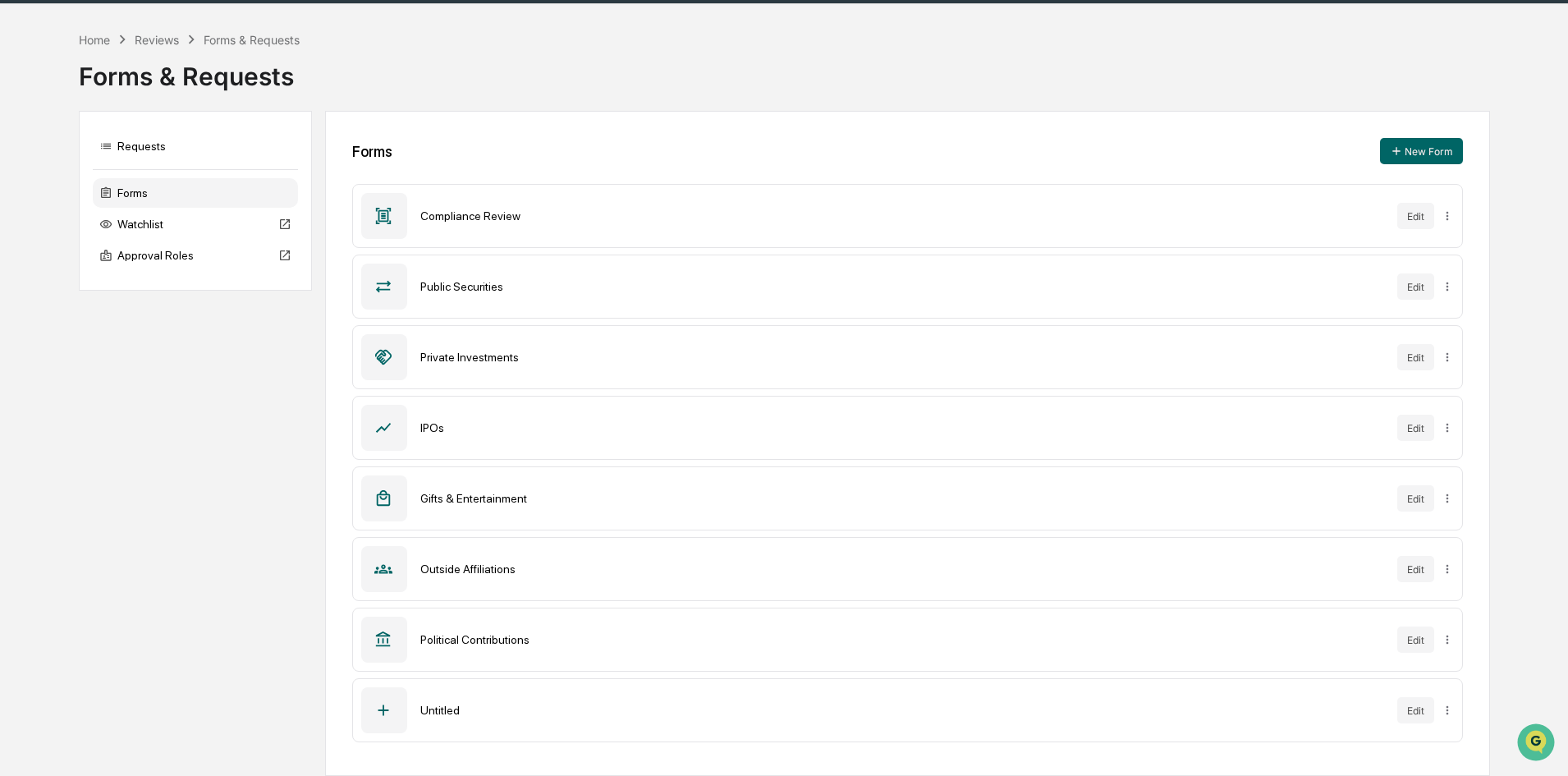
scroll to position [47, 0]
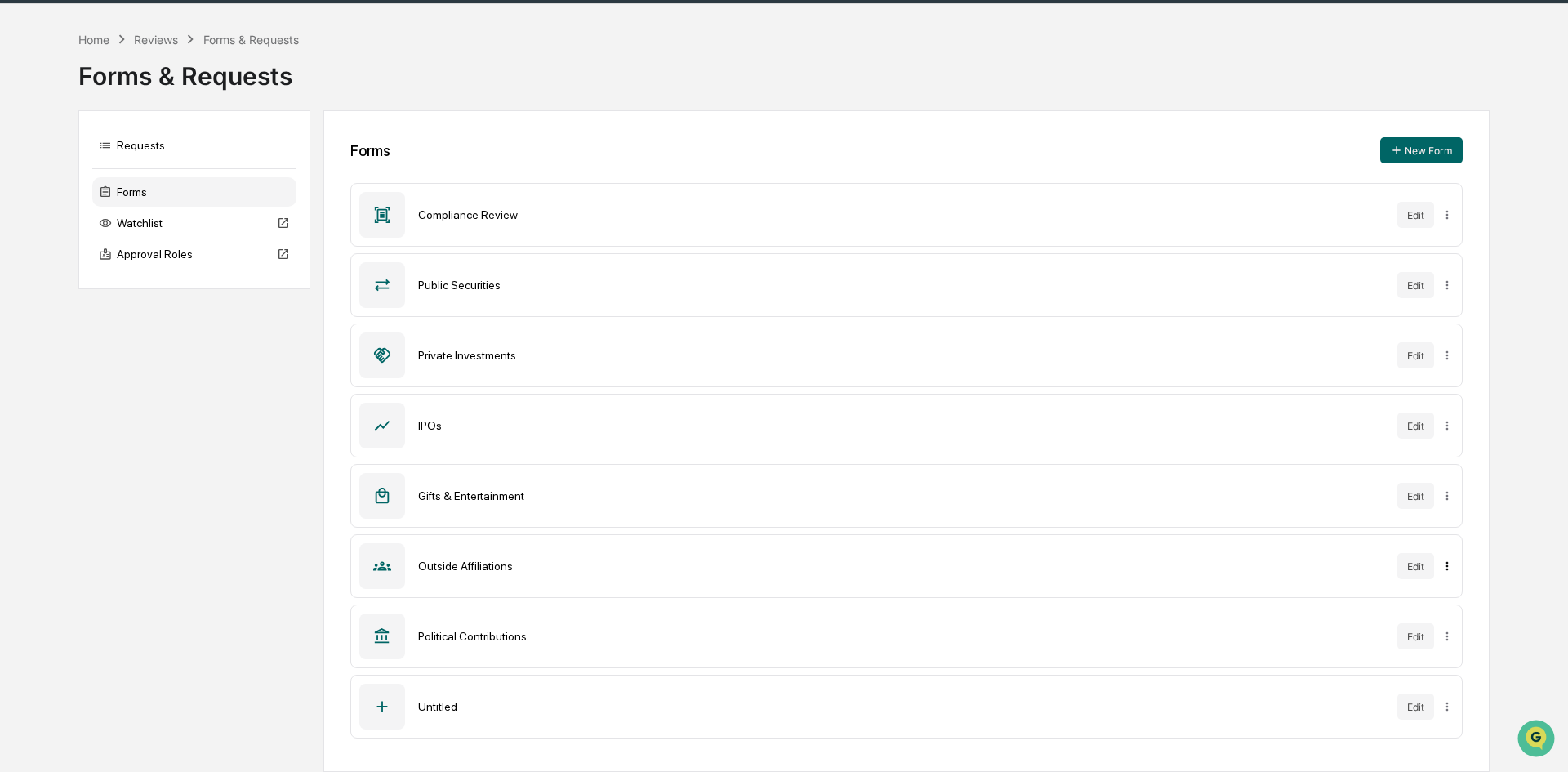
click at [1442, 567] on html "Calendar Manage Tasks Reviews Approval Management Company People, Data, Setting…" at bounding box center [784, 339] width 1568 height 772
click at [209, 514] on html "Calendar Manage Tasks Reviews Approval Management Company People, Data, Setting…" at bounding box center [784, 339] width 1568 height 772
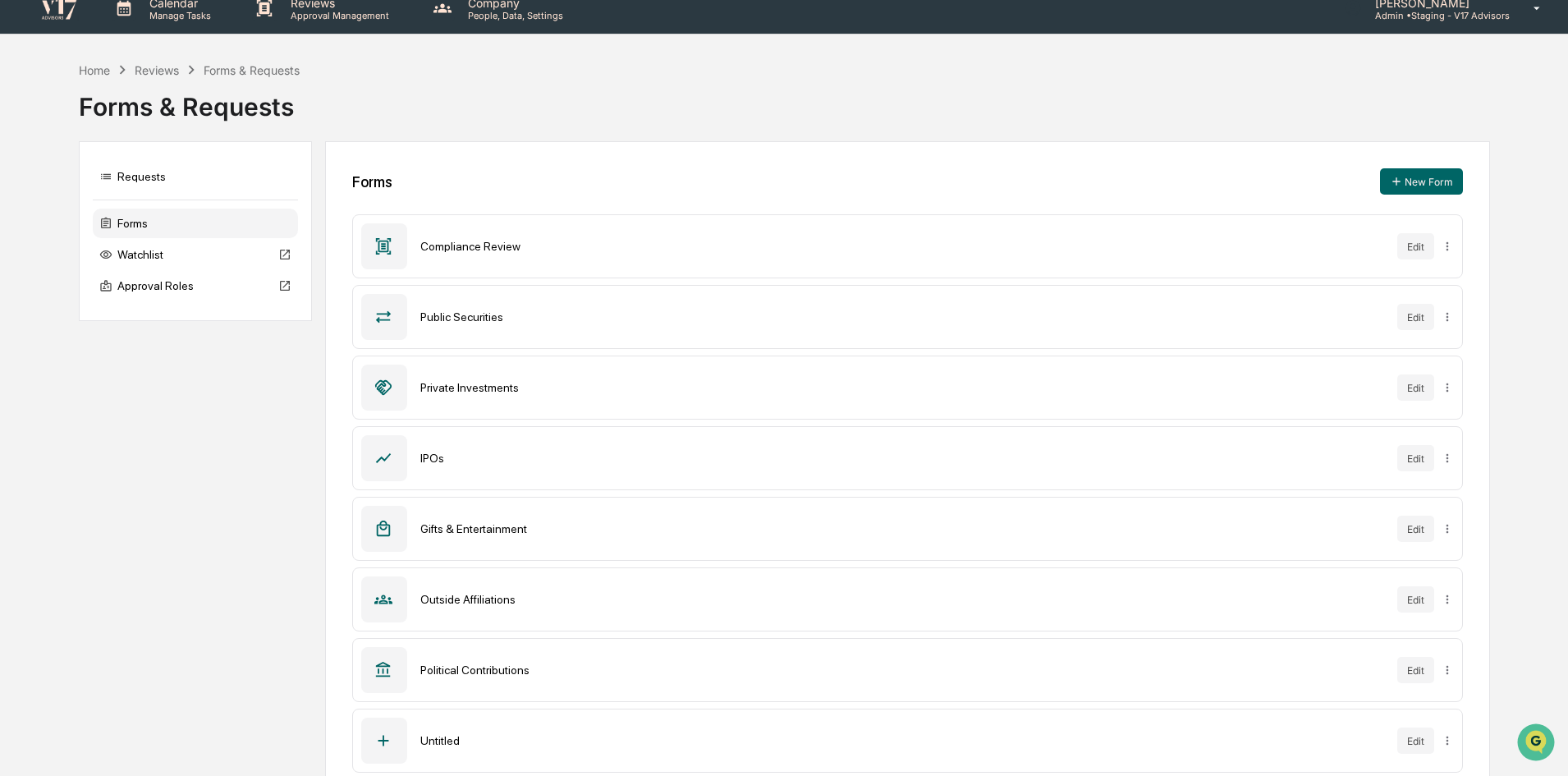
scroll to position [0, 0]
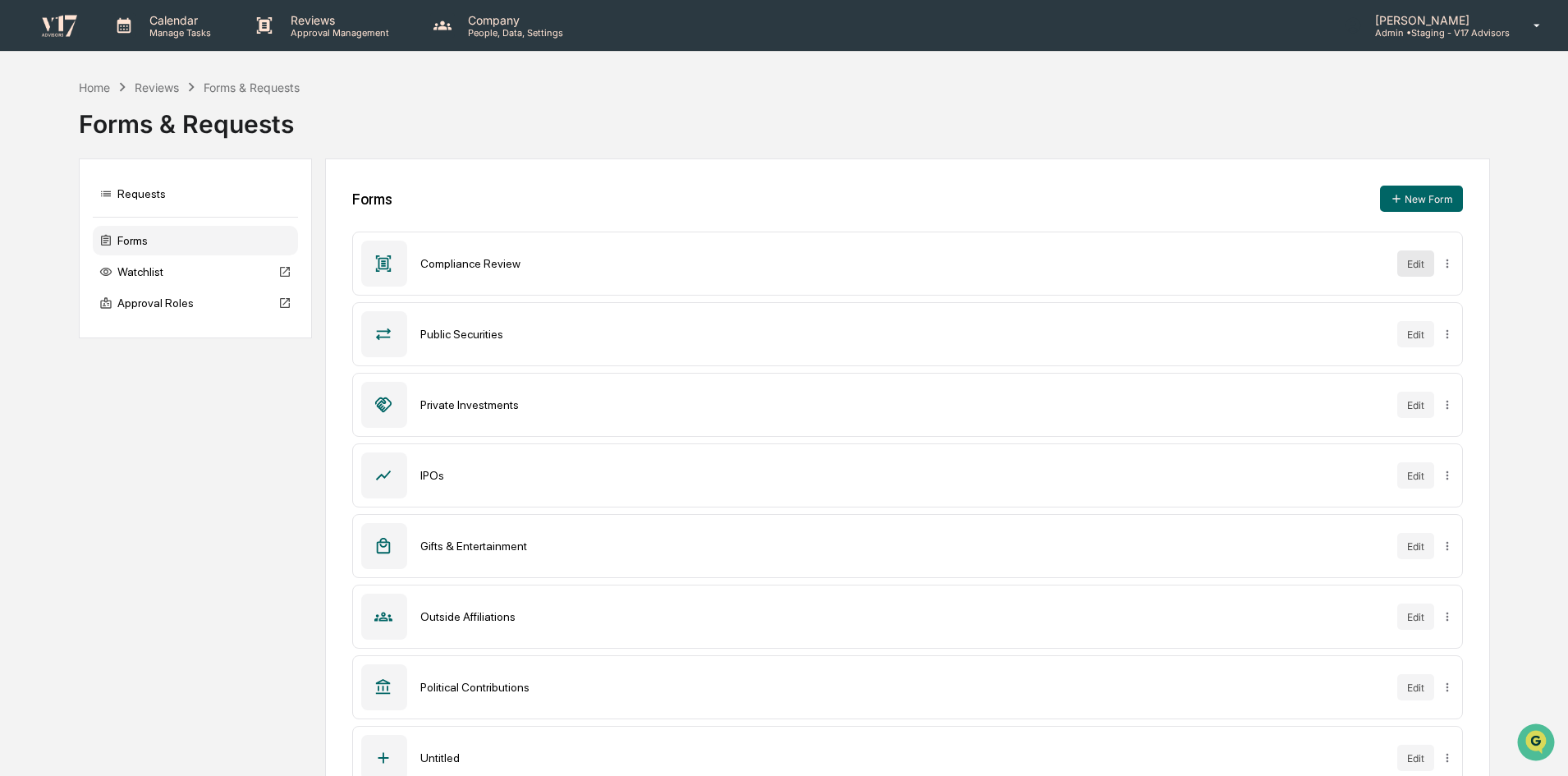
click at [1418, 264] on button "Edit" at bounding box center [1416, 263] width 37 height 26
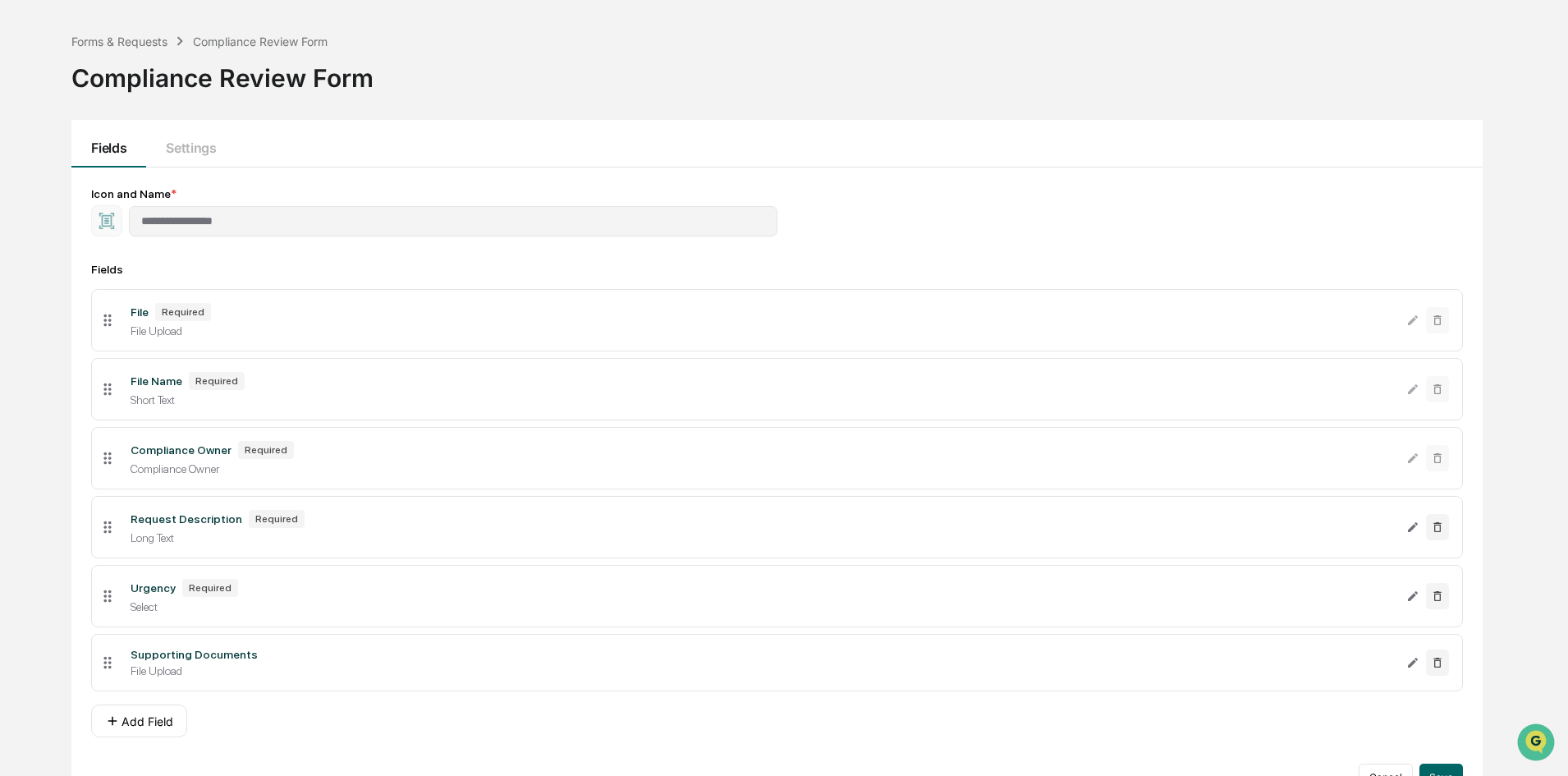
scroll to position [82, 0]
